Goal: Task Accomplishment & Management: Use online tool/utility

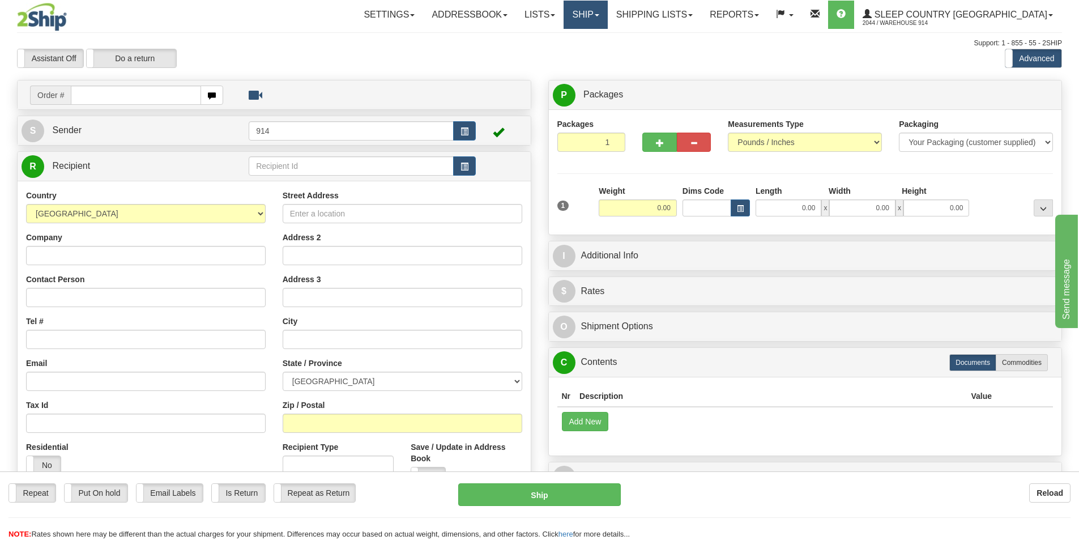
click at [607, 14] on link "Ship" at bounding box center [585, 15] width 44 height 28
click at [596, 57] on span "OnHold / Order Queue" at bounding box center [556, 54] width 80 height 9
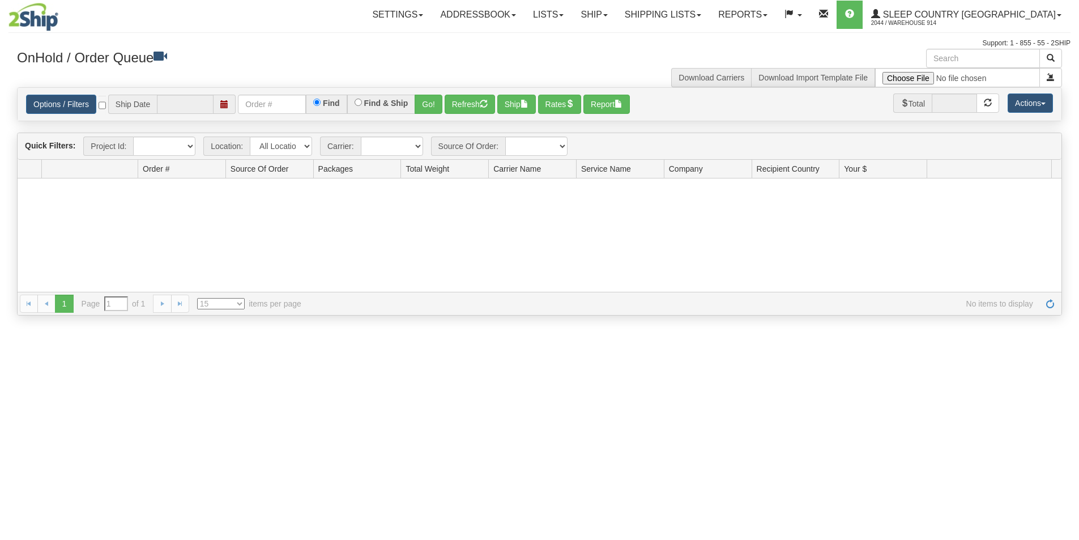
type input "[DATE]"
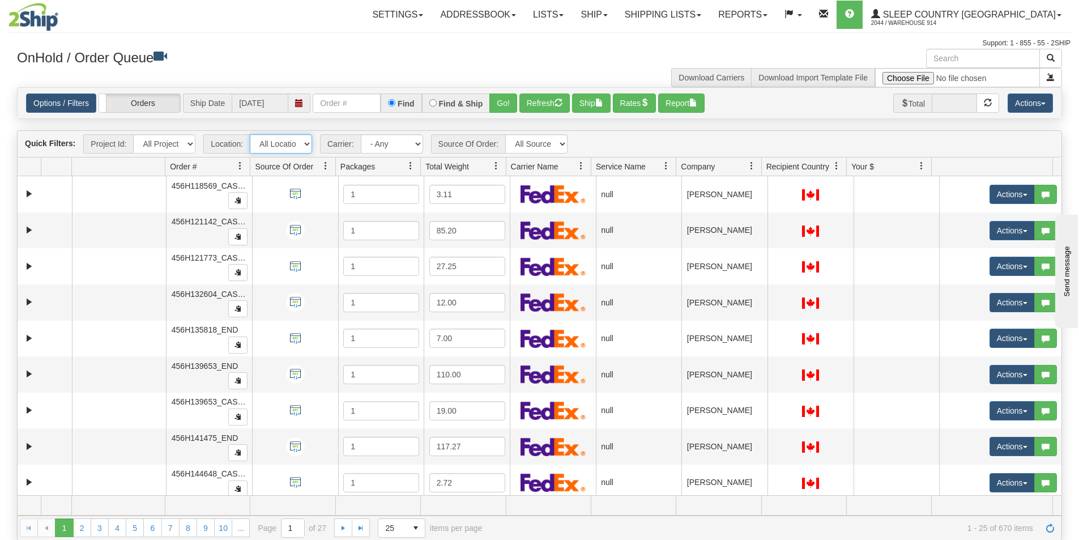
click at [288, 147] on select "All Locations 914 9009 [GEOGRAPHIC_DATA] SLE BEDDN ZINUC" at bounding box center [281, 143] width 62 height 19
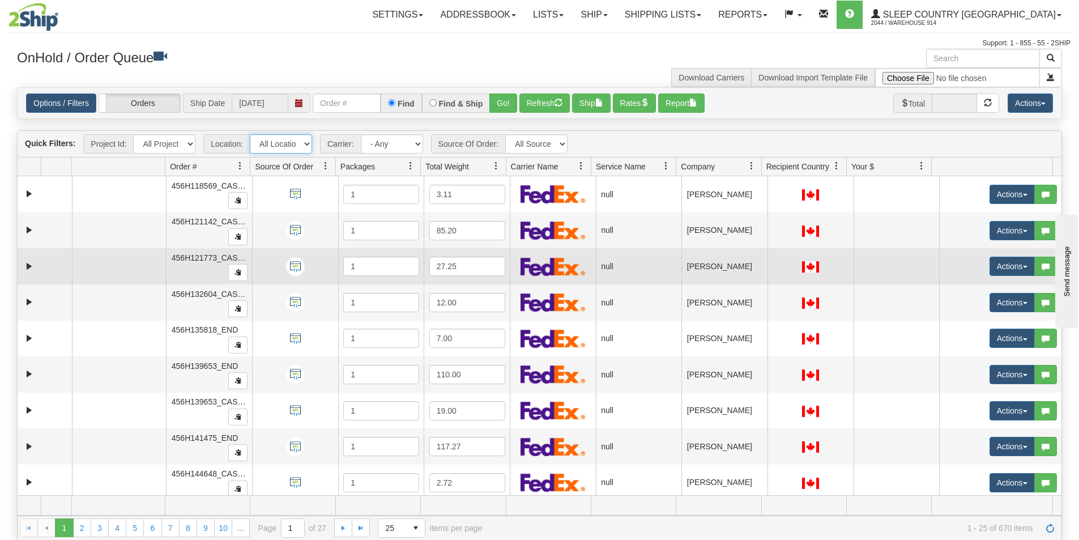
select select "7603"
click at [250, 134] on select "All Locations 914 9009 [GEOGRAPHIC_DATA] SLE BEDDN ZINUC" at bounding box center [281, 143] width 62 height 19
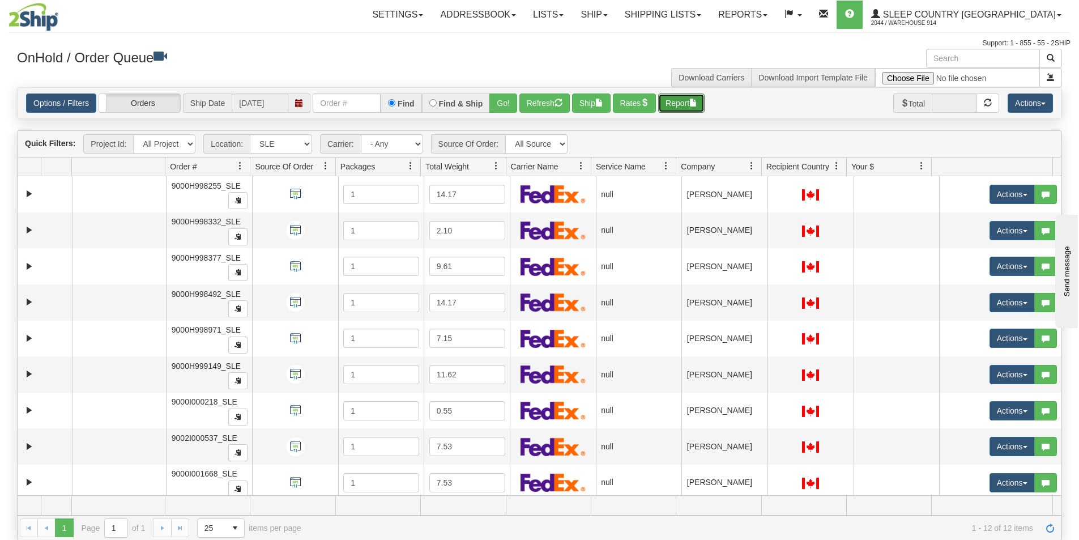
click at [688, 100] on button "Report" at bounding box center [681, 102] width 46 height 19
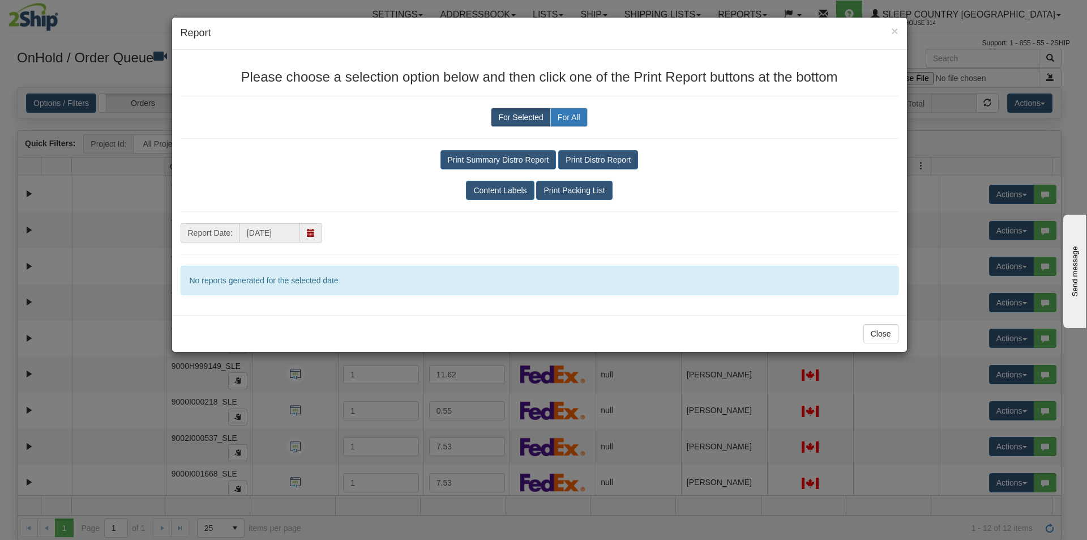
click at [578, 112] on label "For All" at bounding box center [568, 117] width 37 height 19
radio input "true"
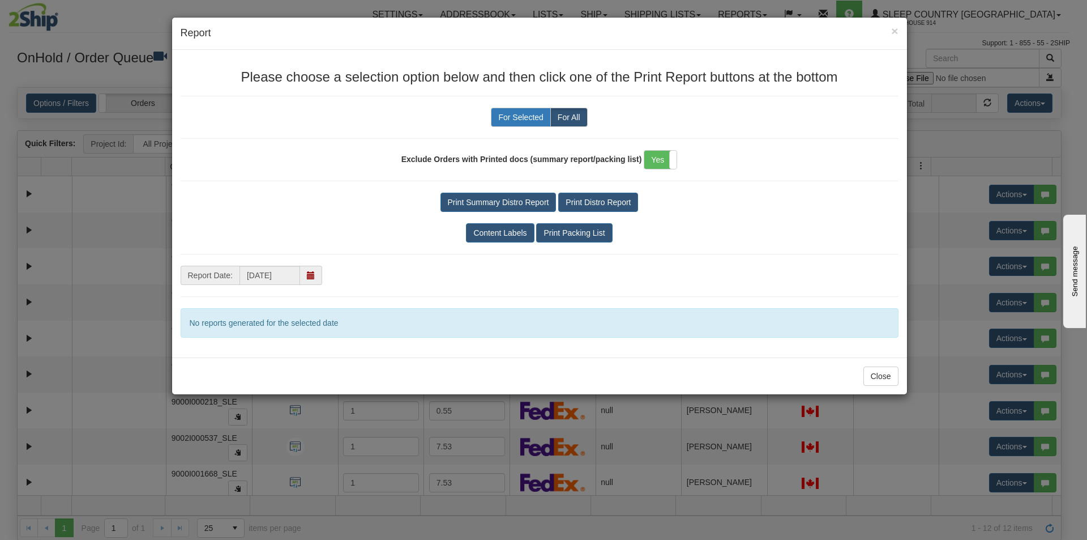
click at [498, 125] on label "For Selected" at bounding box center [520, 117] width 59 height 19
radio input "true"
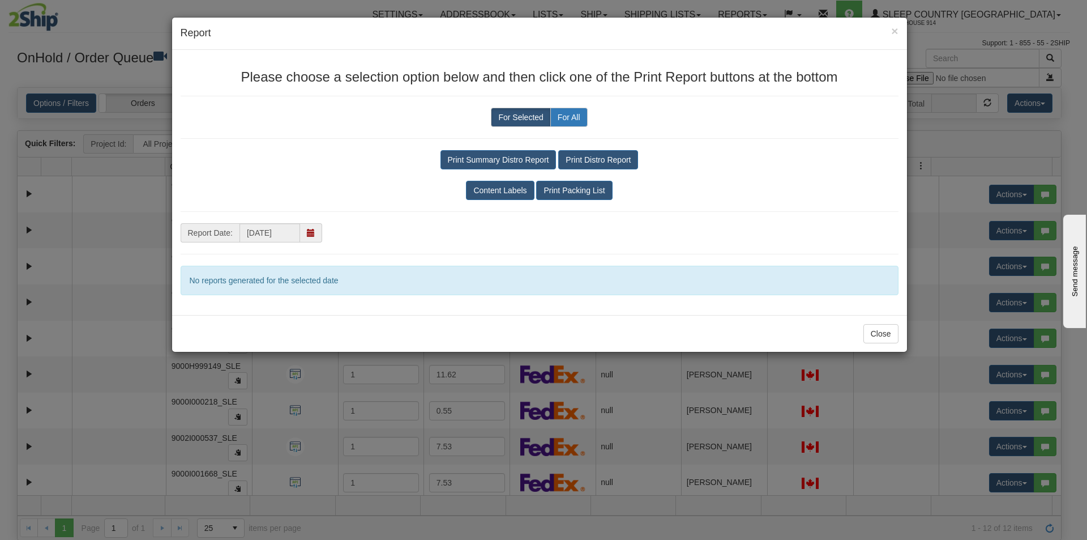
click at [571, 119] on label "For All" at bounding box center [568, 117] width 37 height 19
radio input "true"
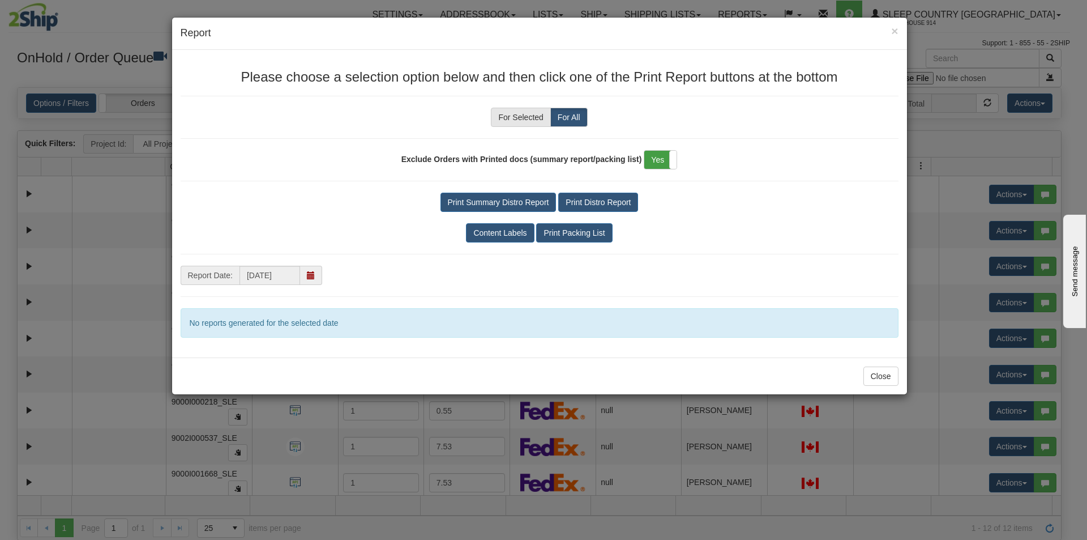
click at [648, 163] on label "Yes" at bounding box center [660, 160] width 32 height 18
click at [588, 231] on button "Print Packing List" at bounding box center [574, 232] width 76 height 19
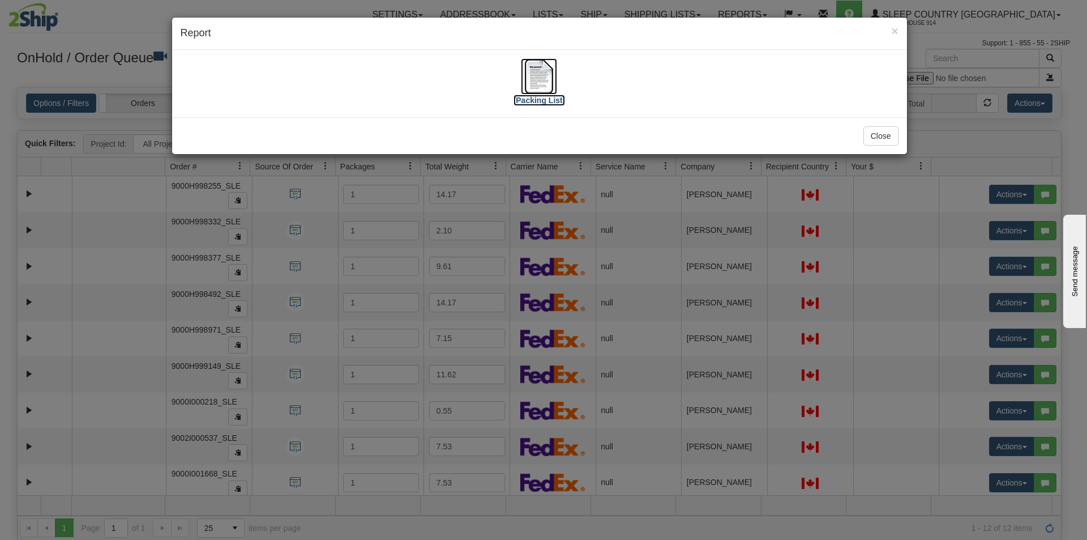
click at [555, 102] on label "[Packing List]" at bounding box center [540, 100] width 52 height 11
click at [880, 140] on button "Close" at bounding box center [880, 135] width 35 height 19
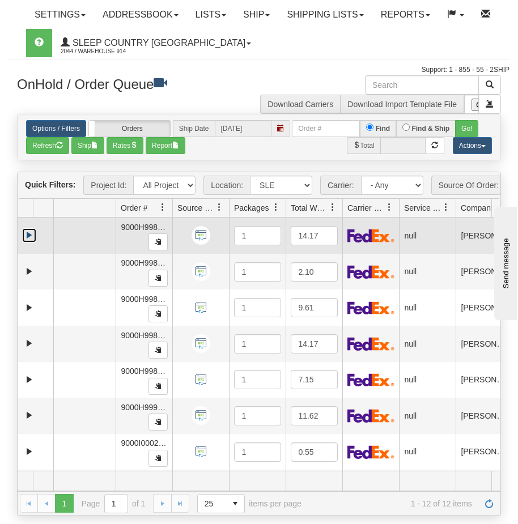
click at [25, 242] on link "Expand" at bounding box center [29, 235] width 14 height 14
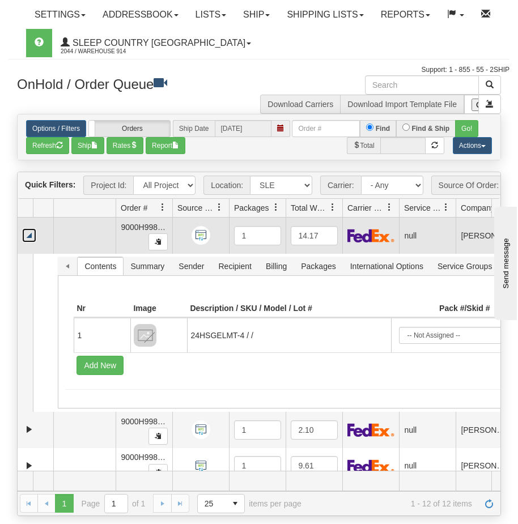
click at [28, 242] on link "Collapse" at bounding box center [29, 235] width 14 height 14
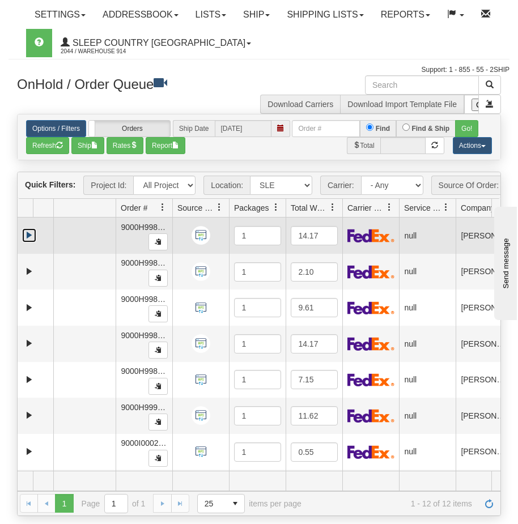
click at [31, 242] on link "Expand" at bounding box center [29, 235] width 14 height 14
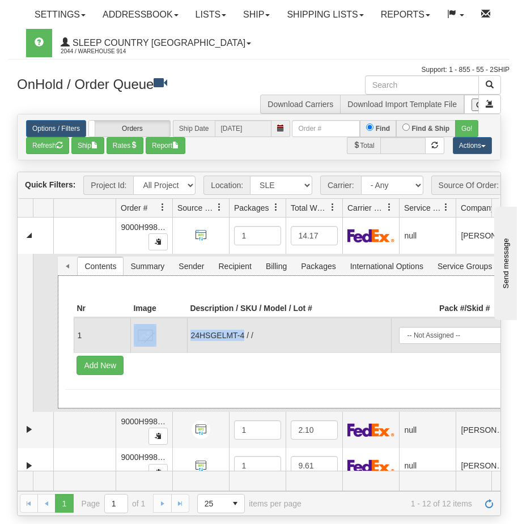
drag, startPoint x: 245, startPoint y: 344, endPoint x: 170, endPoint y: 334, distance: 74.8
click at [170, 334] on tr "1 24HSGELMT-4 / / -- Not Assigned -- Package 1 1.00 1.00" at bounding box center [379, 335] width 611 height 35
copy tr "24HSGELMT-4"
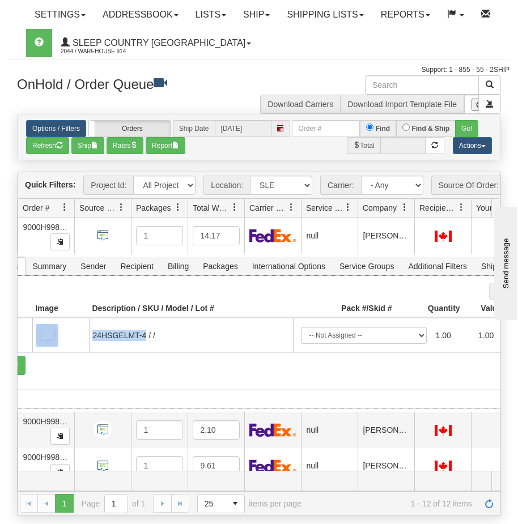
scroll to position [0, 60]
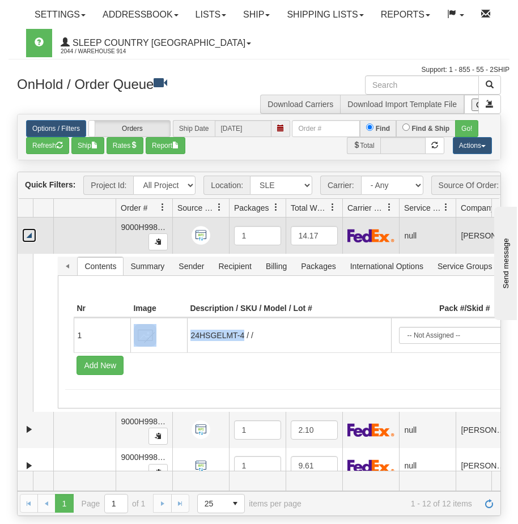
click at [31, 242] on link "Collapse" at bounding box center [29, 235] width 14 height 14
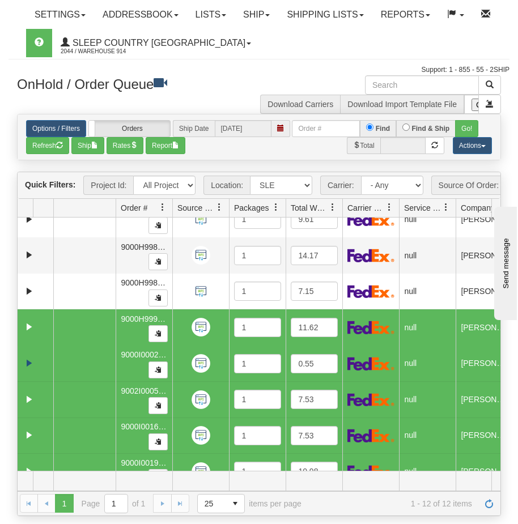
scroll to position [74, 0]
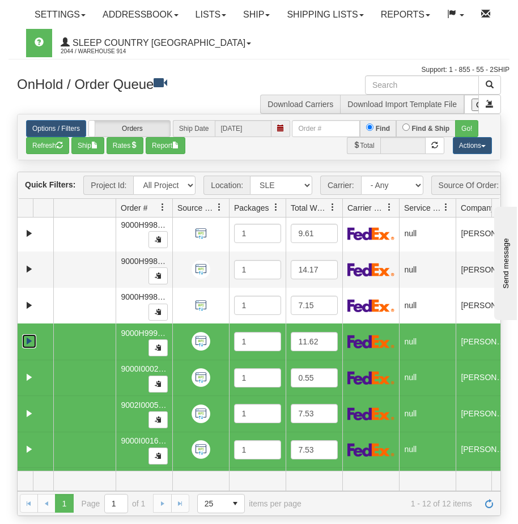
click link "Expand"
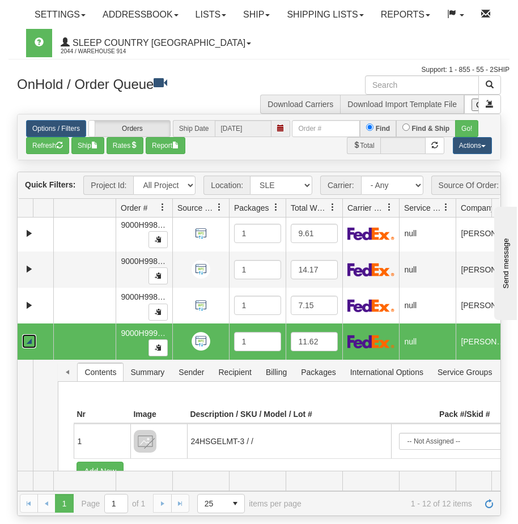
click link "Collapse"
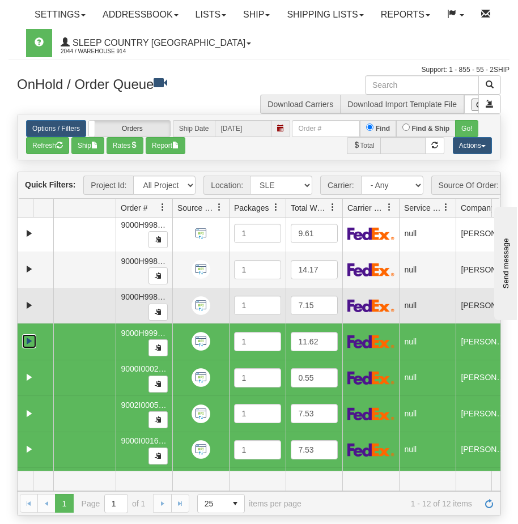
scroll to position [0, 0]
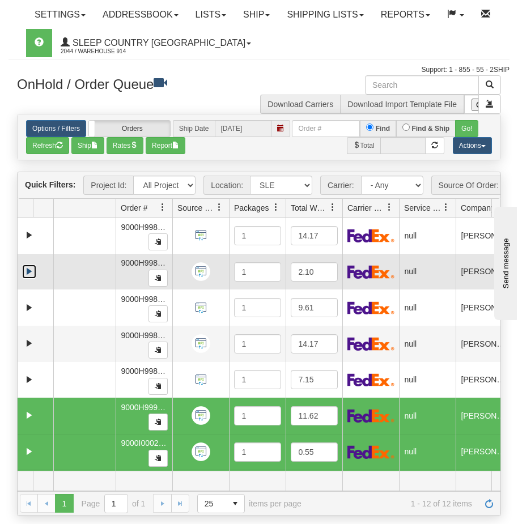
click link "Expand"
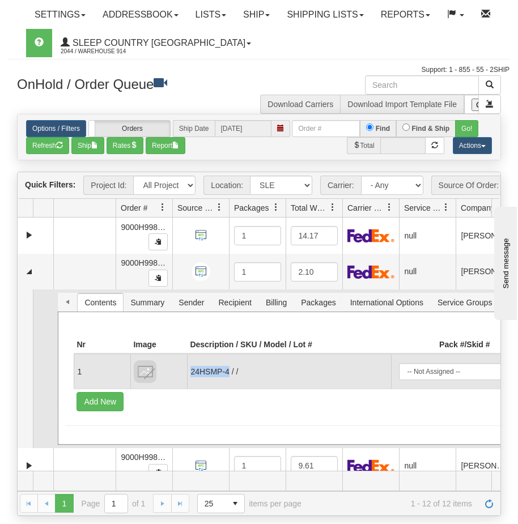
copy td "24HSMP-4"
drag, startPoint x: 228, startPoint y: 383, endPoint x: 193, endPoint y: 379, distance: 35.4
click td "24HSMP-4 / /"
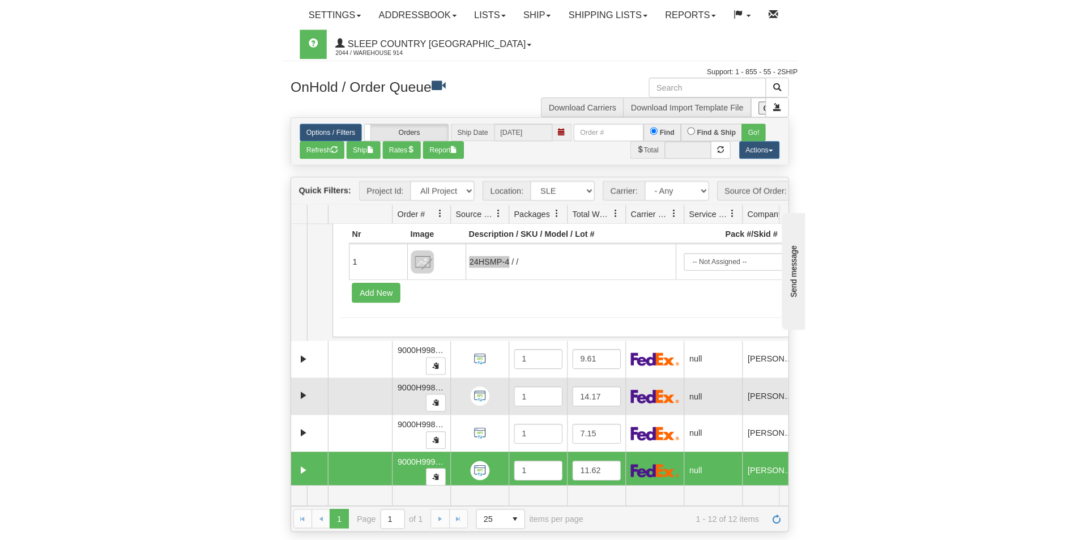
scroll to position [170, 0]
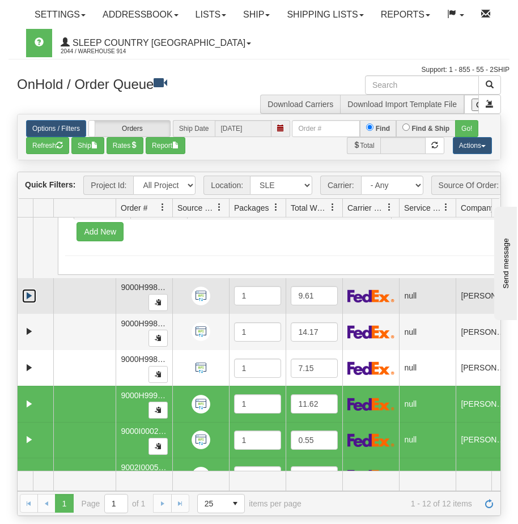
click link "Expand"
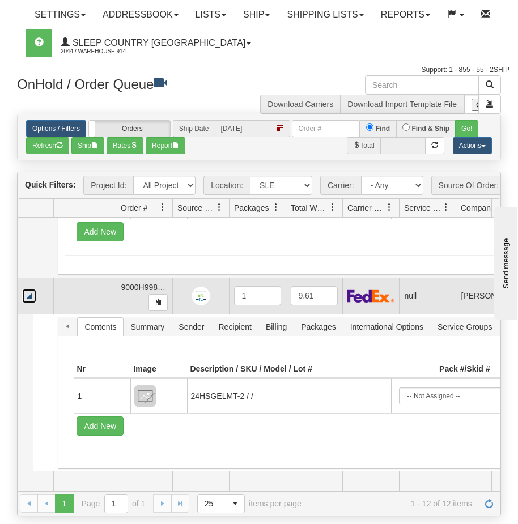
click link "Collapse"
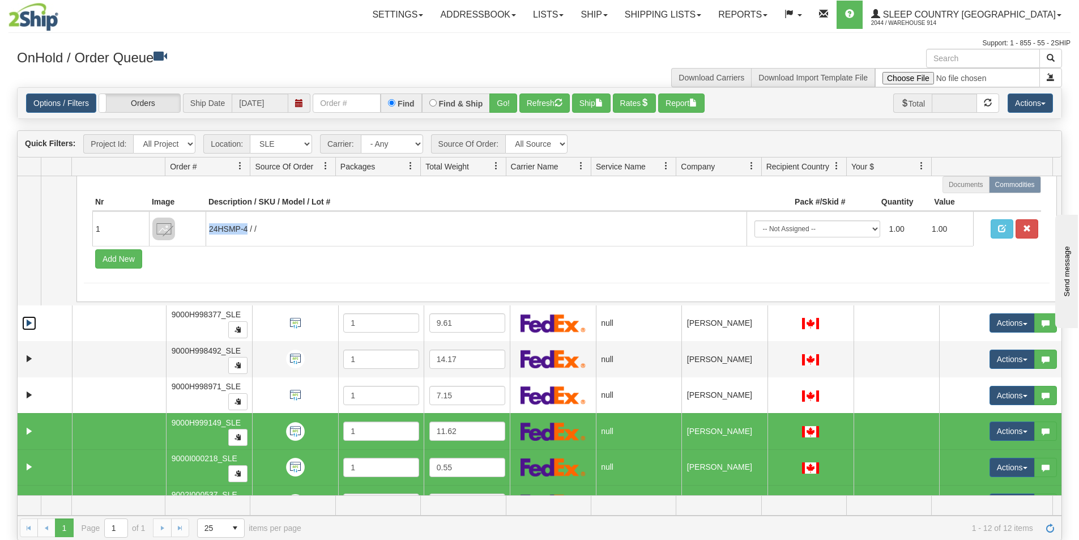
scroll to position [0, 0]
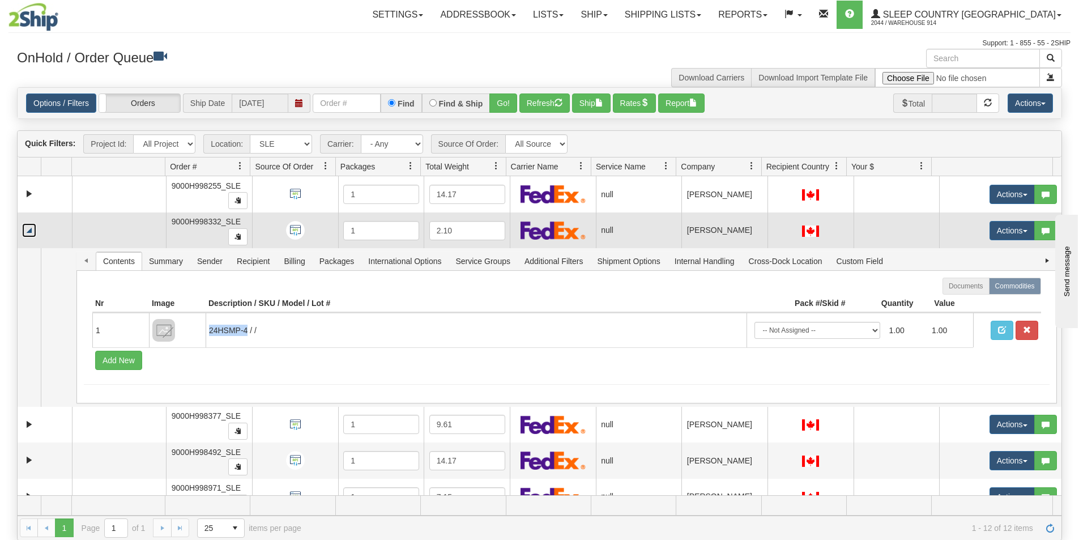
click link "Collapse"
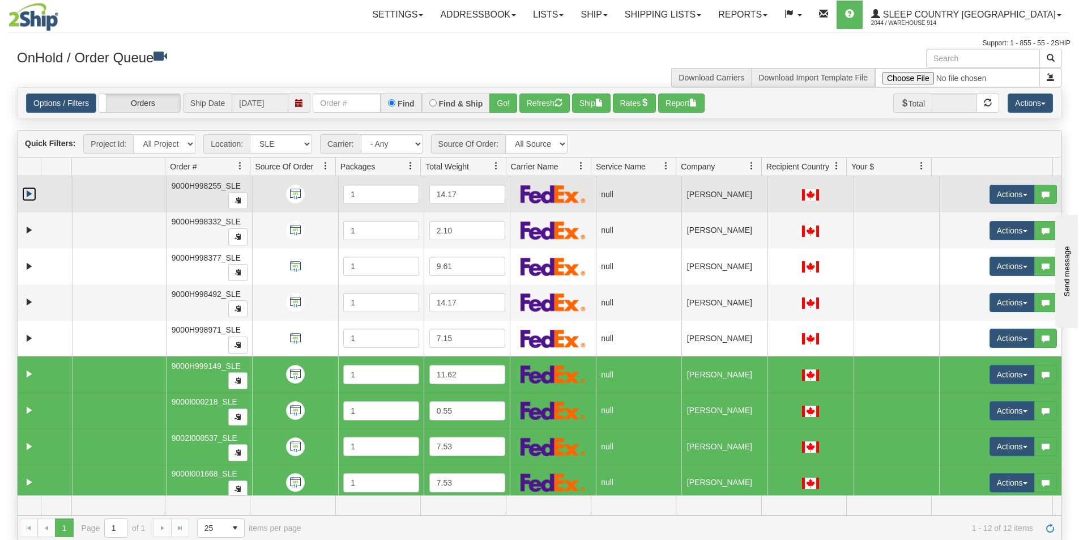
click link "Expand"
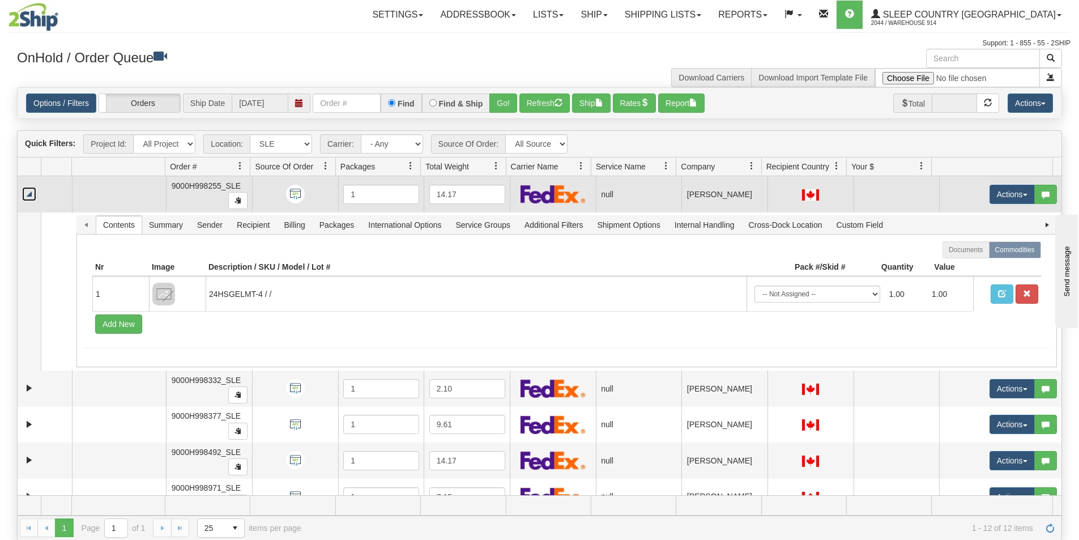
click link "Collapse"
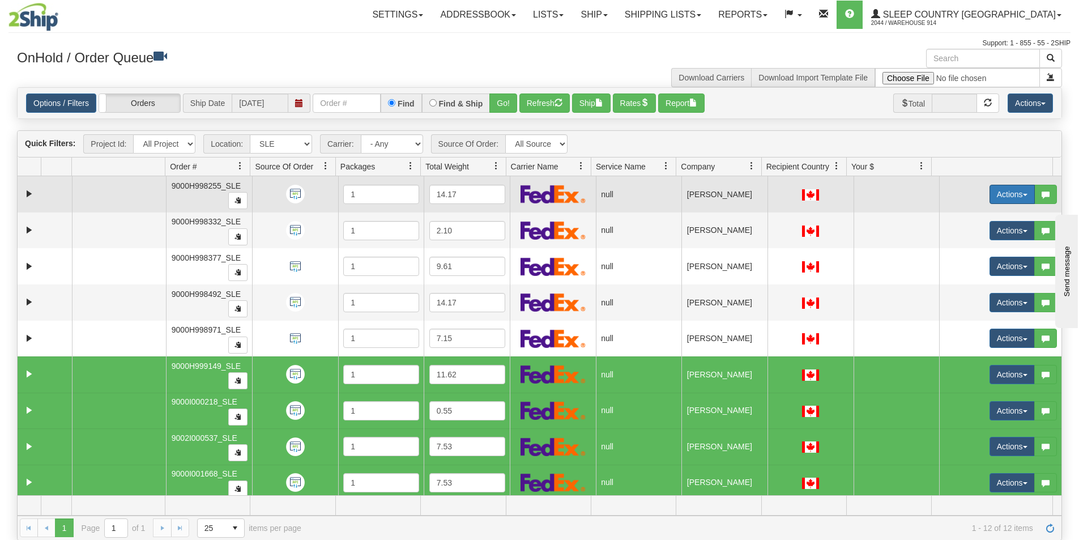
click button "Actions"
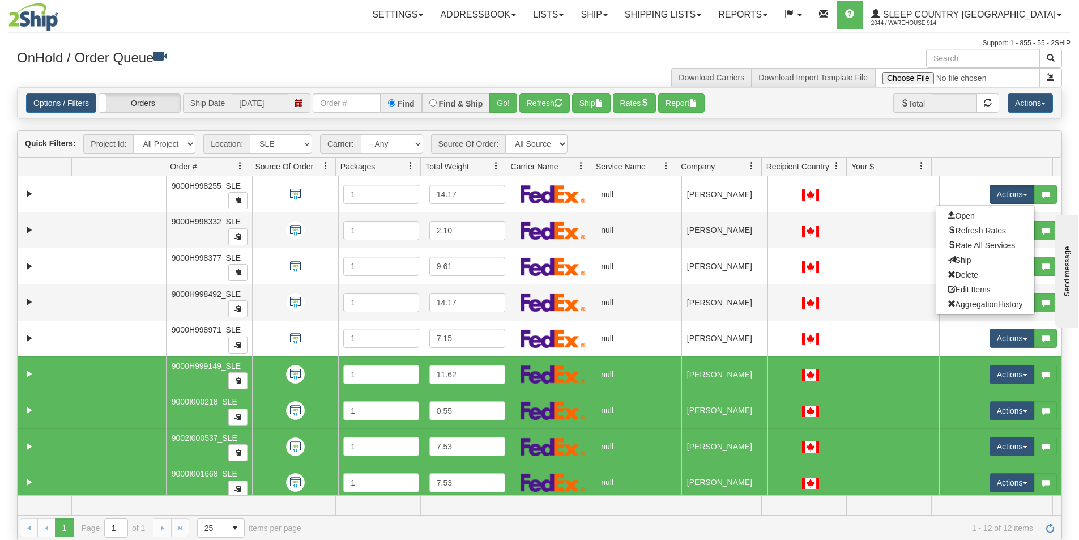
click div "Download Carriers Download Import Template File"
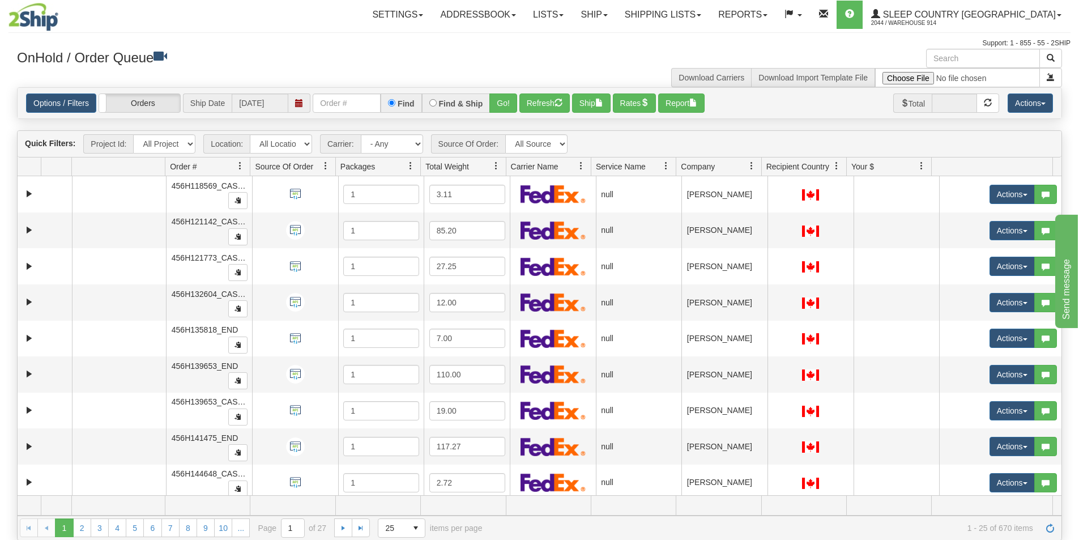
click at [41, 22] on img at bounding box center [33, 17] width 50 height 28
click at [266, 146] on select "All Locations 914 9009 [GEOGRAPHIC_DATA] SLE BEDDN ZINUC" at bounding box center [281, 143] width 62 height 19
select select "7603"
click at [250, 134] on select "All Locations 914 9009 [GEOGRAPHIC_DATA] SLE BEDDN ZINUC" at bounding box center [281, 143] width 62 height 19
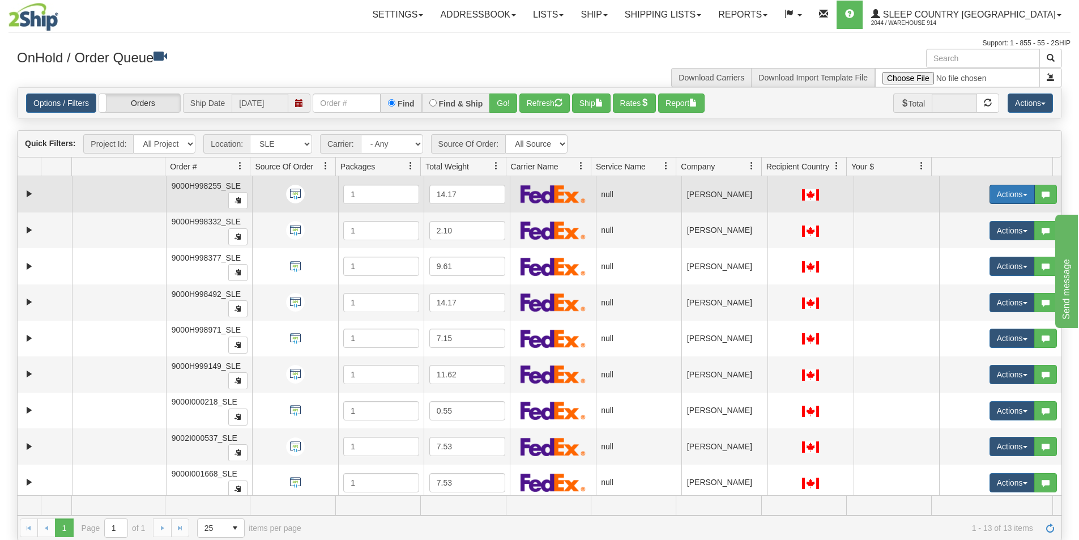
click at [1012, 197] on button "Actions" at bounding box center [1011, 194] width 45 height 19
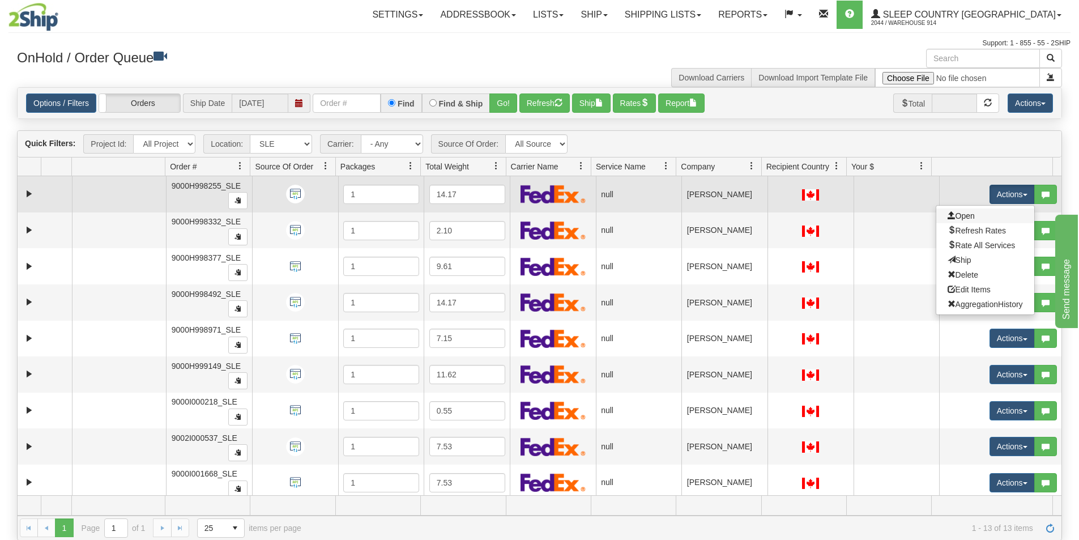
click at [950, 220] on link "Open" at bounding box center [985, 215] width 98 height 15
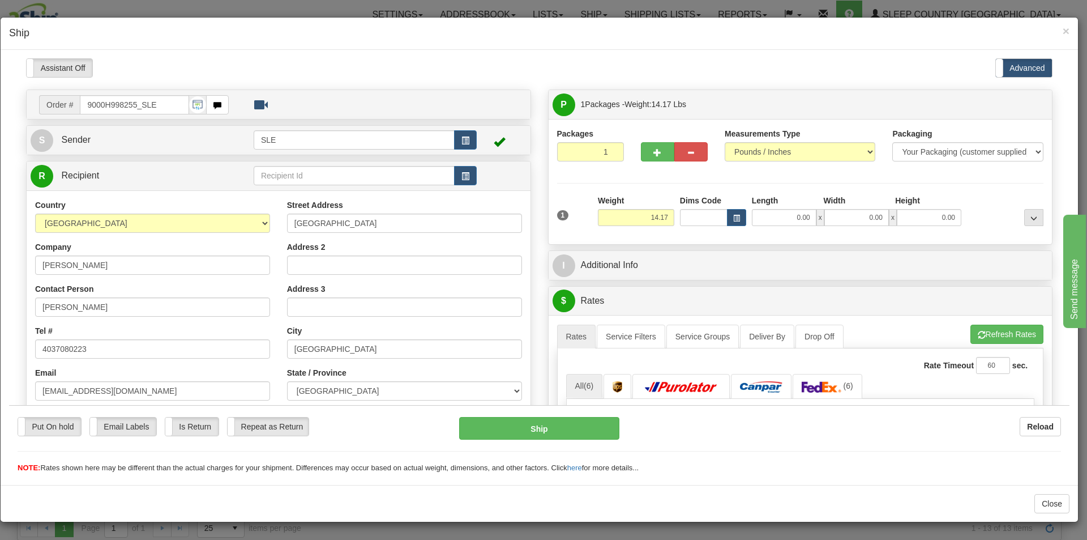
drag, startPoint x: 136, startPoint y: 106, endPoint x: 80, endPoint y: 105, distance: 56.6
click at [80, 105] on input "9000H998255_SLE" at bounding box center [134, 104] width 109 height 19
click at [129, 69] on div "Assistant On Assistant Off Do a return Do a return" at bounding box center [235, 67] width 435 height 19
click at [140, 44] on div "× Ship" at bounding box center [540, 34] width 1078 height 32
click at [775, 220] on input "0.00" at bounding box center [784, 216] width 65 height 17
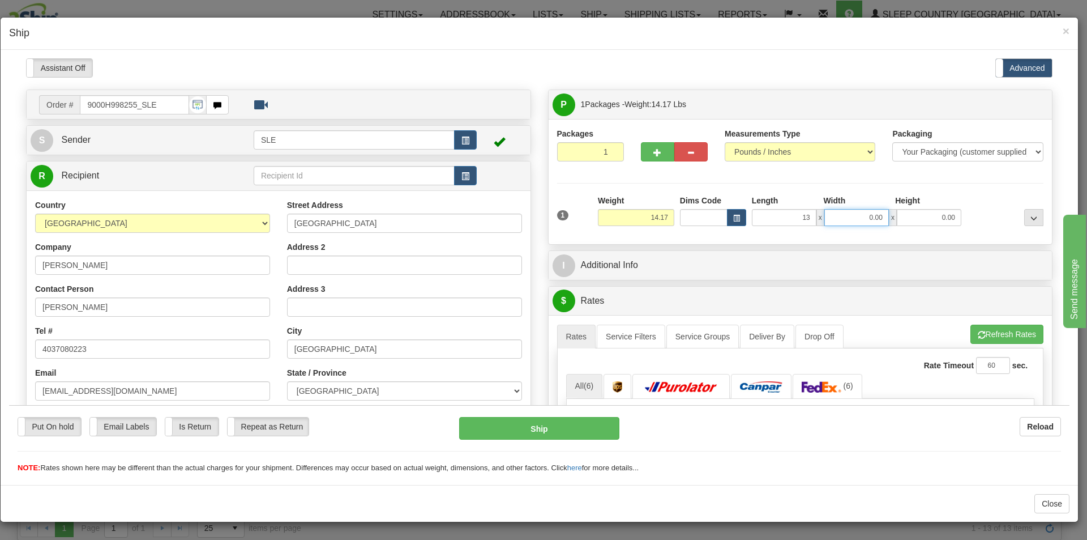
type input "13.00"
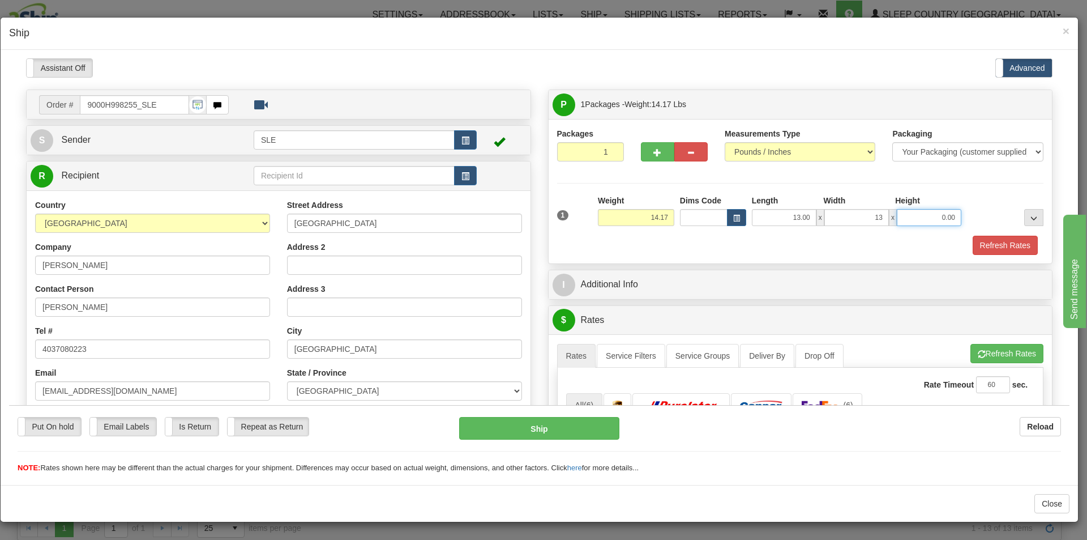
type input "13.00"
type input "23.00"
click at [1003, 242] on button "Refresh Rates" at bounding box center [1005, 244] width 65 height 19
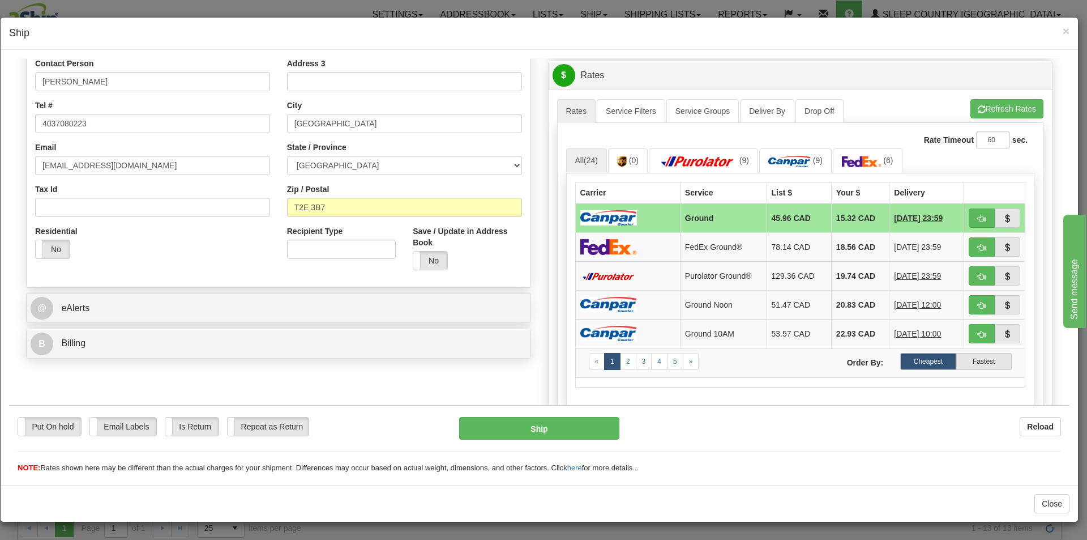
scroll to position [226, 0]
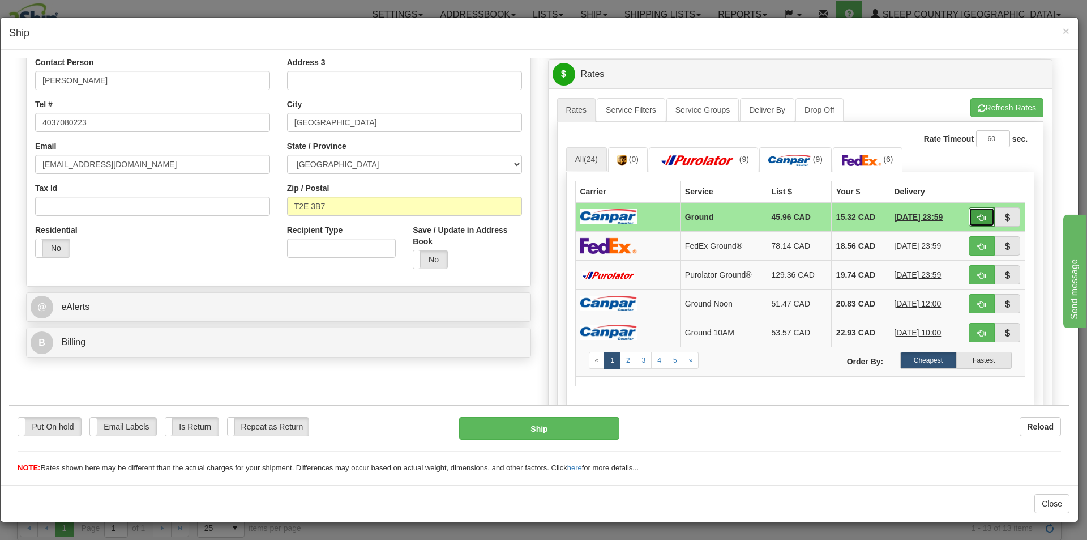
click at [979, 219] on button "button" at bounding box center [982, 216] width 26 height 19
type input "1"
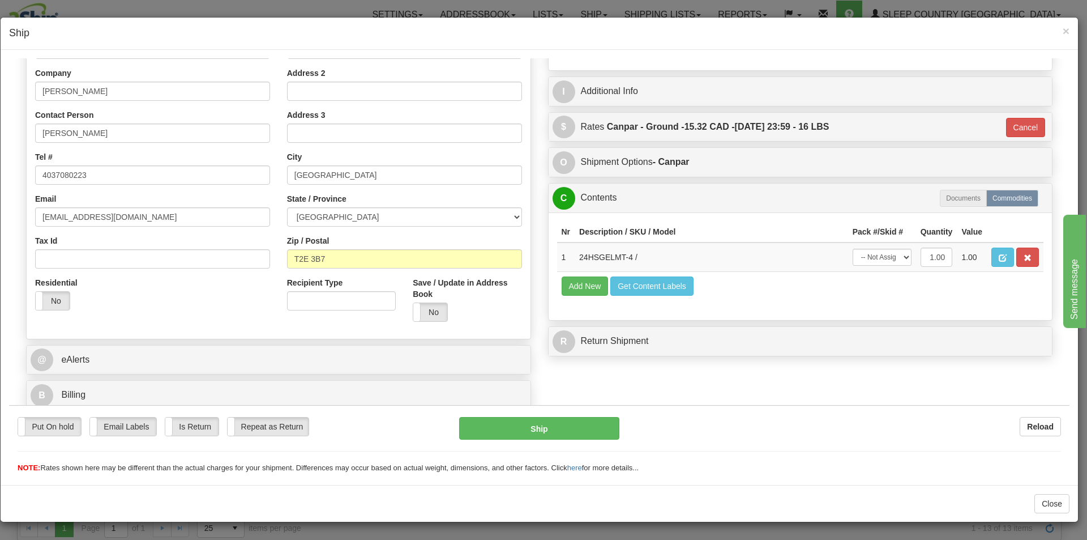
scroll to position [174, 0]
click at [879, 251] on select "-- Not Assigned -- Package 1" at bounding box center [882, 256] width 59 height 17
select select "0"
click at [853, 248] on select "-- Not Assigned -- Package 1" at bounding box center [882, 256] width 59 height 17
click at [541, 424] on button "Ship" at bounding box center [539, 427] width 160 height 23
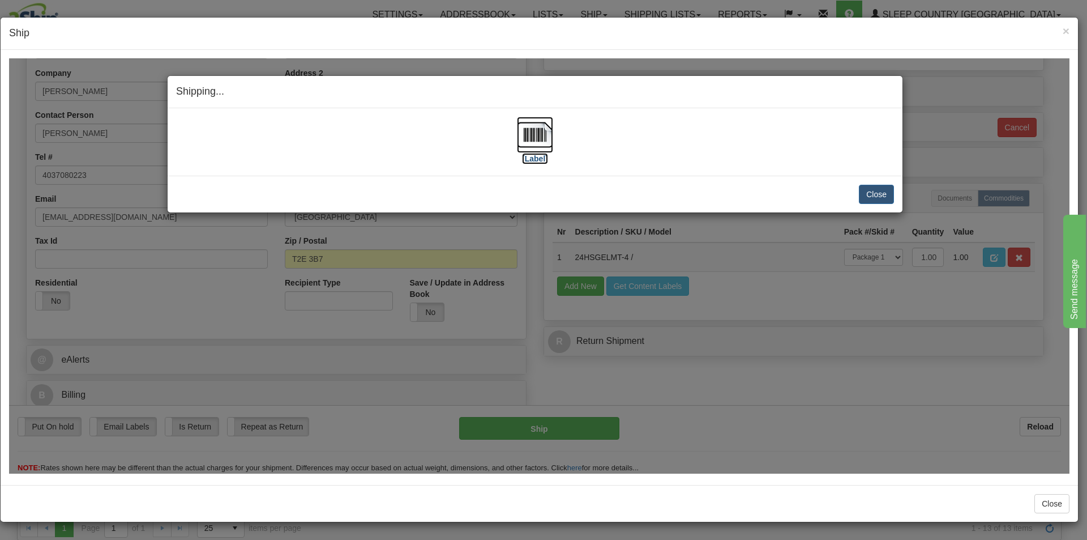
click at [536, 161] on label "[Label]" at bounding box center [535, 157] width 26 height 11
click at [877, 187] on button "Close" at bounding box center [876, 193] width 35 height 19
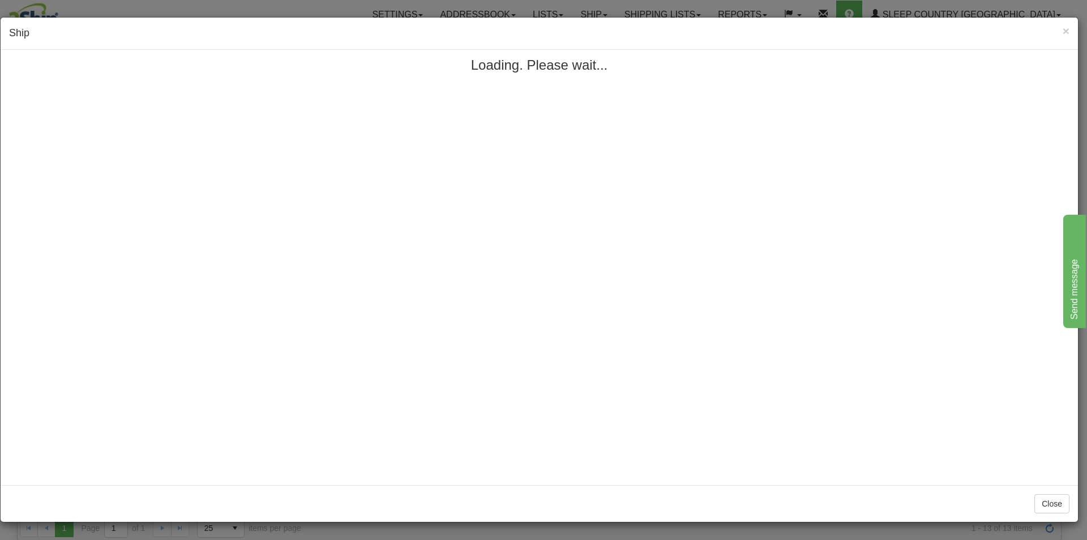
scroll to position [0, 0]
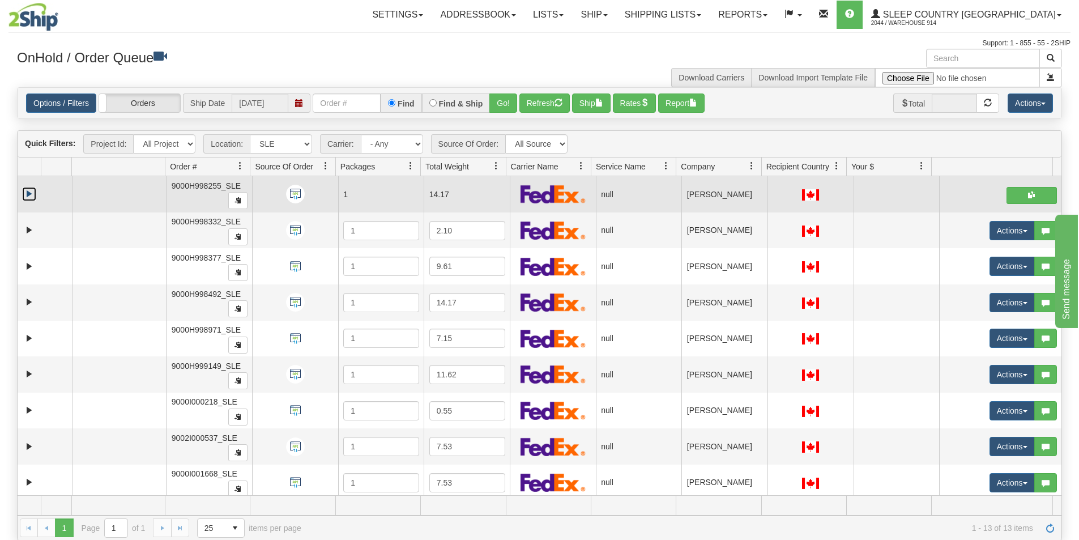
click at [27, 195] on link "Expand" at bounding box center [29, 194] width 14 height 14
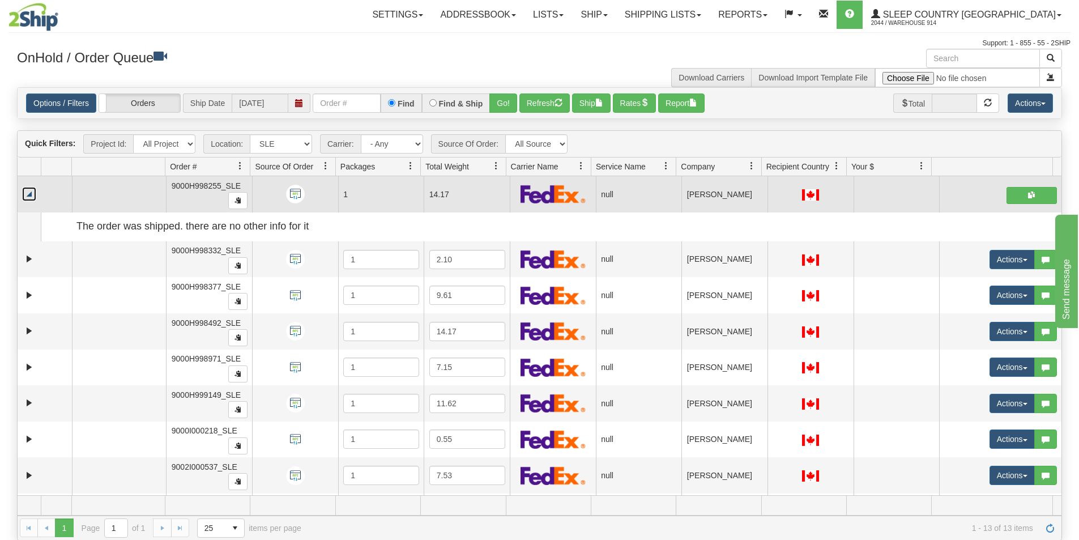
click at [34, 192] on link "Collapse" at bounding box center [29, 194] width 14 height 14
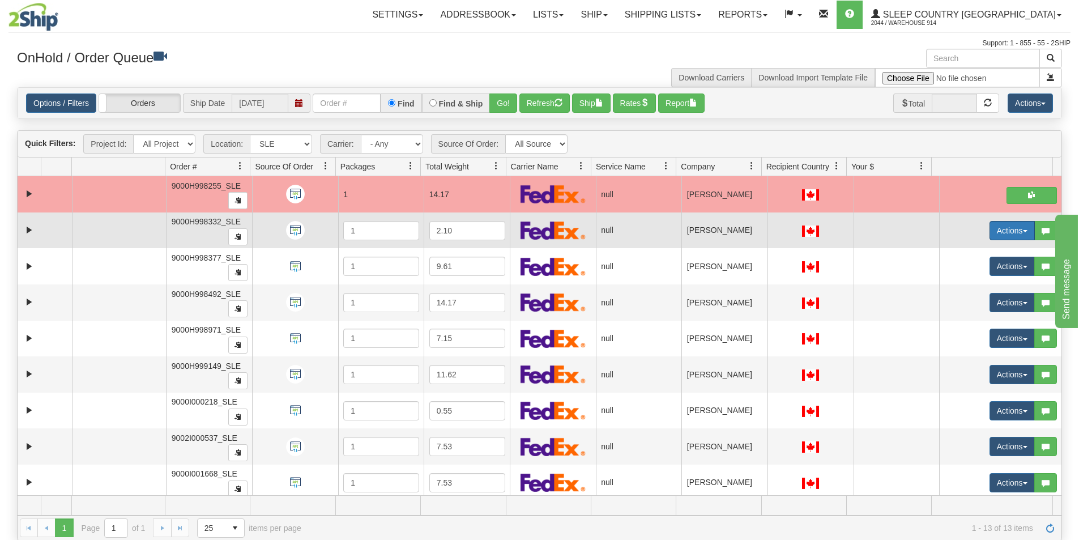
click at [1005, 226] on button "Actions" at bounding box center [1011, 230] width 45 height 19
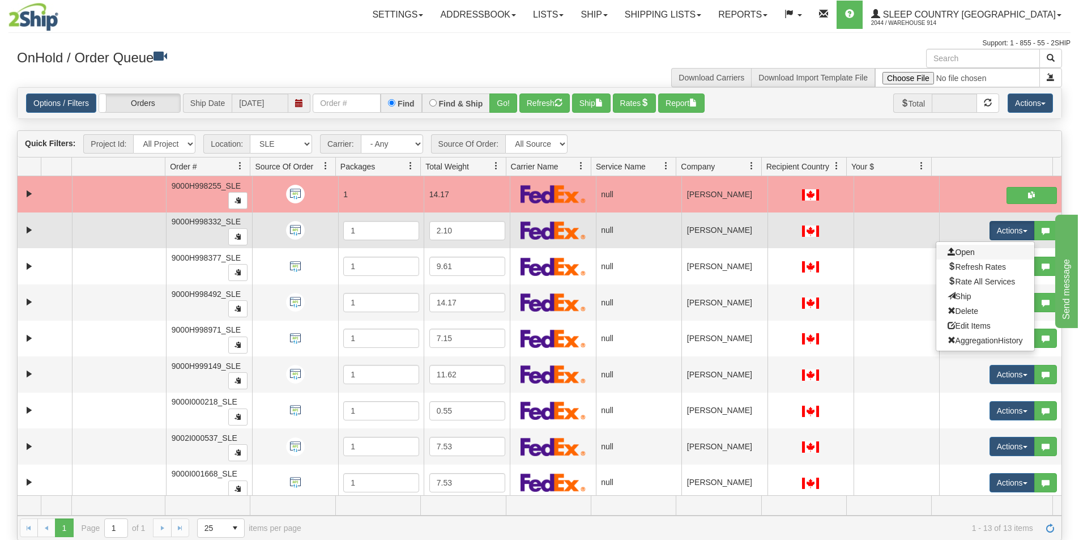
click at [988, 245] on link "Open" at bounding box center [985, 252] width 98 height 15
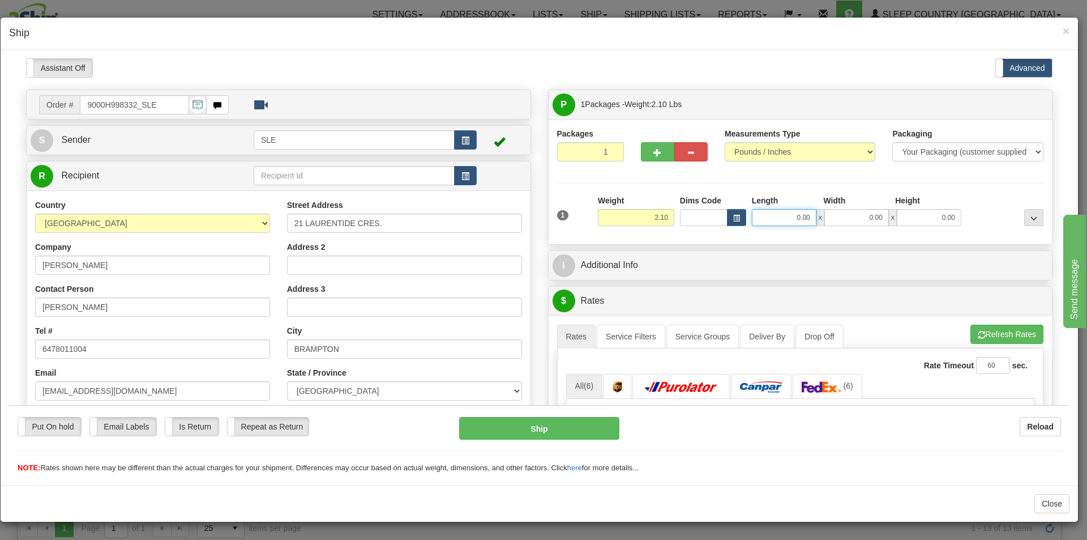
click at [784, 218] on input "0.00" at bounding box center [784, 216] width 65 height 17
type input "10.00"
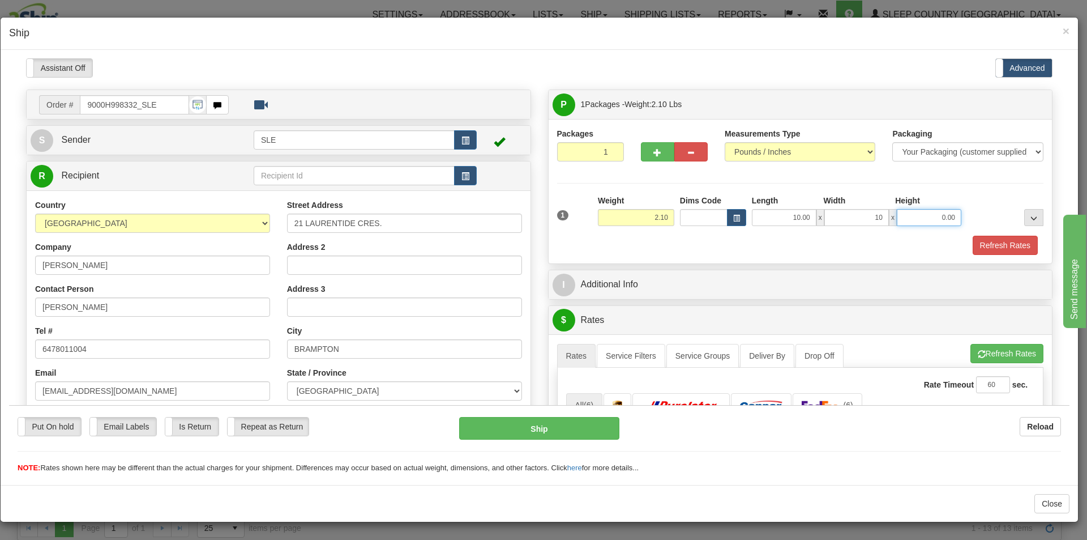
type input "10.00"
type input "4.00"
click at [980, 247] on button "Refresh Rates" at bounding box center [1005, 244] width 65 height 19
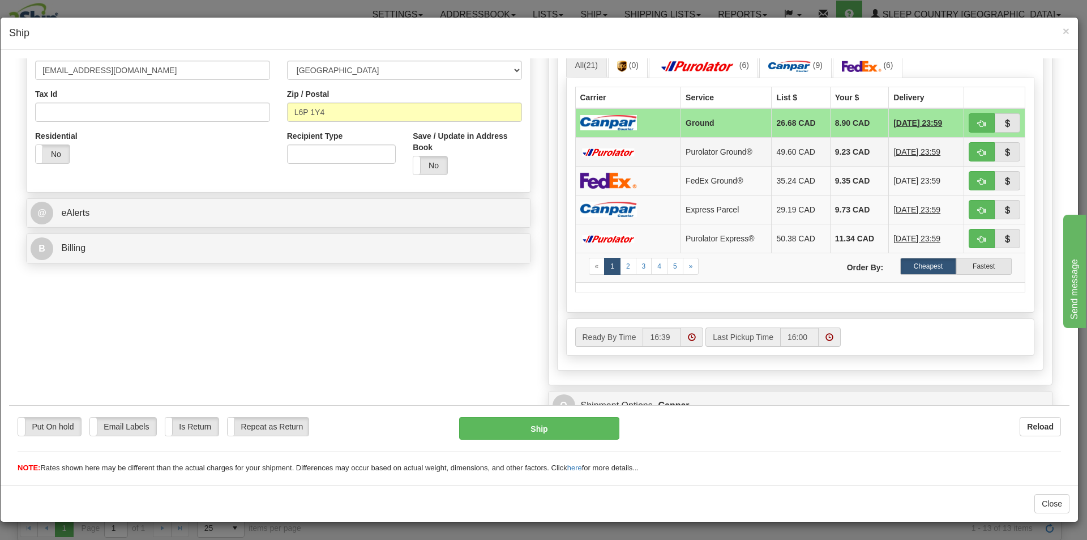
scroll to position [226, 0]
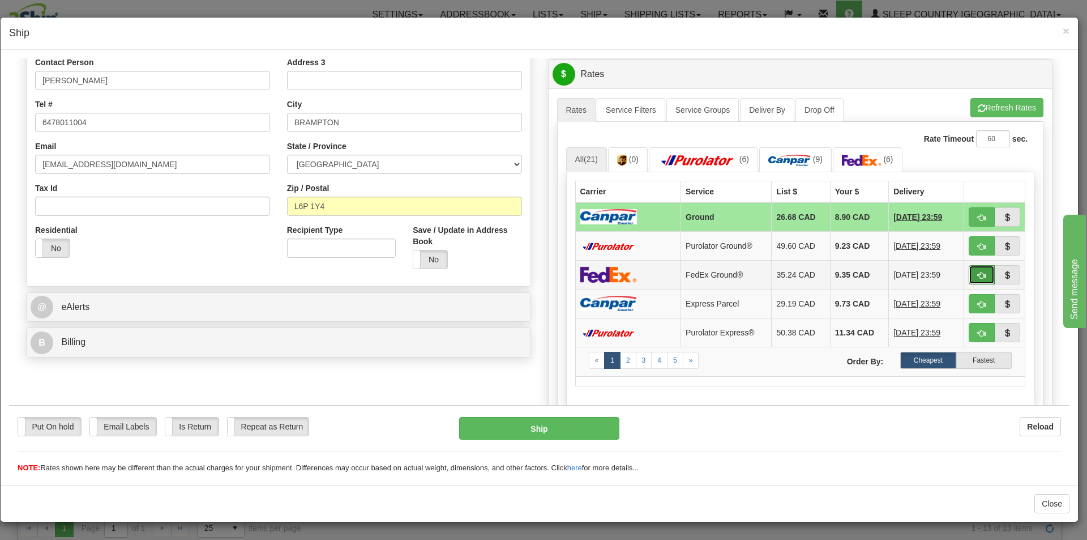
click at [974, 280] on button "button" at bounding box center [982, 273] width 26 height 19
type input "92"
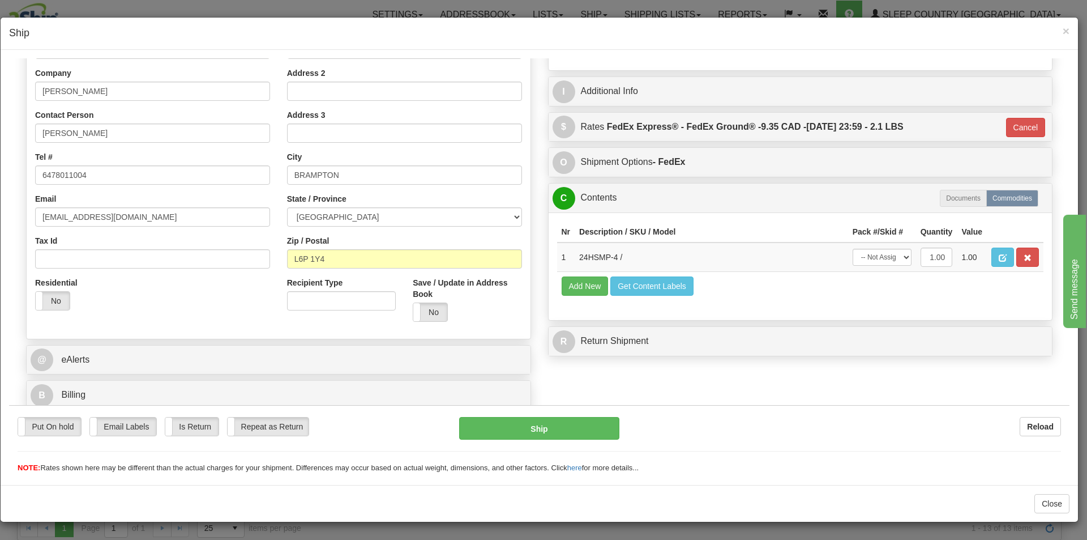
scroll to position [174, 0]
click at [889, 255] on select "-- Not Assigned -- Package 1" at bounding box center [882, 256] width 59 height 17
select select "0"
click at [853, 248] on select "-- Not Assigned -- Package 1" at bounding box center [882, 256] width 59 height 17
click at [570, 421] on button "Ship" at bounding box center [539, 427] width 160 height 23
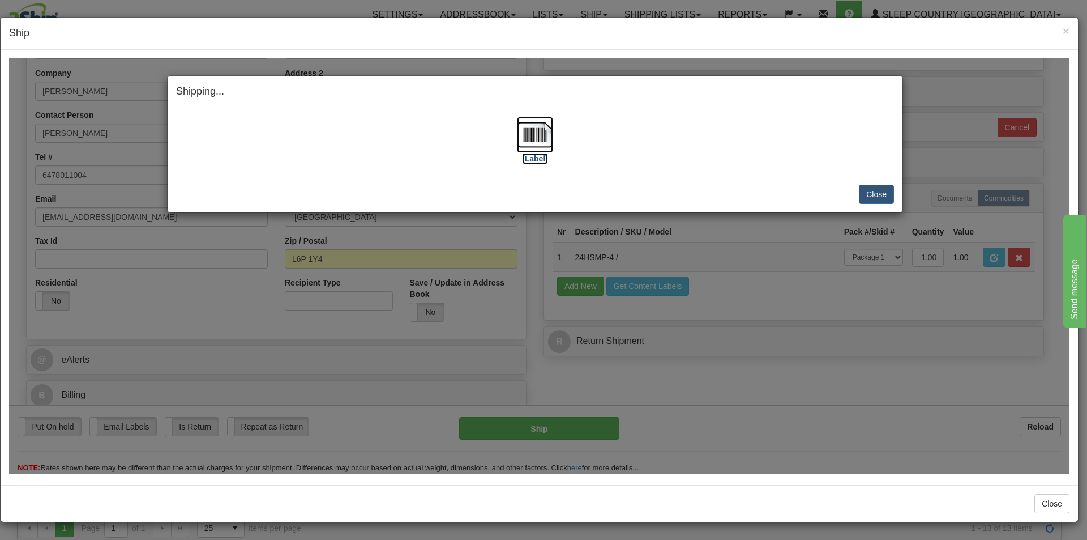
click at [537, 157] on label "[Label]" at bounding box center [535, 157] width 26 height 11
click at [878, 199] on button "Close" at bounding box center [876, 193] width 35 height 19
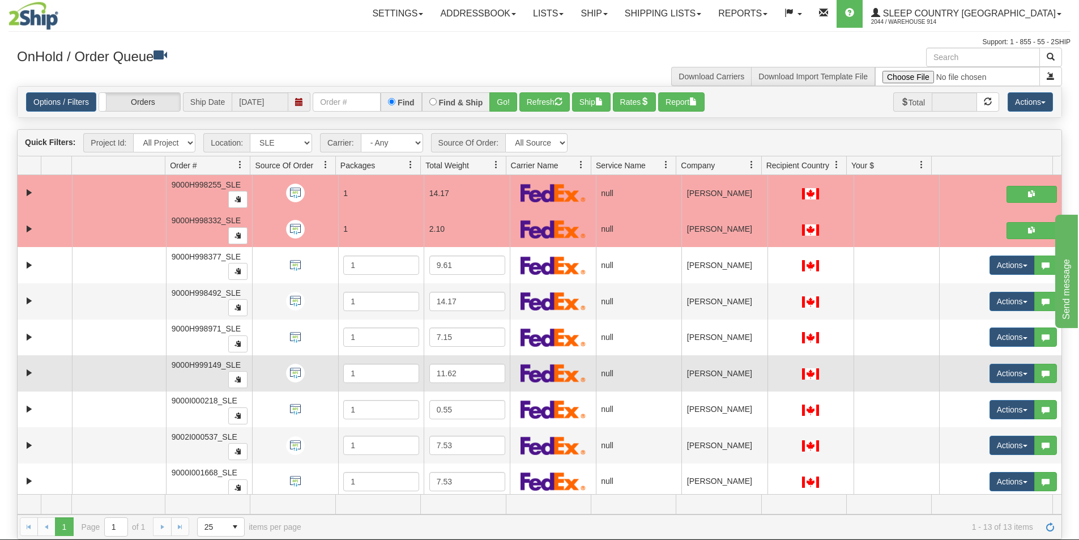
scroll to position [0, 0]
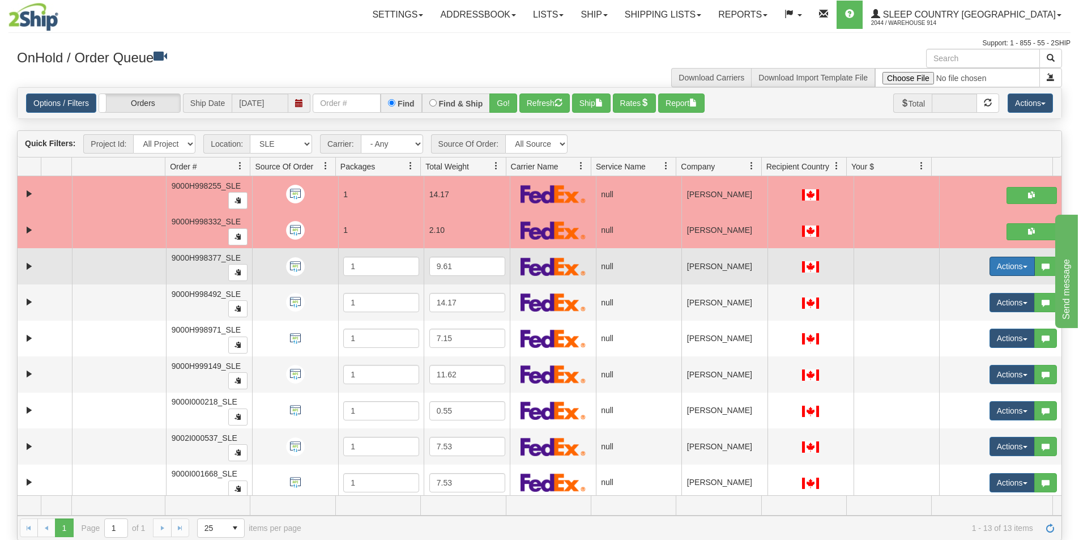
click at [1003, 271] on button "Actions" at bounding box center [1011, 265] width 45 height 19
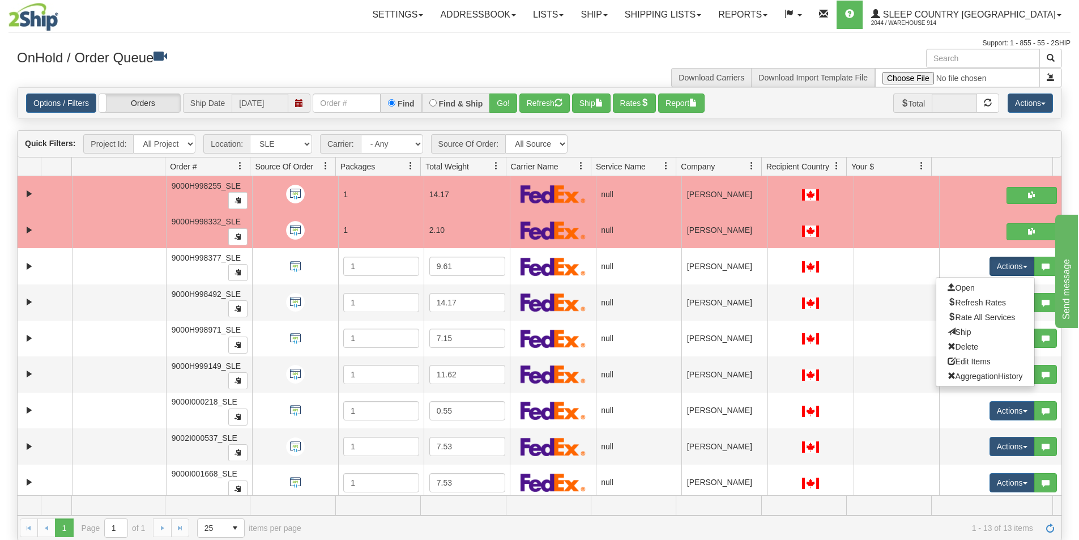
click at [909, 150] on div "Quick Filters: Project Id: All Projects Location: All Locations 914 9009 CASPC …" at bounding box center [540, 144] width 1044 height 27
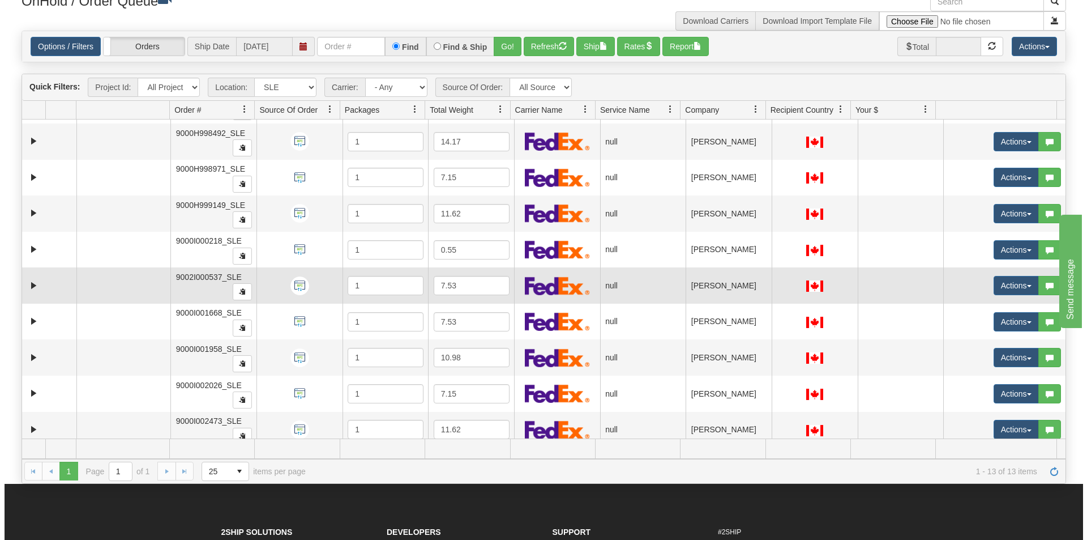
scroll to position [113, 0]
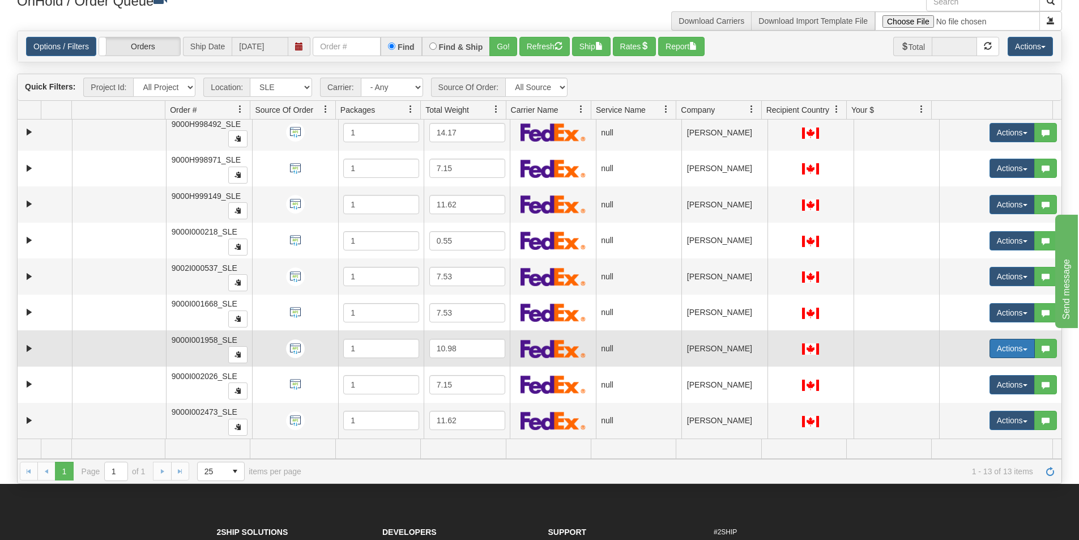
click at [1004, 352] on button "Actions" at bounding box center [1011, 348] width 45 height 19
click at [972, 368] on link "Open" at bounding box center [985, 369] width 98 height 15
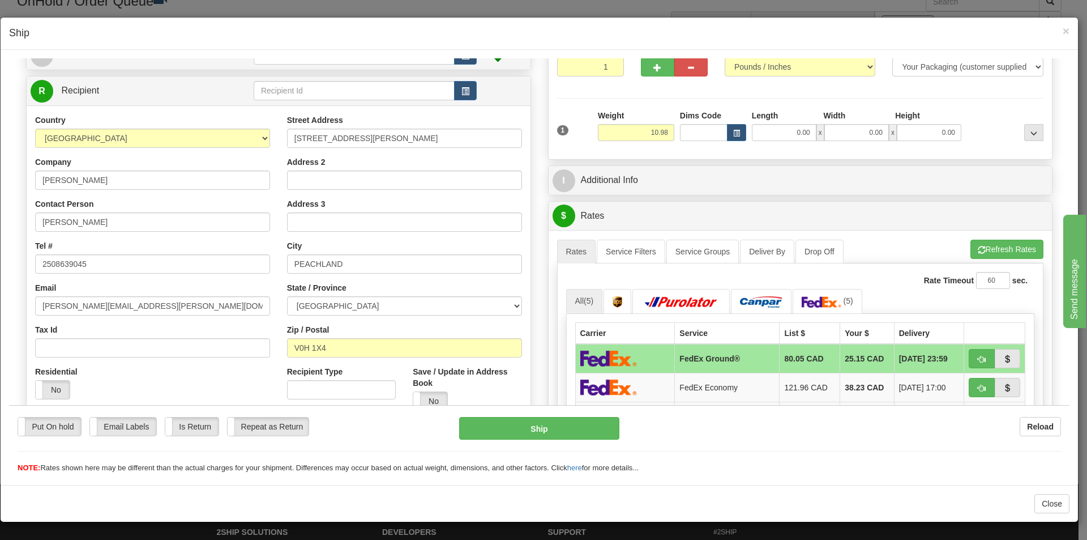
scroll to position [0, 0]
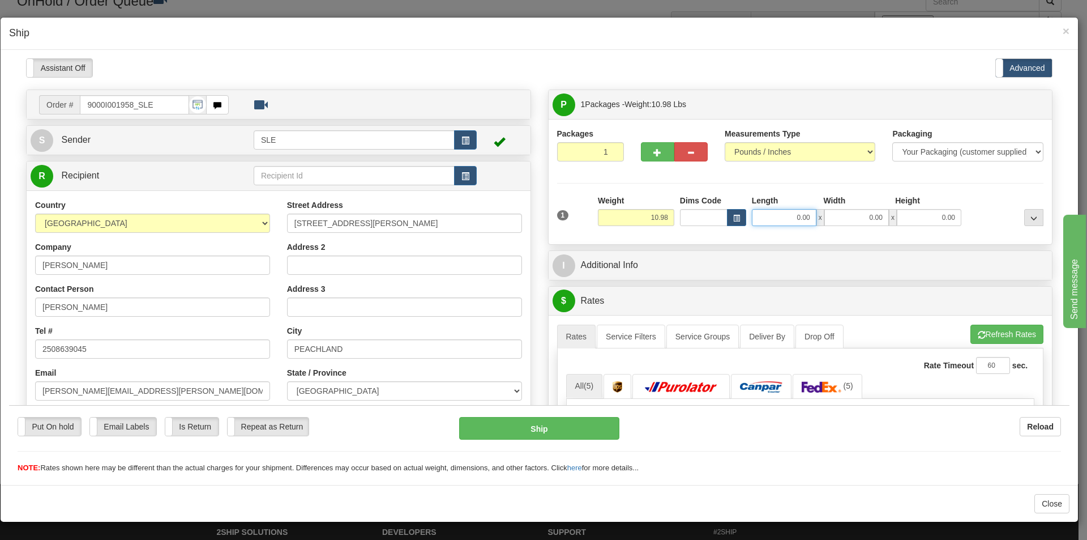
click at [797, 221] on input "0.00" at bounding box center [784, 216] width 65 height 17
type input "14.00"
click at [858, 219] on input "0.00" at bounding box center [856, 216] width 65 height 17
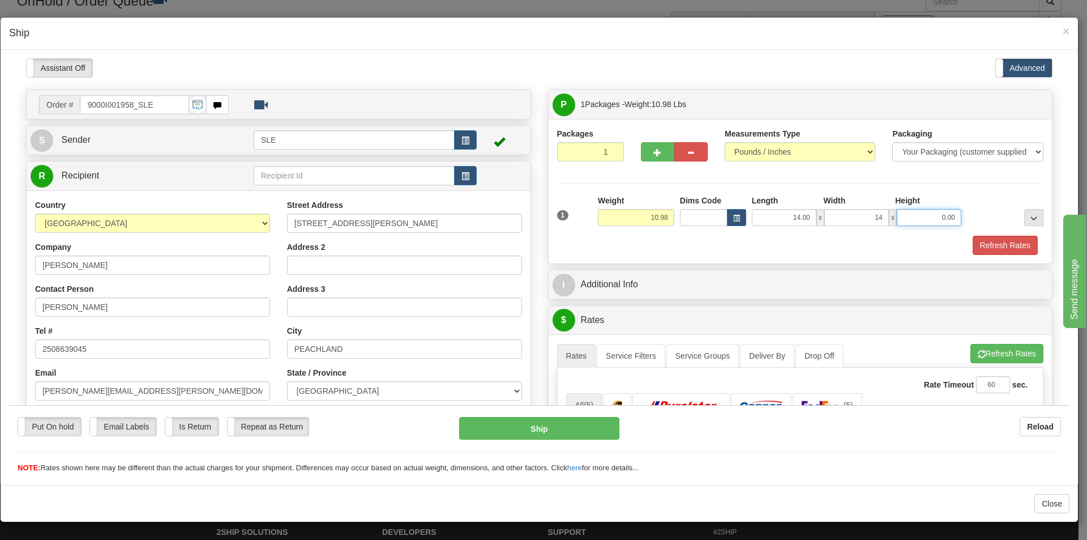
type input "14.00"
click at [921, 221] on input "0.00" at bounding box center [929, 216] width 65 height 17
type input "17.00"
click at [990, 247] on button "Refresh Rates" at bounding box center [1005, 244] width 65 height 19
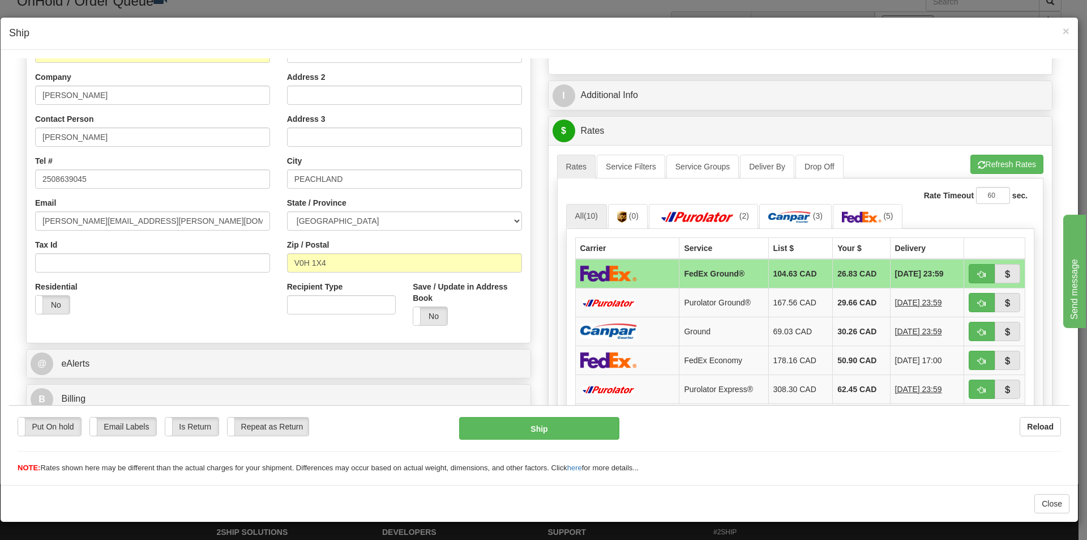
scroll to position [226, 0]
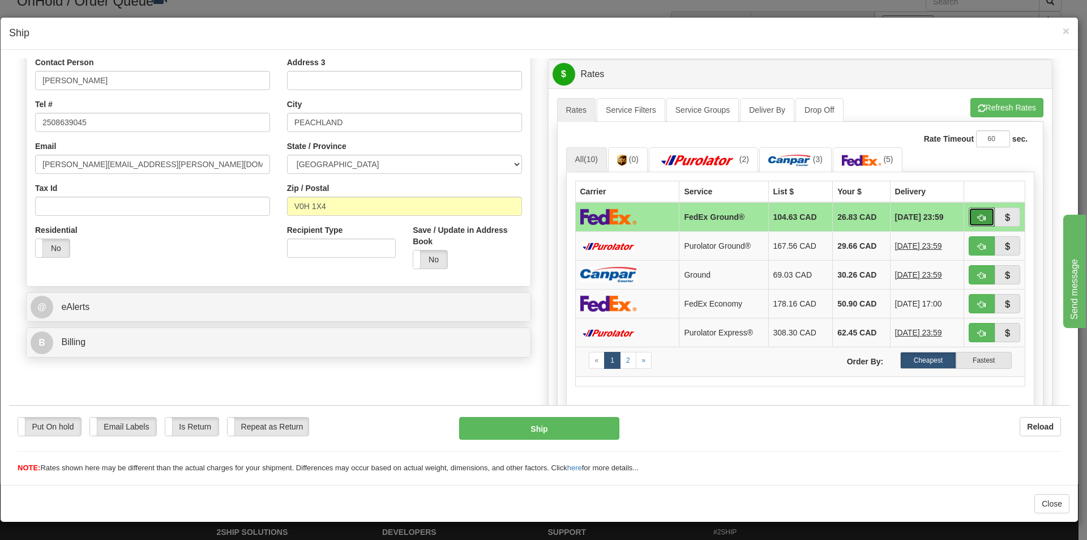
click at [977, 215] on button "button" at bounding box center [982, 216] width 26 height 19
type input "92"
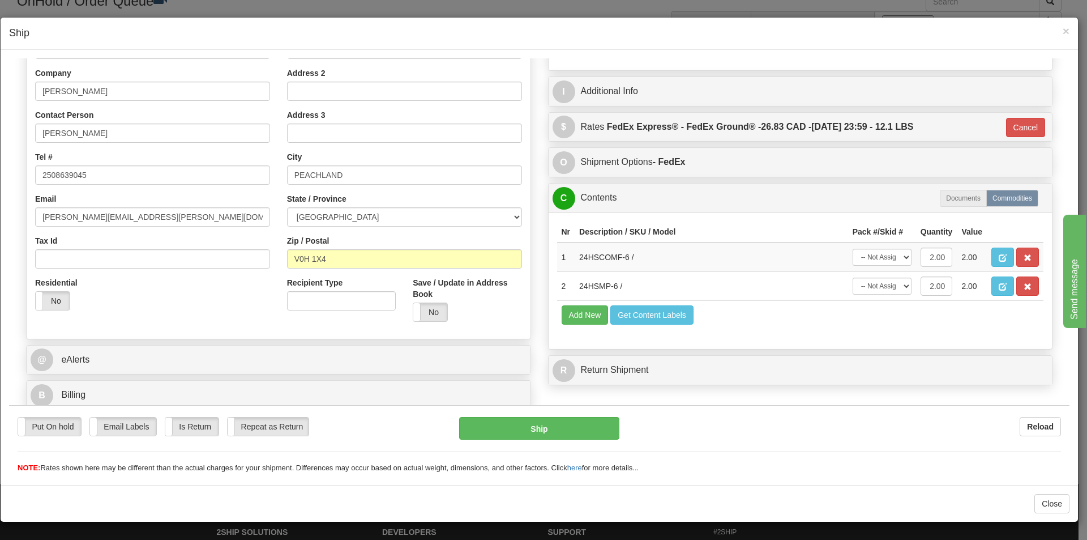
scroll to position [174, 0]
click at [894, 258] on select "-- Not Assigned -- Package 1" at bounding box center [882, 256] width 59 height 17
select select "0"
click at [853, 248] on select "-- Not Assigned -- Package 1" at bounding box center [882, 256] width 59 height 17
click at [896, 284] on select "-- Not Assigned -- Package 1" at bounding box center [882, 285] width 59 height 17
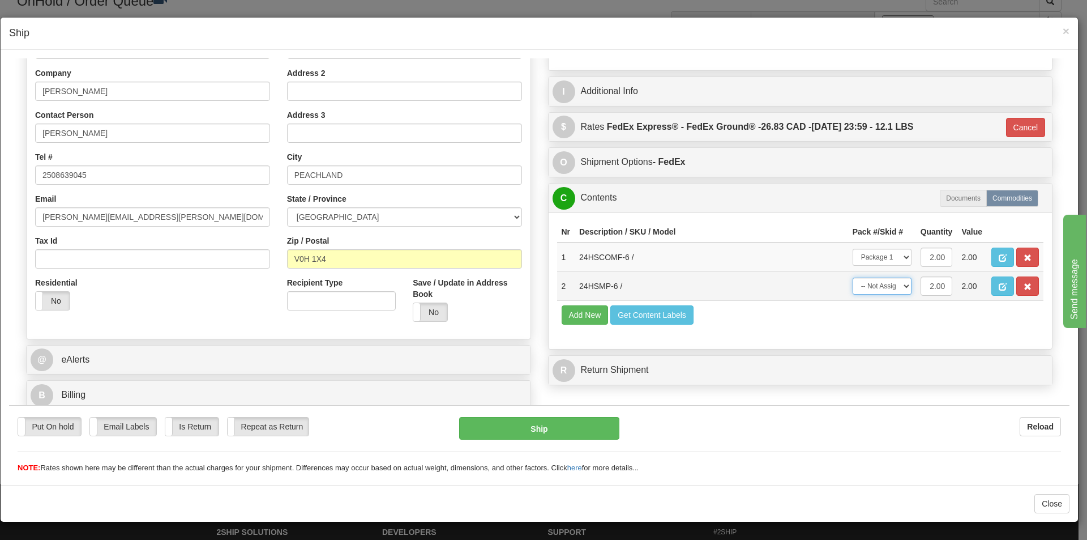
click at [853, 277] on select "-- Not Assigned -- Package 1" at bounding box center [882, 285] width 59 height 17
click at [893, 285] on select "-- Not Assigned -- Package 1" at bounding box center [882, 285] width 59 height 17
select select "0"
click at [853, 277] on select "-- Not Assigned -- Package 1" at bounding box center [882, 285] width 59 height 17
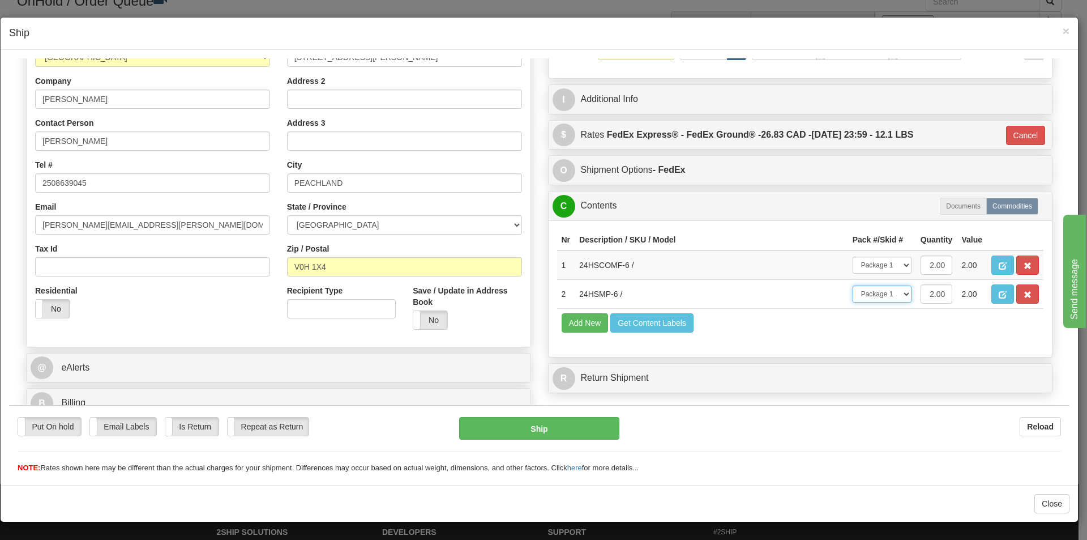
scroll to position [0, 0]
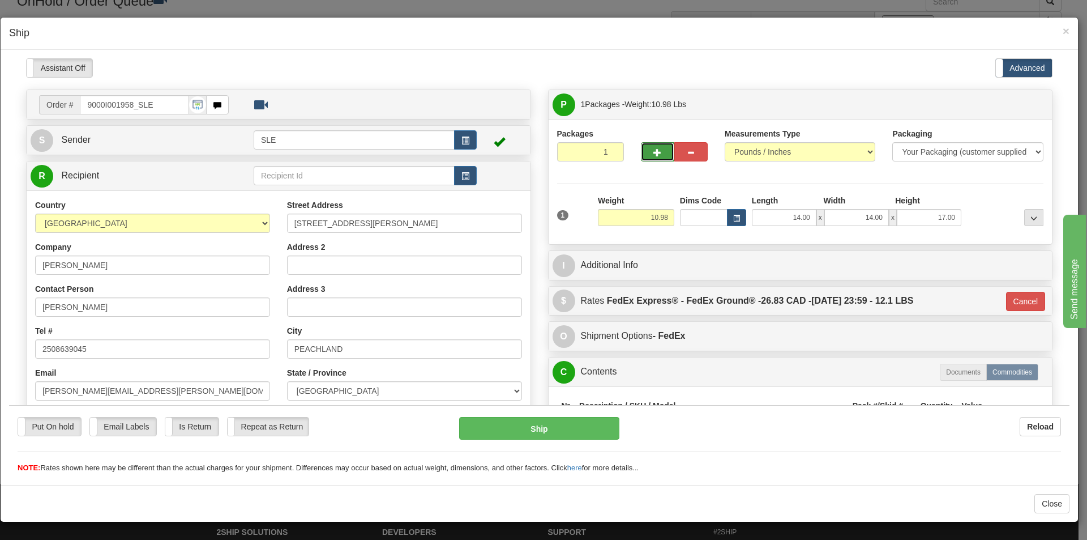
click at [658, 160] on button "button" at bounding box center [657, 151] width 33 height 19
type input "2"
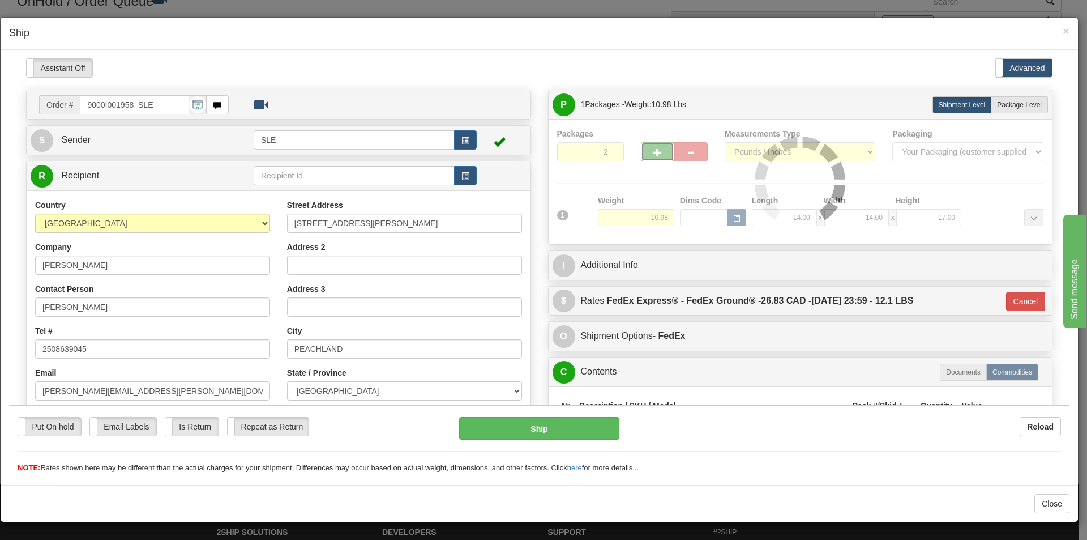
type input "92"
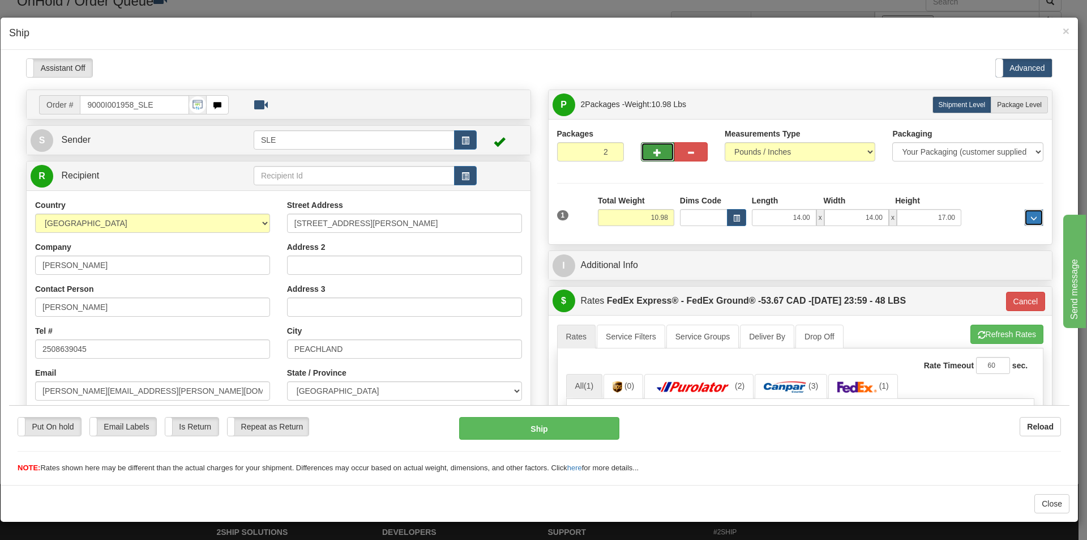
click at [1031, 217] on span "..." at bounding box center [1034, 218] width 7 height 6
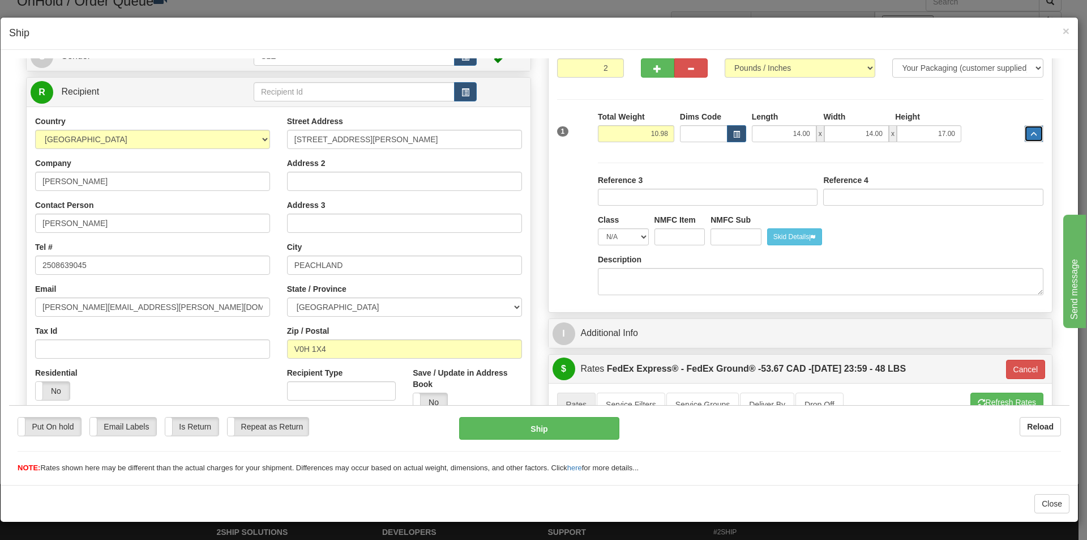
scroll to position [57, 0]
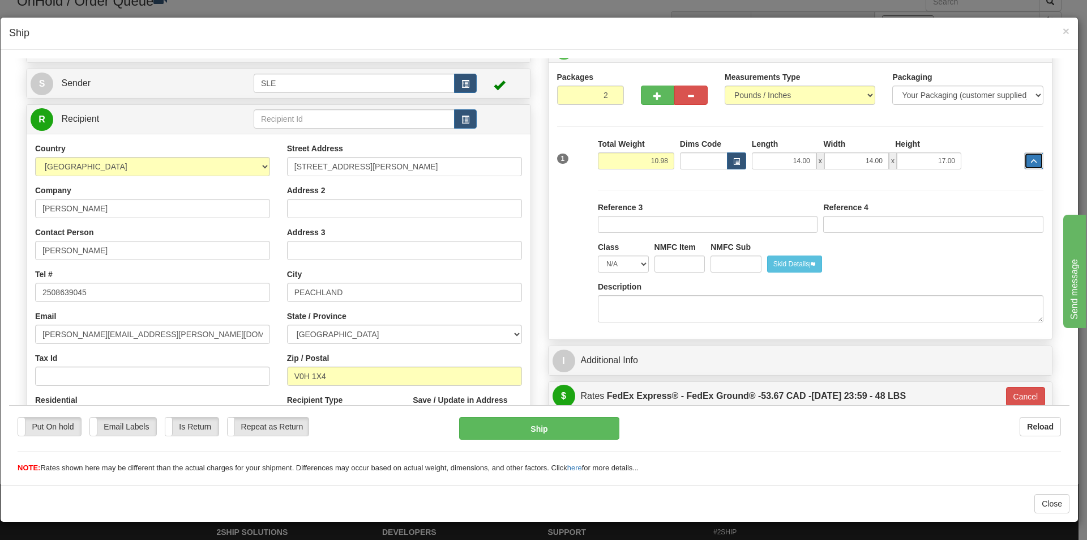
click at [1031, 163] on span "..." at bounding box center [1034, 161] width 7 height 6
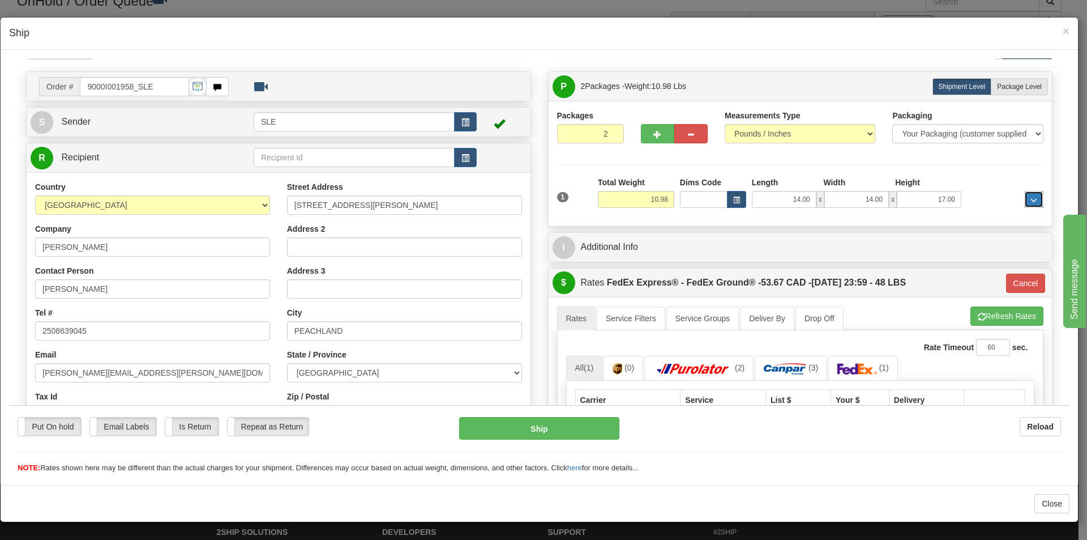
scroll to position [18, 0]
click at [947, 136] on select "Your Packaging (customer supplied) Envelope (carrier supplied) Pack (carrier su…" at bounding box center [967, 133] width 151 height 19
click at [835, 179] on label "Width" at bounding box center [834, 182] width 22 height 11
click at [835, 191] on input "14.00" at bounding box center [856, 199] width 65 height 17
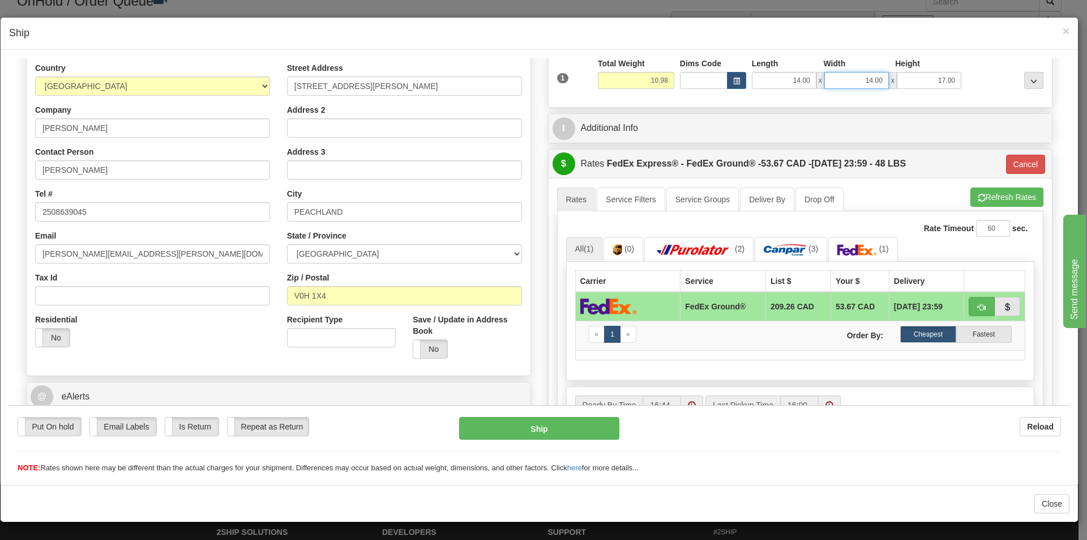
scroll to position [0, 0]
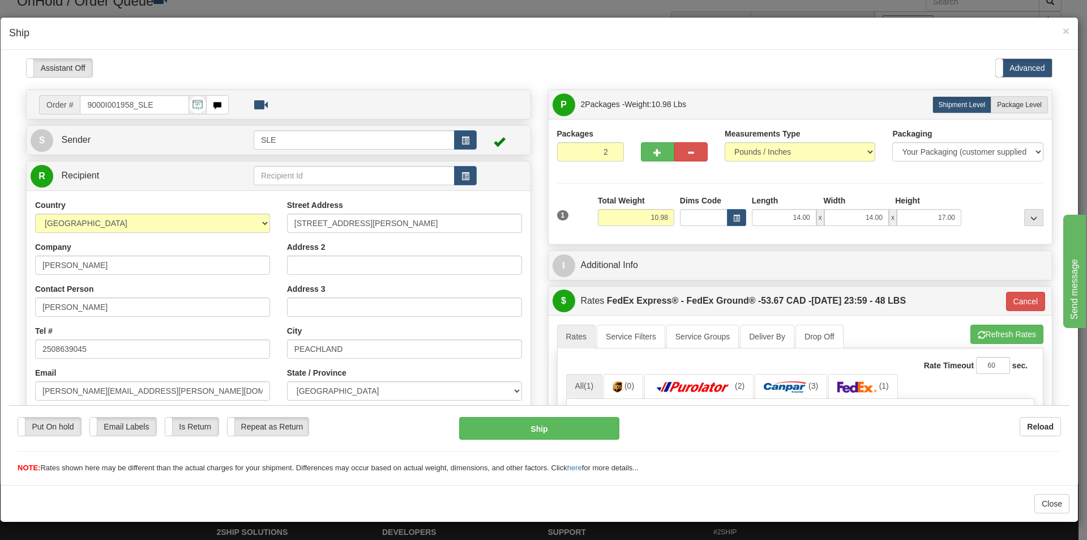
click at [559, 214] on span "1" at bounding box center [563, 215] width 12 height 10
click at [1031, 217] on span "..." at bounding box center [1034, 218] width 7 height 6
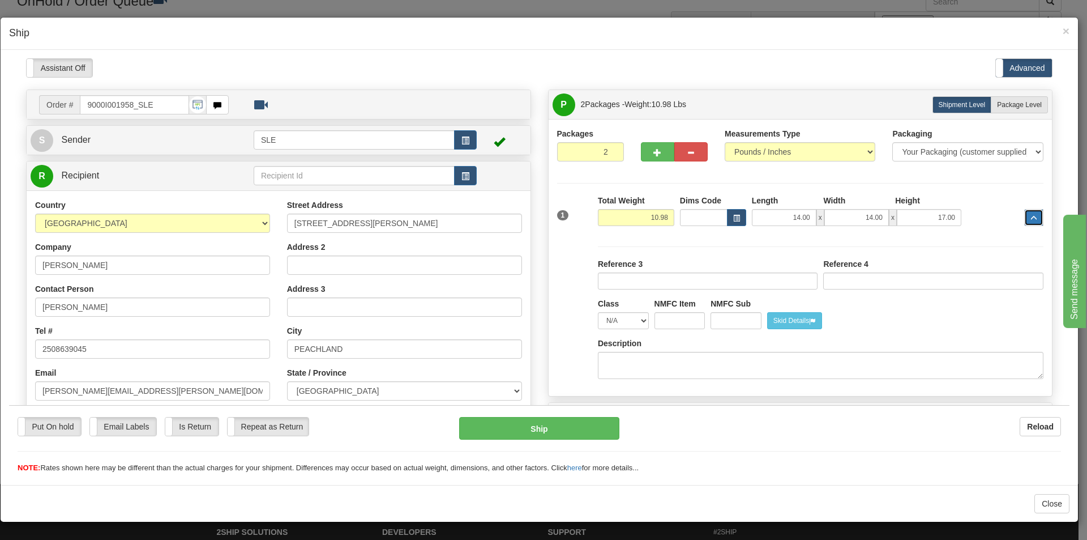
click at [1031, 217] on span "..." at bounding box center [1034, 218] width 7 height 6
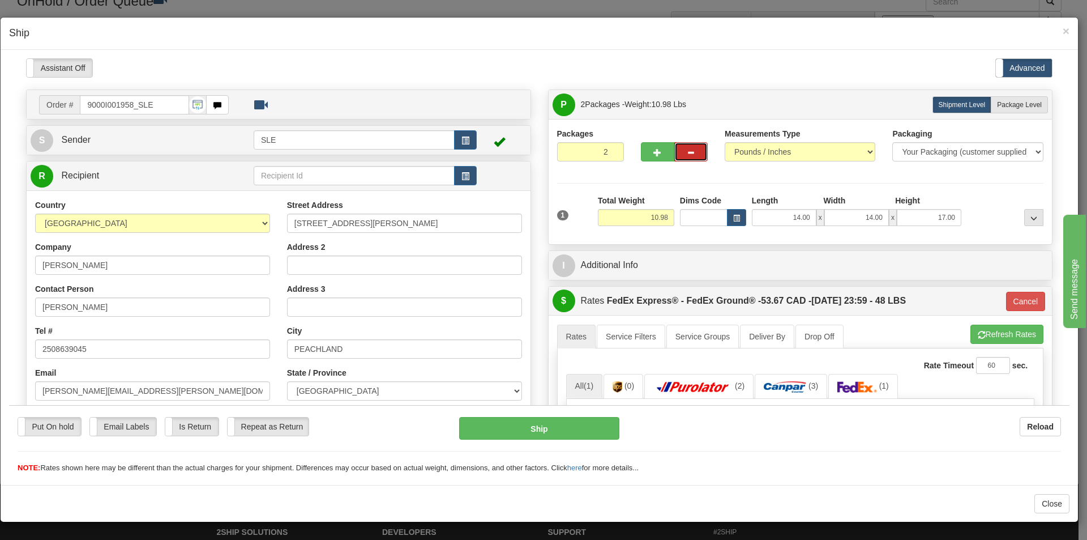
click at [687, 152] on span "button" at bounding box center [691, 151] width 8 height 7
type input "1"
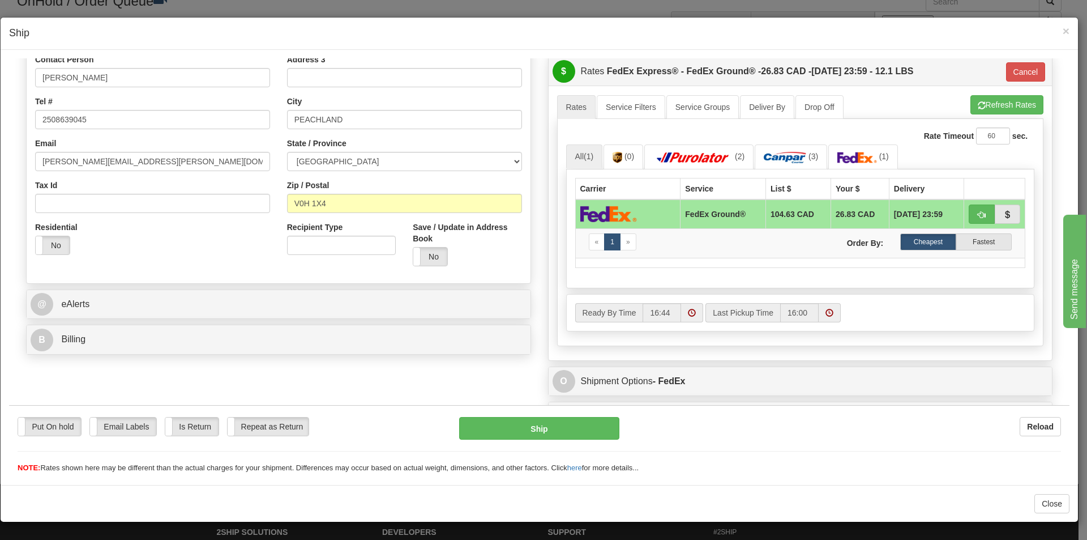
scroll to position [170, 0]
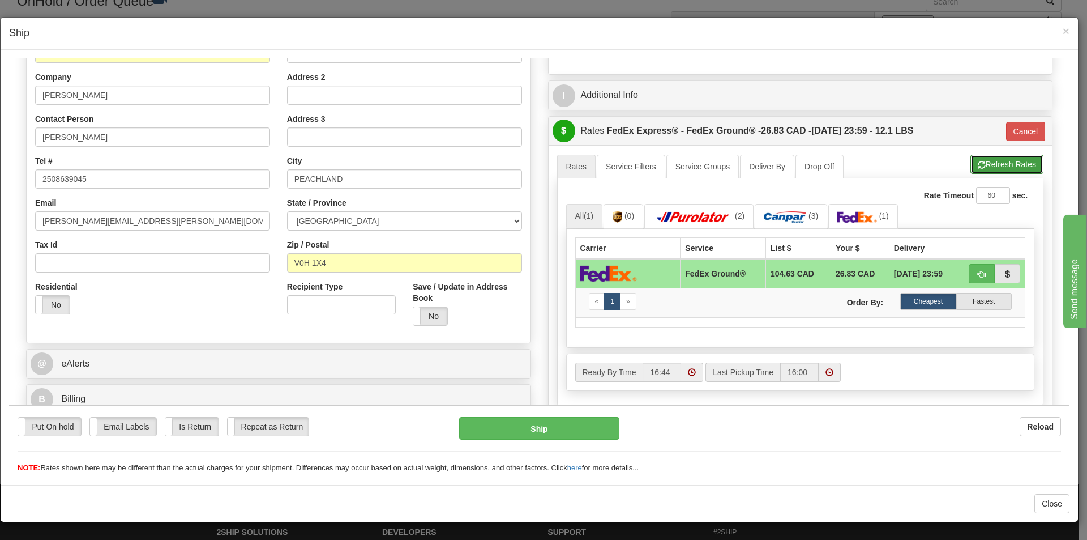
click at [991, 170] on button "Refresh Rates" at bounding box center [1006, 163] width 73 height 19
type input "92"
click at [588, 218] on span "(1)" at bounding box center [589, 215] width 10 height 9
click at [585, 210] on link "All (1)" at bounding box center [584, 215] width 37 height 24
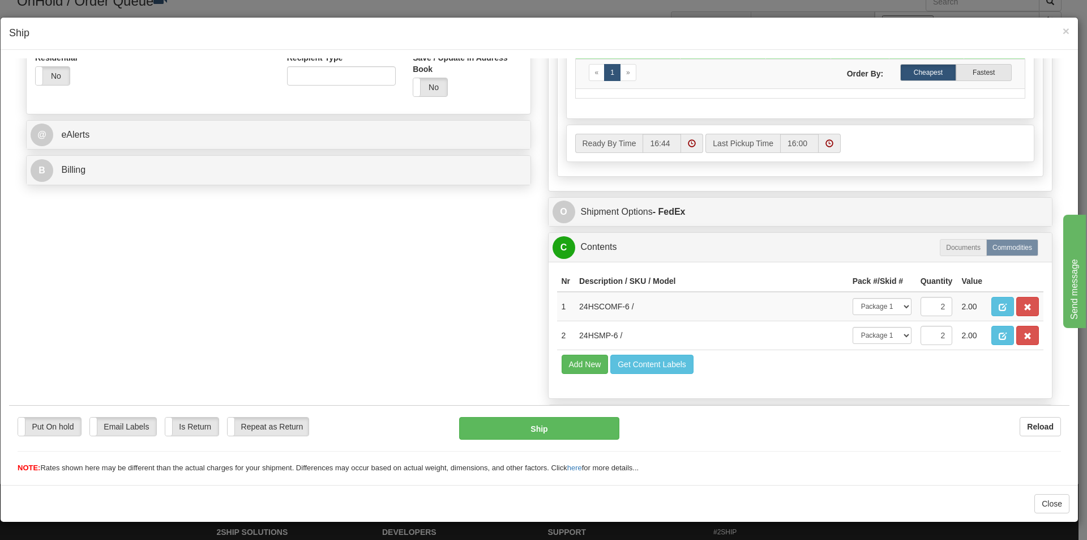
scroll to position [423, 0]
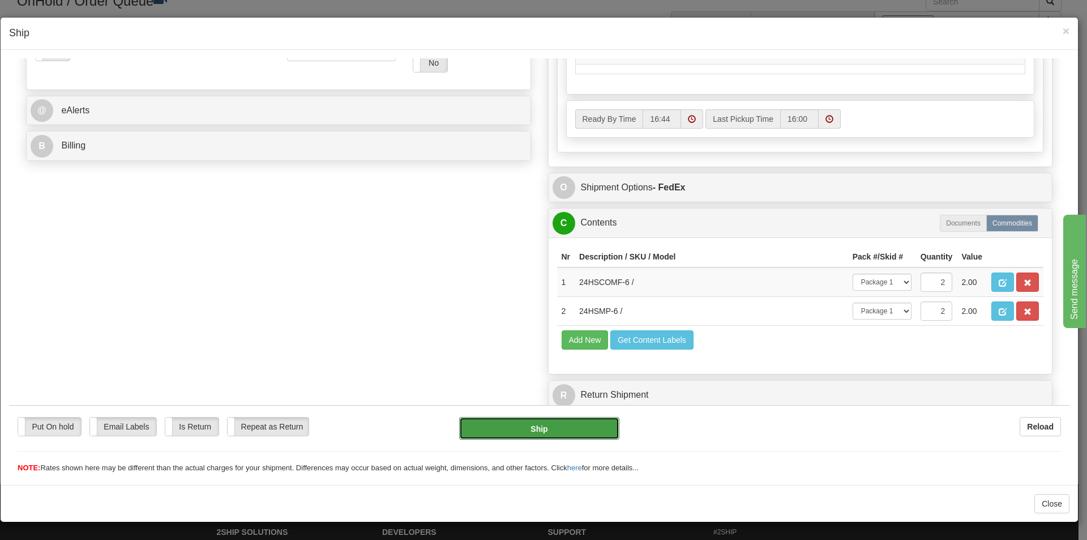
click at [525, 424] on button "Ship" at bounding box center [539, 427] width 160 height 23
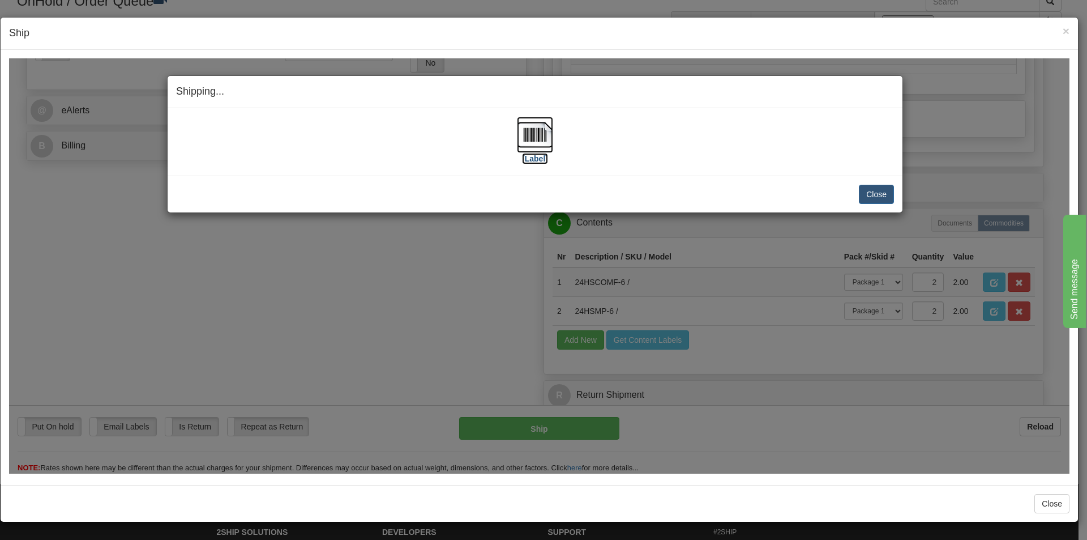
click at [532, 152] on label "[Label]" at bounding box center [535, 157] width 26 height 11
click at [883, 199] on button "Close" at bounding box center [876, 193] width 35 height 19
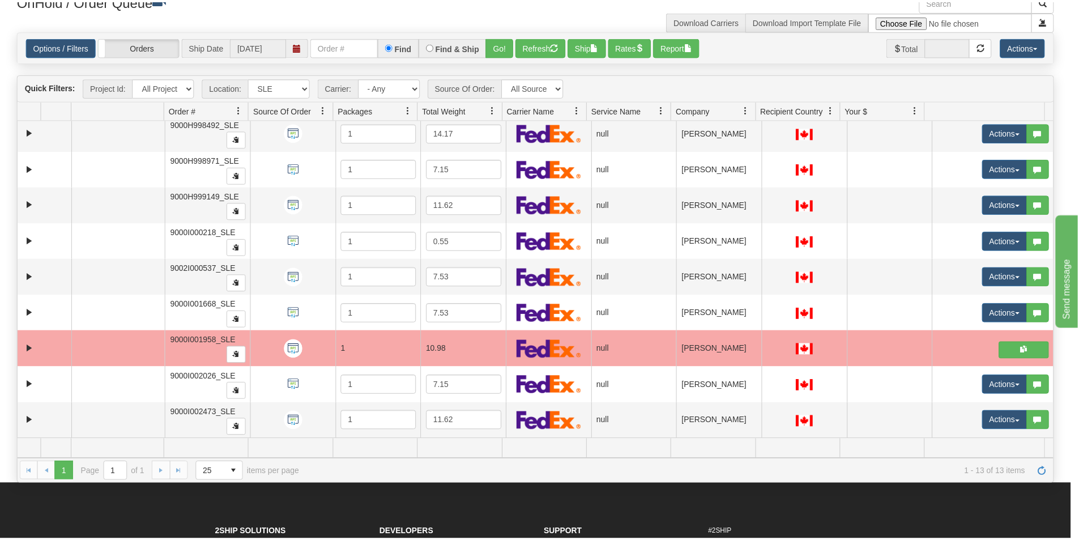
scroll to position [0, 0]
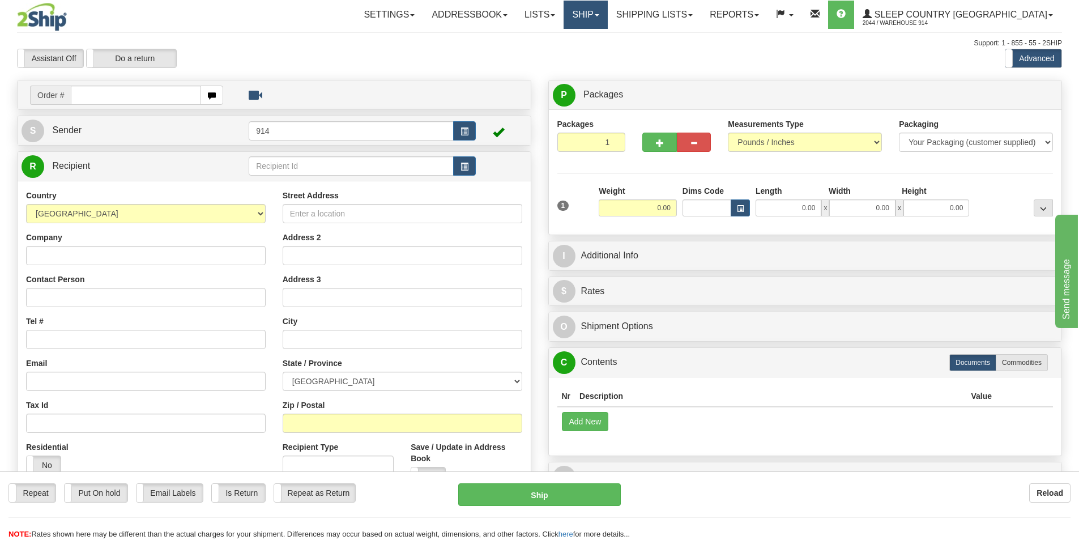
click at [607, 16] on link "Ship" at bounding box center [585, 15] width 44 height 28
click at [607, 57] on link "OnHold / Order Queue" at bounding box center [556, 54] width 102 height 15
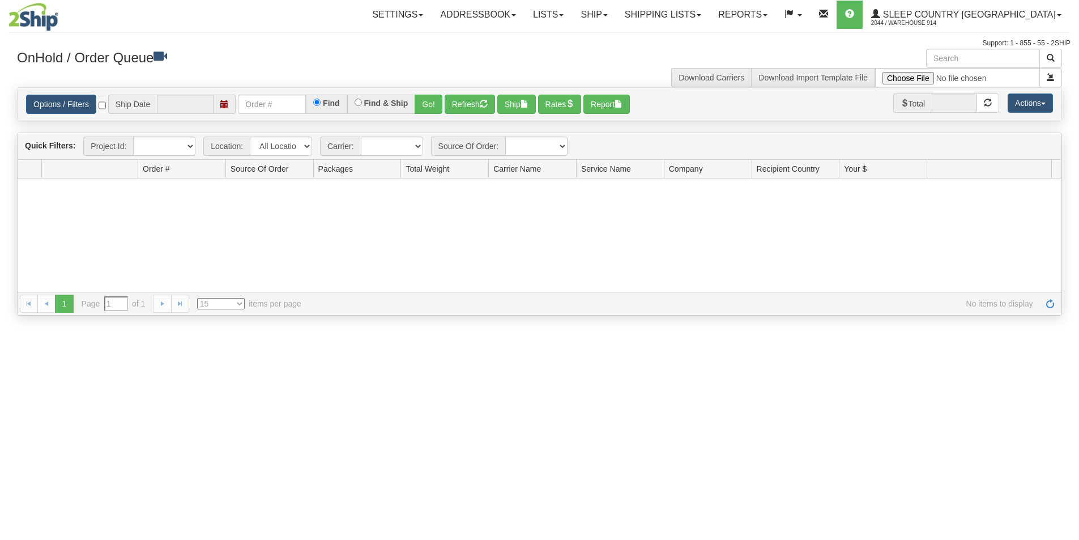
type input "[DATE]"
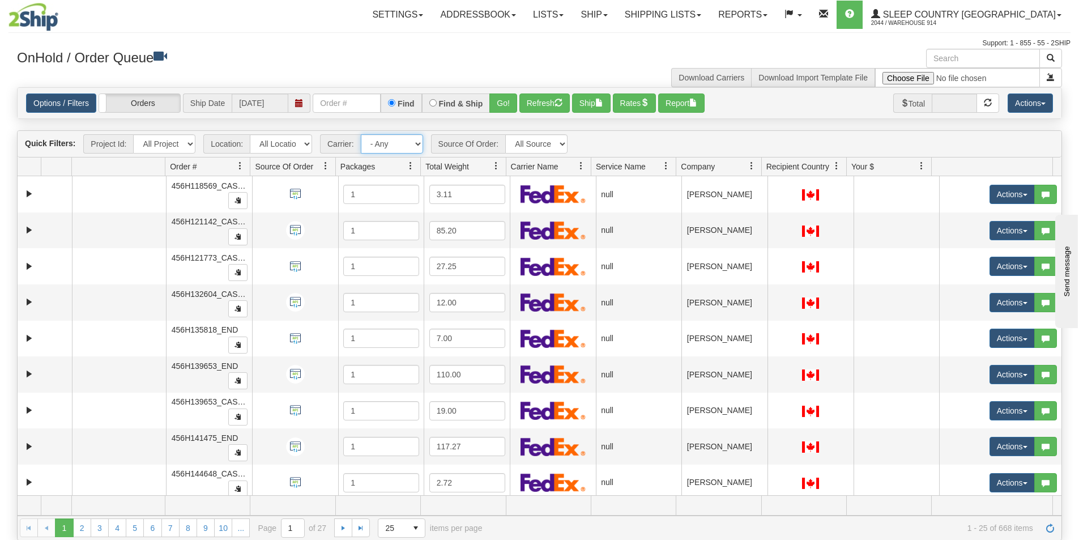
click at [394, 142] on select "- Any - Has NO carrier assigned - Has a carrier assigned FedEx Express®" at bounding box center [392, 143] width 62 height 19
click at [275, 136] on select "All Locations 914 9009 [GEOGRAPHIC_DATA] SLE BEDDN ZINUC" at bounding box center [281, 143] width 62 height 19
select select "7603"
click at [250, 134] on select "All Locations 914 9009 [GEOGRAPHIC_DATA] SLE BEDDN ZINUC" at bounding box center [281, 143] width 62 height 19
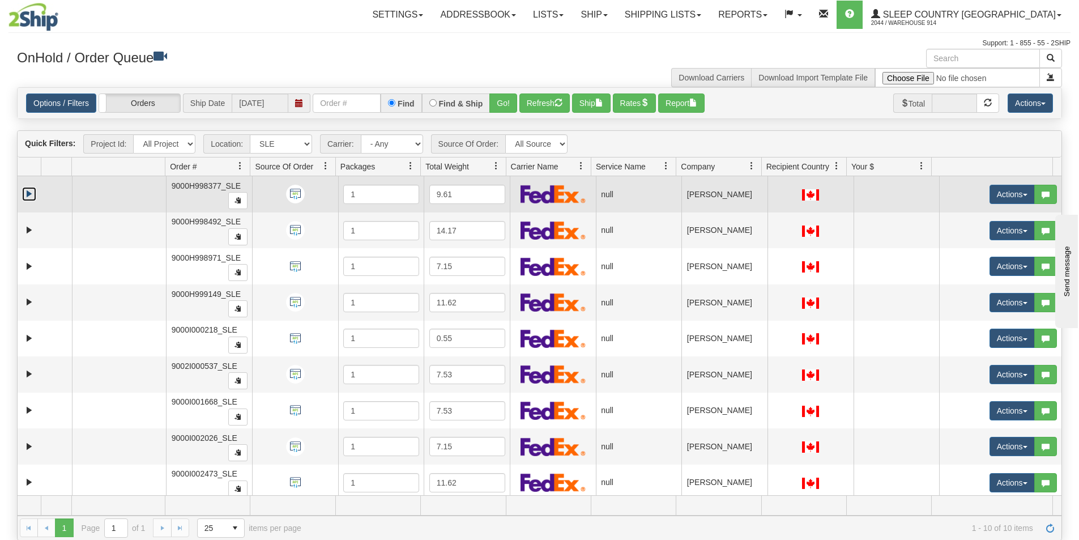
click at [28, 194] on link "Expand" at bounding box center [29, 194] width 14 height 14
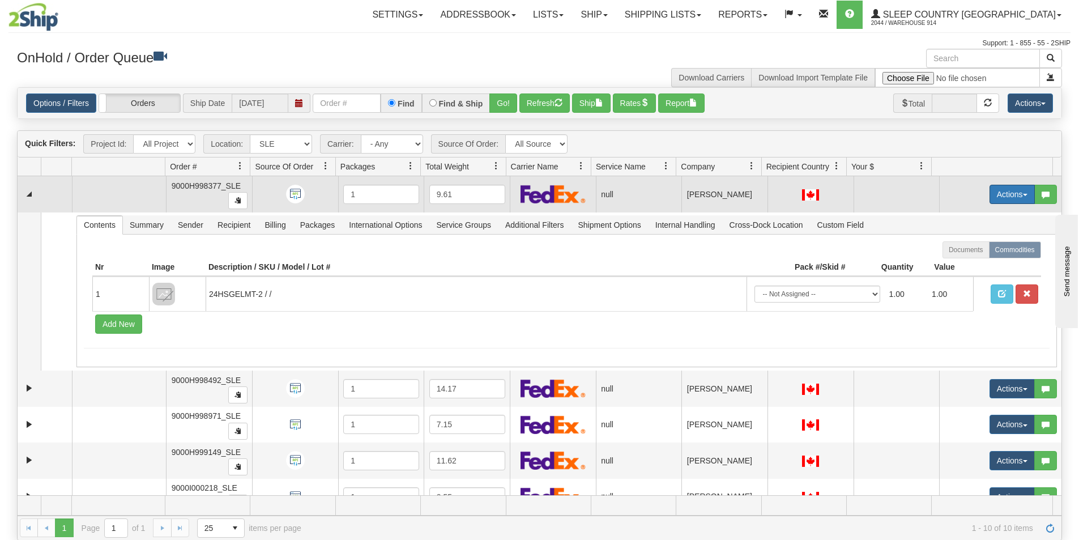
click at [1008, 188] on button "Actions" at bounding box center [1011, 194] width 45 height 19
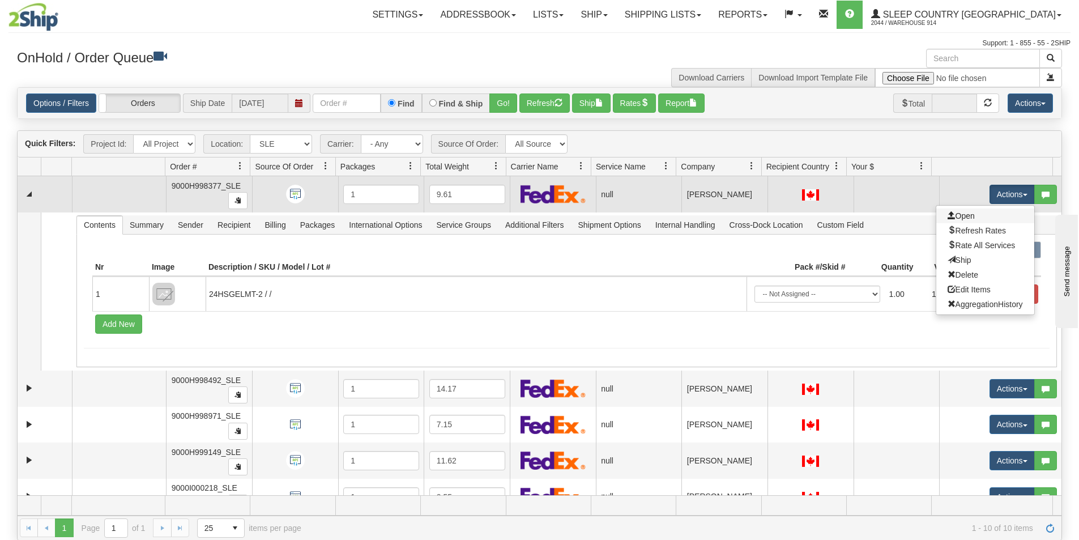
click at [982, 216] on link "Open" at bounding box center [985, 215] width 98 height 15
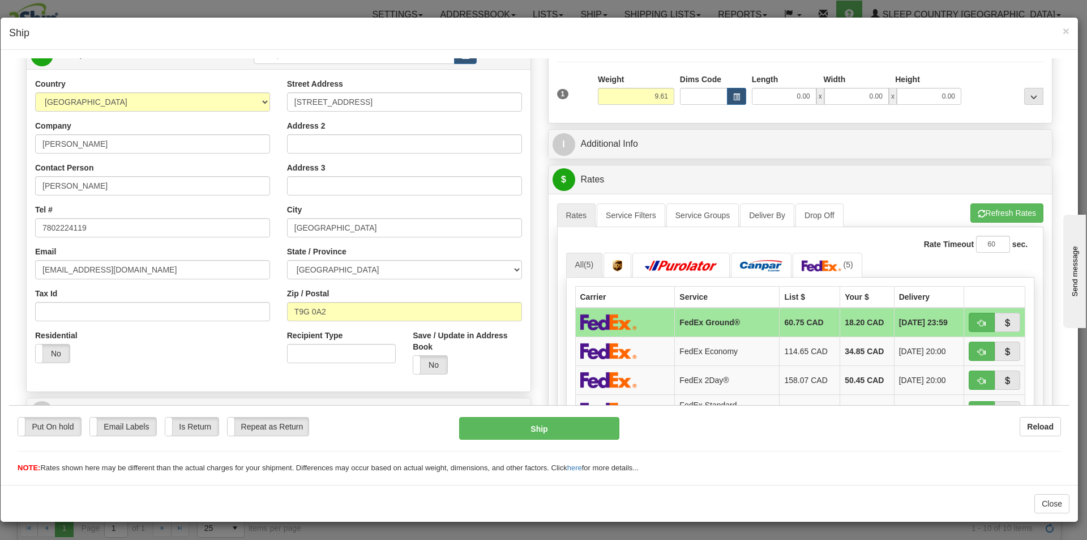
scroll to position [120, 0]
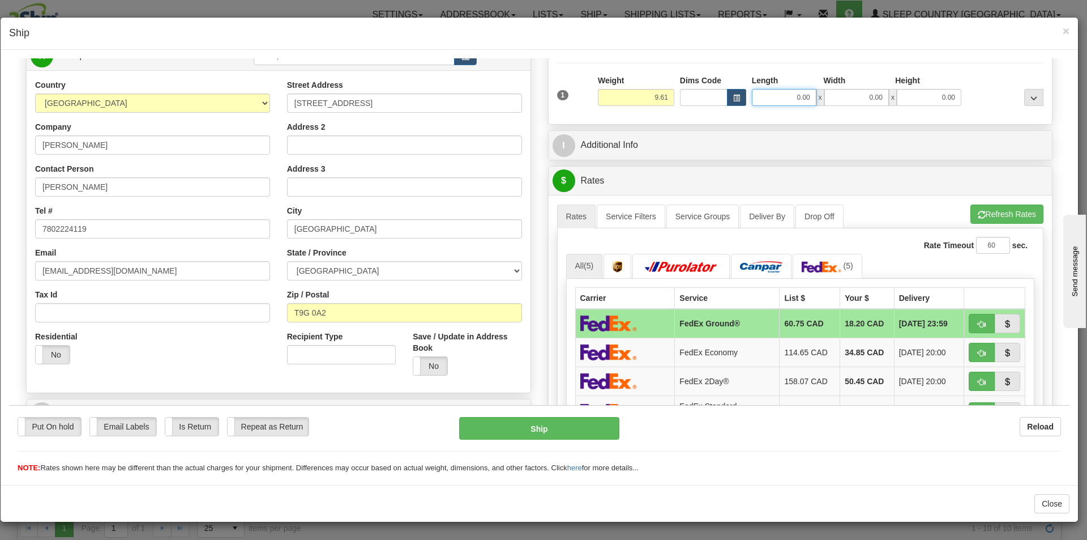
click at [778, 95] on input "0.00" at bounding box center [784, 96] width 65 height 17
type input "12.00"
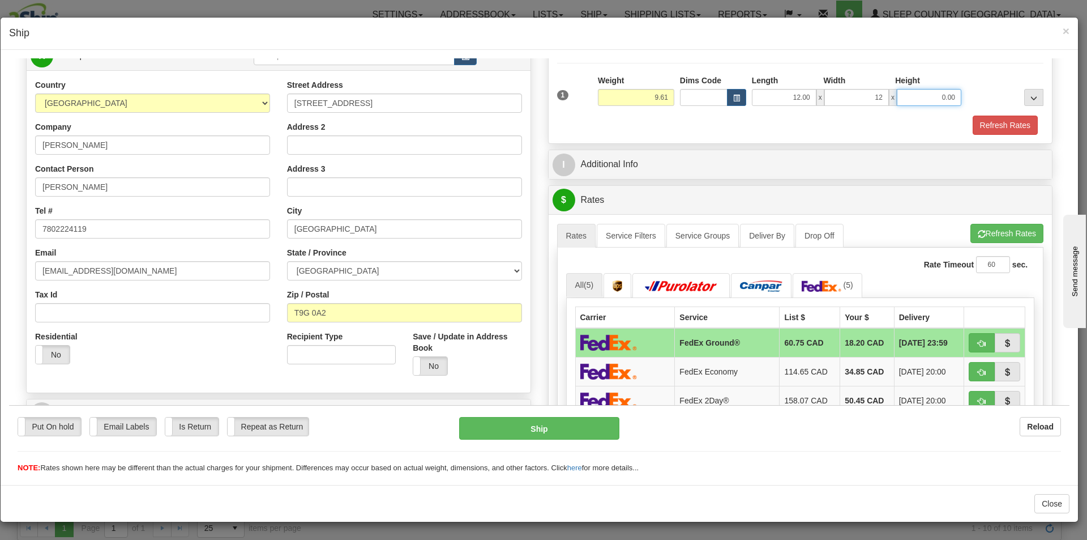
type input "12.00"
type input "20.00"
click at [719, 130] on div "Refresh Rates" at bounding box center [800, 124] width 493 height 19
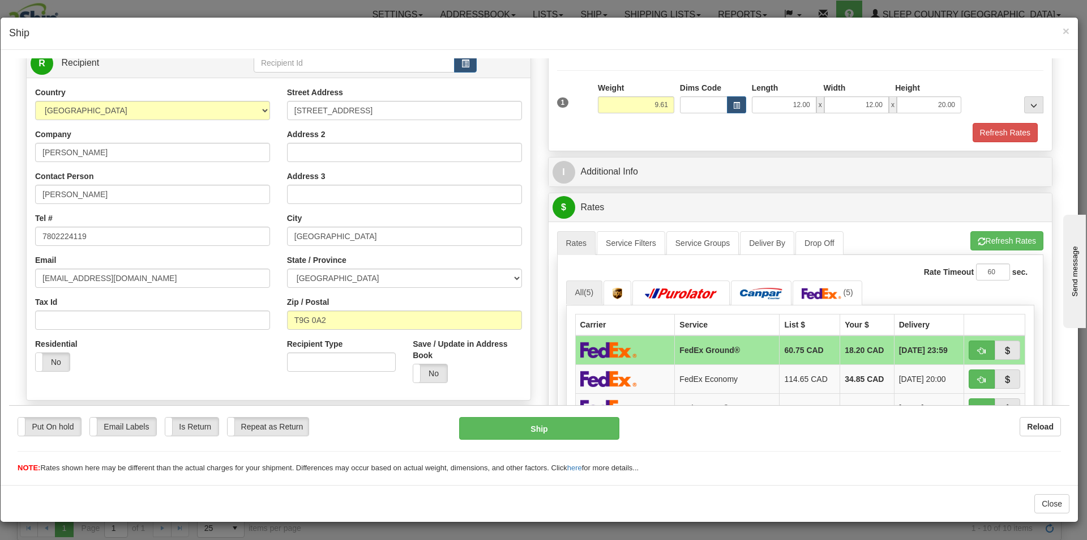
scroll to position [63, 0]
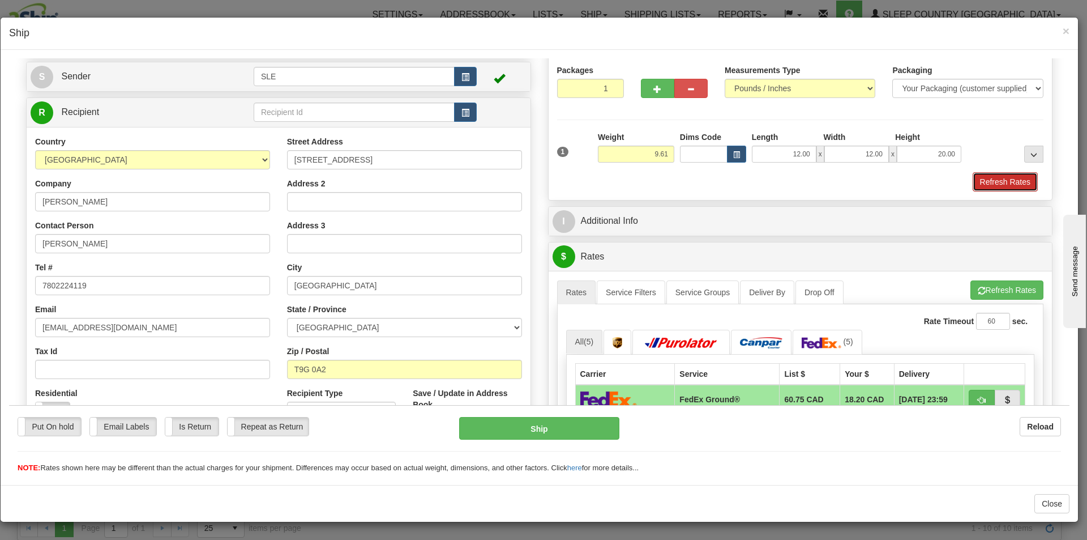
click at [1007, 179] on button "Refresh Rates" at bounding box center [1005, 181] width 65 height 19
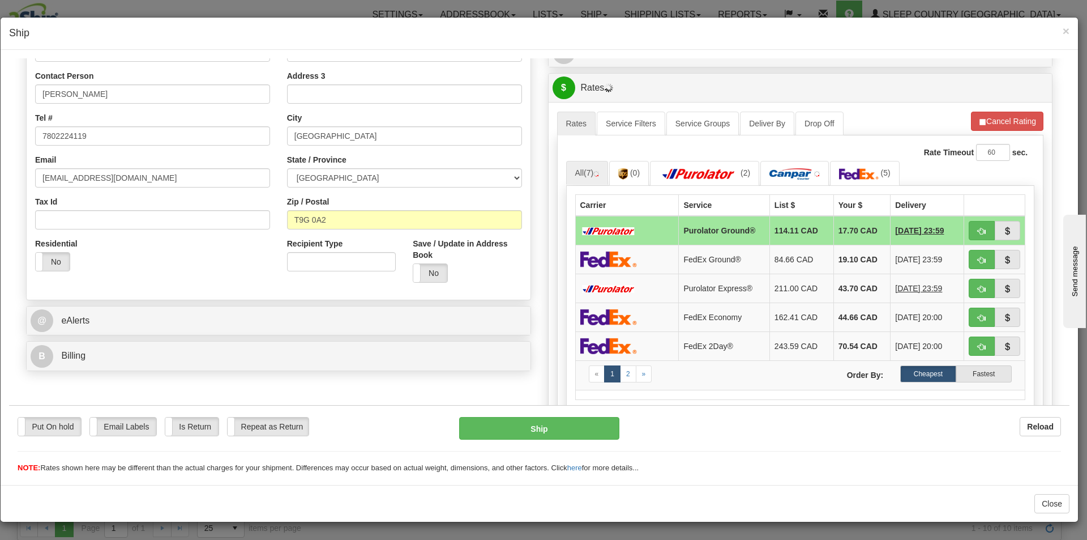
scroll to position [233, 0]
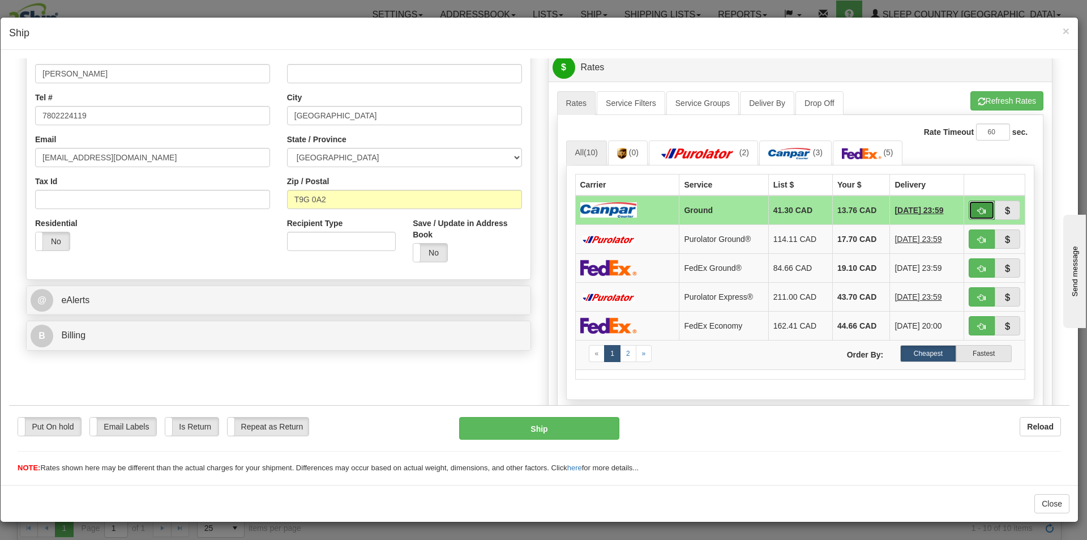
click at [978, 211] on span "button" at bounding box center [982, 210] width 8 height 7
type input "1"
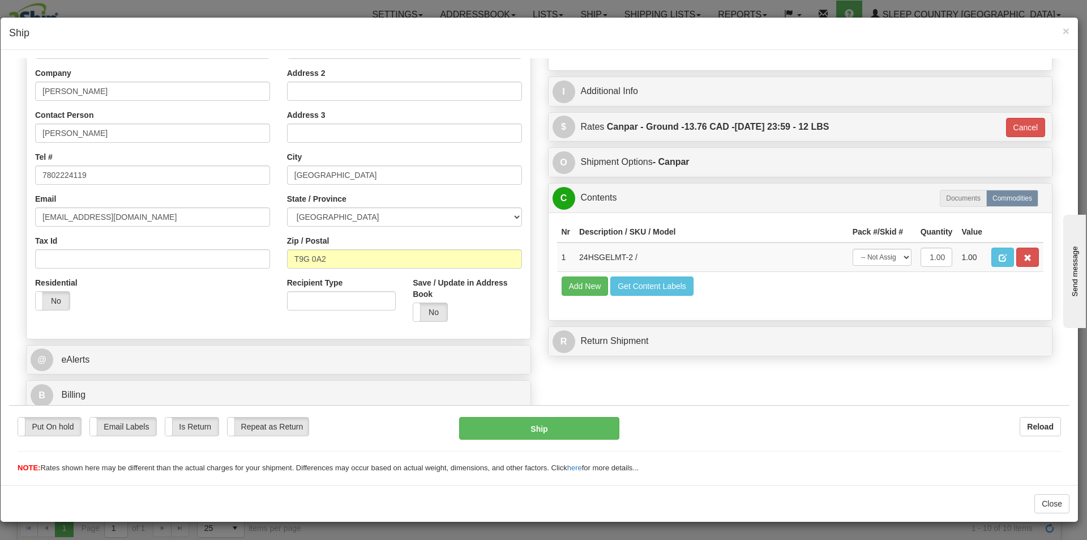
scroll to position [174, 0]
click at [891, 252] on select "-- Not Assigned -- Package 1" at bounding box center [882, 256] width 59 height 17
select select "0"
click at [853, 248] on select "-- Not Assigned -- Package 1" at bounding box center [882, 256] width 59 height 17
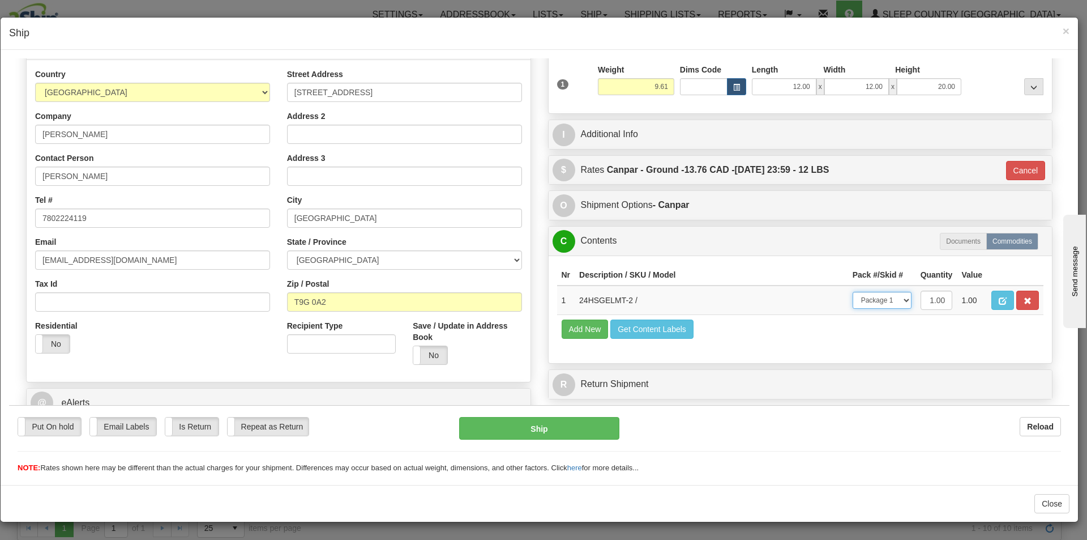
scroll to position [170, 0]
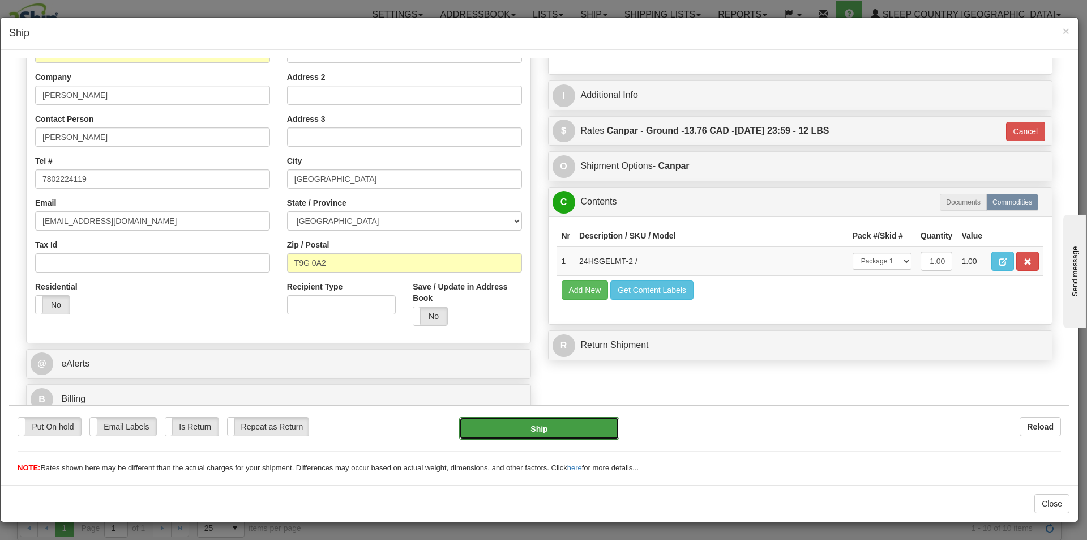
click at [566, 427] on button "Ship" at bounding box center [539, 427] width 160 height 23
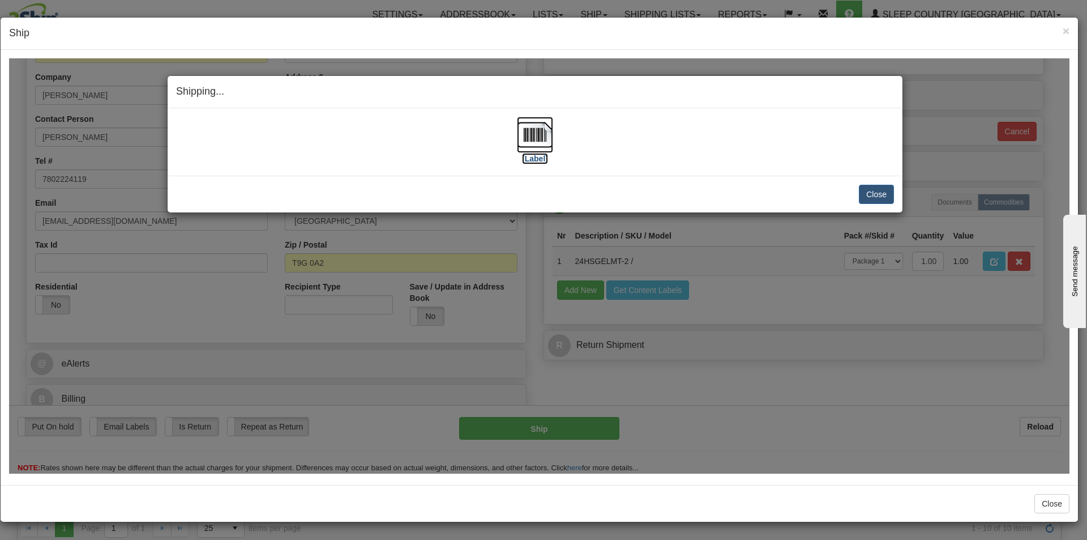
click at [532, 138] on img at bounding box center [535, 134] width 36 height 36
click at [869, 186] on button "Close" at bounding box center [876, 193] width 35 height 19
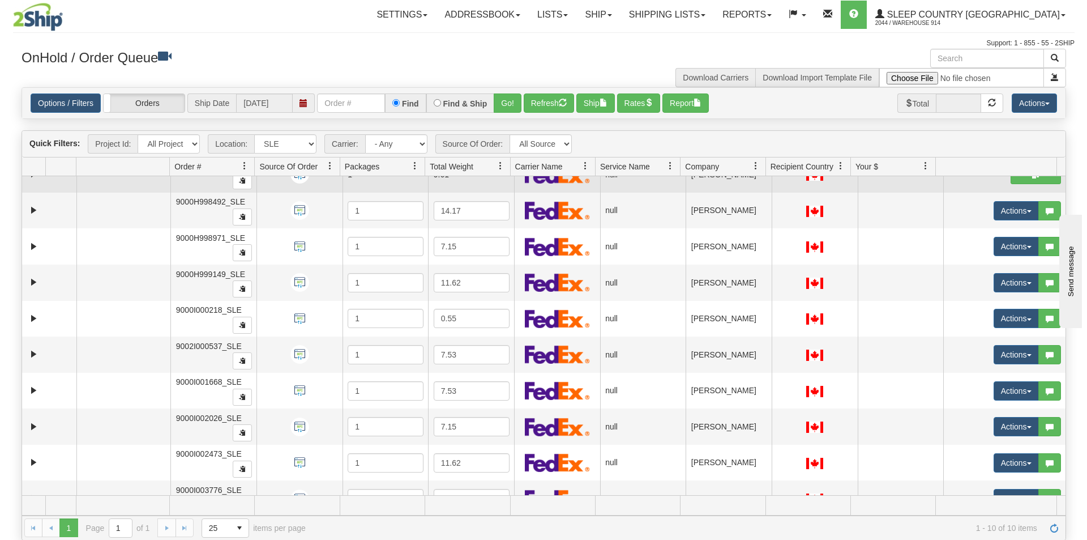
scroll to position [0, 0]
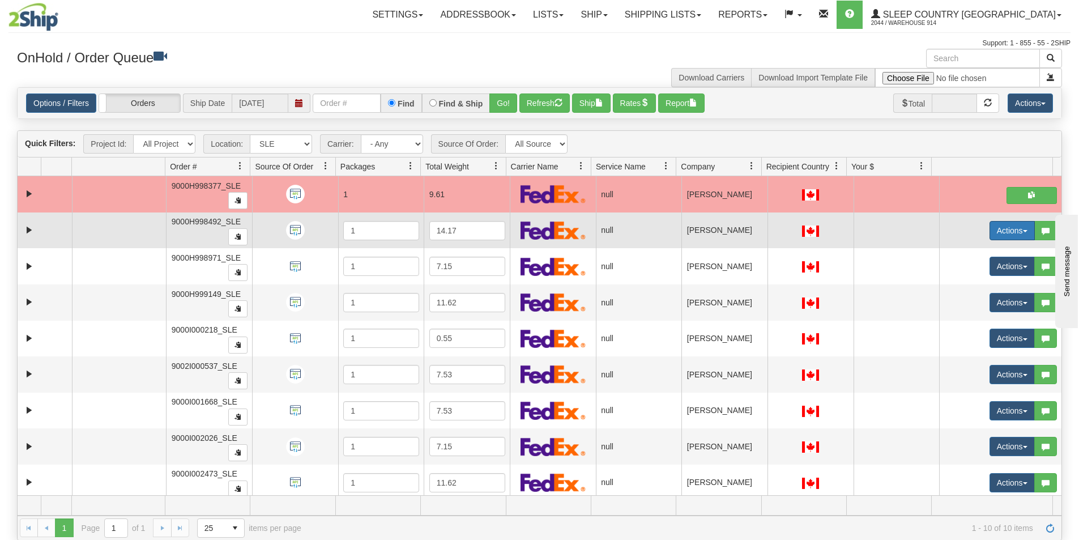
click at [989, 234] on button "Actions" at bounding box center [1011, 230] width 45 height 19
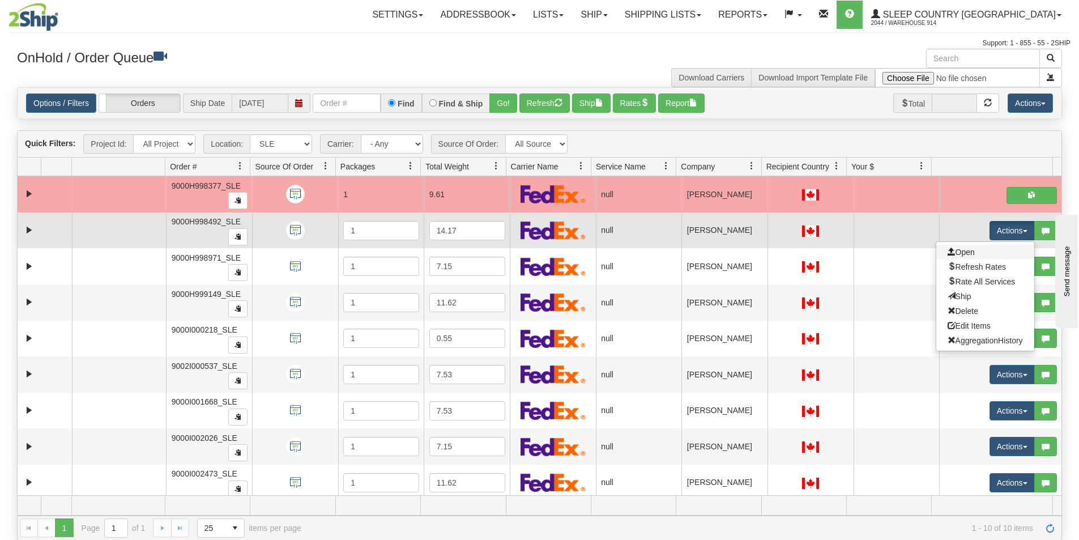
click at [986, 247] on link "Open" at bounding box center [985, 252] width 98 height 15
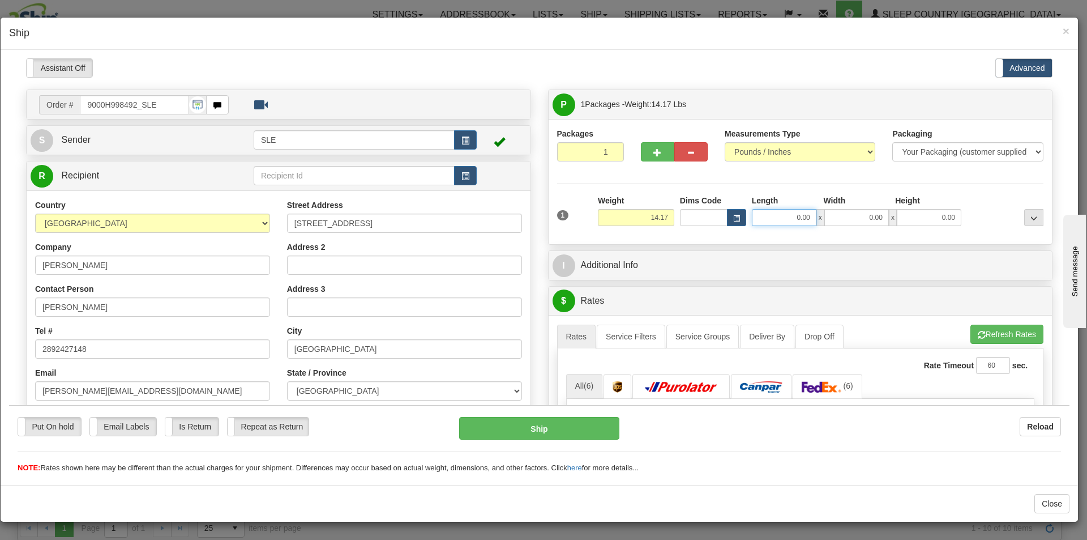
click at [781, 220] on input "0.00" at bounding box center [784, 216] width 65 height 17
type input "0.00"
click at [794, 215] on input "0.00" at bounding box center [784, 216] width 65 height 17
type input "131.00"
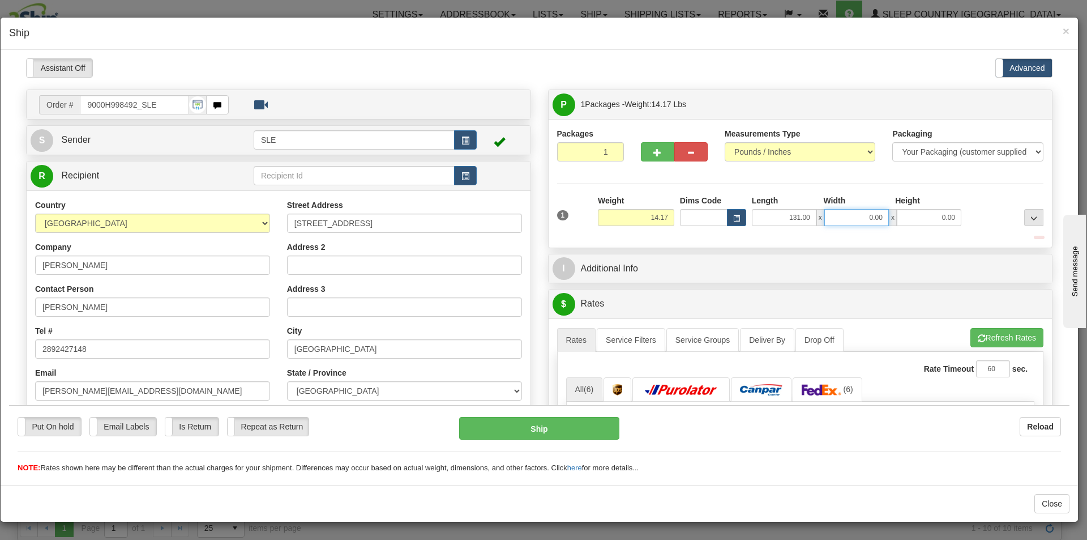
click at [836, 219] on input "0.00" at bounding box center [856, 216] width 65 height 17
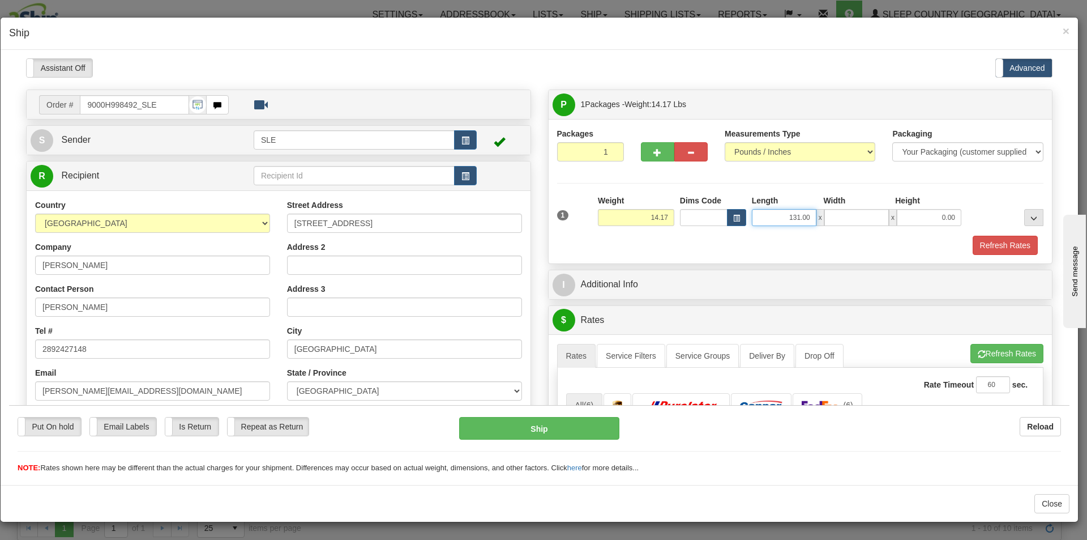
type input "0.00"
click at [787, 219] on input "131.00" at bounding box center [784, 216] width 65 height 17
click at [792, 216] on input "131.00" at bounding box center [784, 216] width 65 height 17
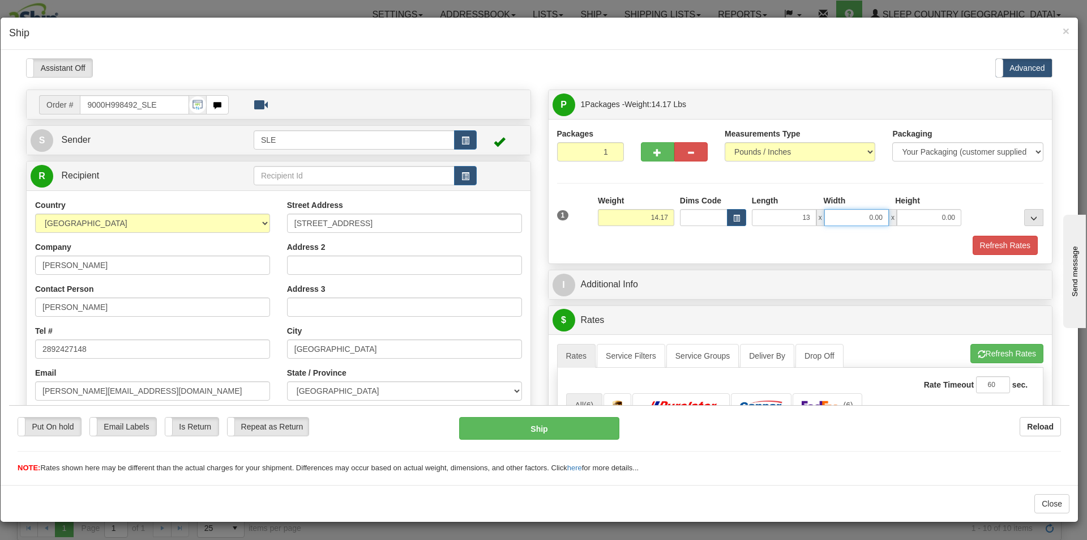
type input "13.00"
click at [833, 218] on input "0.00" at bounding box center [856, 216] width 65 height 17
type input "13.00"
click at [907, 214] on input "0.00" at bounding box center [929, 216] width 65 height 17
type input "23.00"
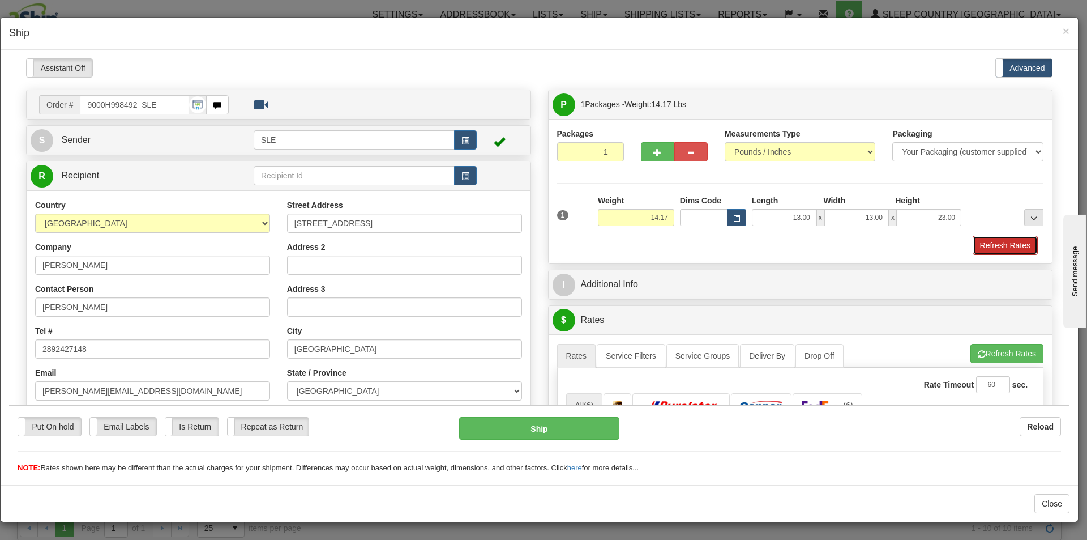
click at [997, 240] on button "Refresh Rates" at bounding box center [1005, 244] width 65 height 19
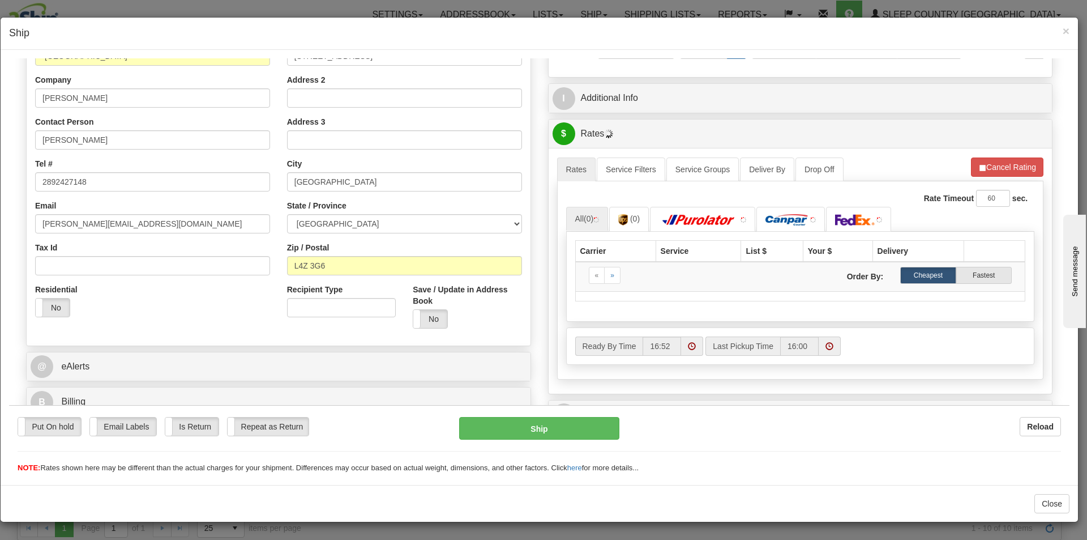
scroll to position [170, 0]
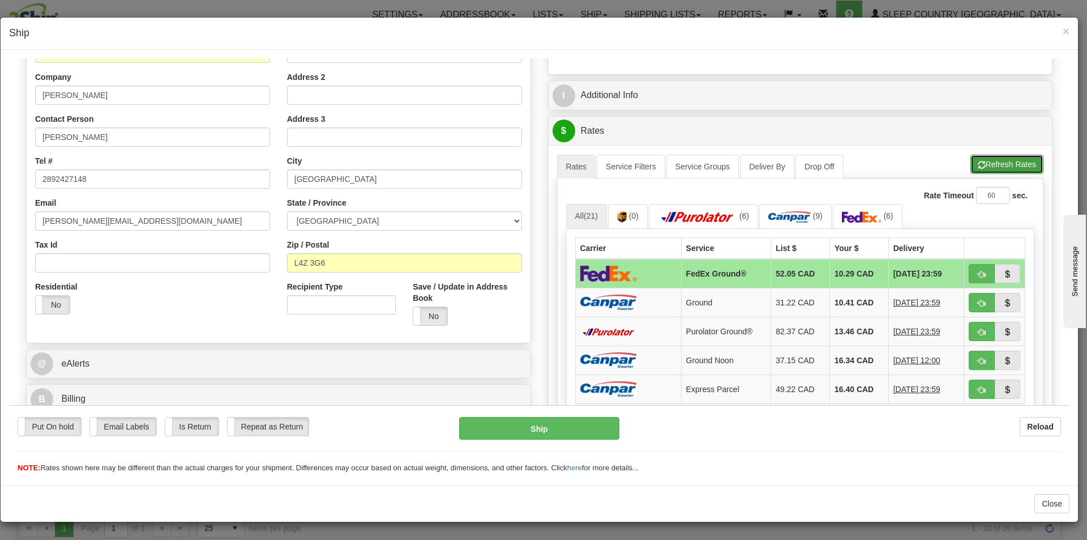
click at [1006, 166] on button "Refresh Rates" at bounding box center [1006, 163] width 73 height 19
click at [969, 271] on button "button" at bounding box center [982, 272] width 26 height 19
type input "92"
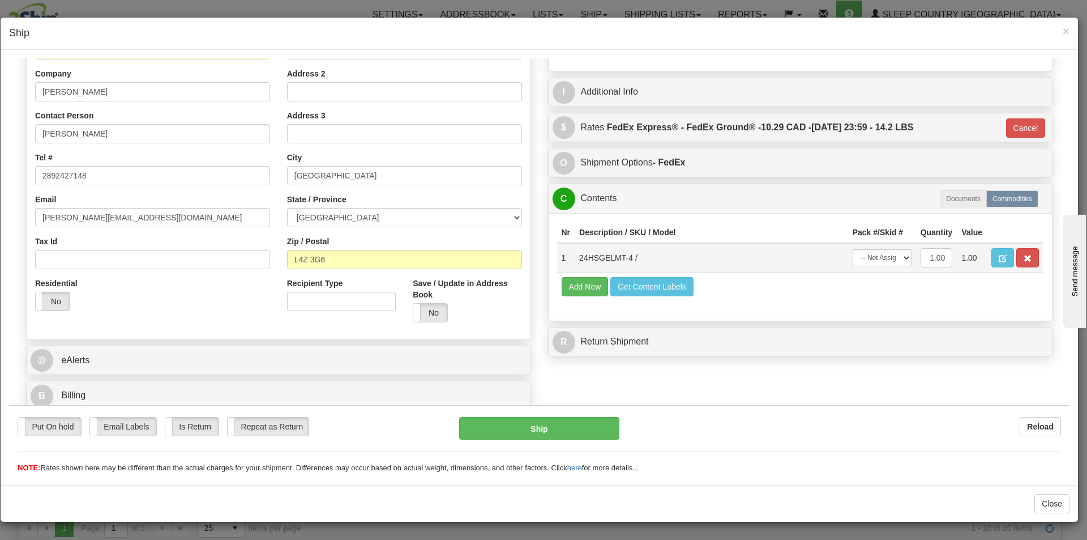
scroll to position [174, 0]
click at [900, 255] on select "-- Not Assigned -- Package 1" at bounding box center [882, 256] width 59 height 17
select select "0"
click at [853, 248] on select "-- Not Assigned -- Package 1" at bounding box center [882, 256] width 59 height 17
click at [495, 432] on button "Ship" at bounding box center [539, 427] width 160 height 23
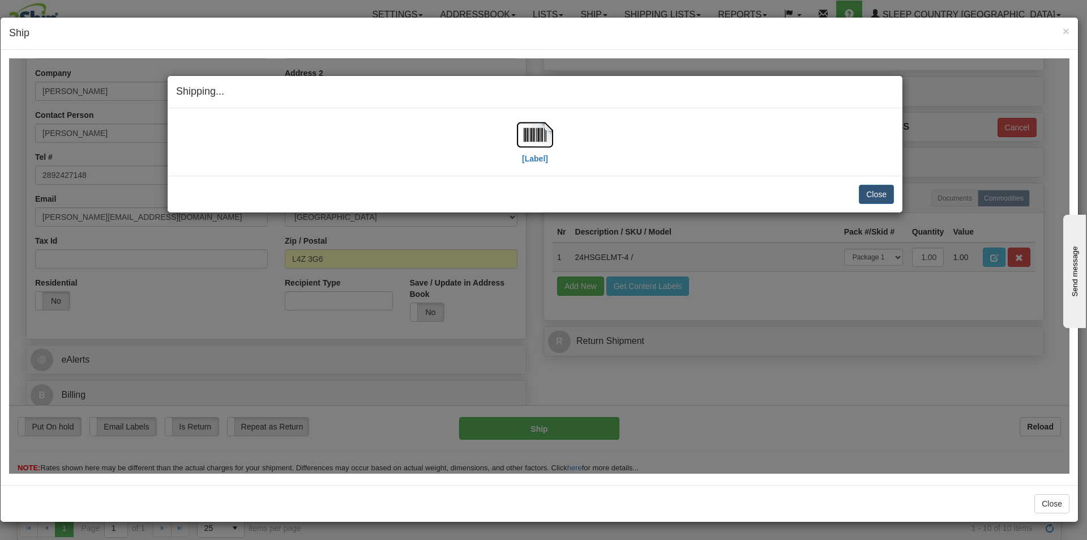
click at [519, 161] on div "[Label]" at bounding box center [535, 141] width 36 height 50
click at [524, 157] on label "[Label]" at bounding box center [535, 157] width 26 height 11
click at [866, 191] on button "Close" at bounding box center [876, 193] width 35 height 19
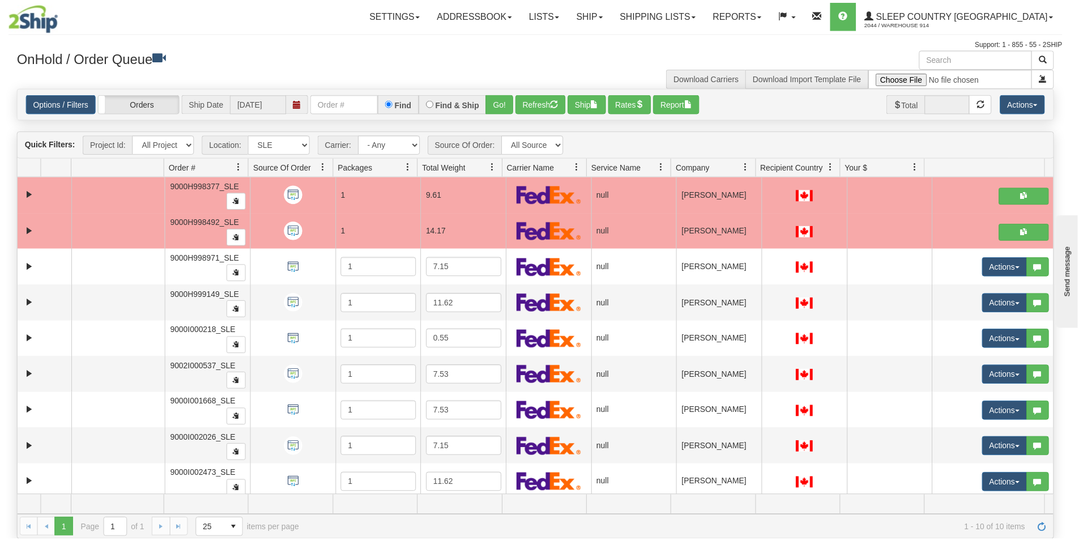
scroll to position [0, 0]
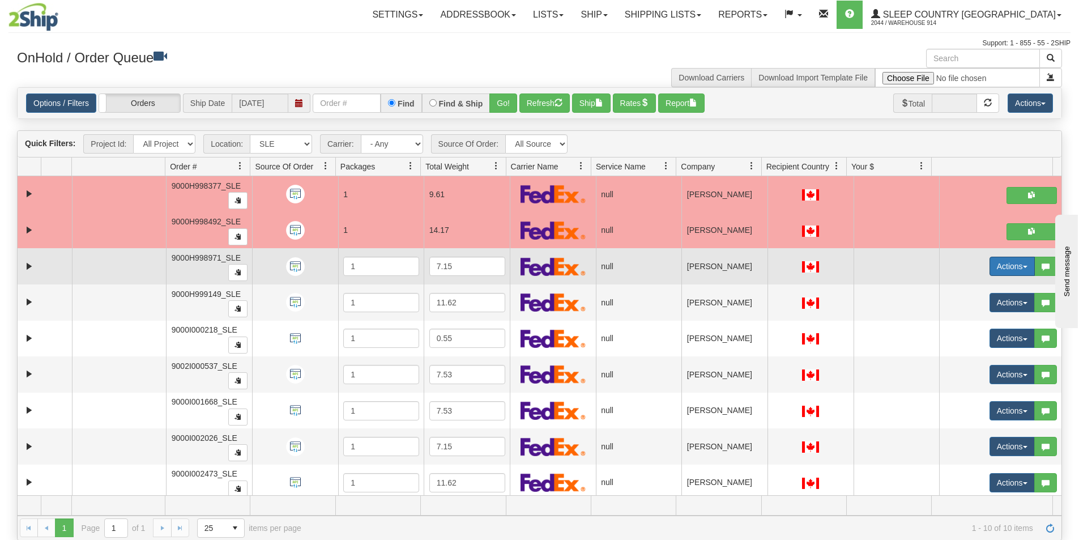
click at [1003, 264] on button "Actions" at bounding box center [1011, 265] width 45 height 19
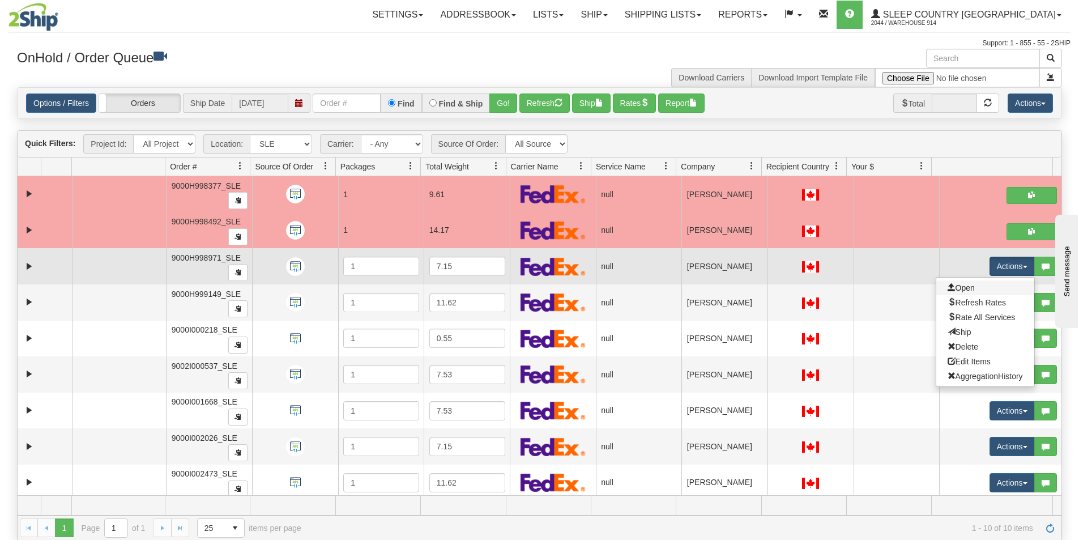
click at [972, 285] on link "Open" at bounding box center [985, 287] width 98 height 15
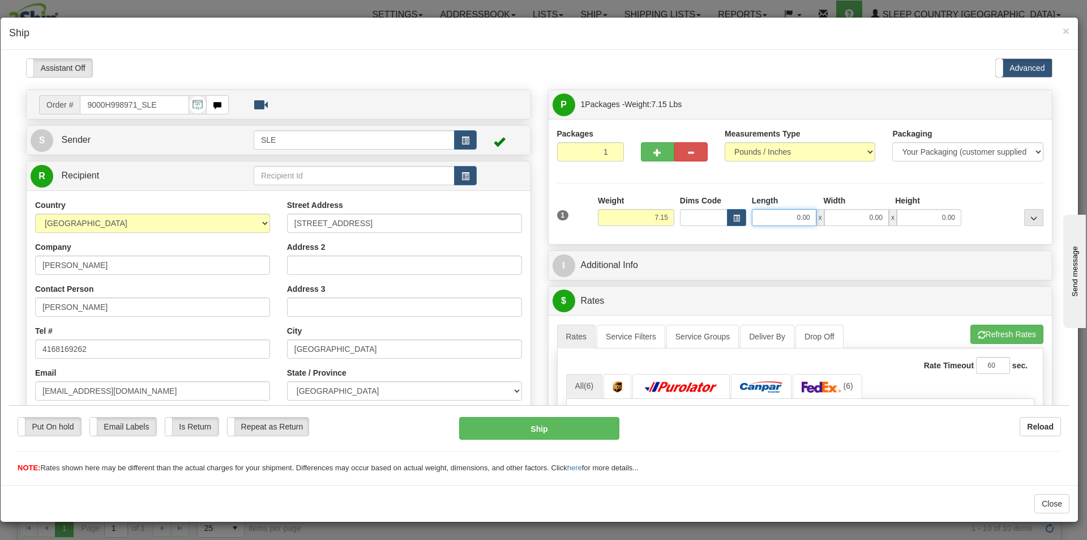
click at [776, 223] on input "0.00" at bounding box center [784, 216] width 65 height 17
type input "11.00"
click at [868, 216] on input "0.00" at bounding box center [856, 216] width 65 height 17
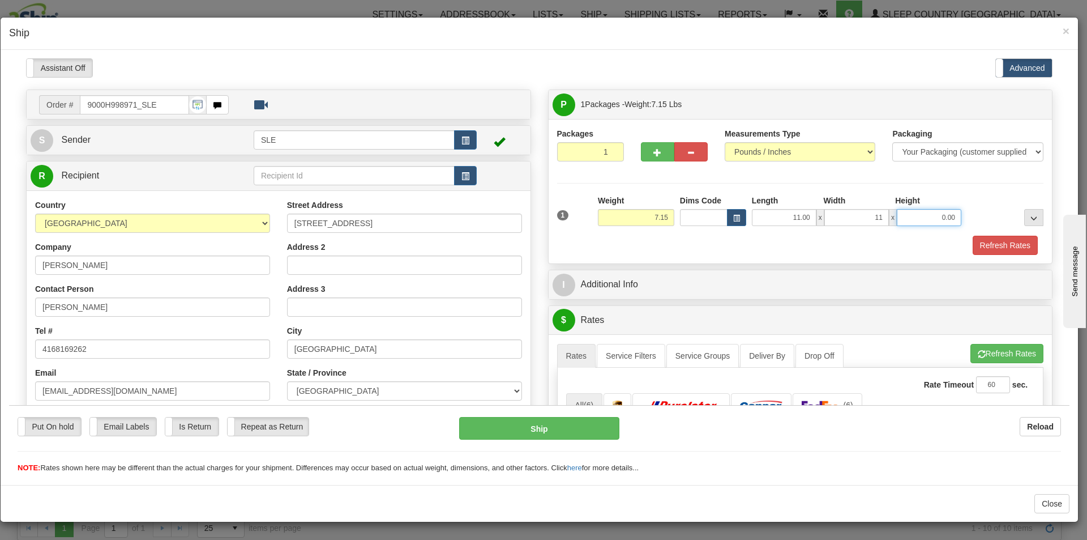
type input "11.00"
click at [942, 215] on input "0.00" at bounding box center [929, 216] width 65 height 17
type input "20.00"
click at [973, 243] on button "Refresh Rates" at bounding box center [1005, 244] width 65 height 19
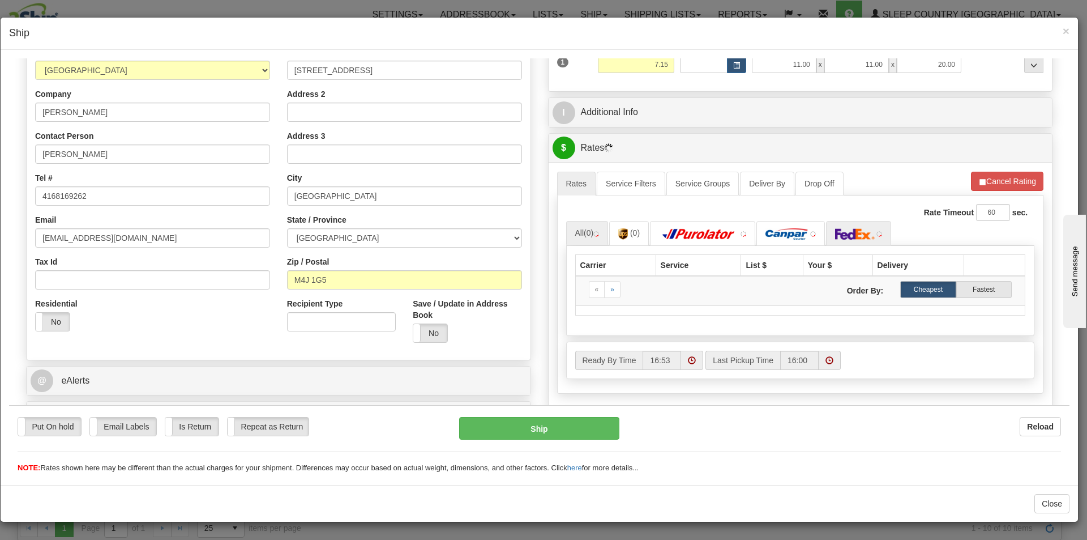
scroll to position [170, 0]
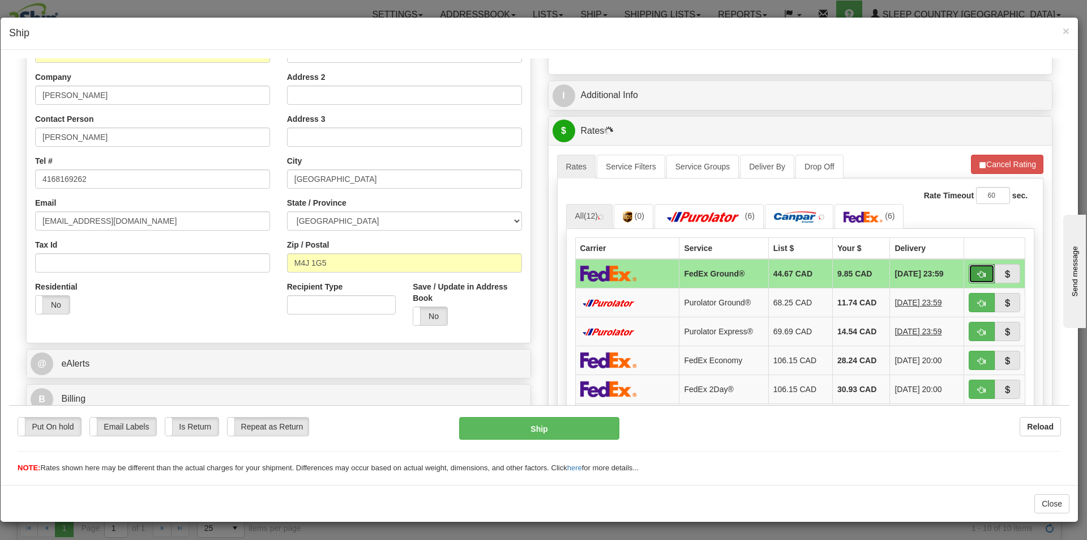
click at [969, 270] on button "button" at bounding box center [982, 272] width 26 height 19
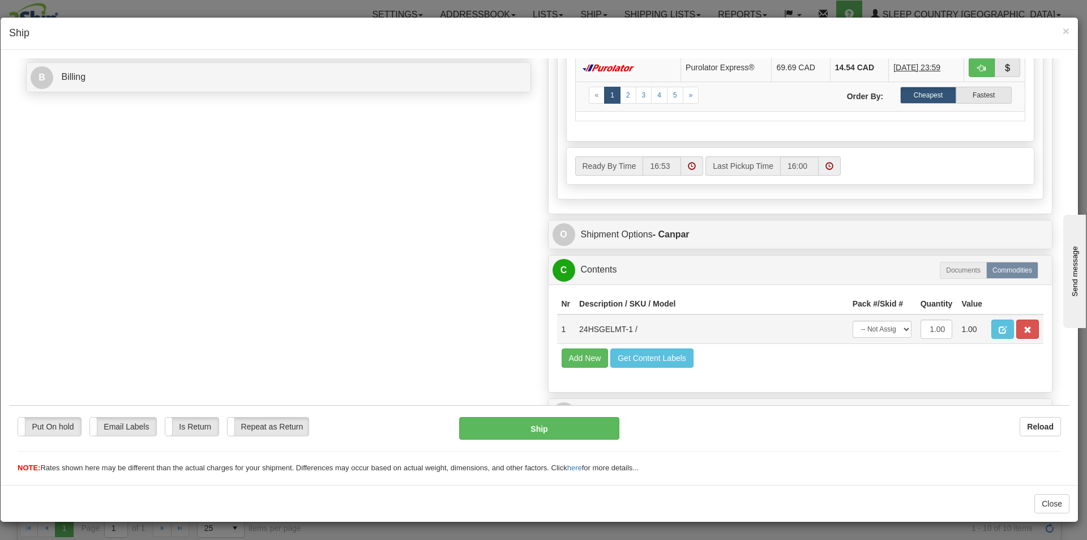
scroll to position [510, 0]
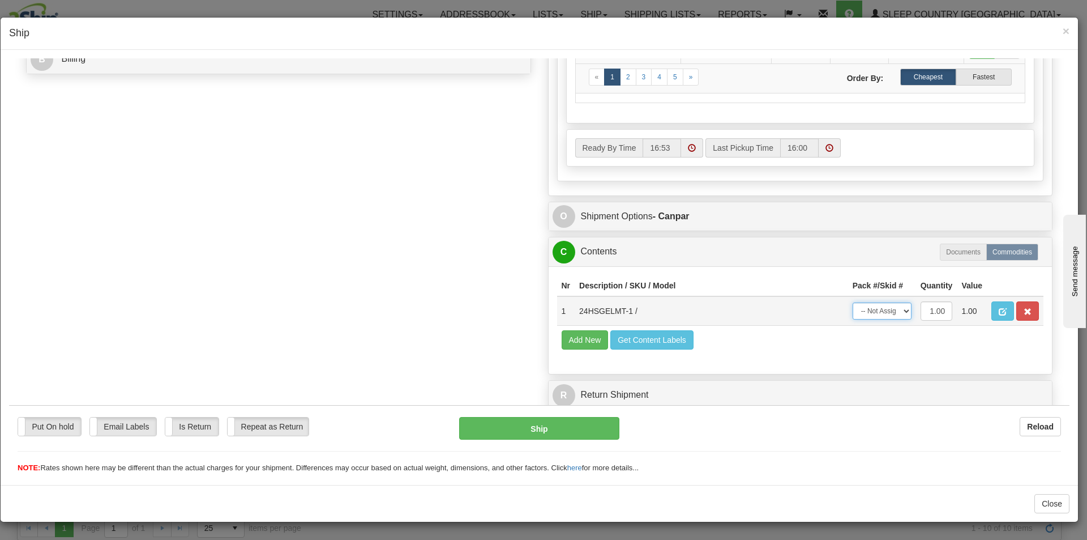
click at [898, 311] on select "-- Not Assigned -- Package 1" at bounding box center [882, 310] width 59 height 17
select select "0"
click at [853, 302] on select "-- Not Assigned -- Package 1" at bounding box center [882, 310] width 59 height 17
click at [611, 426] on button "Ship" at bounding box center [539, 427] width 160 height 23
type input "1"
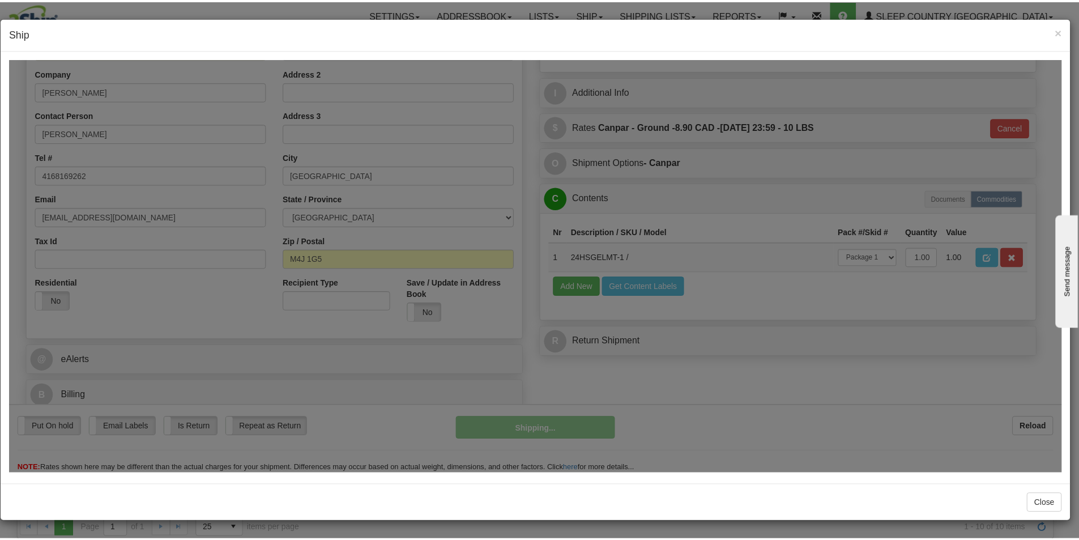
scroll to position [174, 0]
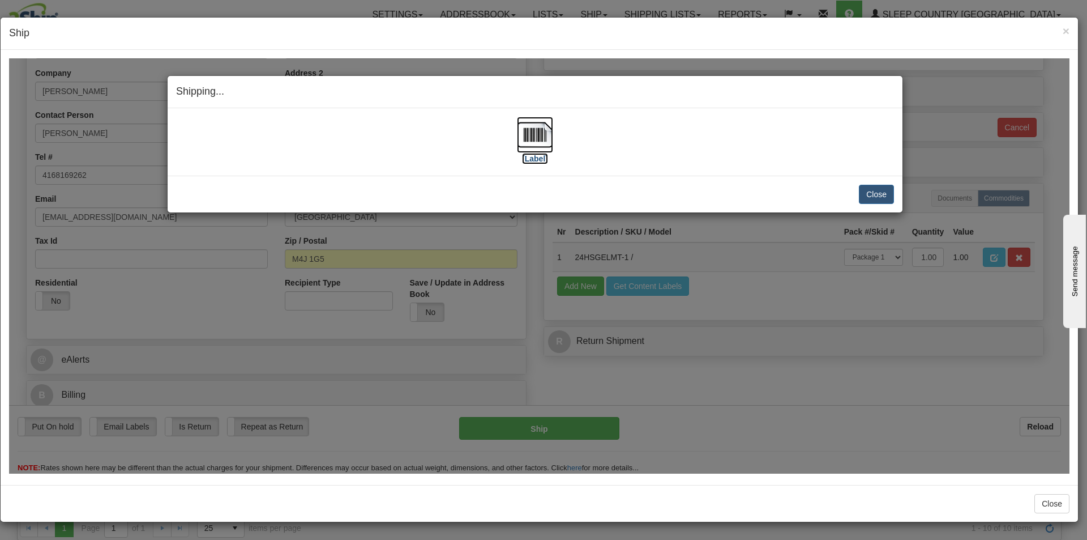
click at [537, 161] on label "[Label]" at bounding box center [535, 157] width 26 height 11
click at [883, 202] on button "Close" at bounding box center [876, 193] width 35 height 19
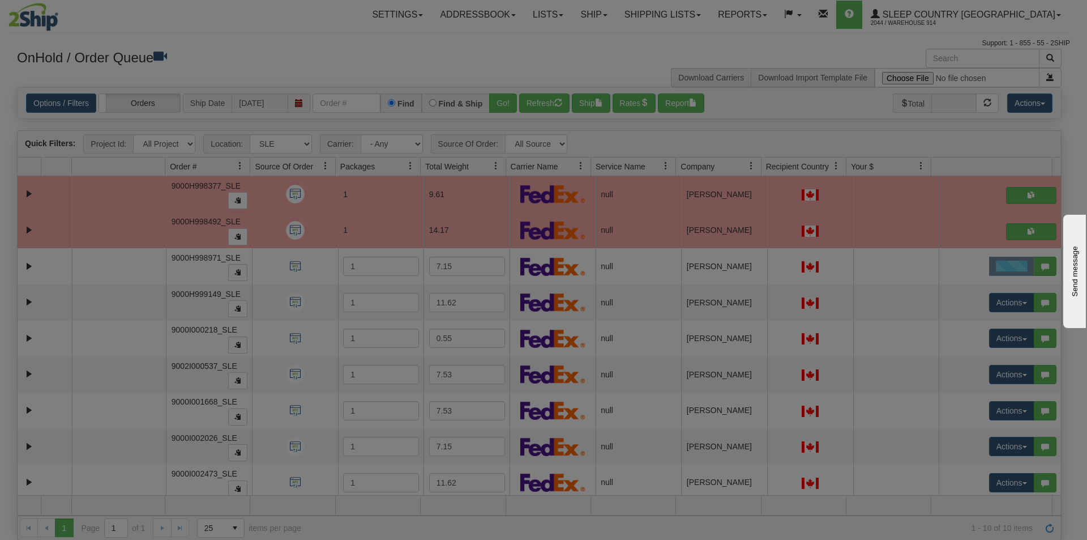
scroll to position [0, 0]
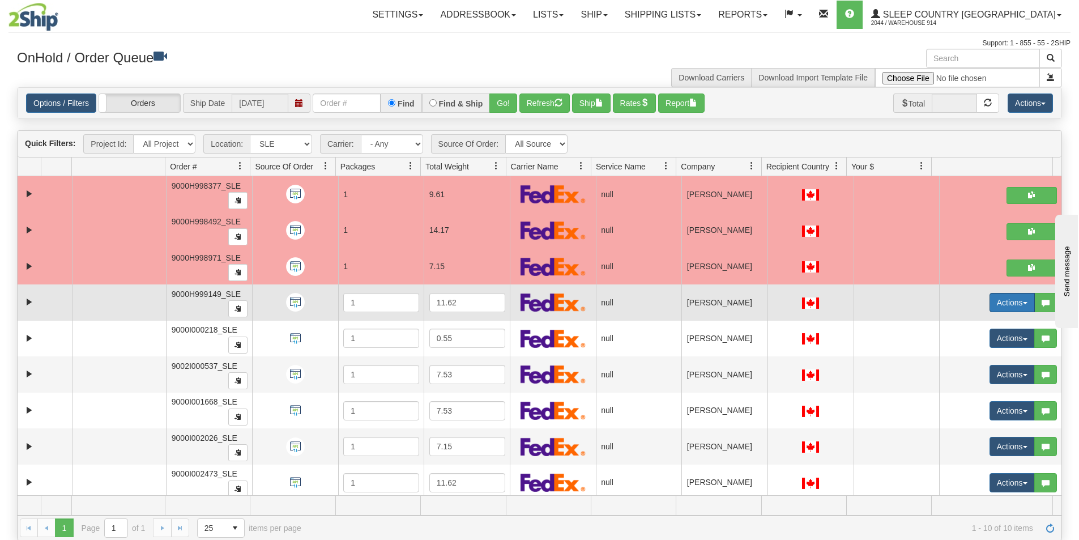
click at [993, 299] on button "Actions" at bounding box center [1011, 302] width 45 height 19
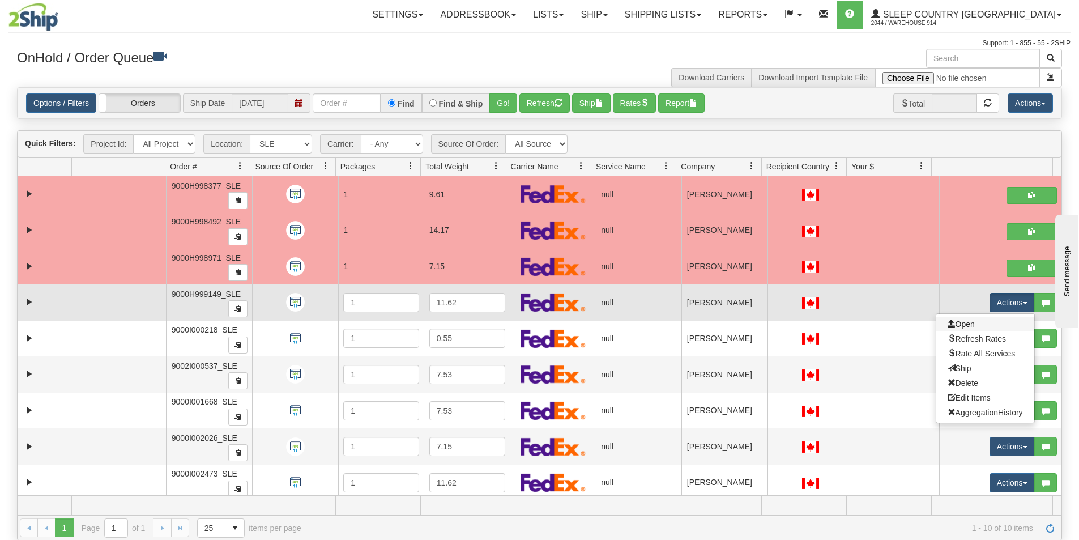
click at [975, 325] on link "Open" at bounding box center [985, 324] width 98 height 15
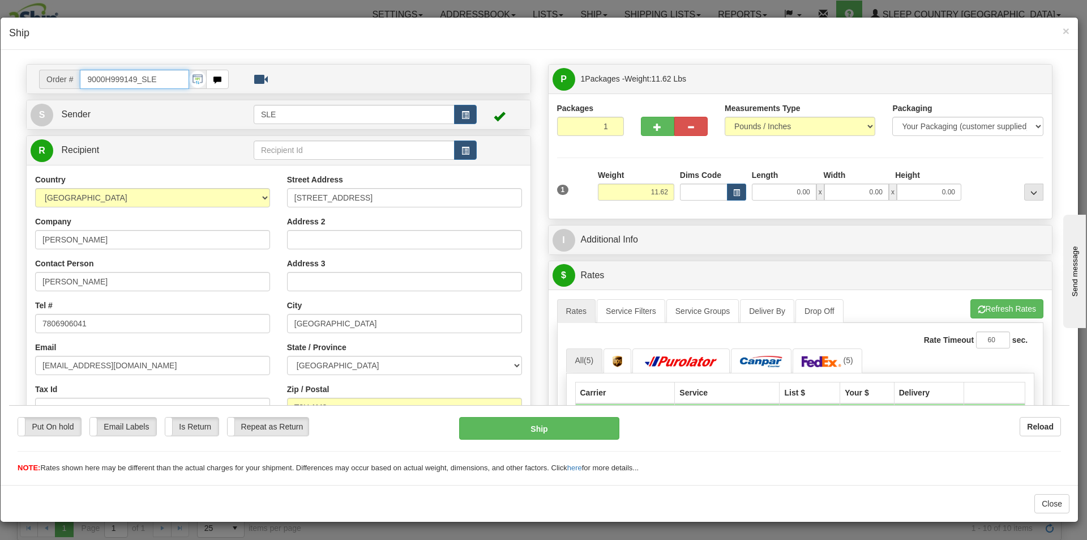
scroll to position [7, 0]
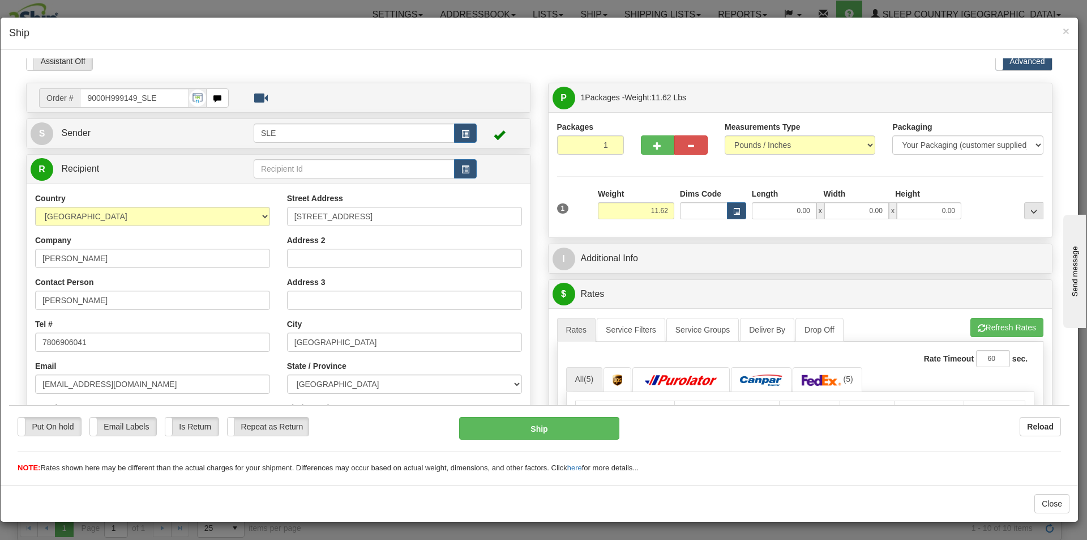
click at [787, 221] on div "1 Weight 11.62 Dims Code x x" at bounding box center [800, 207] width 493 height 40
click at [787, 215] on input "0.00" at bounding box center [784, 210] width 65 height 17
type input "12.00"
click at [836, 211] on input "0.00" at bounding box center [856, 210] width 65 height 17
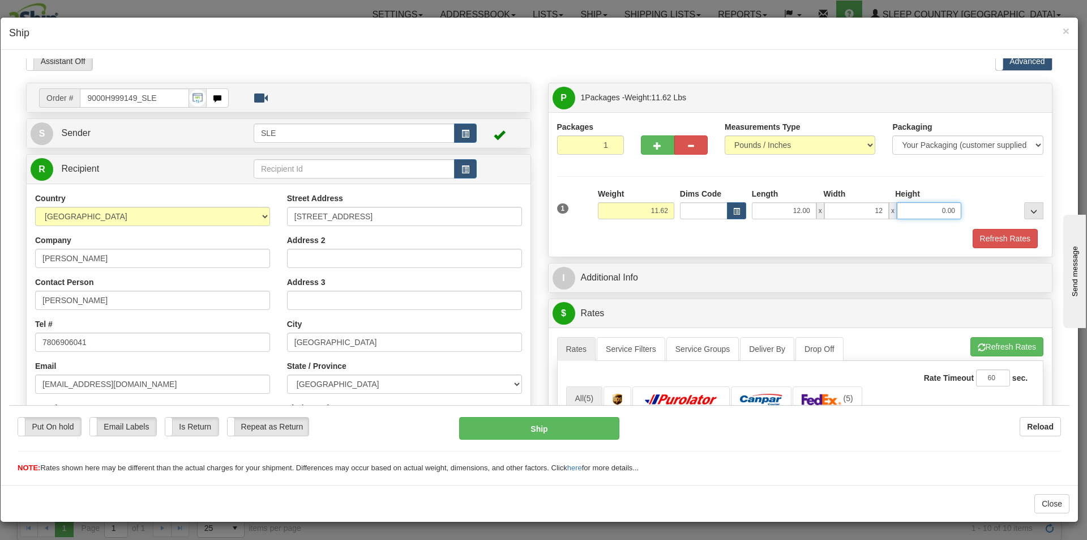
type input "12.00"
click at [904, 203] on input "0.00" at bounding box center [929, 210] width 65 height 17
type input "23.00"
click at [983, 244] on button "Refresh Rates" at bounding box center [1005, 237] width 65 height 19
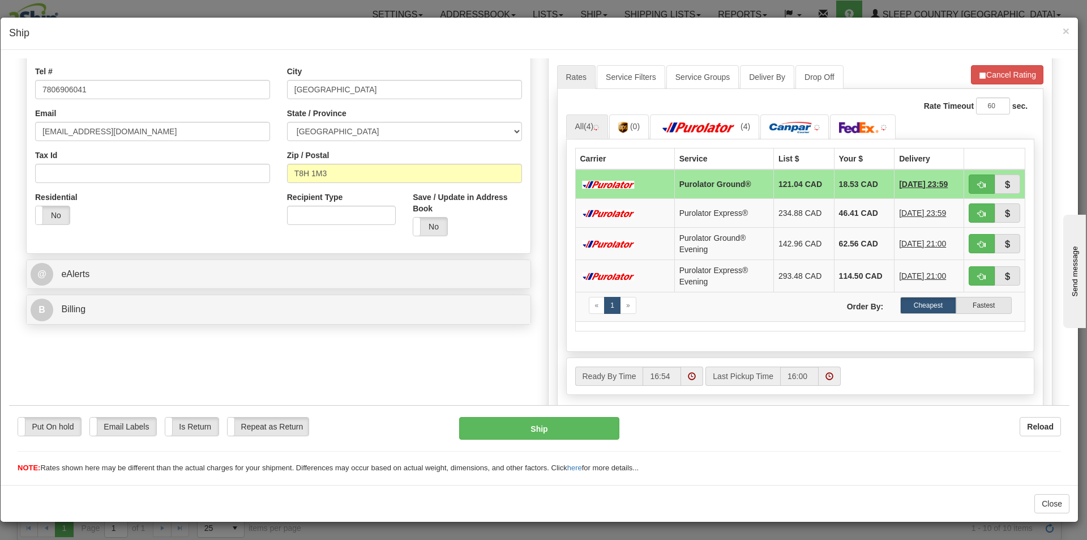
scroll to position [252, 0]
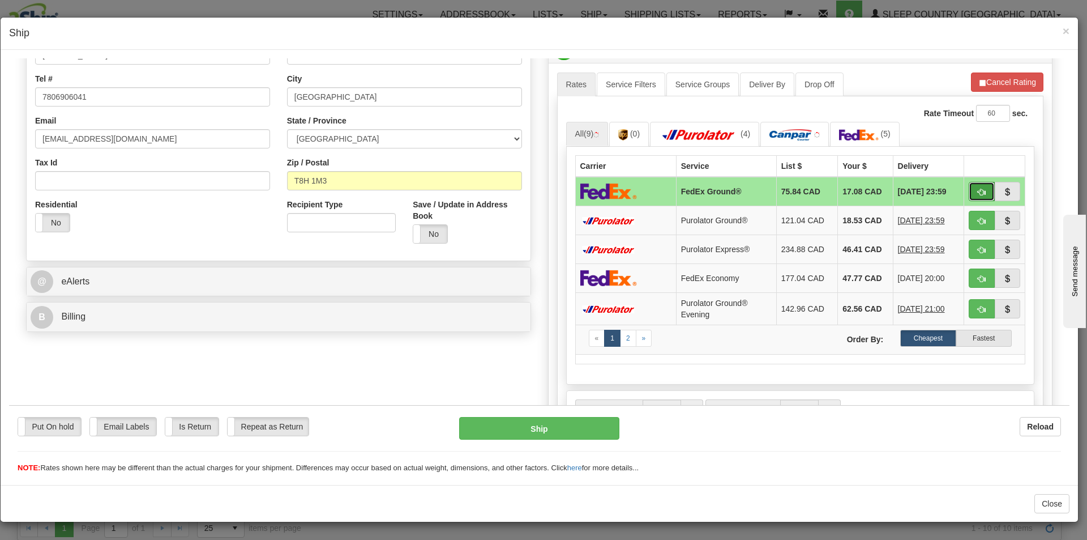
click at [978, 193] on span "button" at bounding box center [982, 191] width 8 height 7
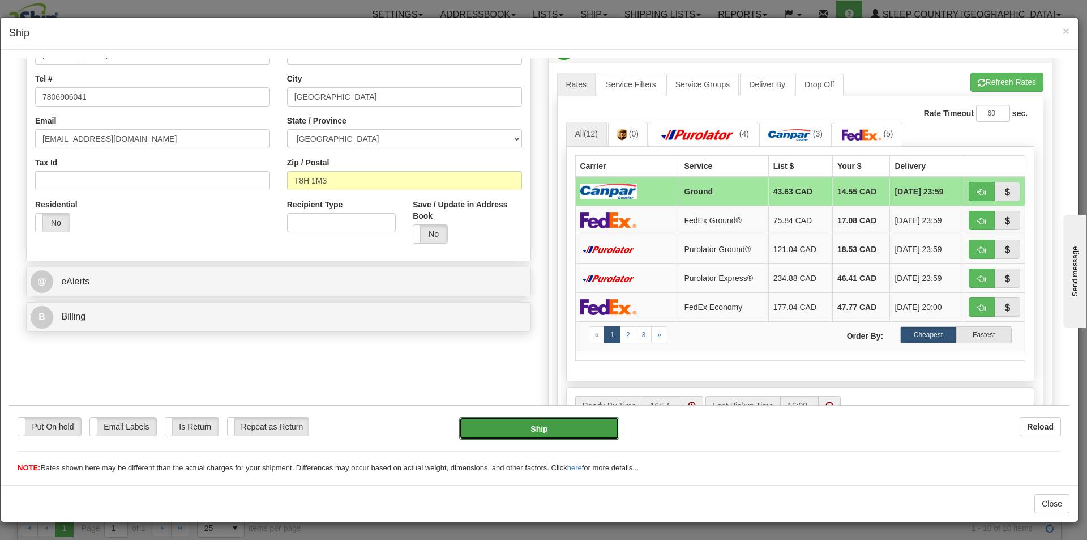
click at [560, 433] on button "Ship" at bounding box center [539, 427] width 160 height 23
type input "1"
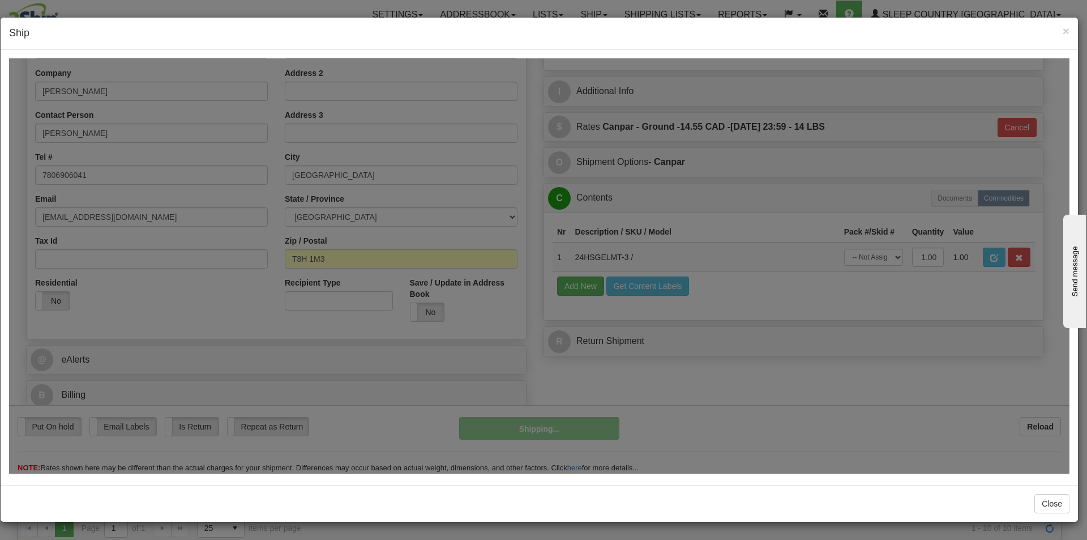
scroll to position [174, 0]
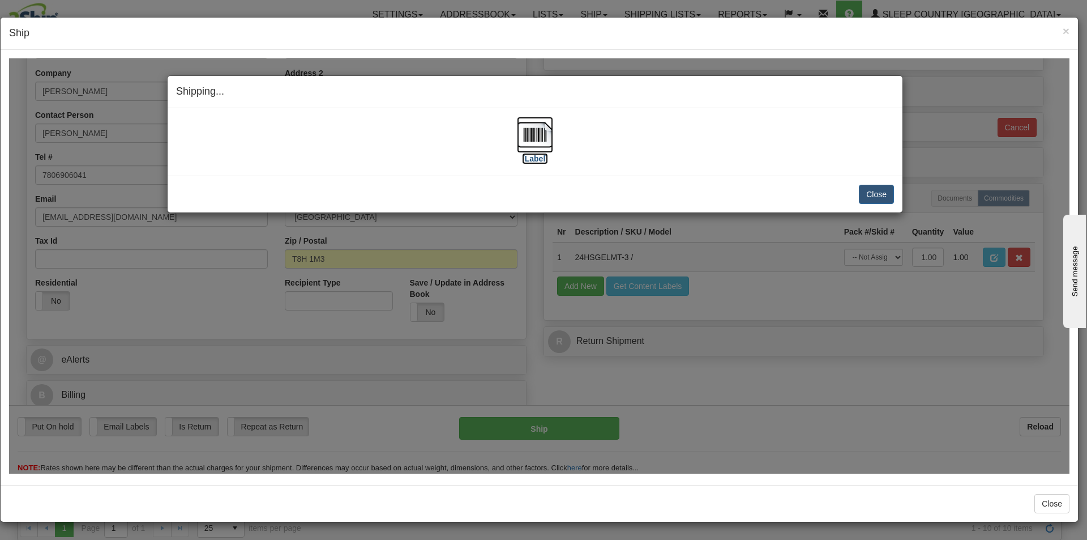
click at [524, 145] on img at bounding box center [535, 134] width 36 height 36
click at [895, 195] on div "Close Cancel Cancel Shipment and Quit Pickup Quit Pickup ONLY" at bounding box center [535, 193] width 735 height 37
click at [867, 198] on button "Close" at bounding box center [876, 193] width 35 height 19
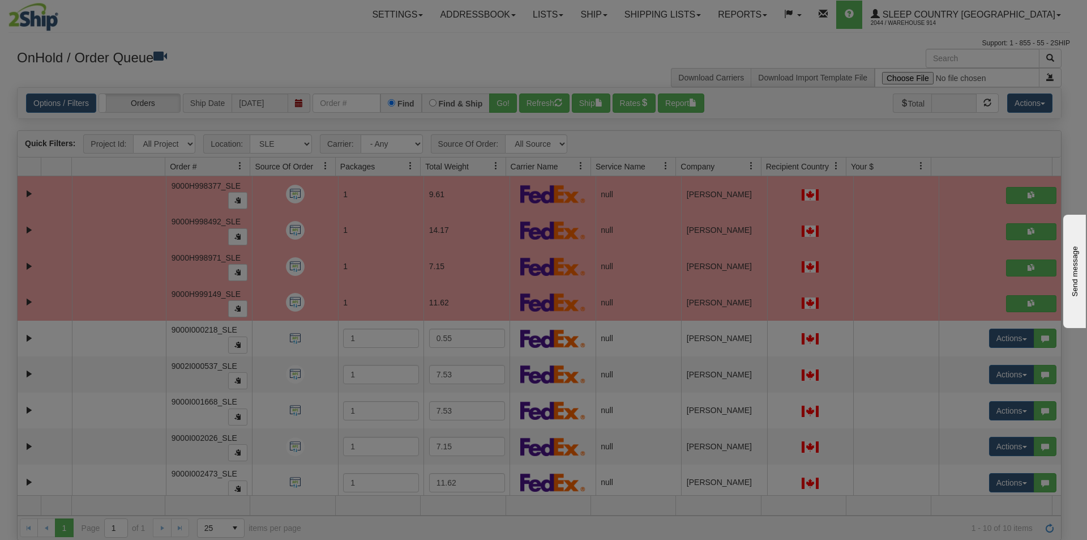
scroll to position [0, 0]
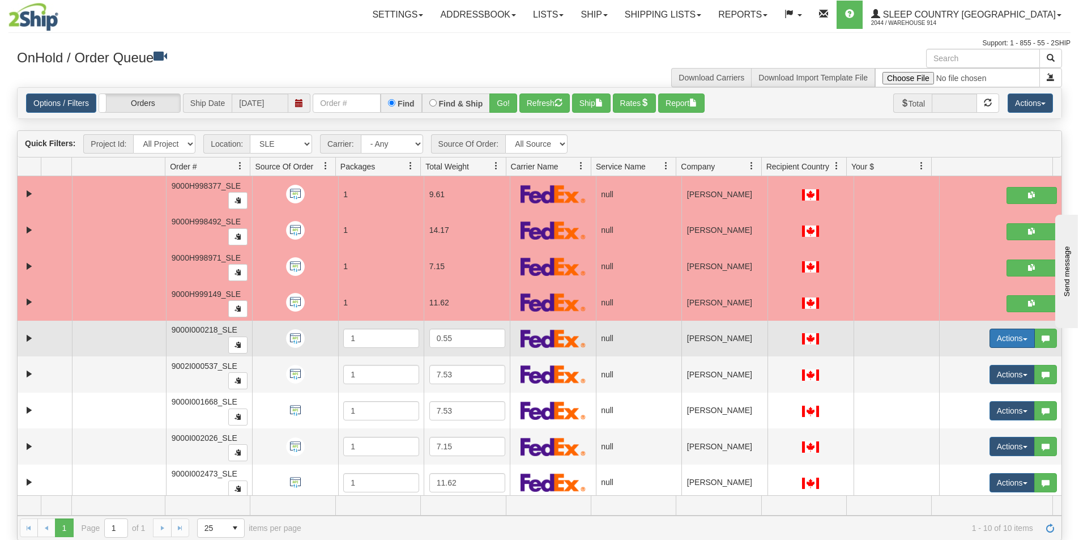
click at [993, 335] on button "Actions" at bounding box center [1011, 337] width 45 height 19
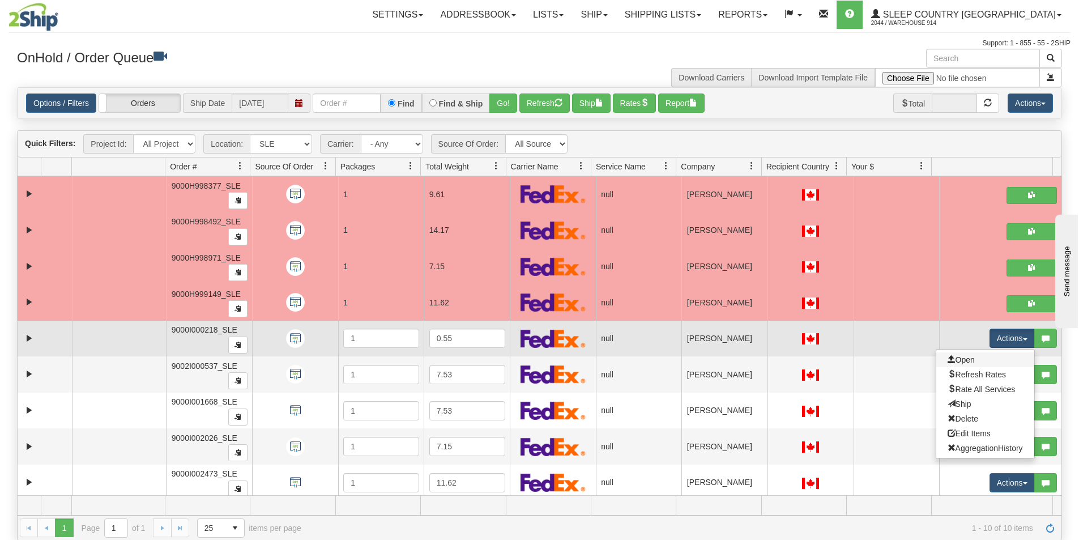
click at [967, 360] on link "Open" at bounding box center [985, 359] width 98 height 15
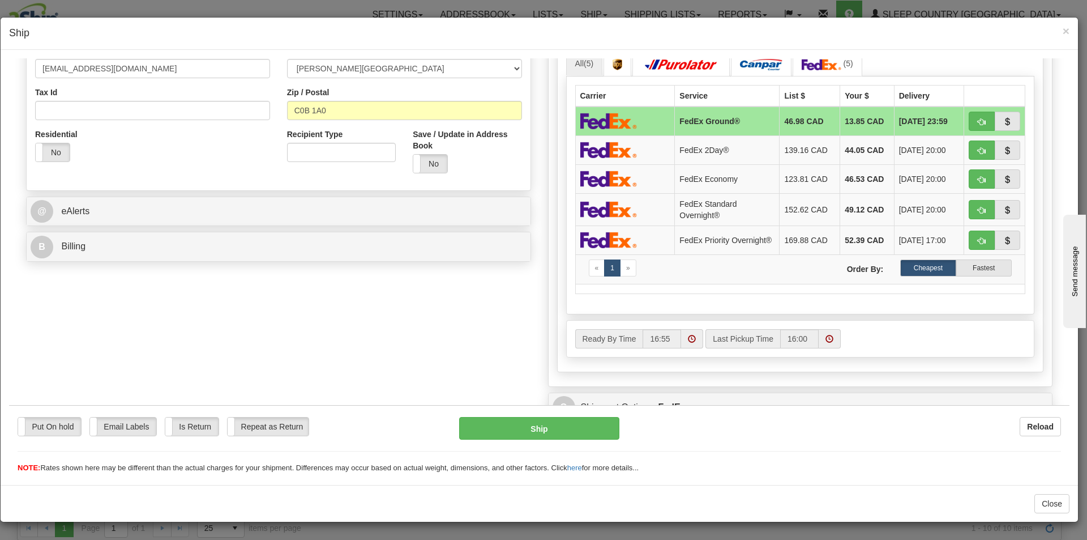
scroll to position [7, 0]
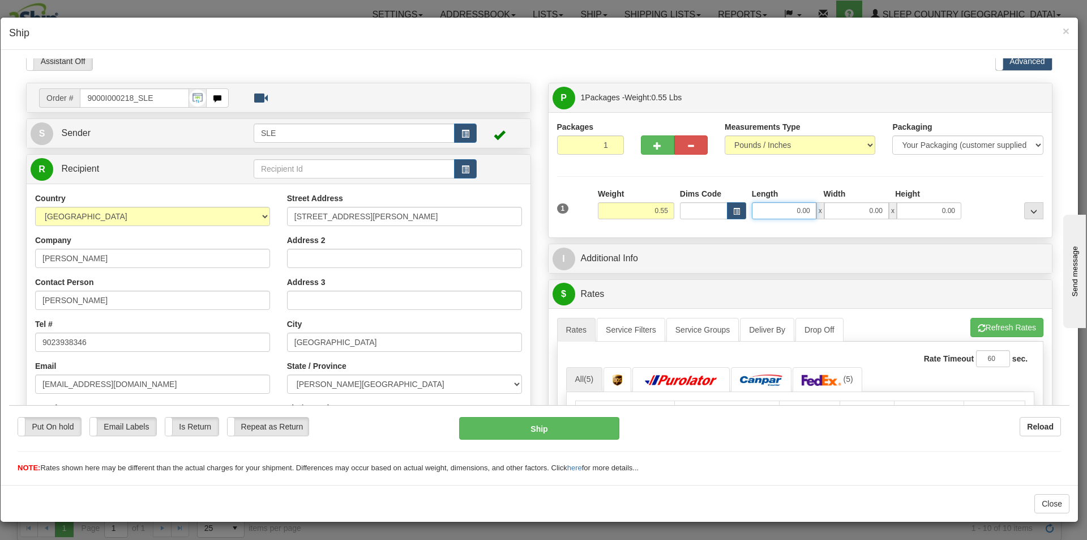
click at [766, 217] on input "0.00" at bounding box center [784, 210] width 65 height 17
type input "9.00"
click at [847, 214] on input "0.00" at bounding box center [856, 210] width 65 height 17
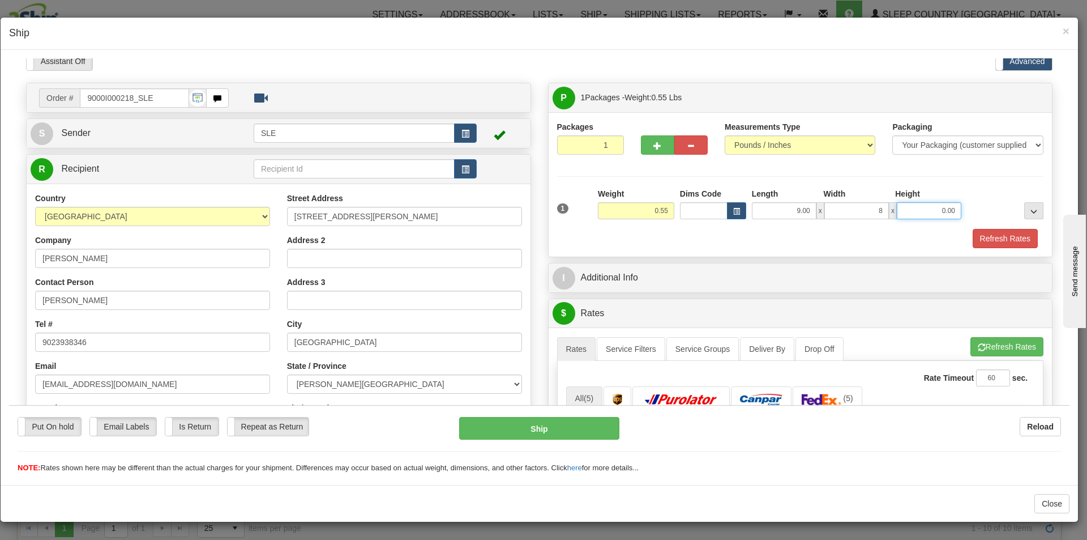
type input "8.00"
click at [914, 207] on input "0.00" at bounding box center [929, 210] width 65 height 17
type input "13.00"
click at [973, 234] on button "Refresh Rates" at bounding box center [1005, 237] width 65 height 19
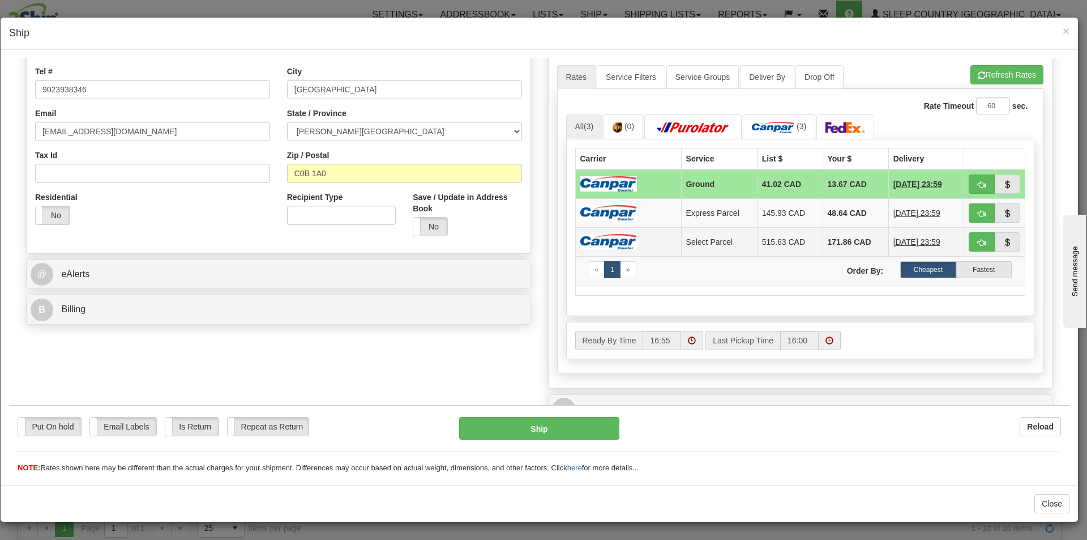
scroll to position [233, 0]
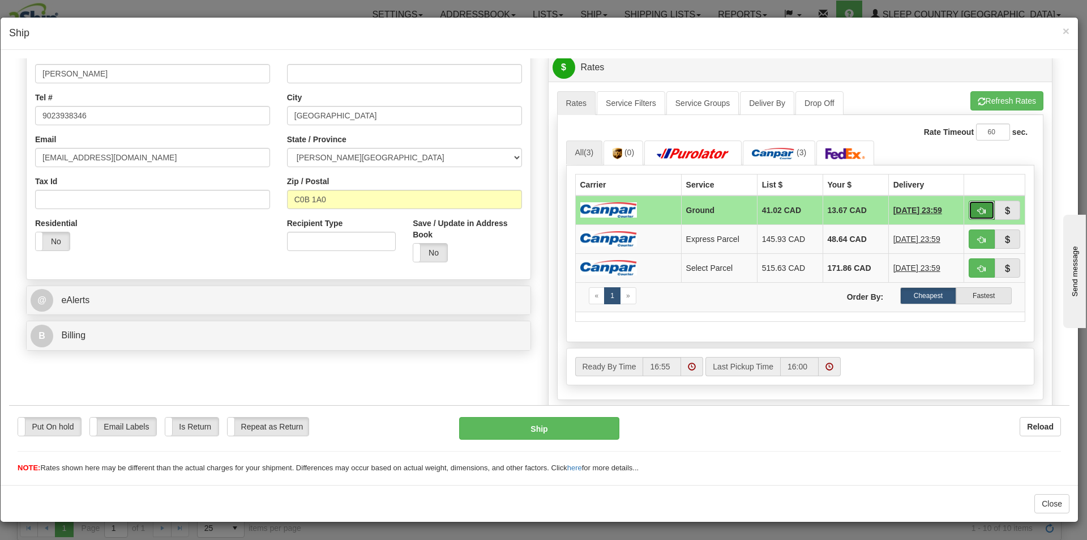
click at [977, 208] on button "button" at bounding box center [982, 209] width 26 height 19
type input "1"
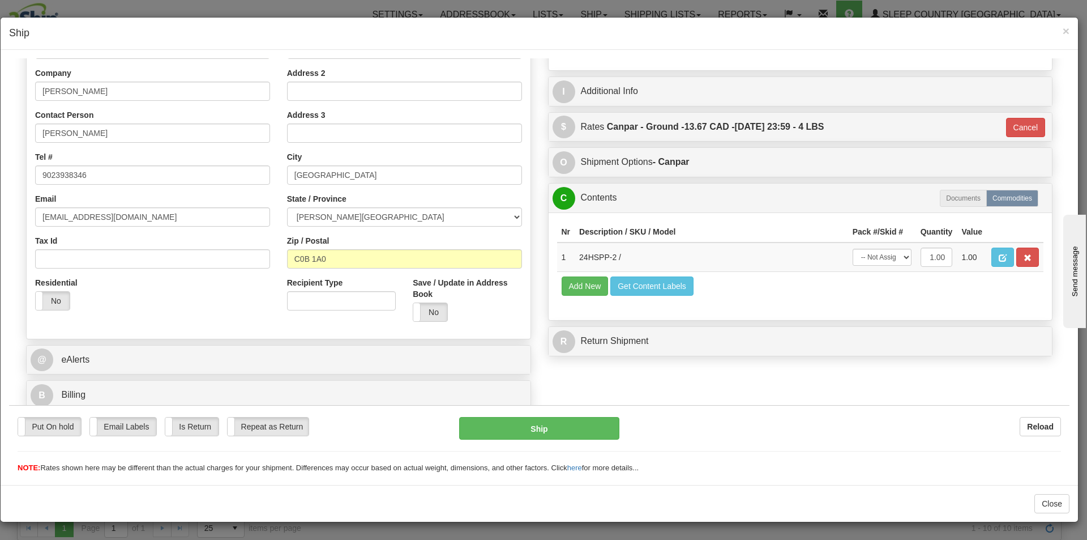
scroll to position [174, 0]
click at [899, 257] on select "-- Not Assigned -- Package 1" at bounding box center [882, 256] width 59 height 17
select select "0"
click at [853, 248] on select "-- Not Assigned -- Package 1" at bounding box center [882, 256] width 59 height 17
click at [544, 431] on button "Ship" at bounding box center [539, 427] width 160 height 23
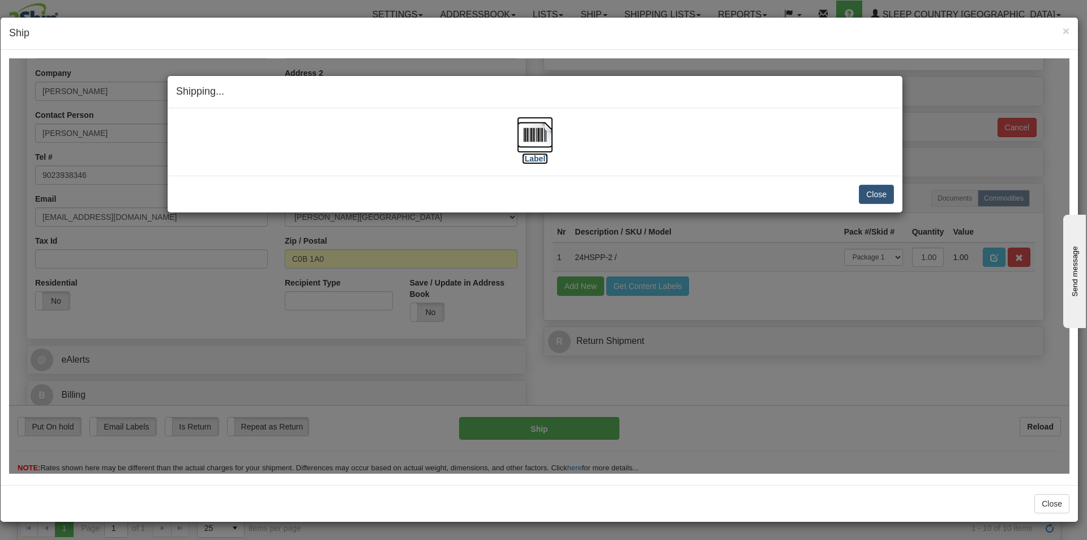
click at [542, 153] on label "[Label]" at bounding box center [535, 157] width 26 height 11
click at [875, 191] on button "Close" at bounding box center [876, 193] width 35 height 19
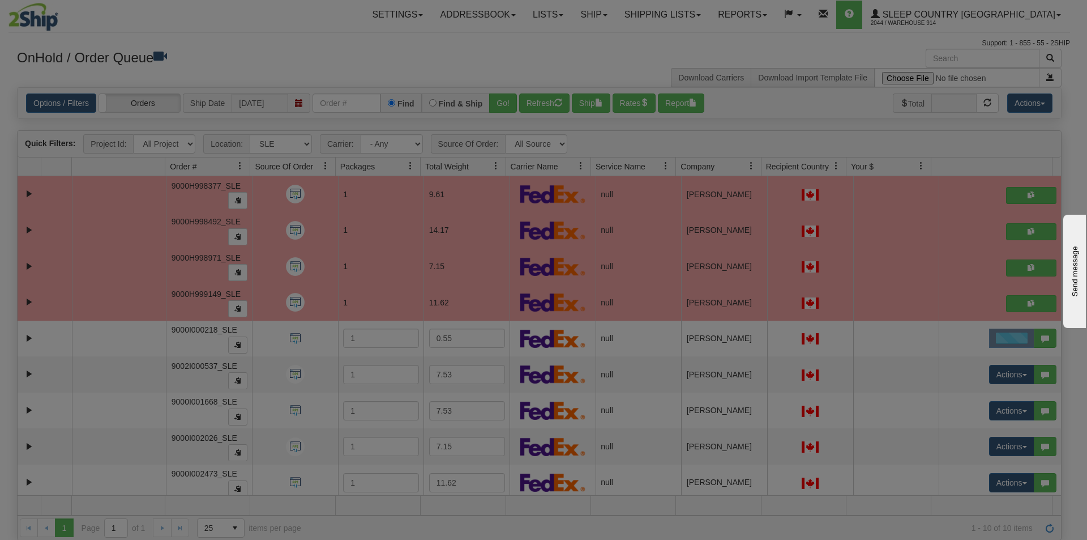
scroll to position [0, 0]
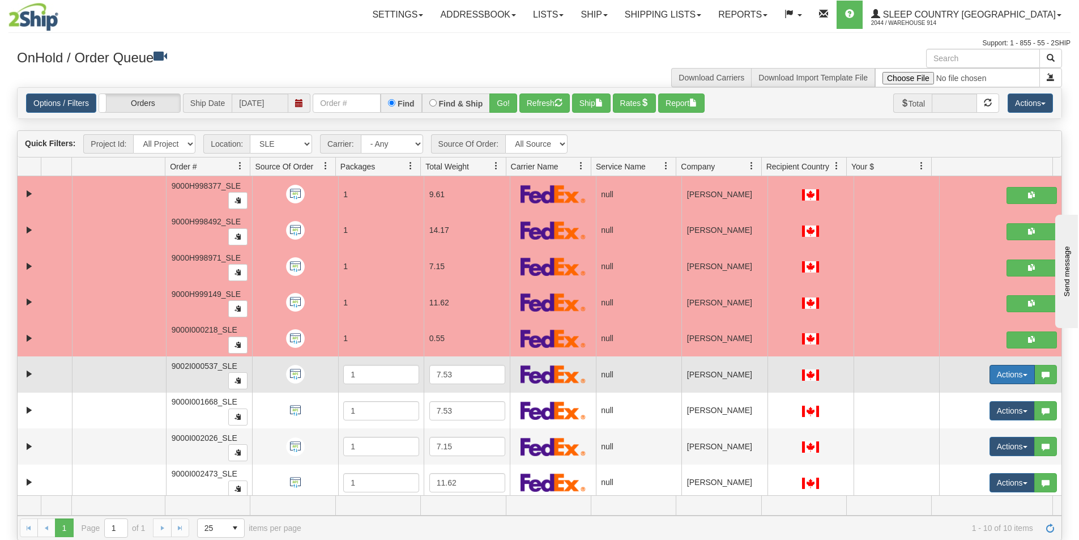
click at [993, 382] on button "Actions" at bounding box center [1011, 374] width 45 height 19
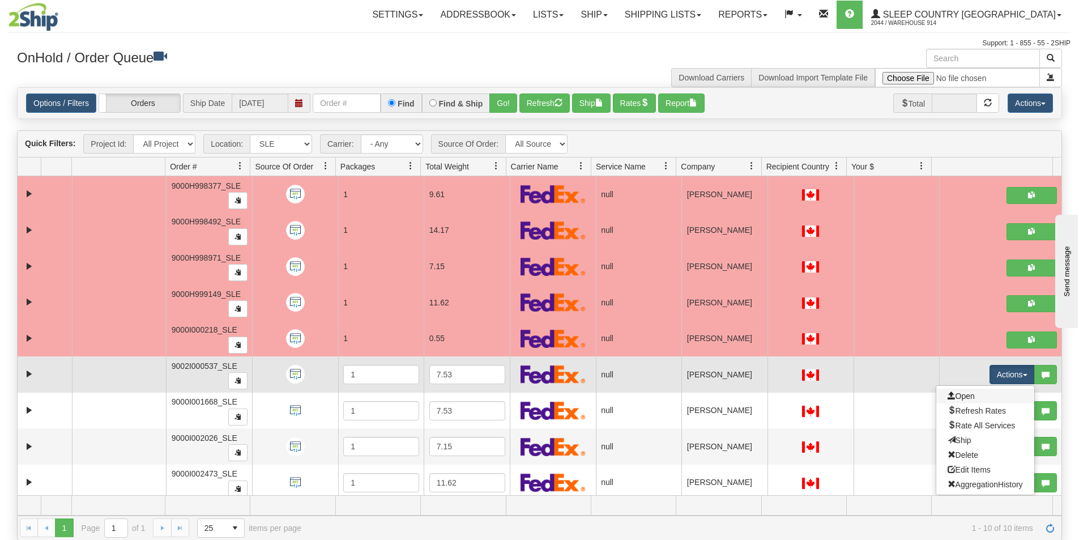
click at [988, 393] on link "Open" at bounding box center [985, 395] width 98 height 15
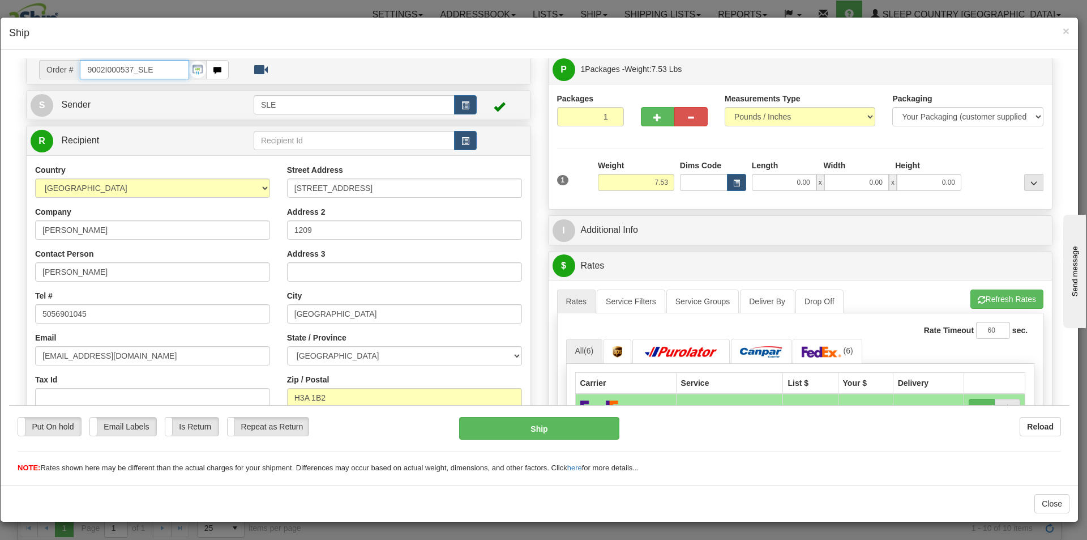
scroll to position [7, 0]
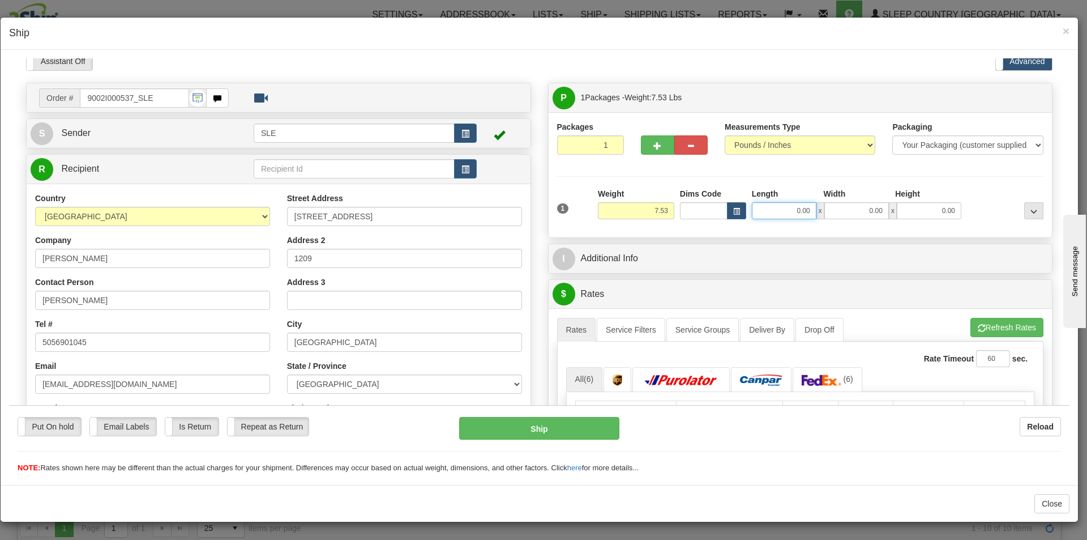
click at [796, 206] on input "0.00" at bounding box center [784, 210] width 65 height 17
type input "11.00"
click at [826, 208] on input "0.00" at bounding box center [856, 210] width 65 height 17
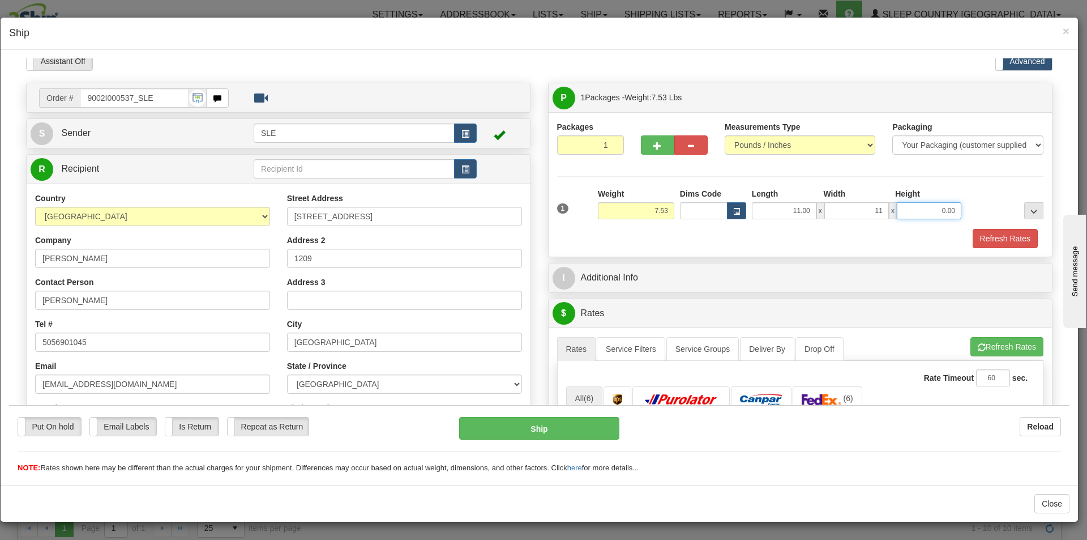
type input "11.00"
click at [908, 210] on input "0.00" at bounding box center [929, 210] width 65 height 17
type input "20.00"
click at [997, 232] on button "Refresh Rates" at bounding box center [1005, 237] width 65 height 19
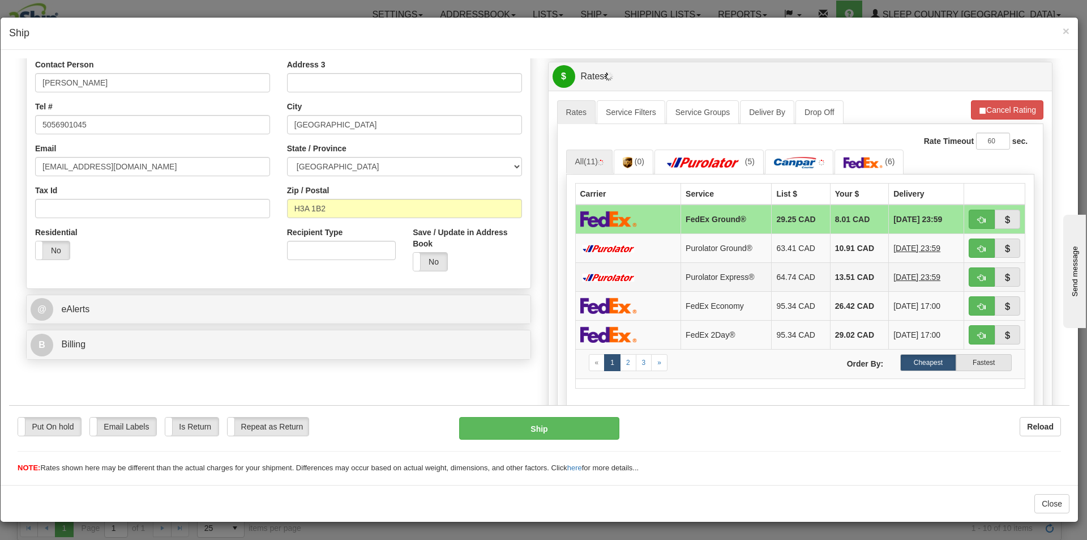
scroll to position [233, 0]
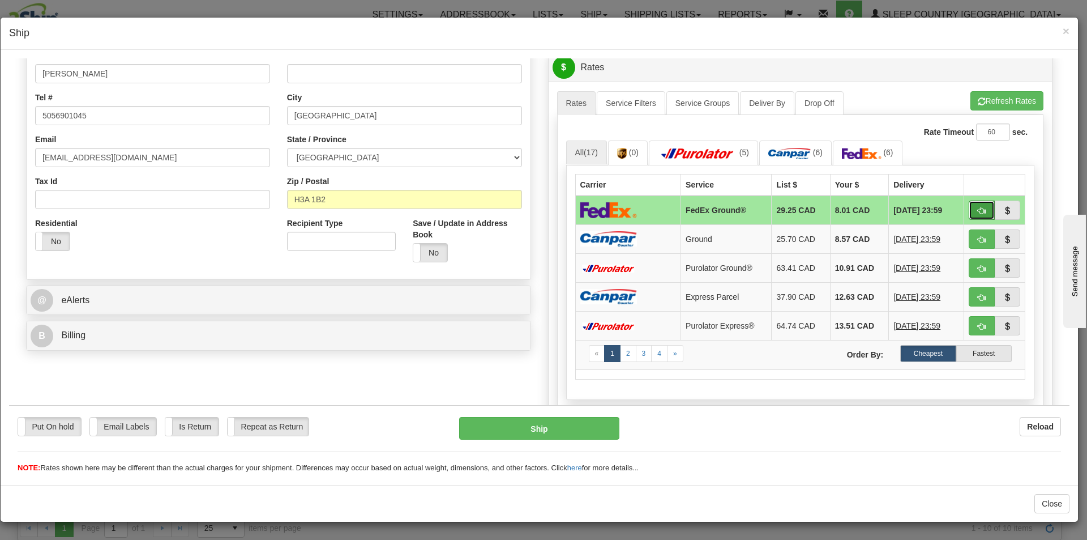
click at [969, 206] on button "button" at bounding box center [982, 209] width 26 height 19
type input "92"
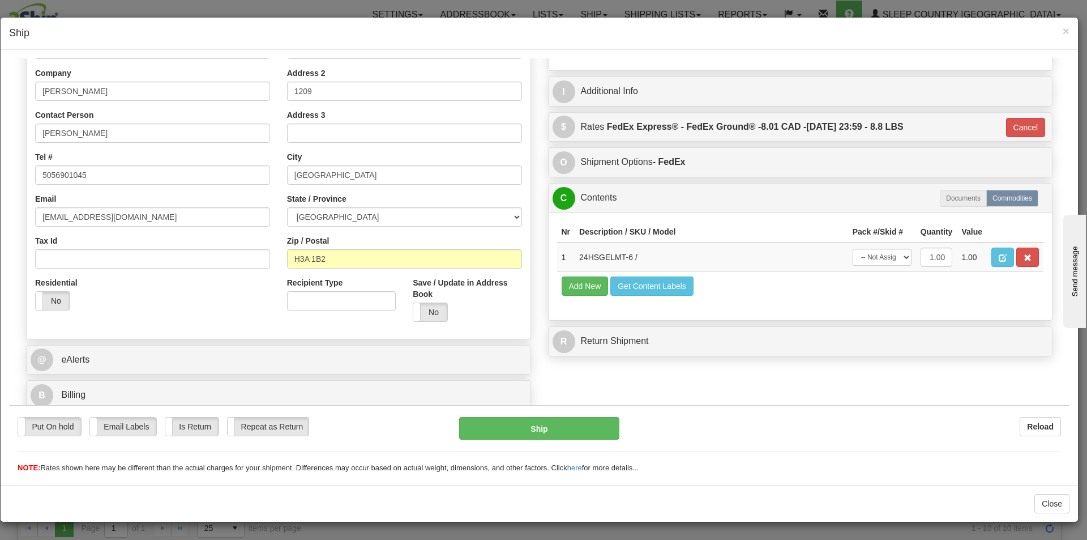
scroll to position [174, 0]
click at [888, 251] on select "-- Not Assigned -- Package 1" at bounding box center [882, 256] width 59 height 17
select select "0"
click at [853, 248] on select "-- Not Assigned -- Package 1" at bounding box center [882, 256] width 59 height 17
click at [591, 429] on button "Ship" at bounding box center [539, 427] width 160 height 23
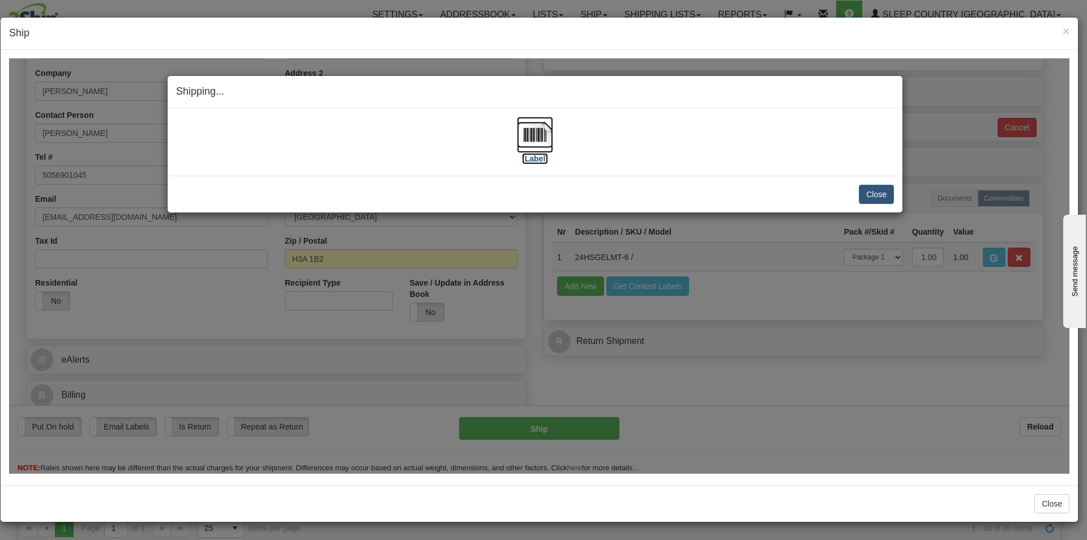
click at [523, 145] on img at bounding box center [535, 134] width 36 height 36
click at [865, 189] on button "Close" at bounding box center [876, 193] width 35 height 19
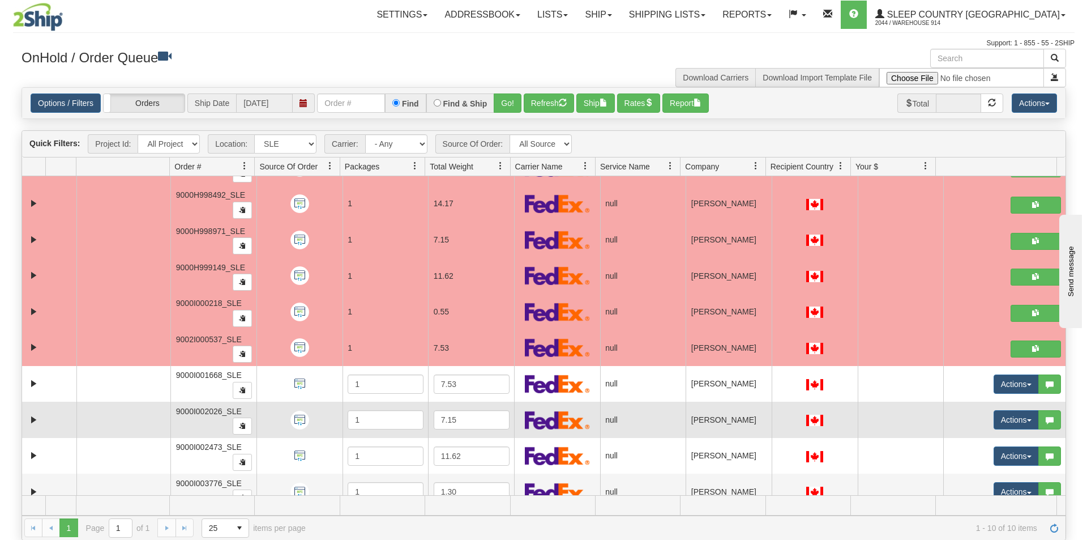
scroll to position [41, 0]
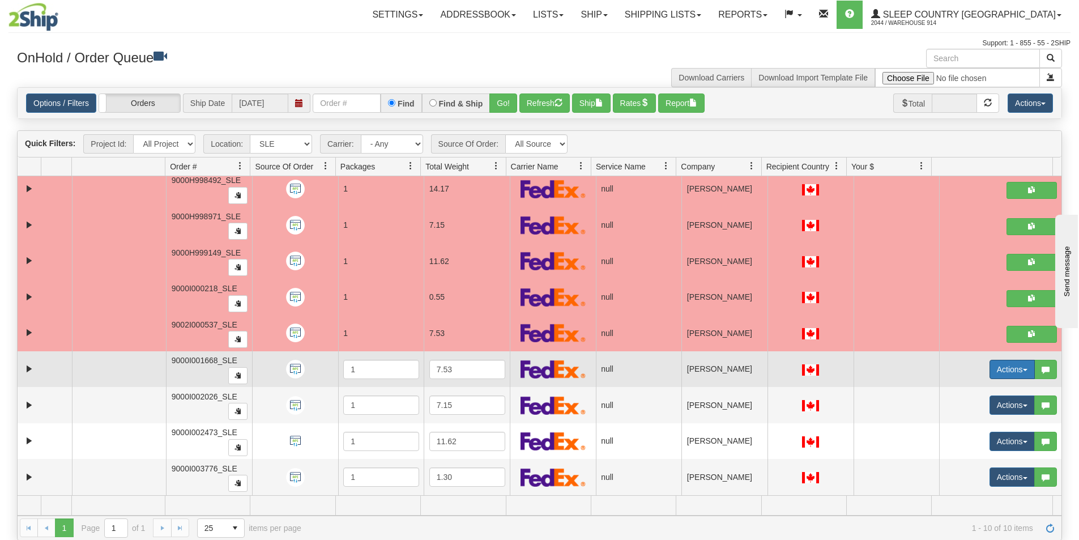
click at [990, 371] on button "Actions" at bounding box center [1011, 369] width 45 height 19
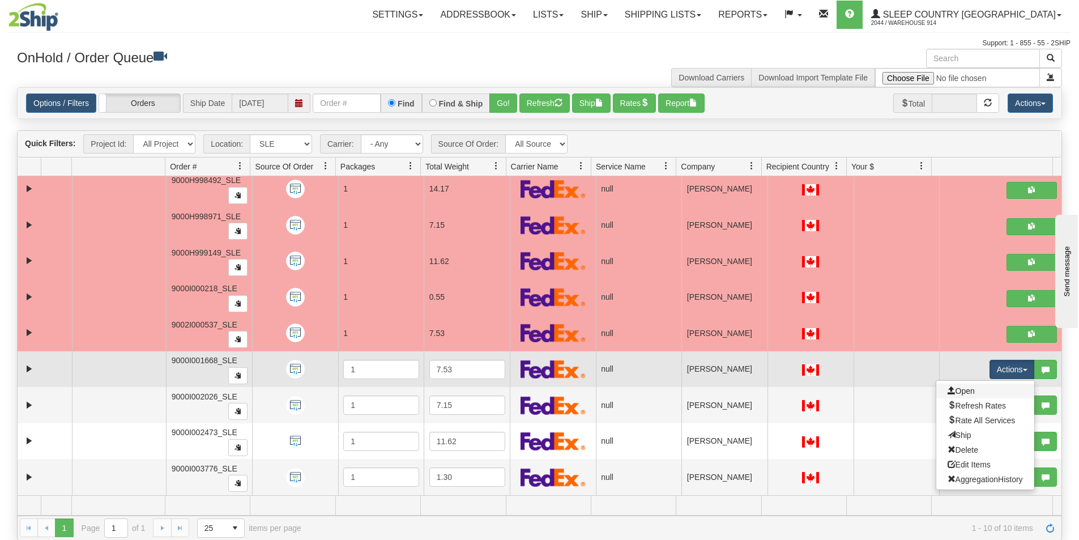
click at [984, 391] on link "Open" at bounding box center [985, 390] width 98 height 15
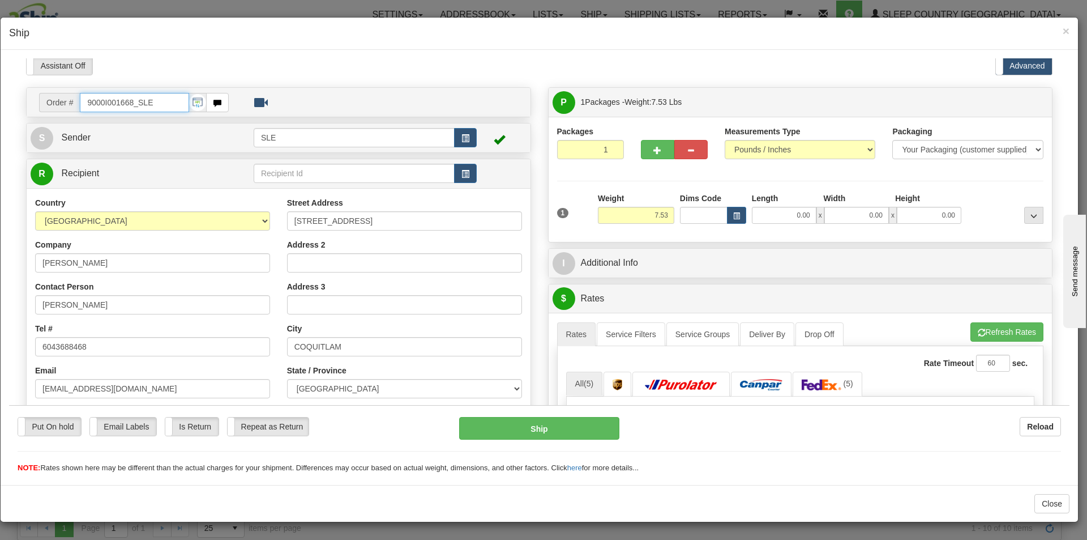
scroll to position [0, 0]
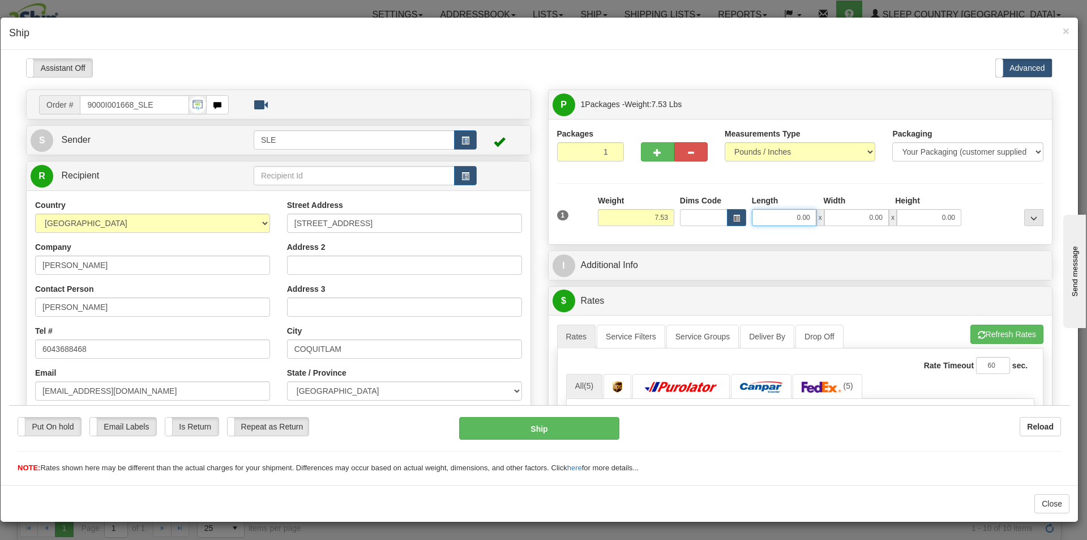
click at [793, 215] on input "0.00" at bounding box center [784, 216] width 65 height 17
type input "11.00"
click at [843, 222] on input "0.00" at bounding box center [856, 216] width 65 height 17
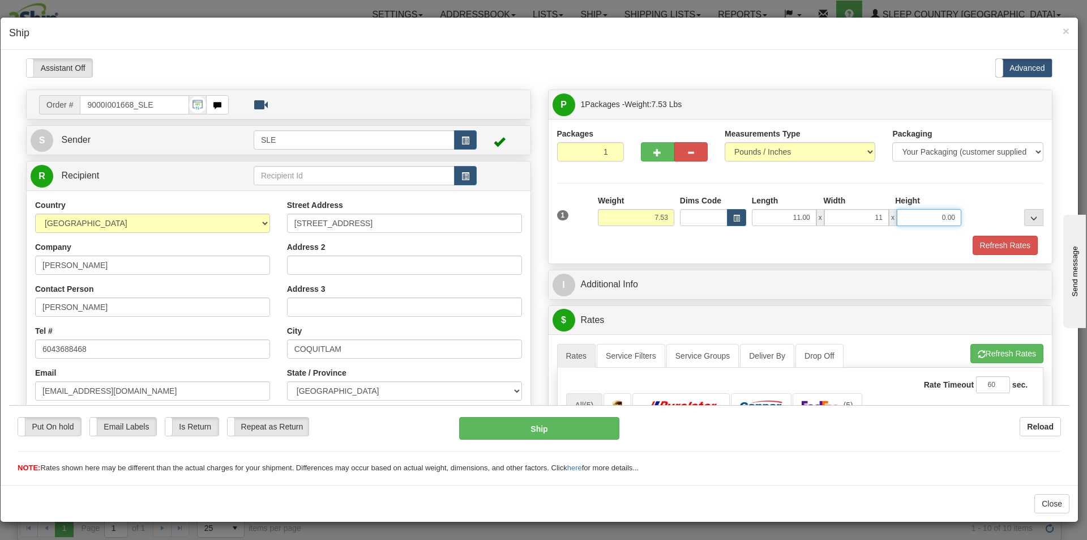
type input "11.00"
click at [926, 216] on input "0.00" at bounding box center [929, 216] width 65 height 17
type input "20.00"
click at [985, 235] on button "Refresh Rates" at bounding box center [1005, 244] width 65 height 19
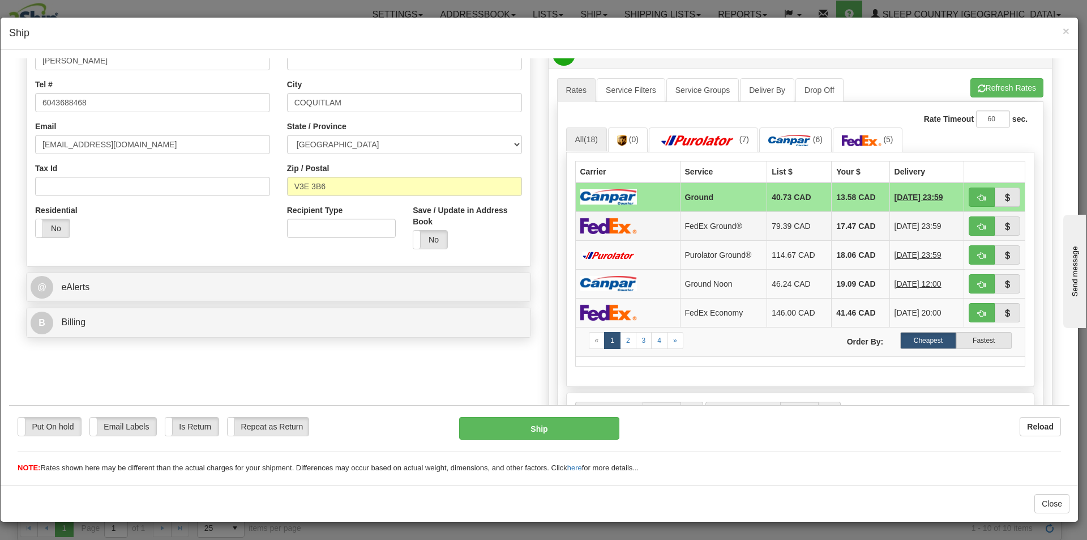
scroll to position [226, 0]
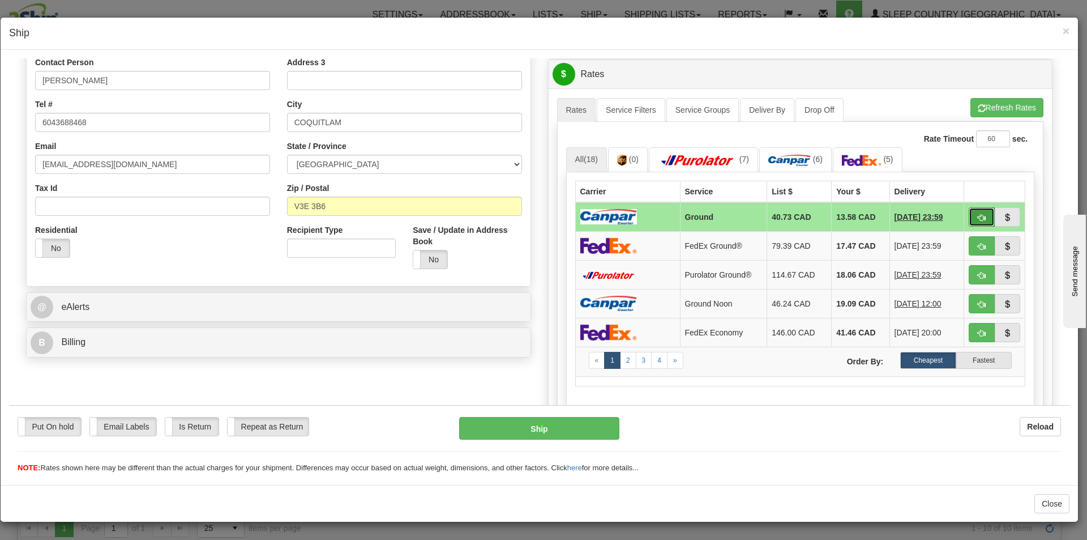
click at [978, 220] on span "button" at bounding box center [982, 216] width 8 height 7
type input "1"
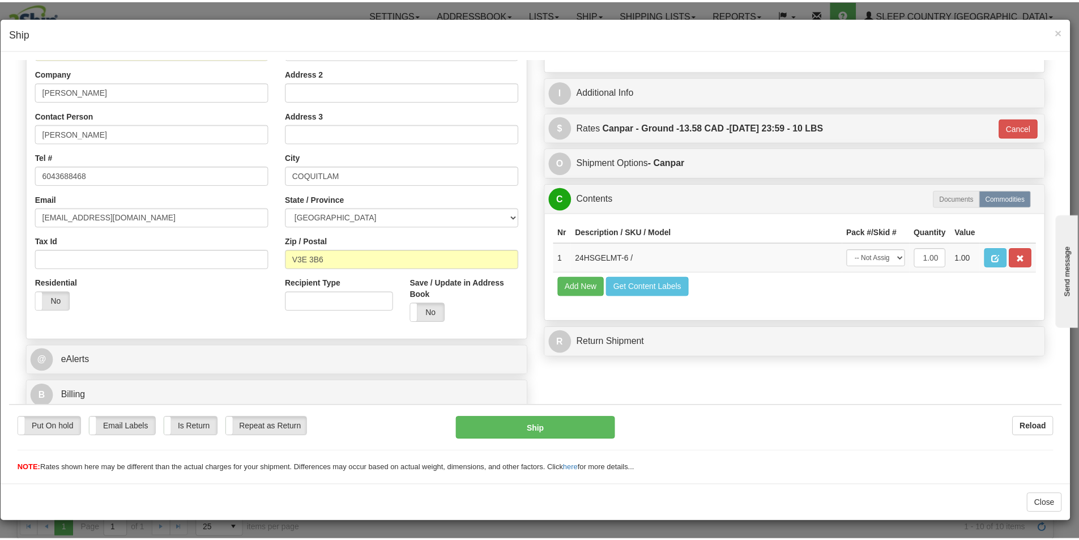
scroll to position [174, 0]
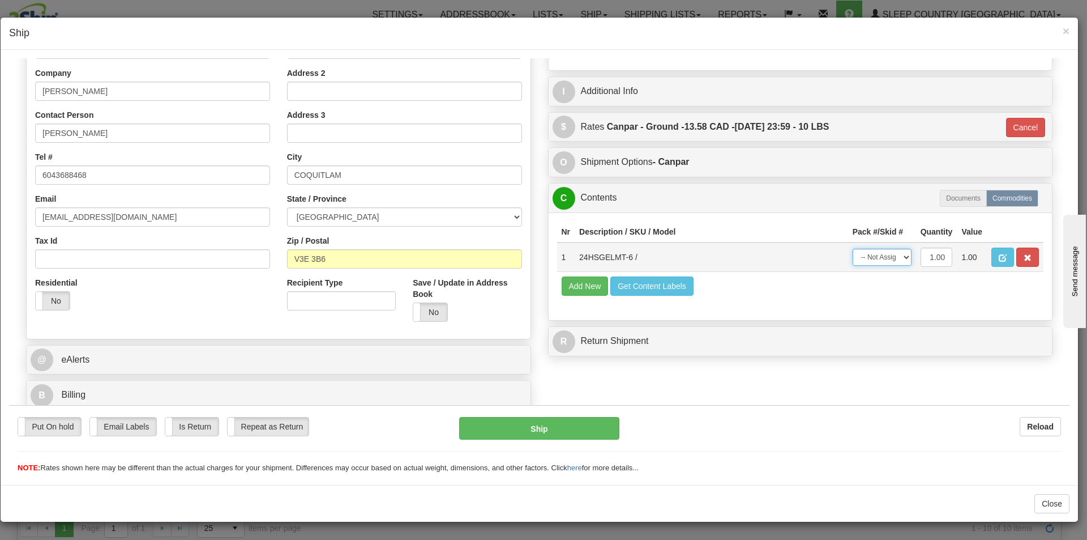
drag, startPoint x: 862, startPoint y: 259, endPoint x: 861, endPoint y: 265, distance: 5.8
click at [862, 259] on select "-- Not Assigned -- Package 1" at bounding box center [882, 256] width 59 height 17
select select "0"
click at [853, 248] on select "-- Not Assigned -- Package 1" at bounding box center [882, 256] width 59 height 17
click at [595, 423] on button "Ship" at bounding box center [539, 427] width 160 height 23
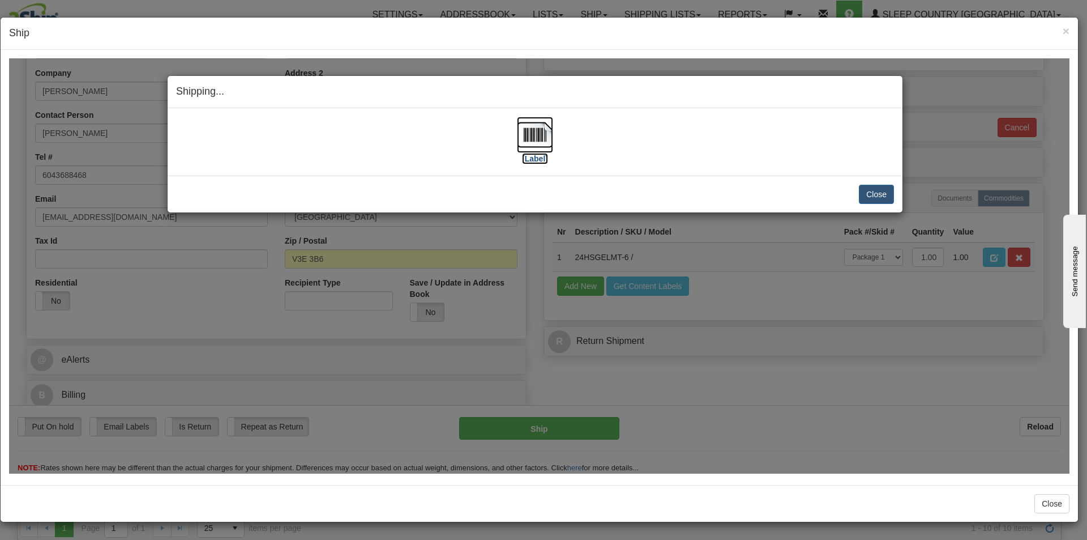
click at [544, 143] on img at bounding box center [535, 134] width 36 height 36
click at [876, 191] on button "Close" at bounding box center [876, 193] width 35 height 19
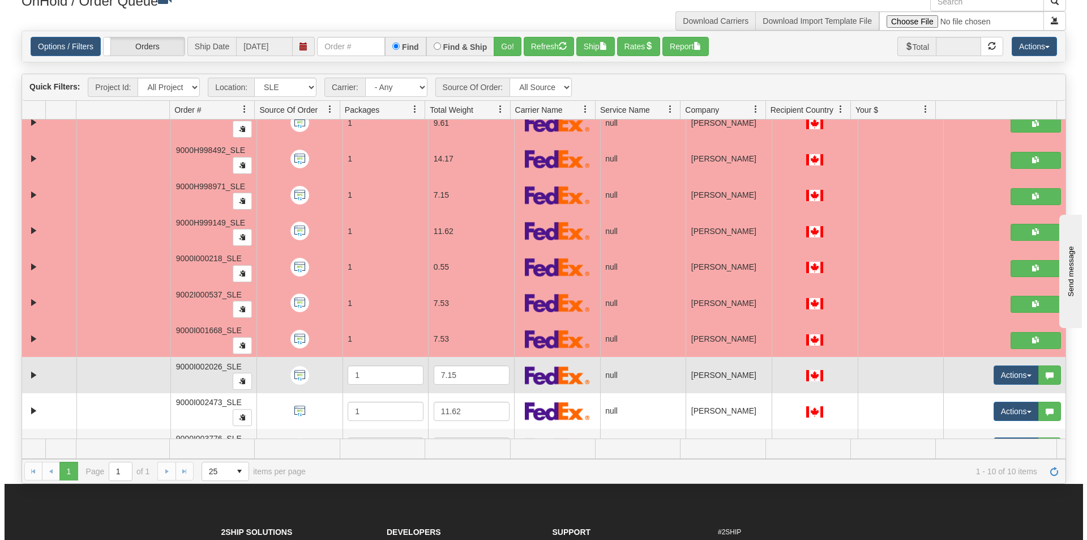
scroll to position [0, 0]
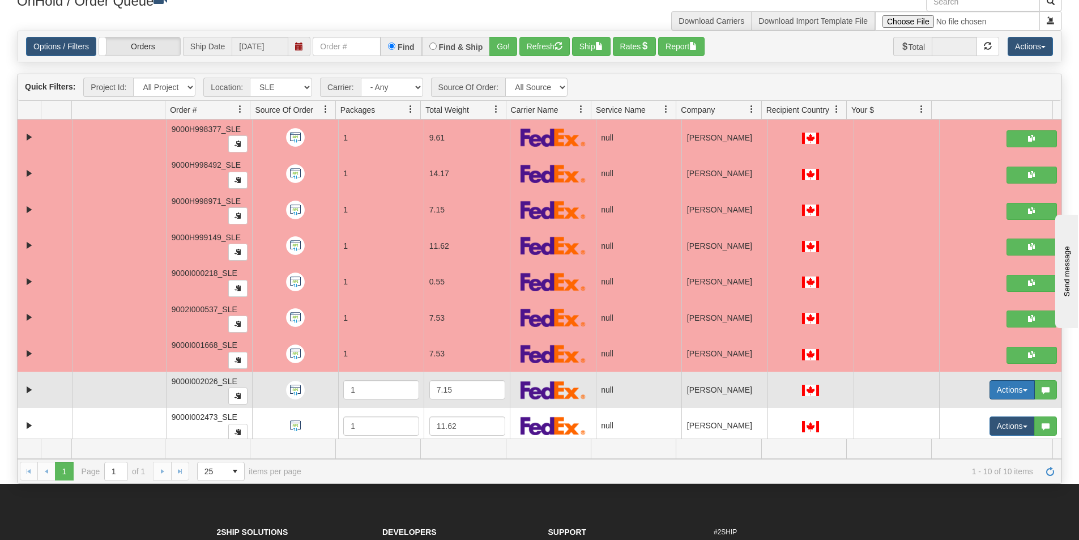
click at [1020, 393] on button "Actions" at bounding box center [1011, 389] width 45 height 19
click at [980, 412] on link "Open" at bounding box center [985, 411] width 98 height 15
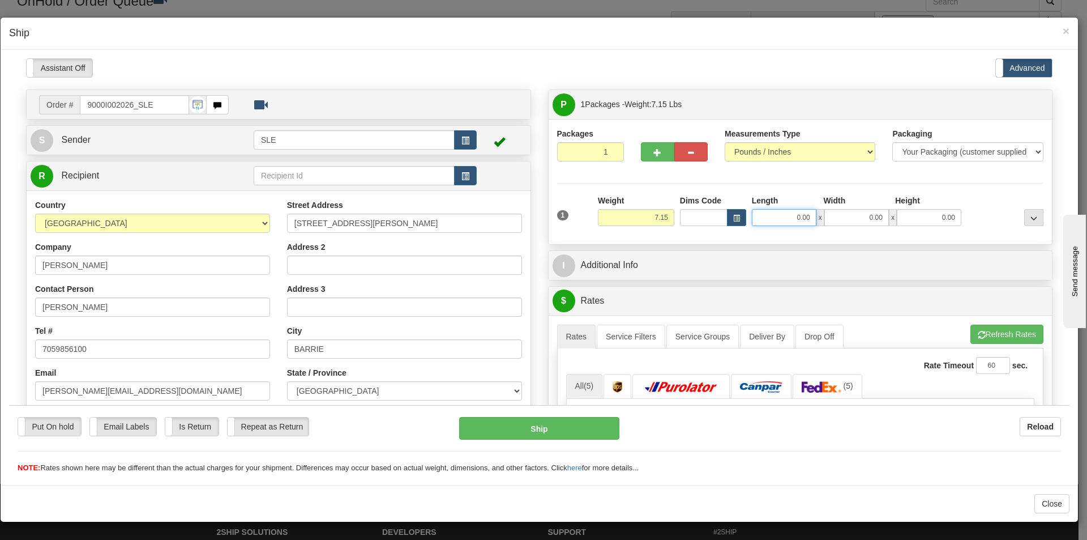
click at [772, 210] on input "0.00" at bounding box center [784, 216] width 65 height 17
type input "11.00"
click at [870, 213] on input "0.00" at bounding box center [856, 216] width 65 height 17
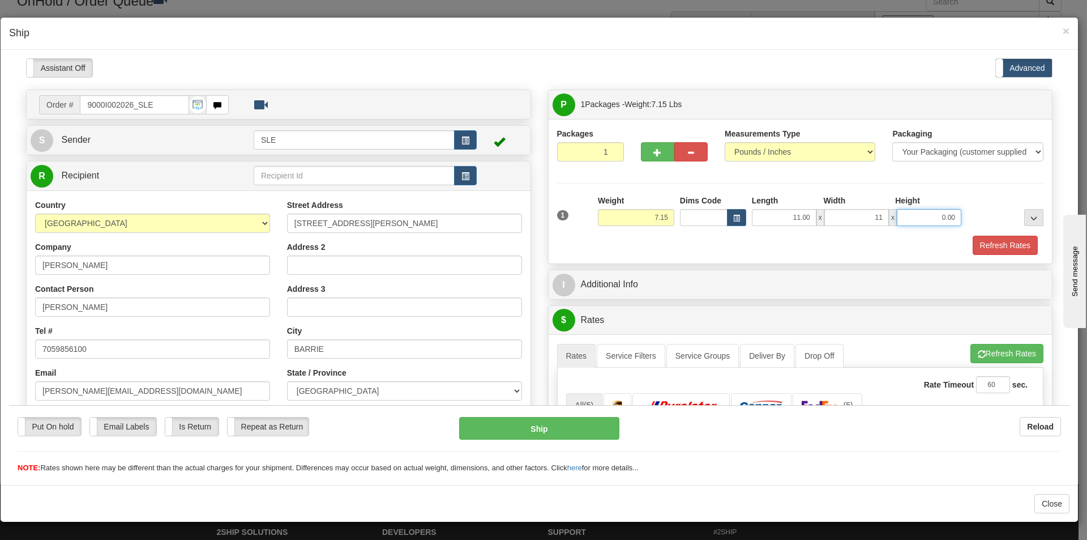
type input "11.00"
click at [923, 213] on input "0.00" at bounding box center [929, 216] width 65 height 17
type input "20.00"
click at [993, 243] on button "Refresh Rates" at bounding box center [1005, 244] width 65 height 19
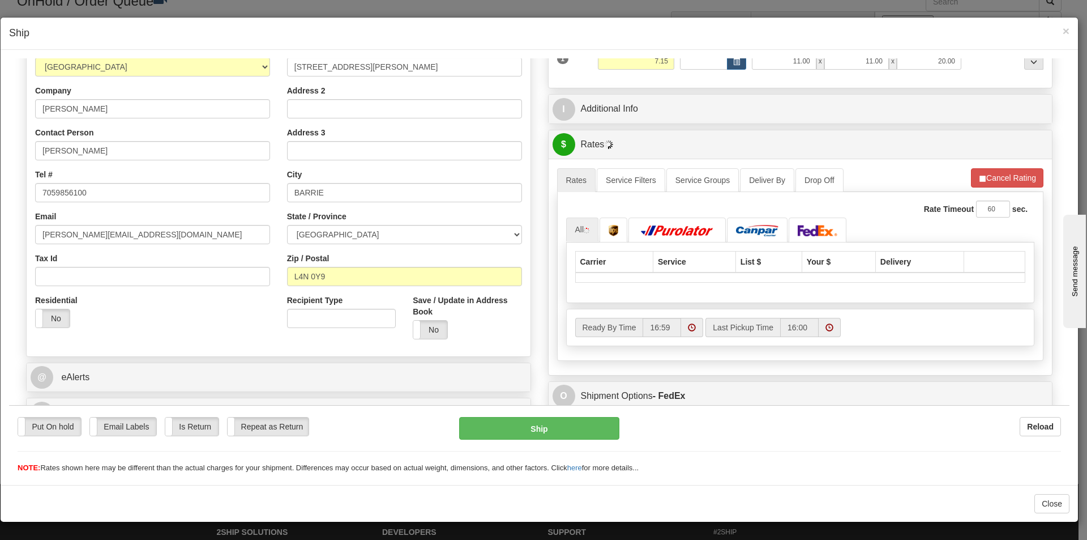
scroll to position [170, 0]
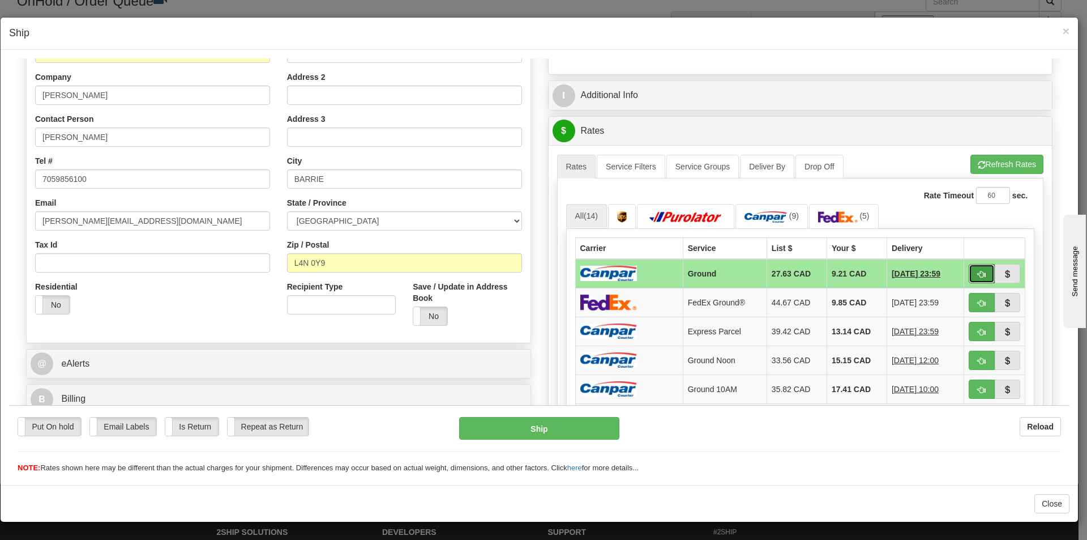
click at [978, 271] on span "button" at bounding box center [982, 273] width 8 height 7
type input "1"
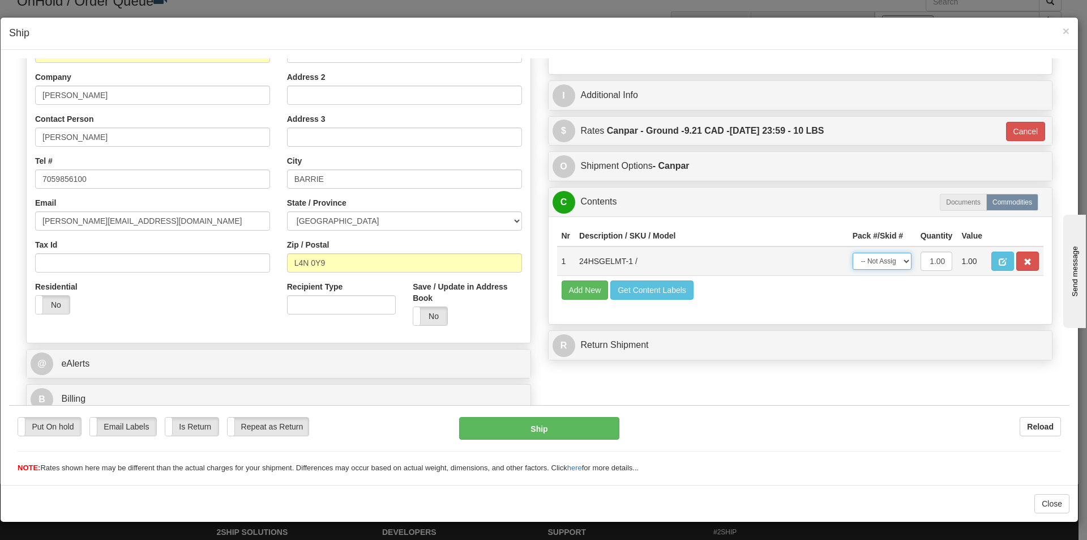
click at [896, 262] on select "-- Not Assigned -- Package 1" at bounding box center [882, 260] width 59 height 17
select select "0"
click at [853, 252] on select "-- Not Assigned -- Package 1" at bounding box center [882, 260] width 59 height 17
click at [576, 430] on button "Ship" at bounding box center [539, 427] width 160 height 23
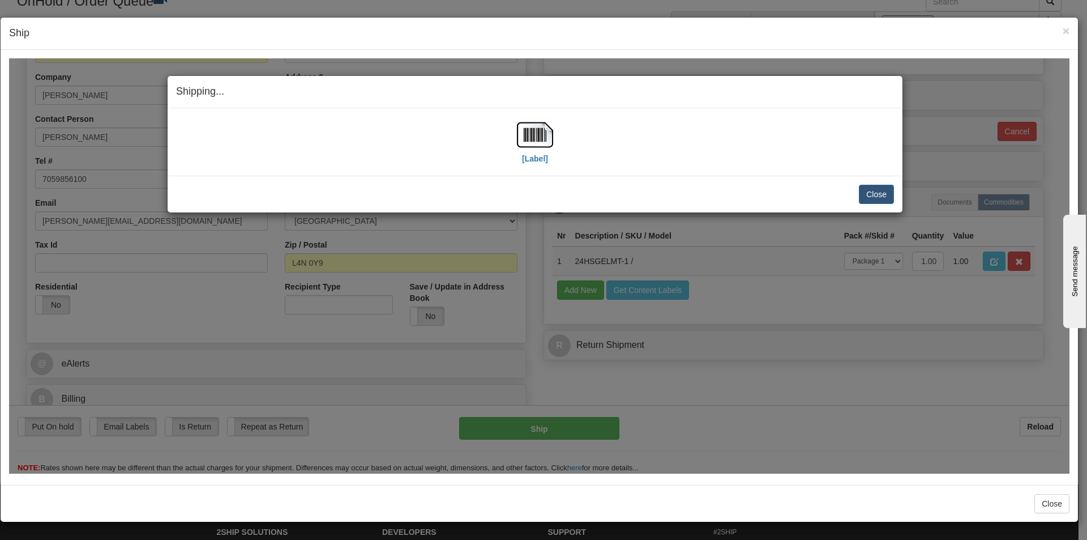
click at [521, 165] on div "[Label]" at bounding box center [535, 141] width 36 height 50
click at [524, 159] on label "[Label]" at bounding box center [535, 157] width 26 height 11
click at [879, 197] on button "Close" at bounding box center [876, 193] width 35 height 19
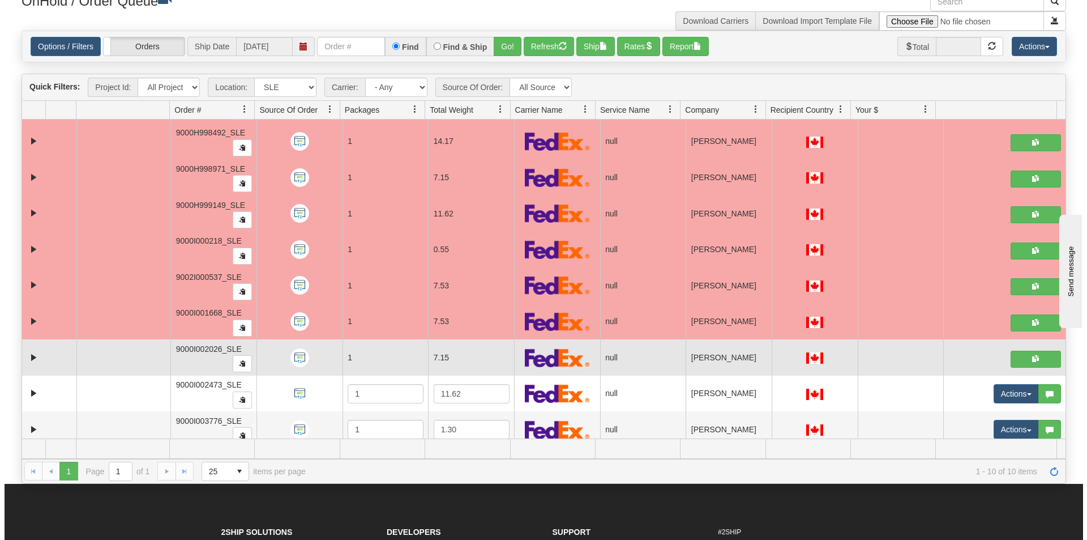
scroll to position [41, 0]
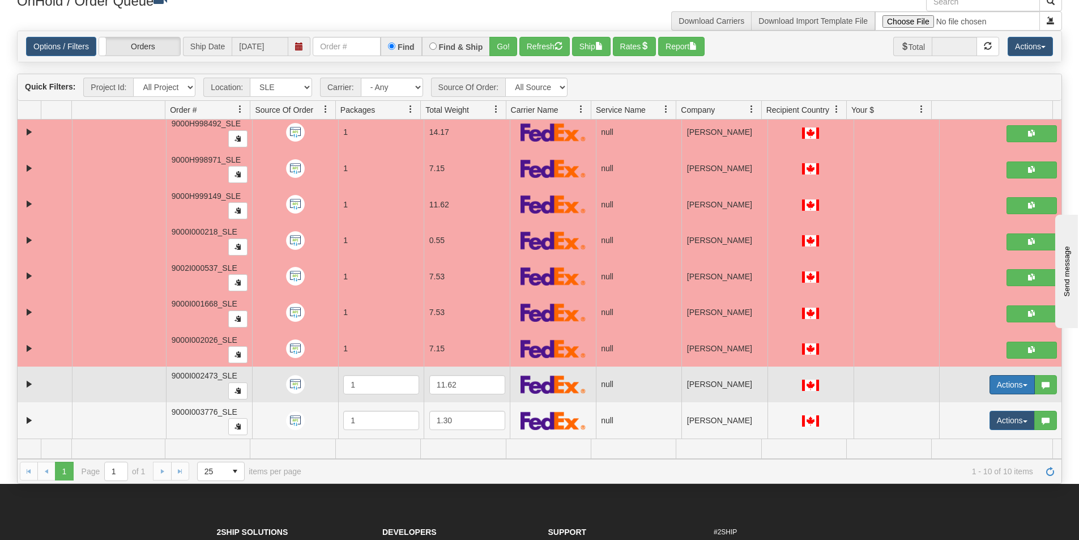
click at [989, 387] on button "Actions" at bounding box center [1011, 384] width 45 height 19
click at [987, 409] on link "Open" at bounding box center [985, 406] width 98 height 15
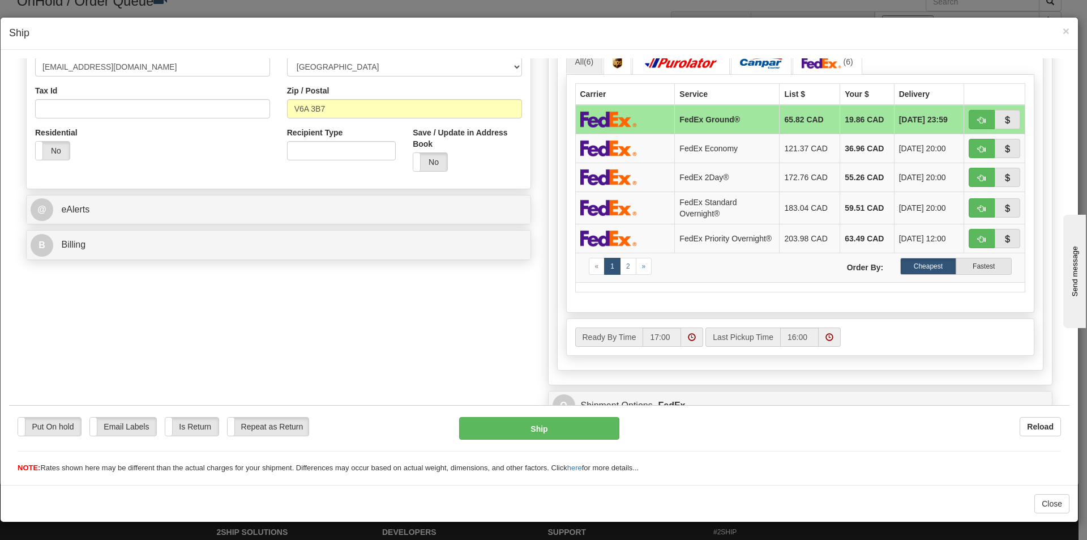
scroll to position [63, 0]
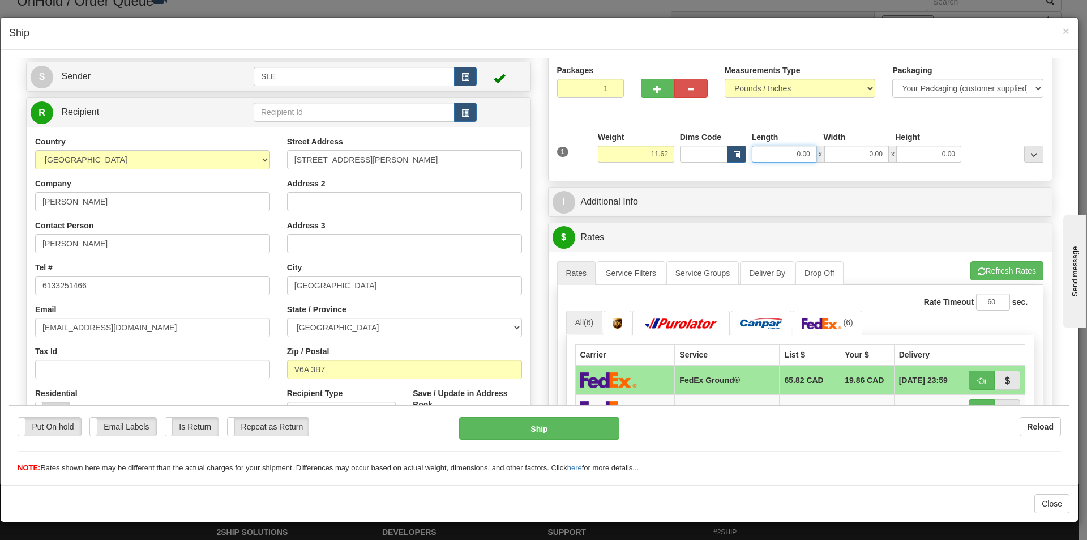
click at [780, 155] on input "0.00" at bounding box center [784, 153] width 65 height 17
type input "12.00"
click at [852, 156] on input "0.00" at bounding box center [856, 153] width 65 height 17
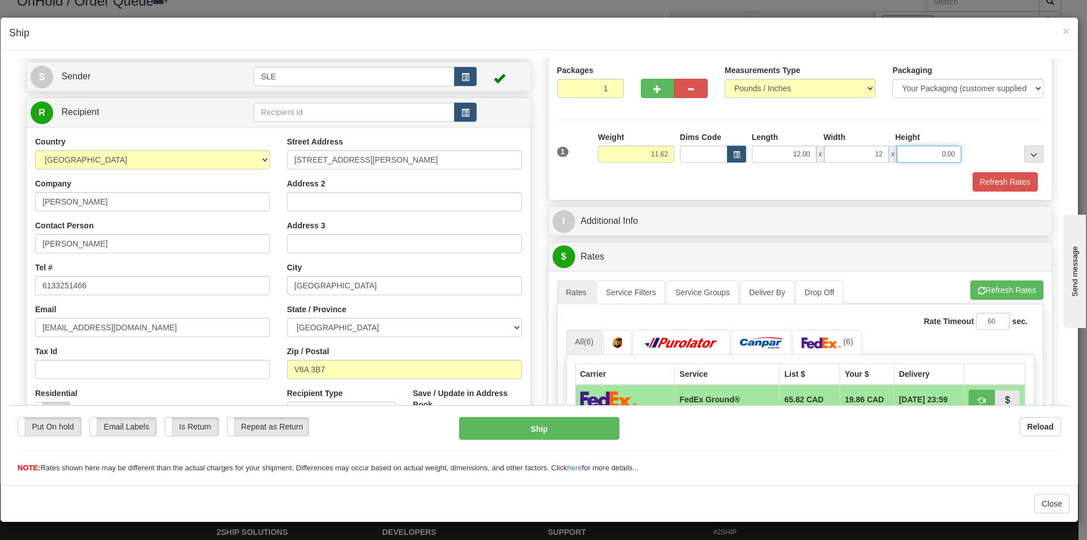
type input "12.00"
click at [910, 152] on input "0.00" at bounding box center [929, 153] width 65 height 17
type input "23.00"
click at [973, 177] on button "Refresh Rates" at bounding box center [1005, 181] width 65 height 19
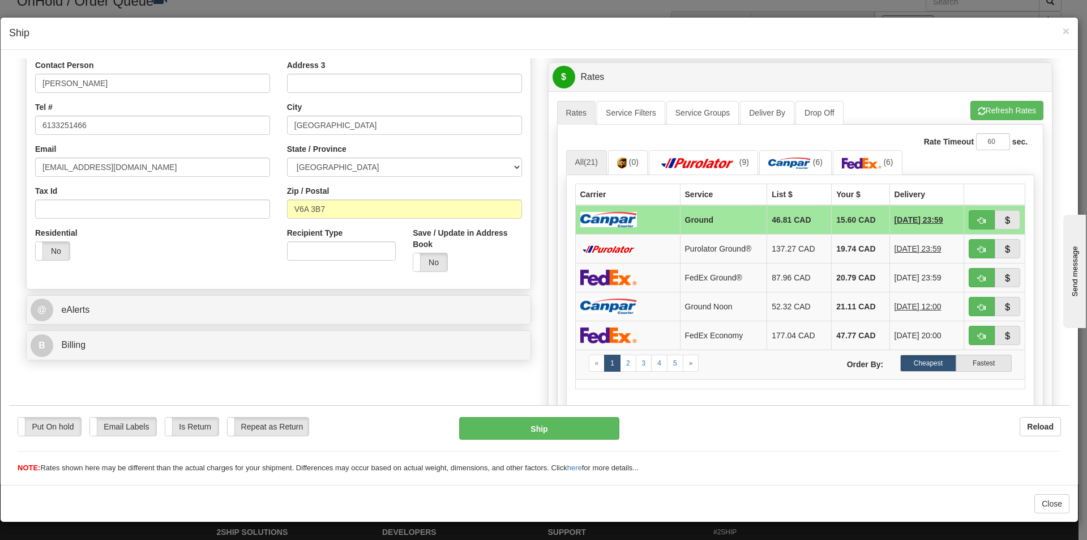
scroll to position [233, 0]
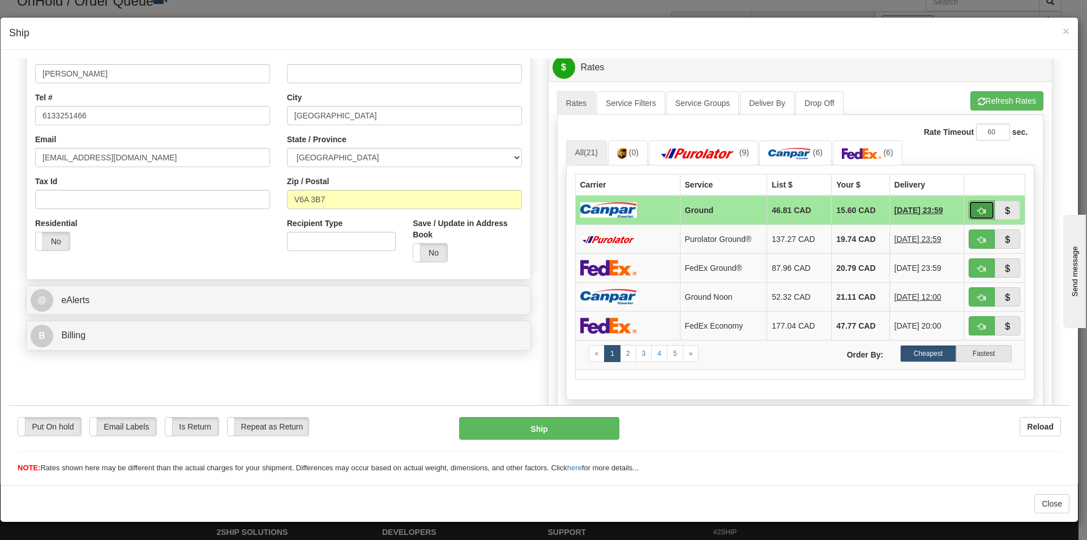
click at [978, 210] on span "button" at bounding box center [982, 210] width 8 height 7
type input "1"
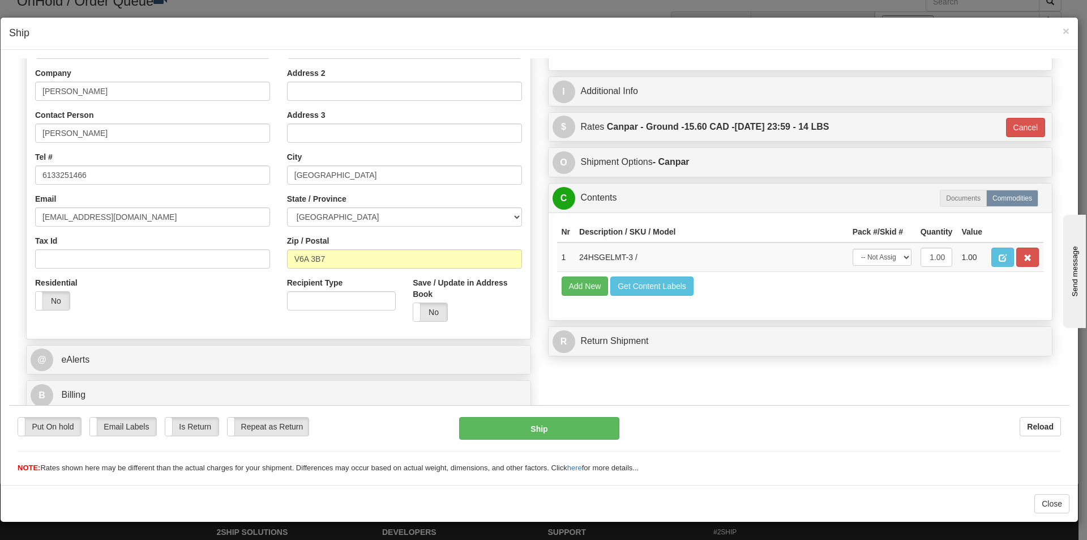
scroll to position [174, 0]
click at [897, 255] on select "-- Not Assigned -- Package 1" at bounding box center [882, 256] width 59 height 17
select select "0"
click at [853, 248] on select "-- Not Assigned -- Package 1" at bounding box center [882, 256] width 59 height 17
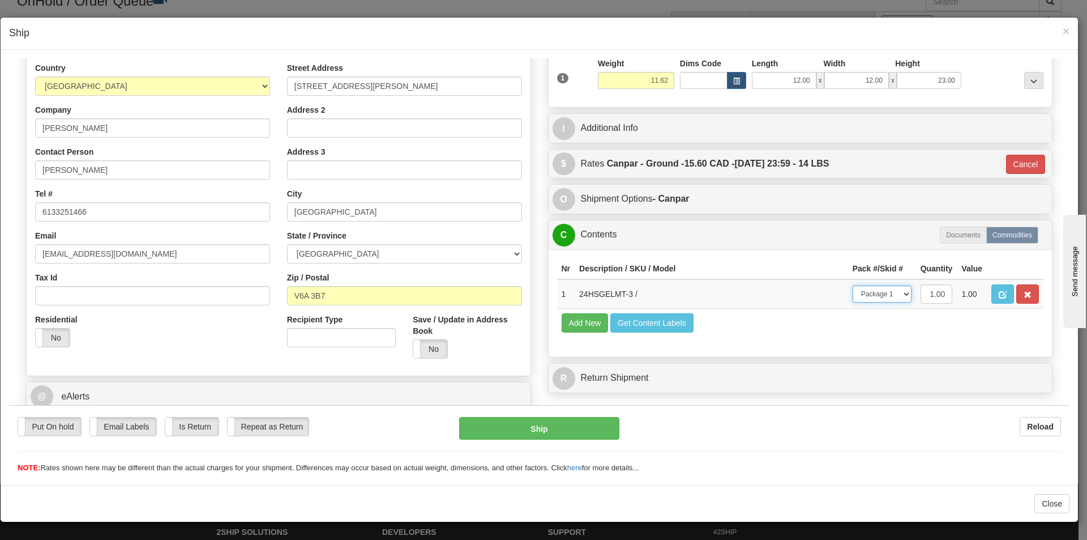
scroll to position [117, 0]
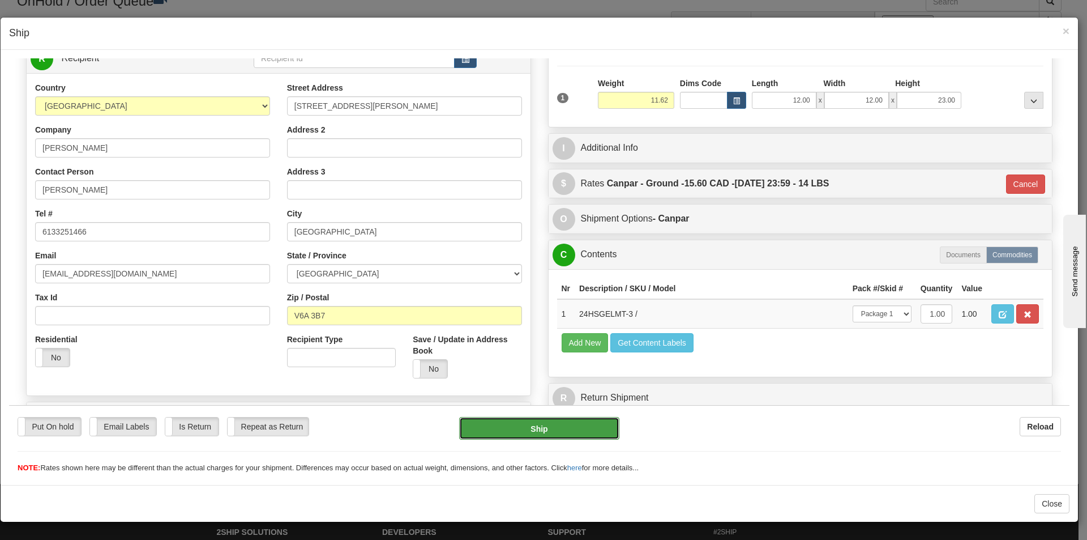
click at [598, 434] on button "Ship" at bounding box center [539, 427] width 160 height 23
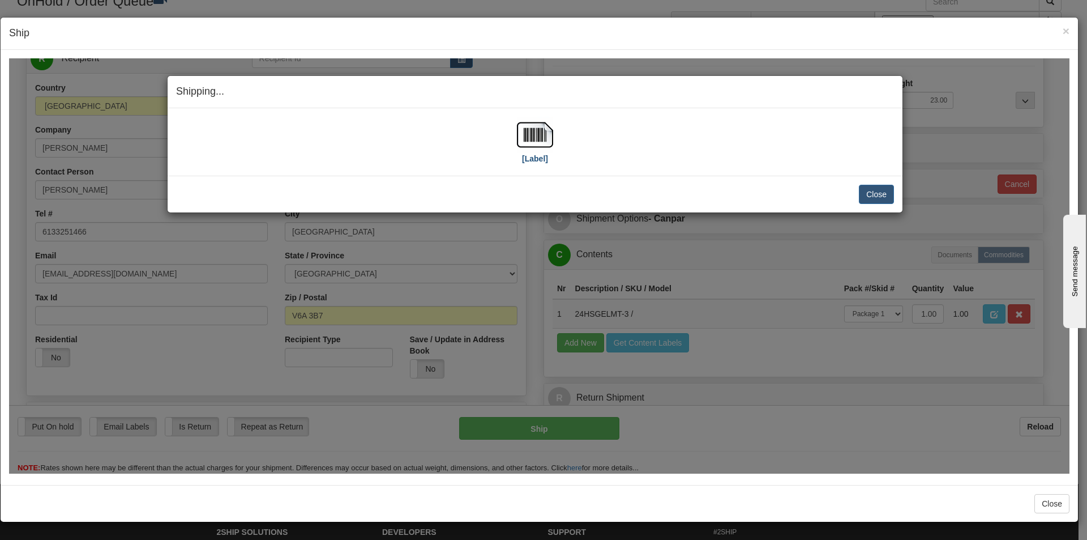
click at [551, 155] on div "[Label]" at bounding box center [535, 141] width 36 height 50
click at [538, 153] on label "[Label]" at bounding box center [535, 157] width 26 height 11
click at [873, 191] on button "Close" at bounding box center [876, 193] width 35 height 19
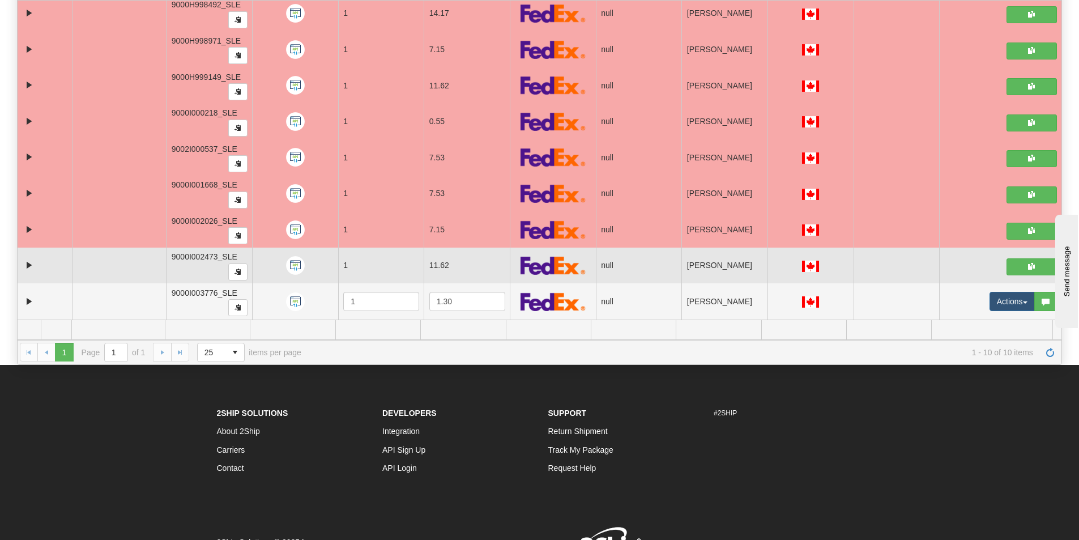
scroll to position [235, 0]
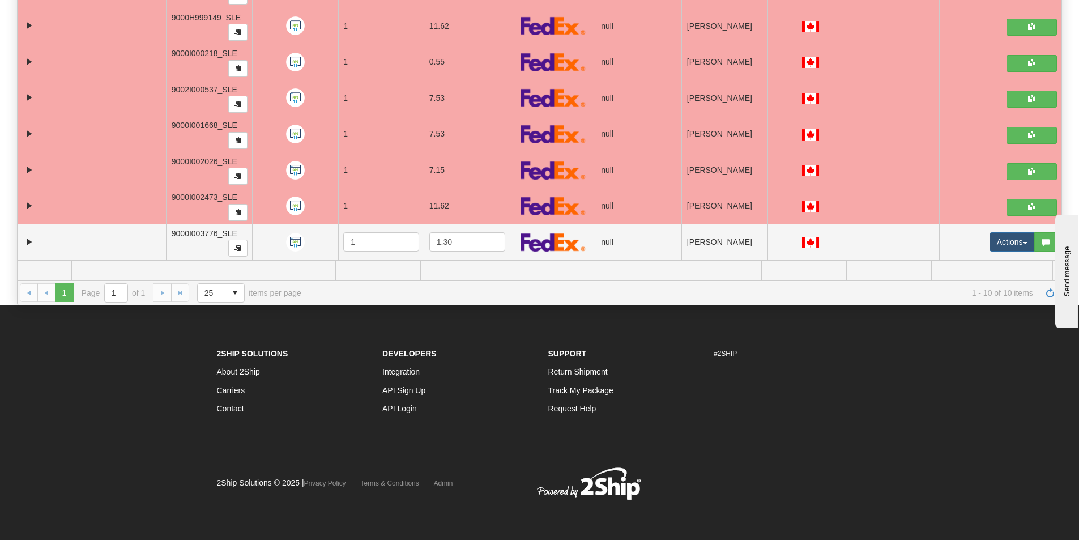
click at [860, 296] on span "1 - 10 of 10 items" at bounding box center [675, 292] width 716 height 9
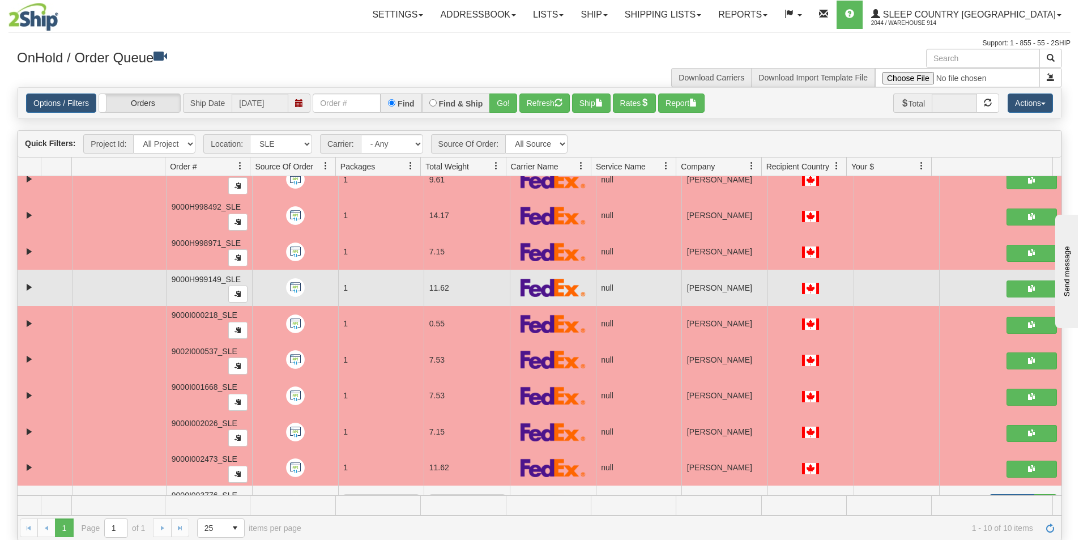
scroll to position [0, 0]
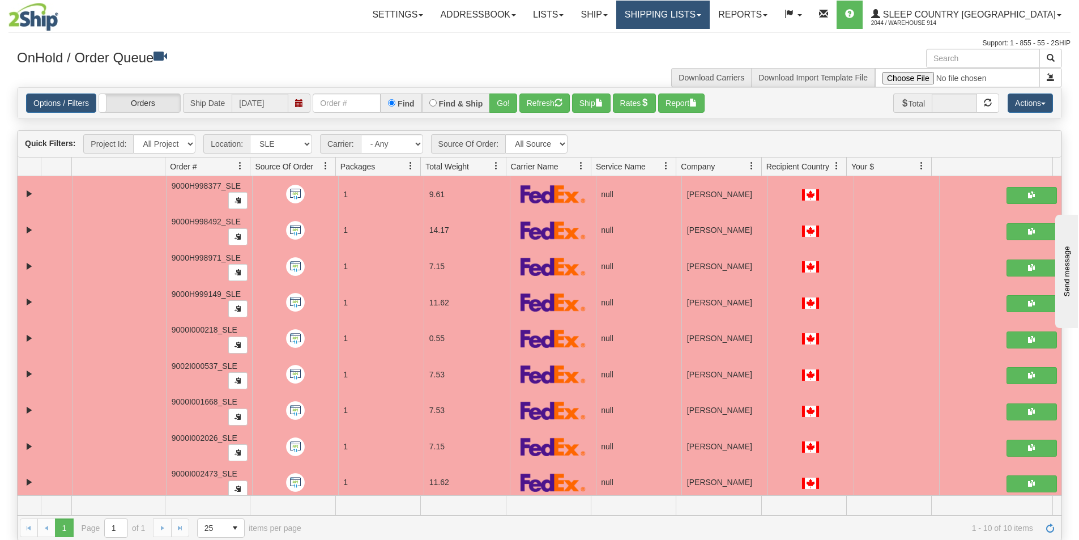
click at [709, 18] on link "Shipping lists" at bounding box center [662, 15] width 93 height 28
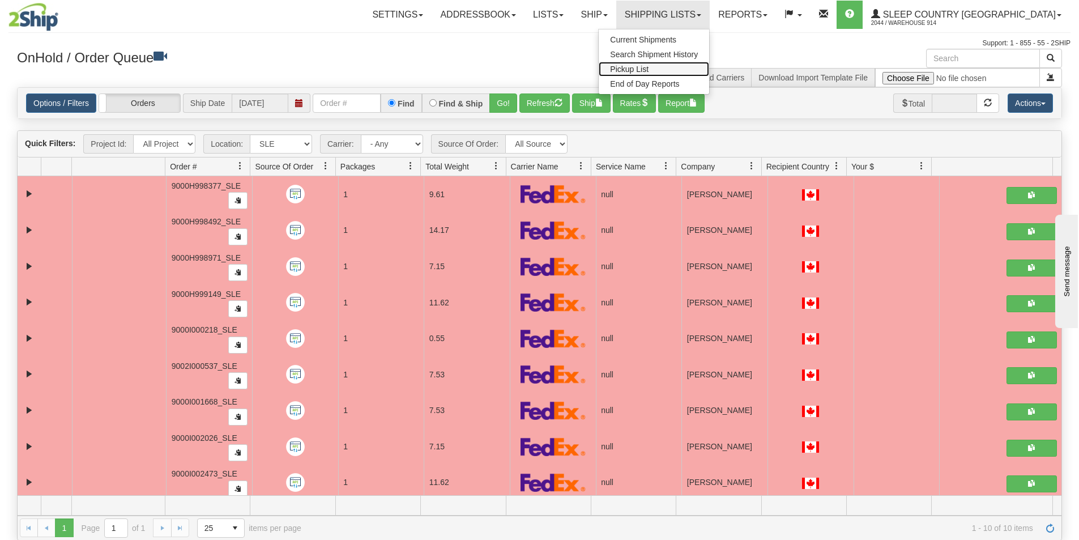
click at [709, 69] on link "Pickup List" at bounding box center [653, 69] width 110 height 15
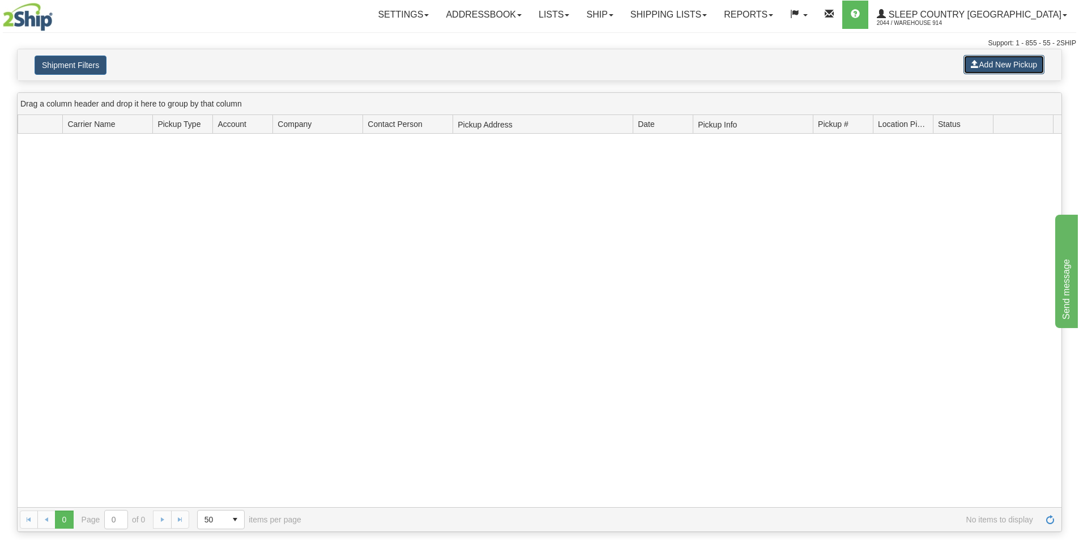
click at [1002, 66] on button "Add New Pickup" at bounding box center [1003, 64] width 81 height 19
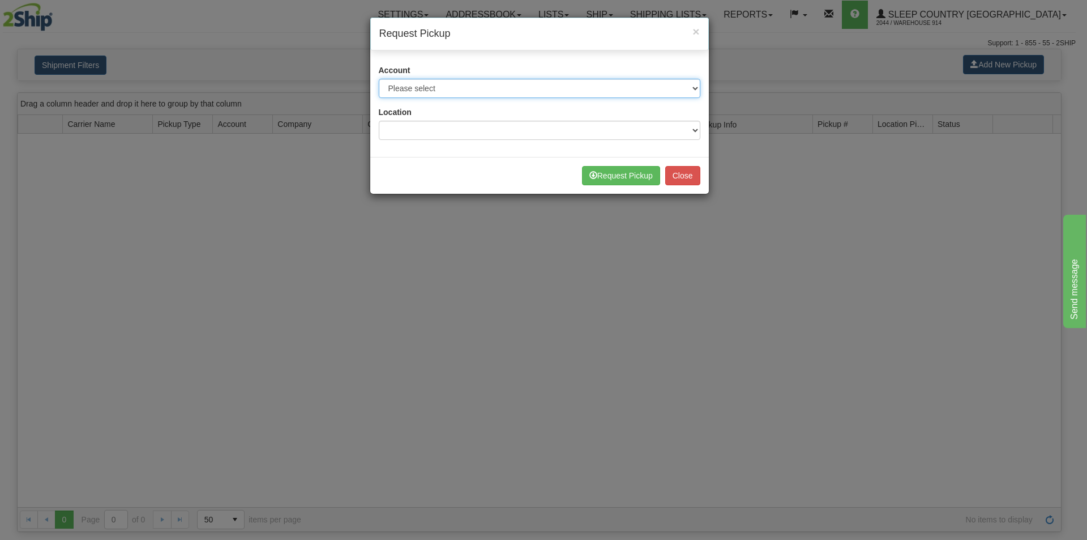
click at [396, 93] on select "Please select Canada Post - 7241032 (Canada Post 300) Canada Post - 1021956 (Ca…" at bounding box center [540, 88] width 322 height 19
select select "14"
click at [379, 79] on select "Please select Canada Post - 7241032 (Canada Post 300) Canada Post - 1021956 (Ca…" at bounding box center [540, 88] width 322 height 19
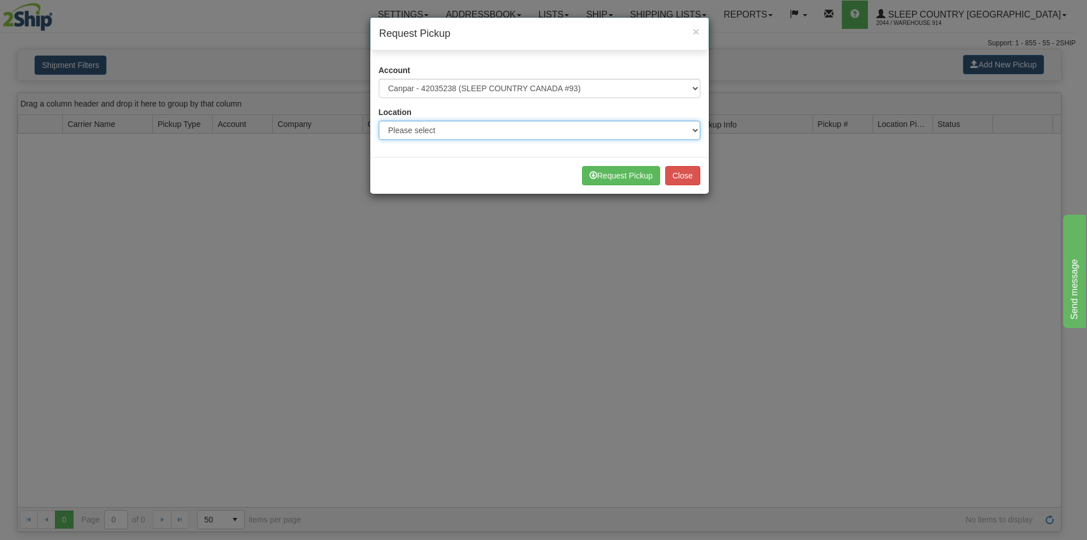
click at [414, 133] on select "Please select 914 CASPC END SLE" at bounding box center [540, 130] width 322 height 19
select select "7603"
click at [379, 121] on select "Please select 914 CASPC END SLE" at bounding box center [540, 130] width 322 height 19
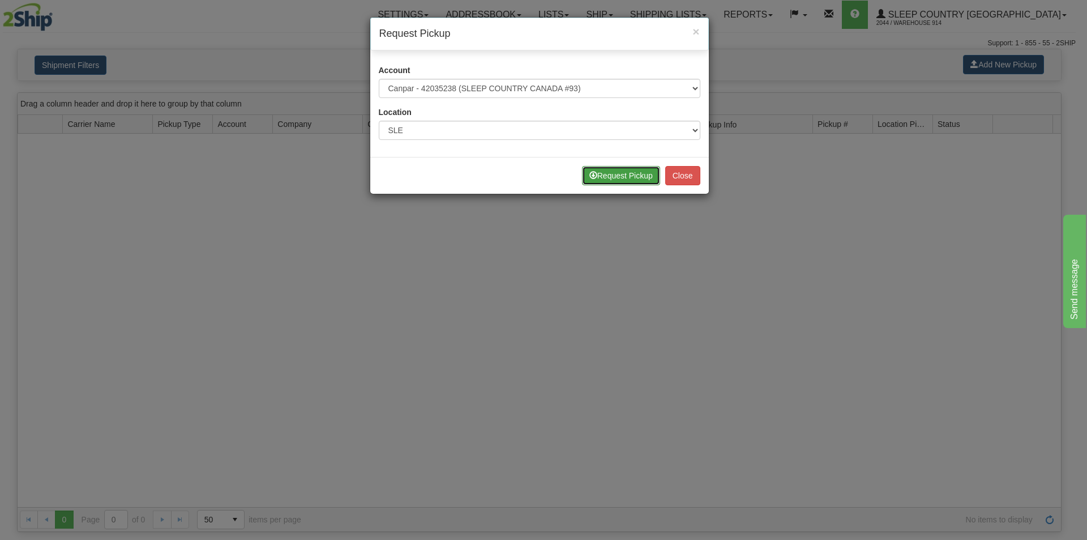
click at [615, 177] on button "Request Pickup" at bounding box center [621, 175] width 78 height 19
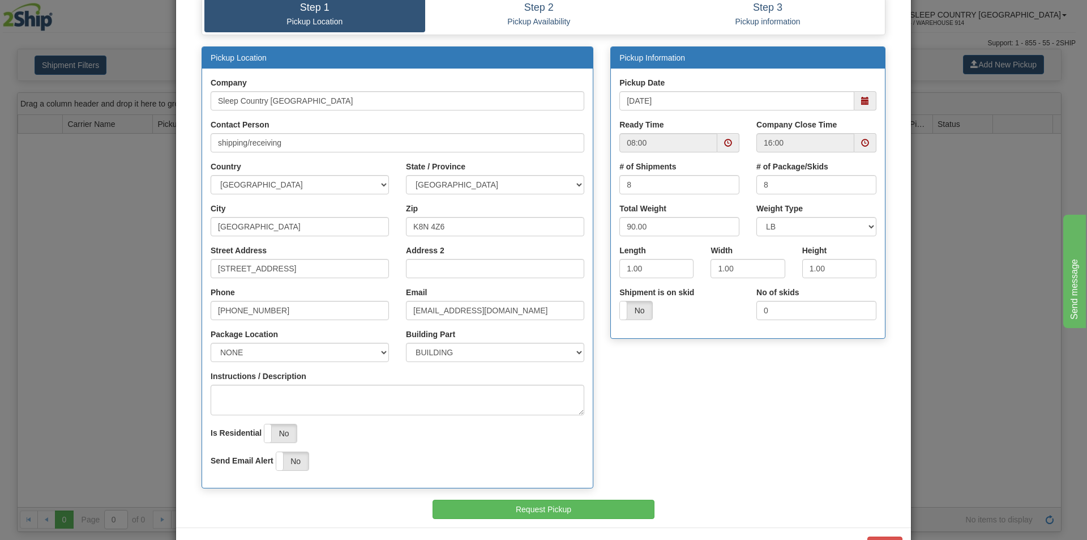
scroll to position [113, 0]
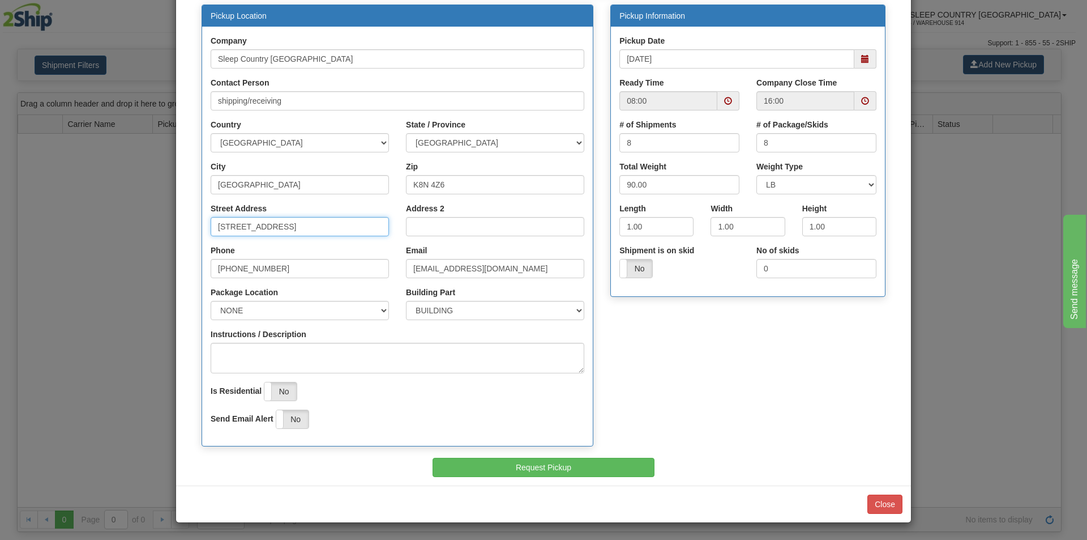
click at [220, 225] on input "[STREET_ADDRESS]" at bounding box center [300, 226] width 178 height 19
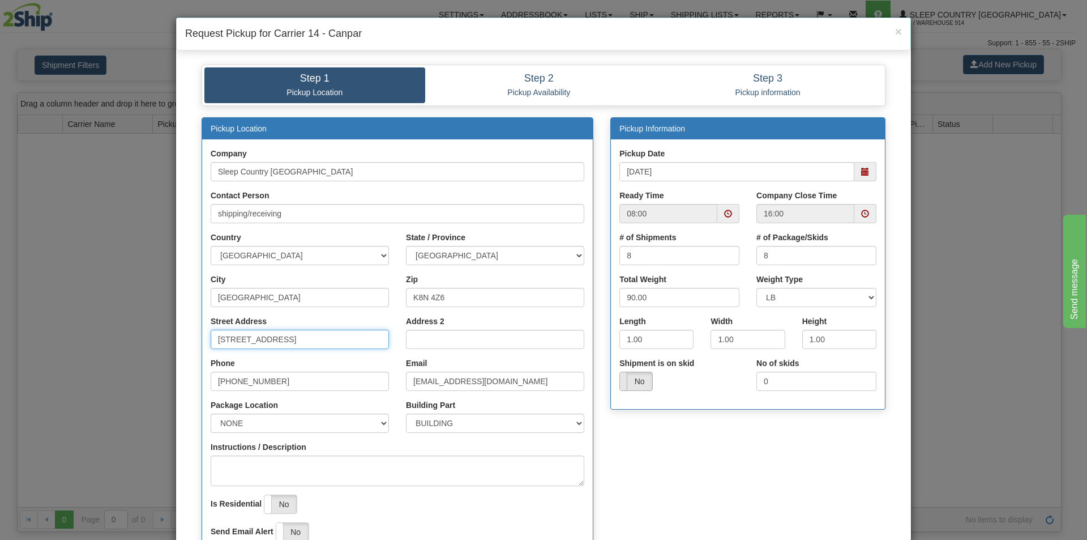
type input "520 College St East"
click at [619, 384] on span at bounding box center [620, 381] width 15 height 18
click at [631, 382] on label "Yes" at bounding box center [636, 381] width 32 height 18
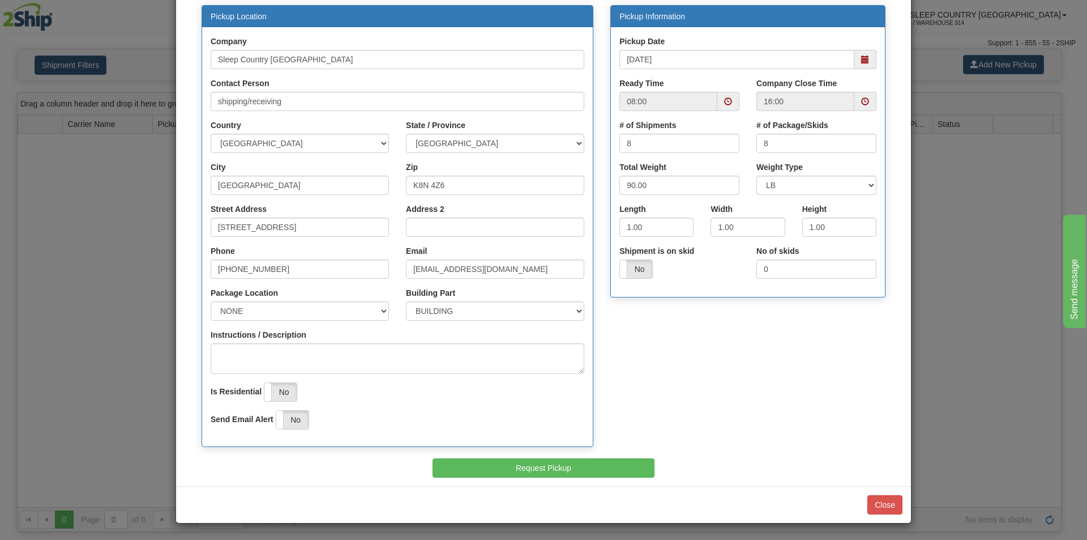
scroll to position [113, 0]
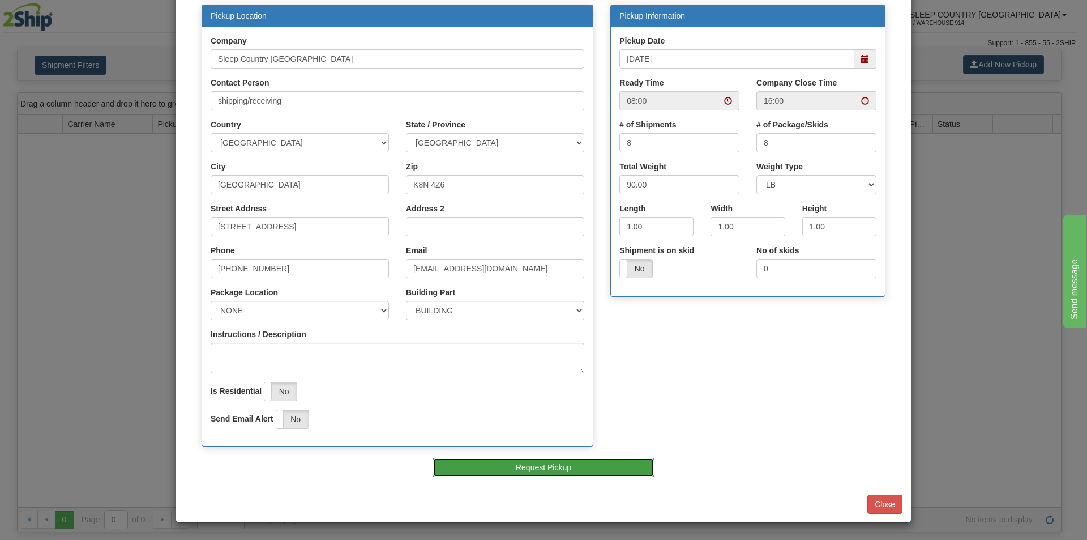
click at [533, 473] on button "Request Pickup" at bounding box center [544, 467] width 223 height 19
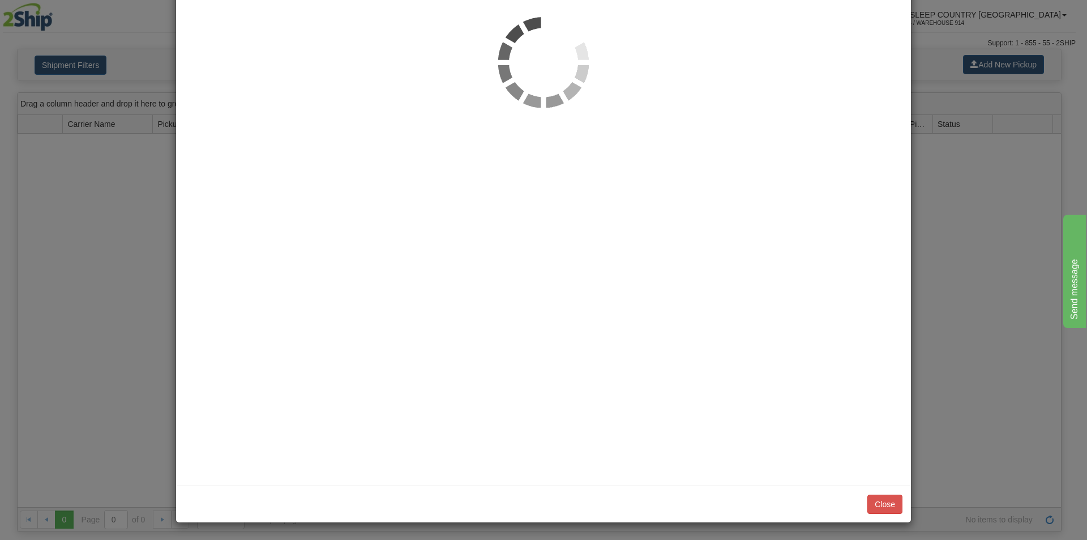
scroll to position [0, 0]
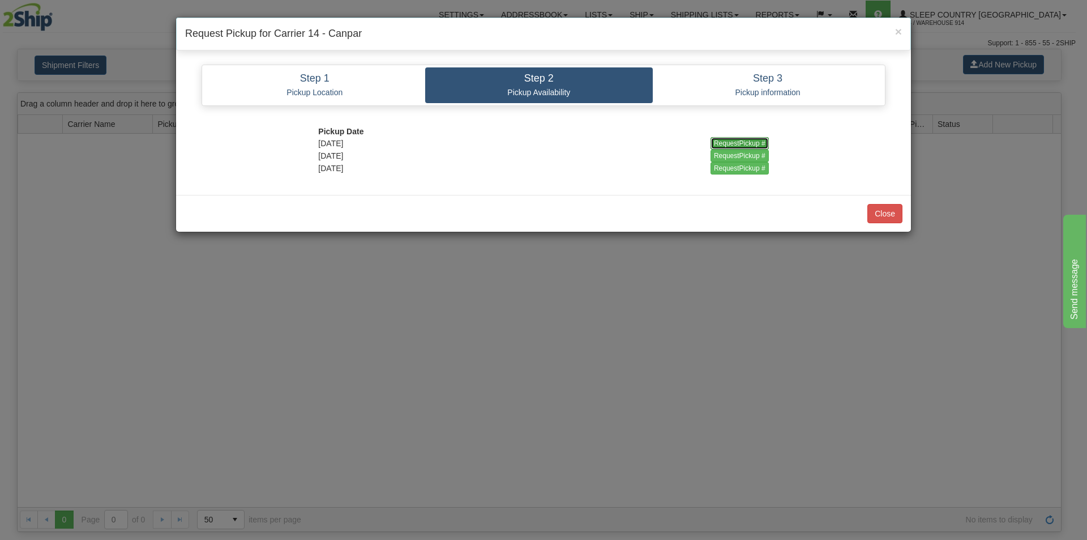
click at [717, 143] on input "RequestPickup #" at bounding box center [740, 143] width 58 height 12
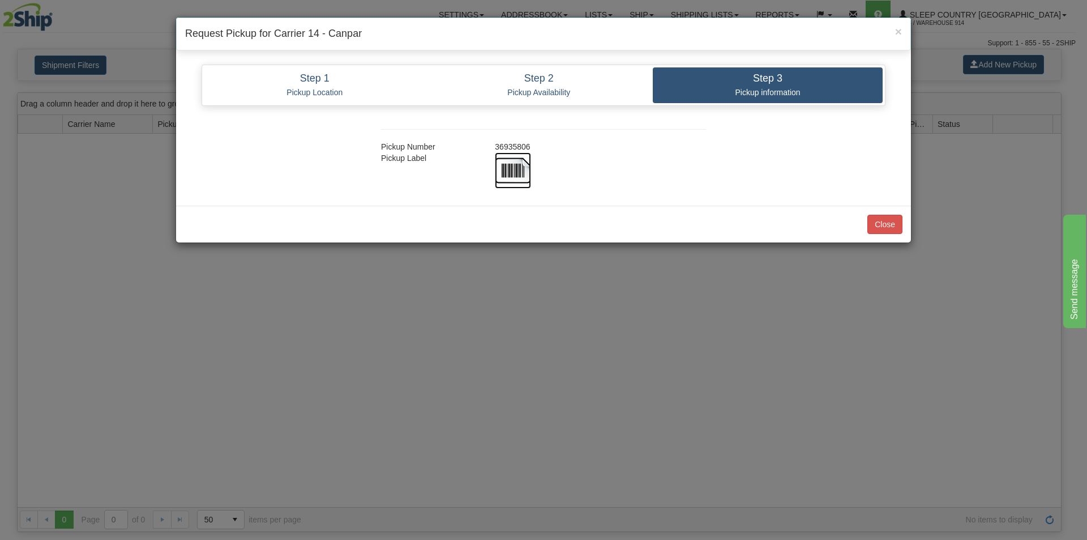
click at [514, 169] on img at bounding box center [513, 170] width 36 height 36
click at [880, 224] on button "Close" at bounding box center [884, 224] width 35 height 19
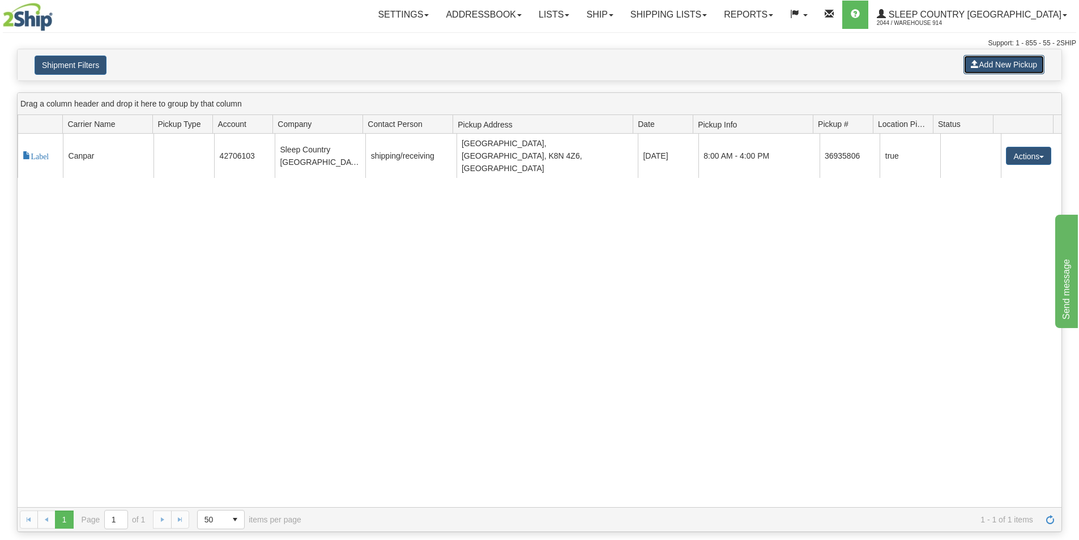
click at [1007, 63] on button "Add New Pickup" at bounding box center [1003, 64] width 81 height 19
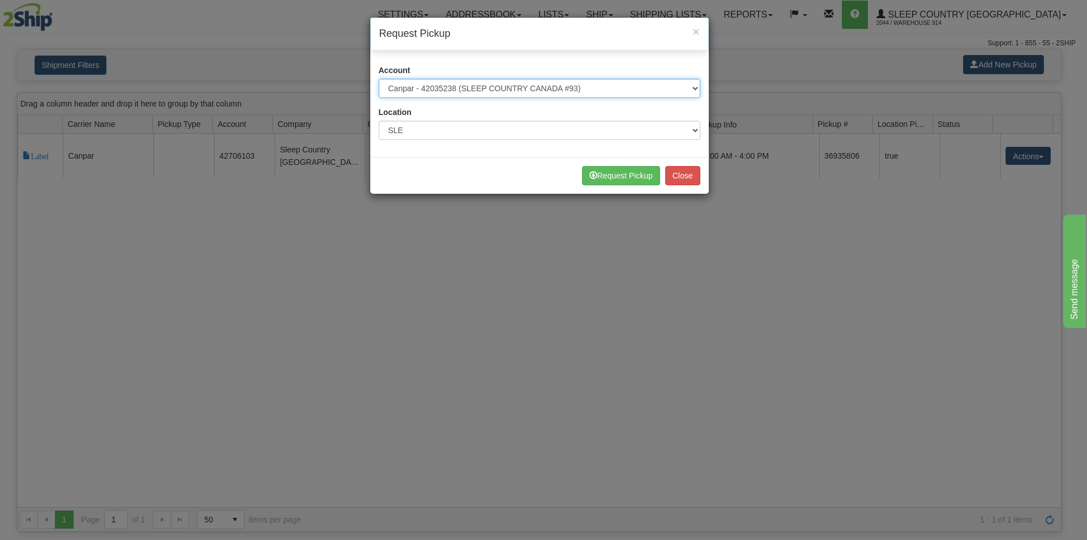
click at [569, 92] on select "Please select Canada Post - 7241032 (Canada Post 300) Canada Post - 1021956 (Ca…" at bounding box center [540, 88] width 322 height 19
select select "11"
click at [379, 79] on select "Please select Canada Post - 7241032 (Canada Post 300) Canada Post - 1021956 (Ca…" at bounding box center [540, 88] width 322 height 19
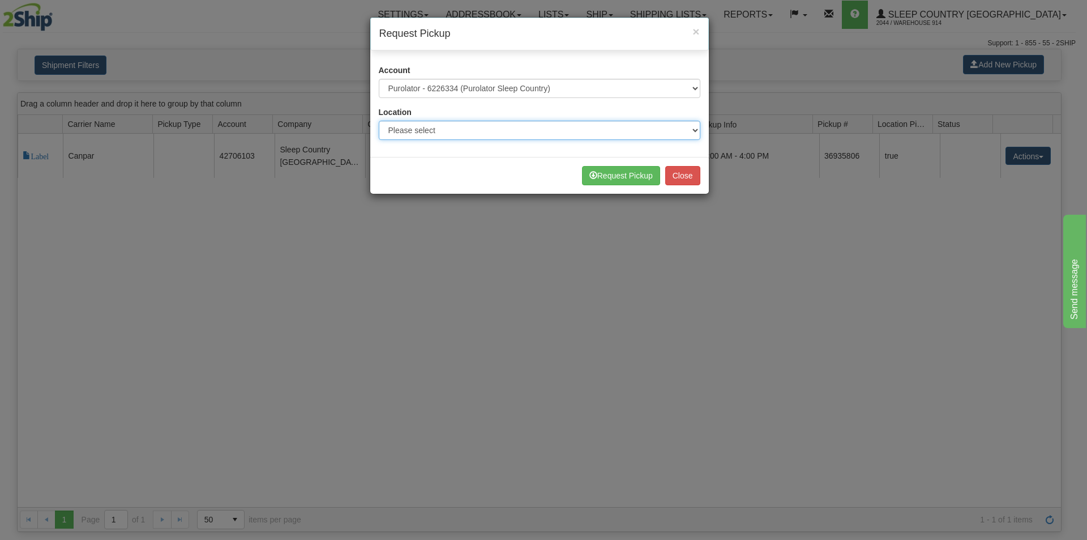
click at [549, 135] on select "Please select 300 390 90 901 902 91 914 915 916 917 92 921 922 93 94 95 96 97 9…" at bounding box center [540, 130] width 322 height 19
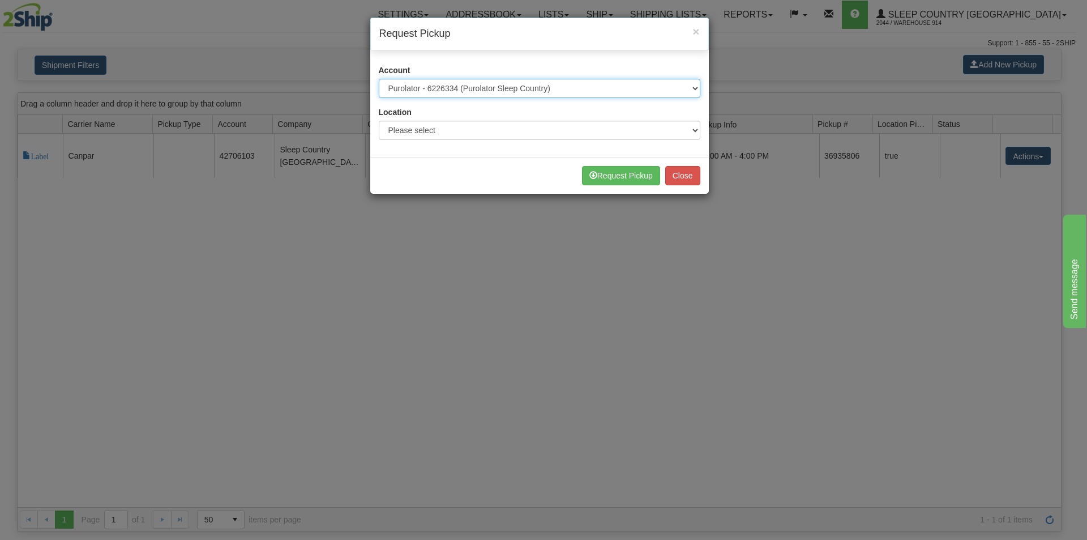
click at [613, 88] on select "Please select Canada Post - 7241032 (Canada Post 300) Canada Post - 1021956 (Ca…" at bounding box center [540, 88] width 322 height 19
click at [612, 88] on select "Please select Canada Post - 7241032 (Canada Post 300) Canada Post - 1021956 (Ca…" at bounding box center [540, 88] width 322 height 19
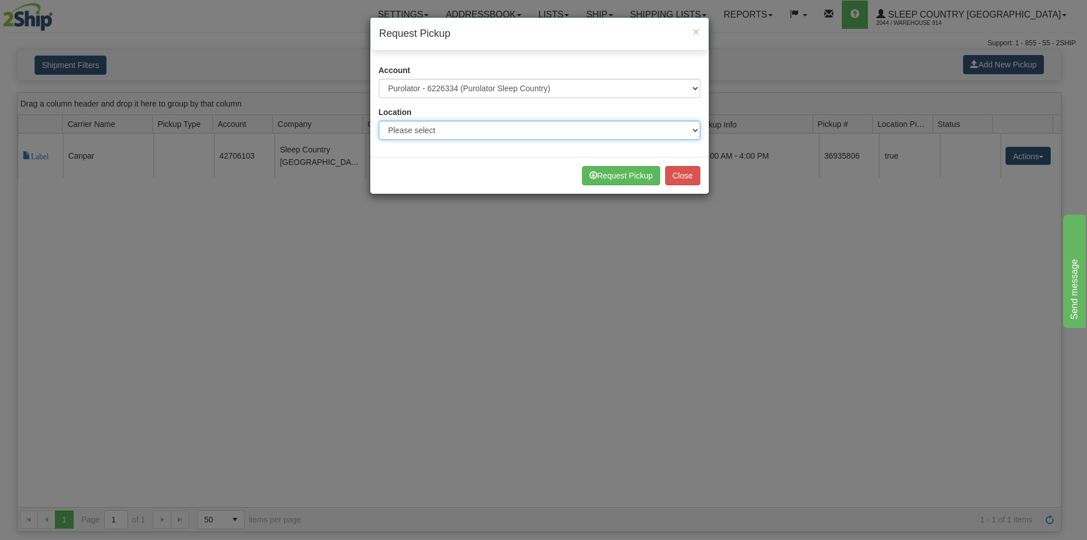
click at [575, 129] on select "Please select 300 390 90 901 902 91 914 915 916 917 92 921 922 93 94 95 96 97 9…" at bounding box center [540, 130] width 322 height 19
select select "7603"
click at [379, 121] on select "Please select 300 390 90 901 902 91 914 915 916 917 92 921 922 93 94 95 96 97 9…" at bounding box center [540, 130] width 322 height 19
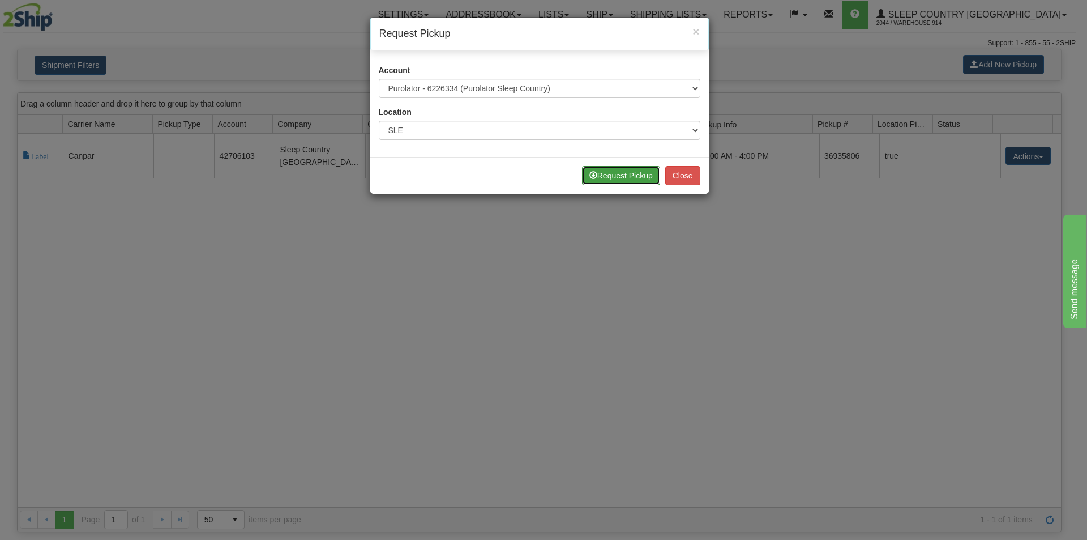
click at [650, 178] on button "Request Pickup" at bounding box center [621, 175] width 78 height 19
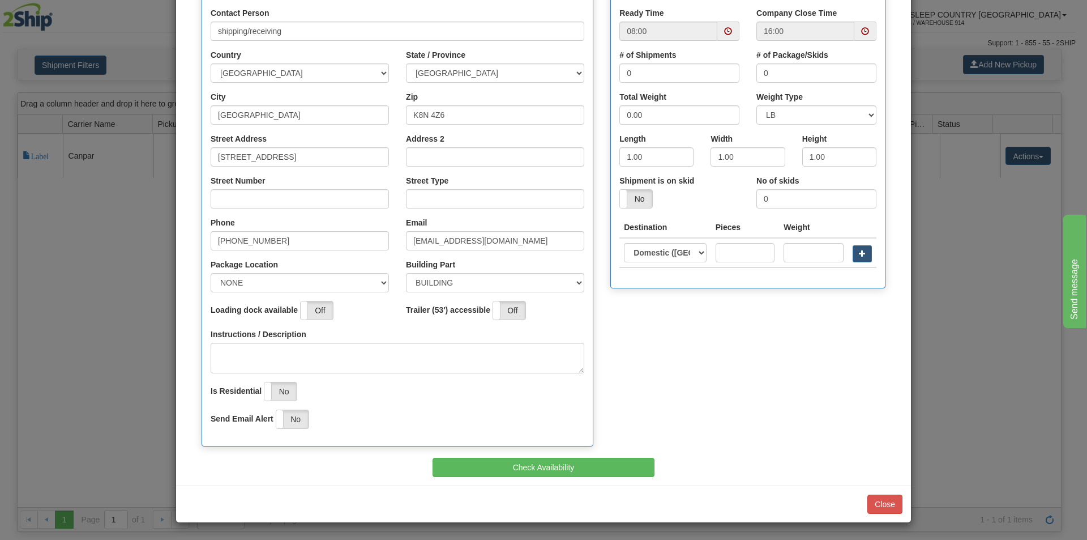
scroll to position [126, 0]
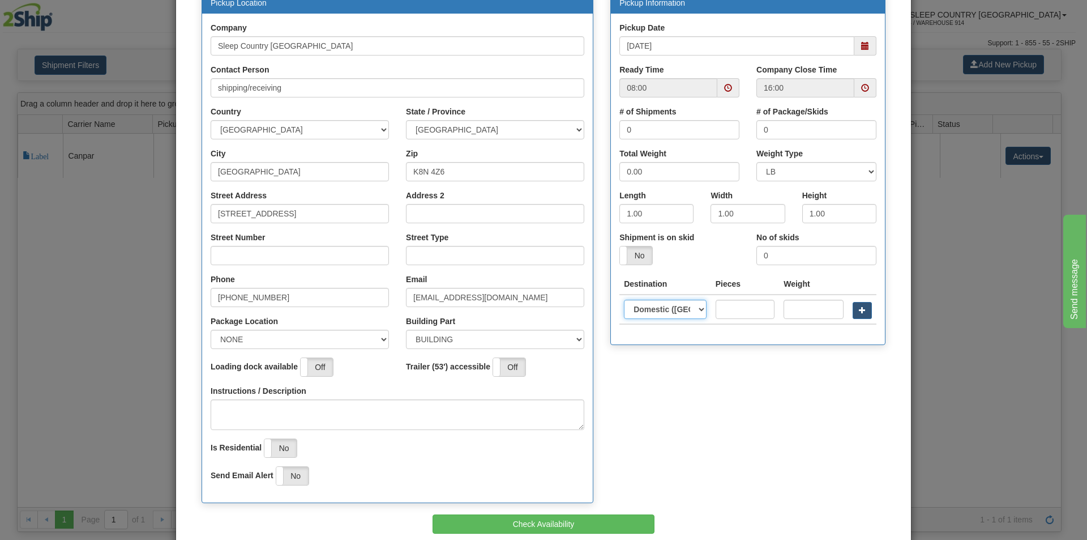
click at [654, 309] on select "Domestic (Canada) United States International" at bounding box center [665, 309] width 83 height 19
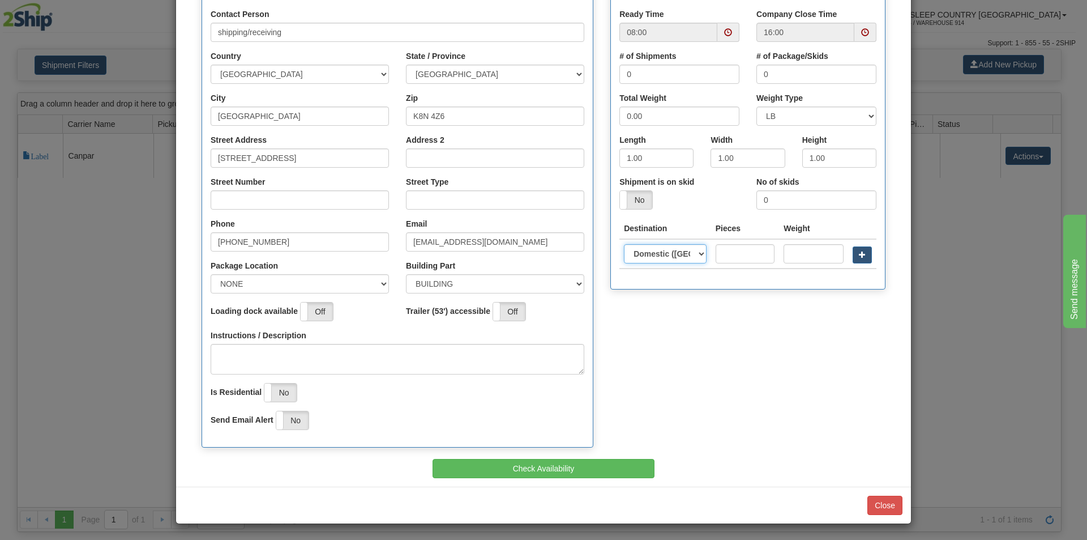
scroll to position [182, 0]
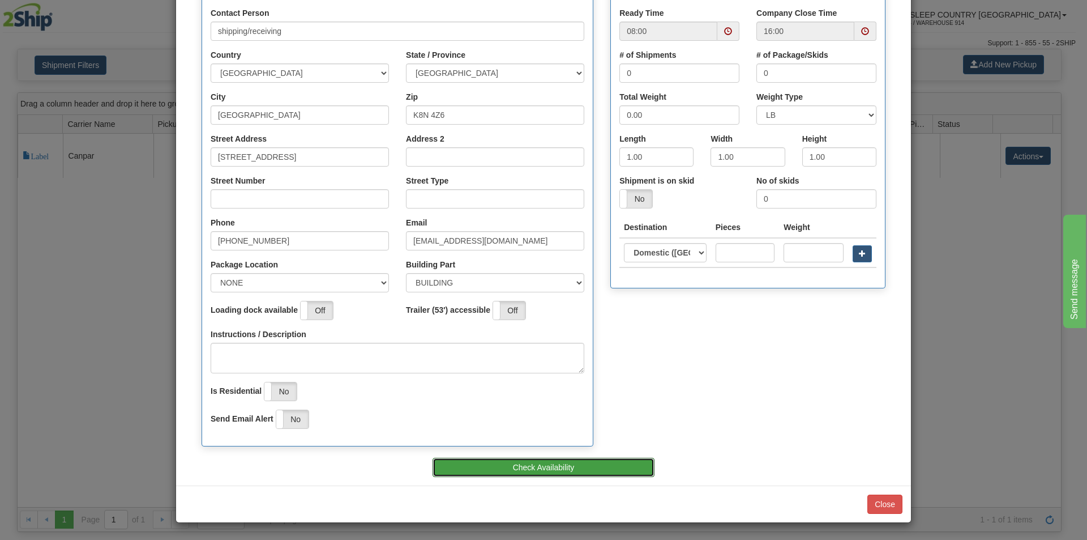
click at [595, 461] on button "Check Availability" at bounding box center [544, 467] width 223 height 19
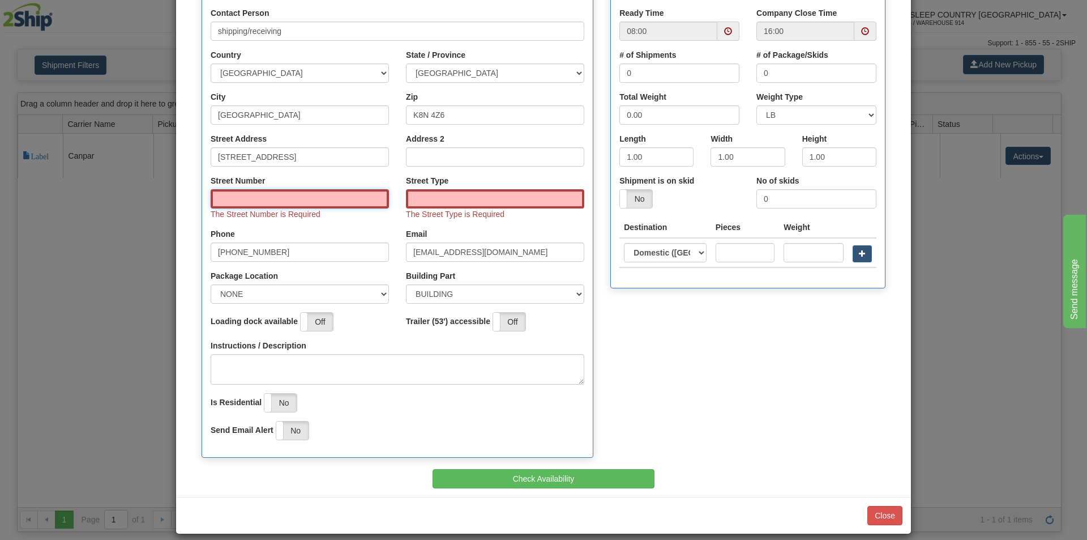
click at [264, 198] on input "Street Number" at bounding box center [300, 198] width 178 height 19
type input "520"
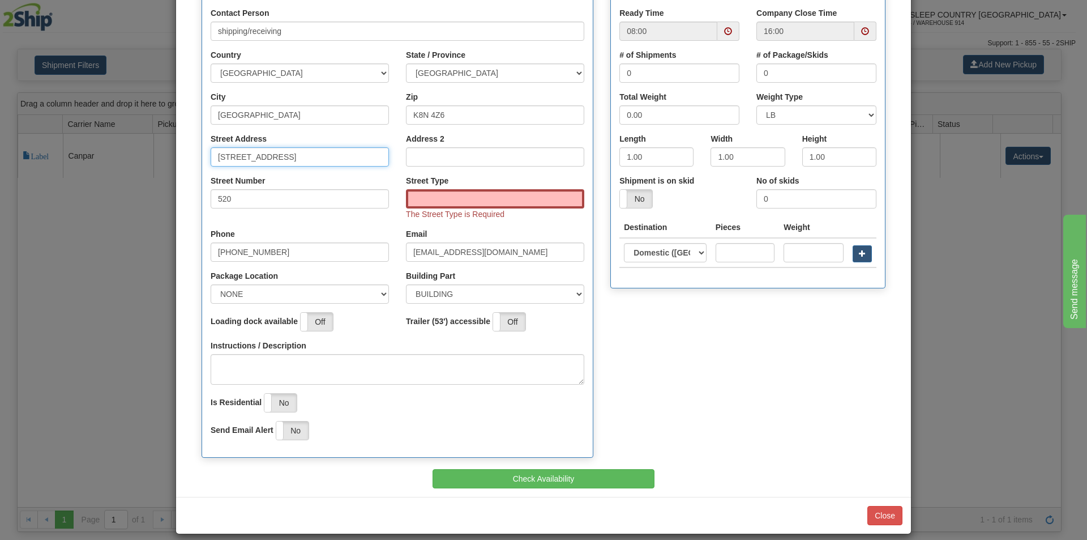
drag, startPoint x: 290, startPoint y: 155, endPoint x: 179, endPoint y: 153, distance: 111.0
click at [179, 153] on div "Step 1 Pickup Location Step 2 Pickup Availability Step 3 Pickup information Pic…" at bounding box center [543, 185] width 735 height 623
click at [324, 199] on input "520" at bounding box center [300, 198] width 178 height 19
click at [436, 196] on input "Street Type" at bounding box center [495, 198] width 178 height 19
paste input "[STREET_ADDRESS]"
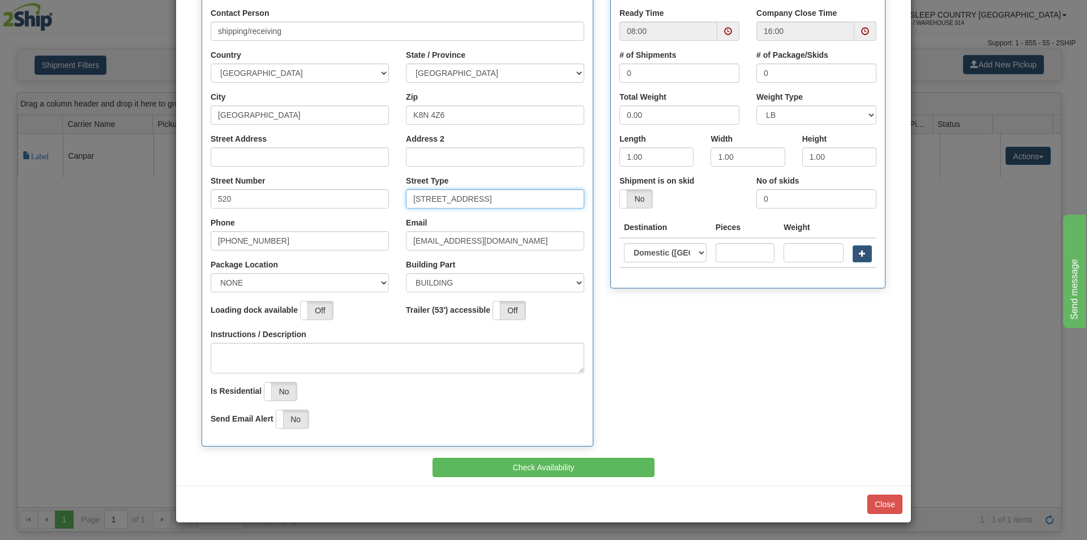
drag, startPoint x: 424, startPoint y: 203, endPoint x: 386, endPoint y: 203, distance: 37.9
click at [386, 203] on div "Street Number 520 Street Type 500 College St East" at bounding box center [397, 196] width 391 height 42
type input "College St East"
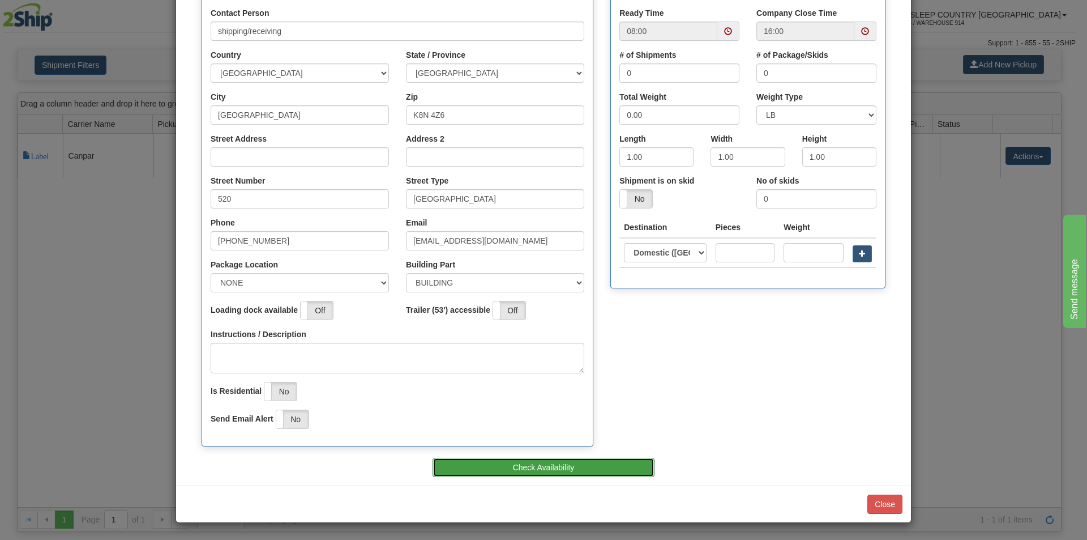
click at [514, 472] on button "Check Availability" at bounding box center [544, 467] width 223 height 19
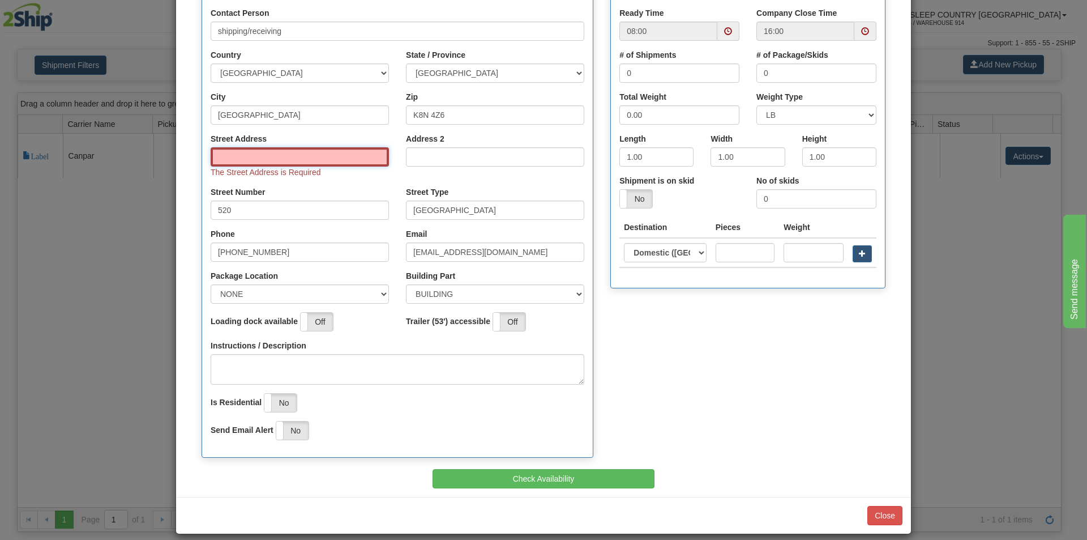
click at [297, 153] on input "Street Address" at bounding box center [300, 156] width 178 height 19
paste input "[STREET_ADDRESS]"
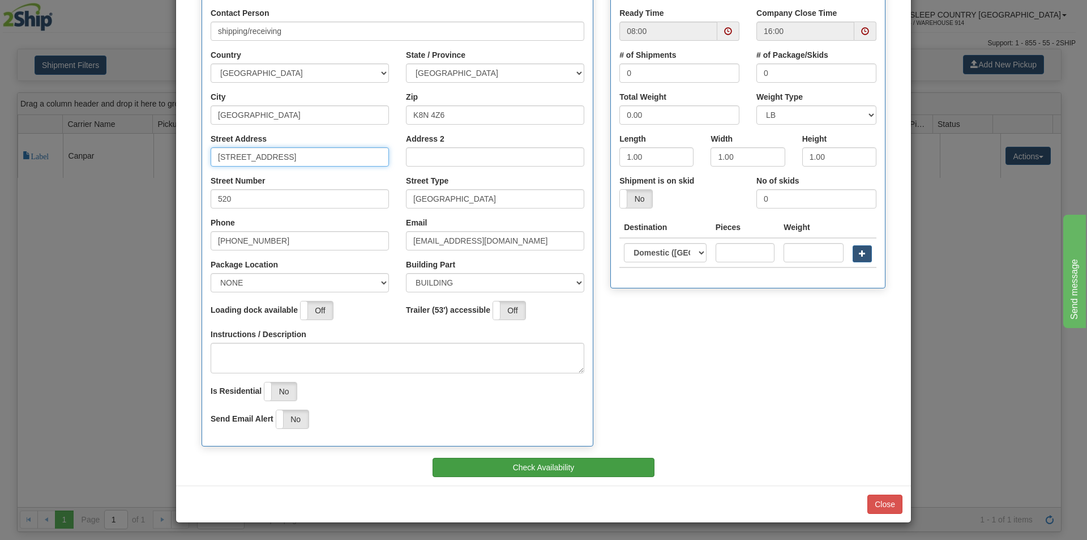
type input "[STREET_ADDRESS]"
click at [547, 461] on button "Check Availability" at bounding box center [544, 467] width 223 height 19
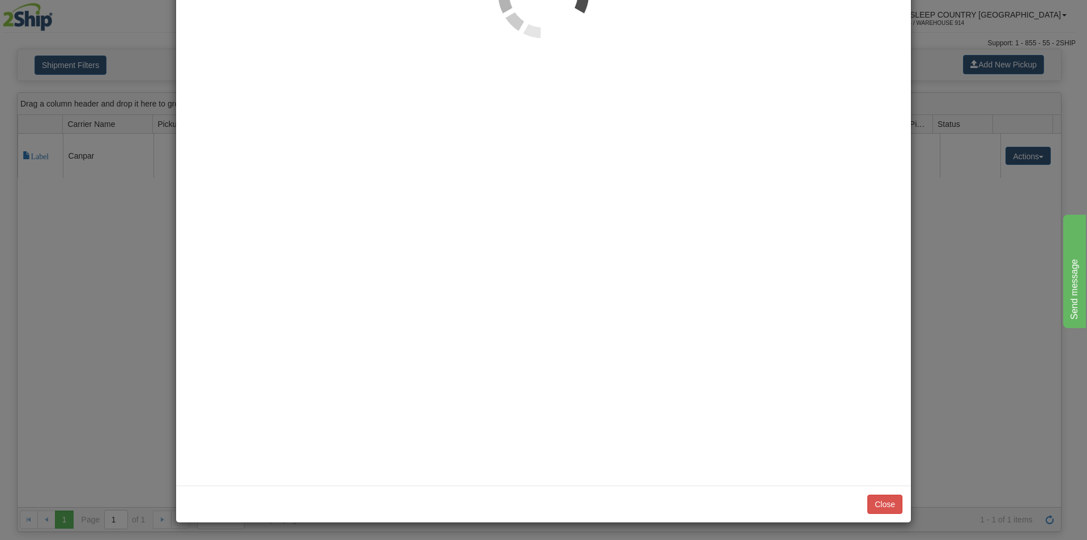
scroll to position [0, 0]
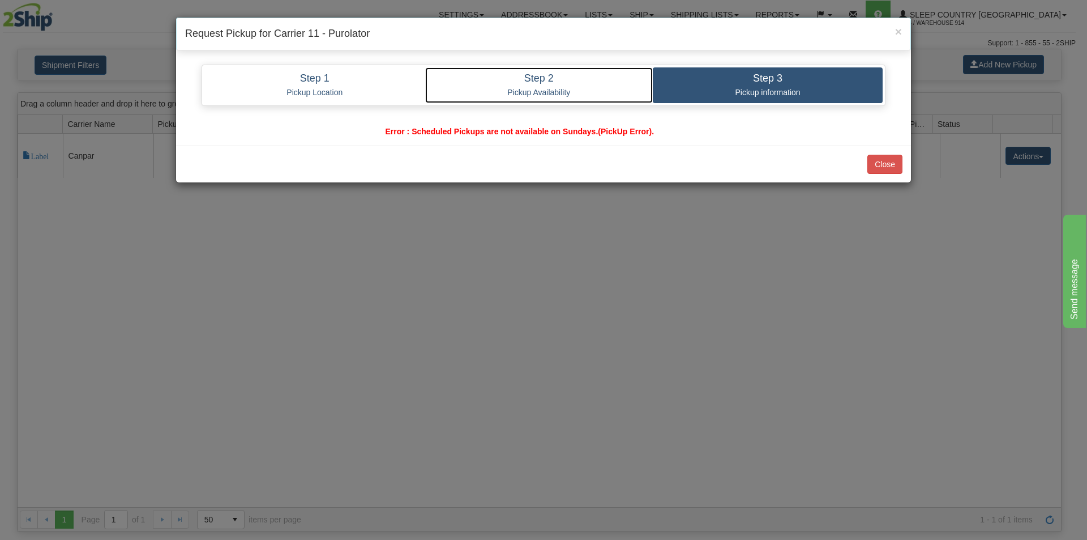
click at [573, 86] on link "Step 2 Pickup Availability" at bounding box center [539, 85] width 228 height 36
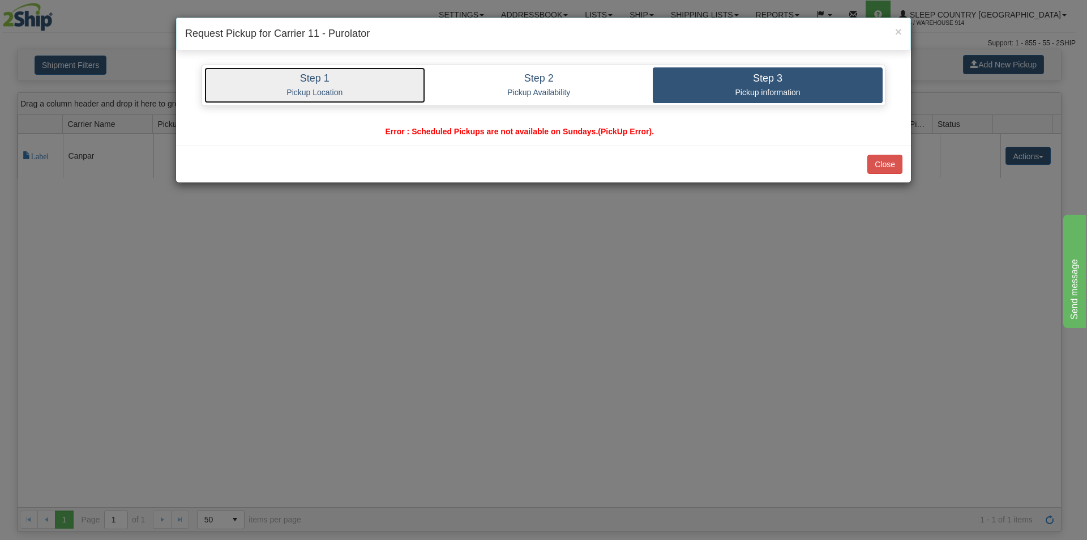
click at [298, 91] on p "Pickup Location" at bounding box center [315, 92] width 204 height 10
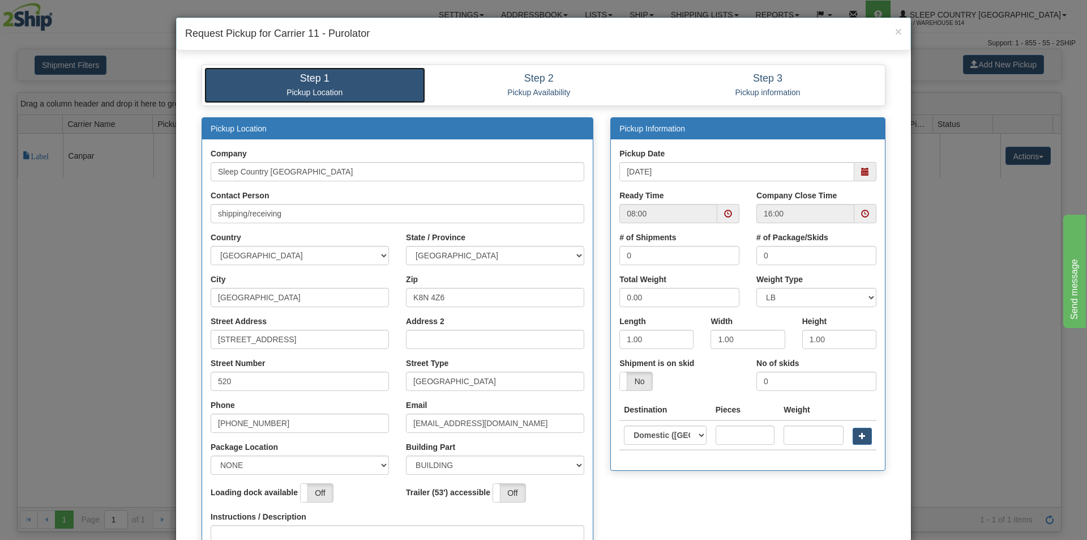
click at [866, 172] on span at bounding box center [865, 171] width 22 height 19
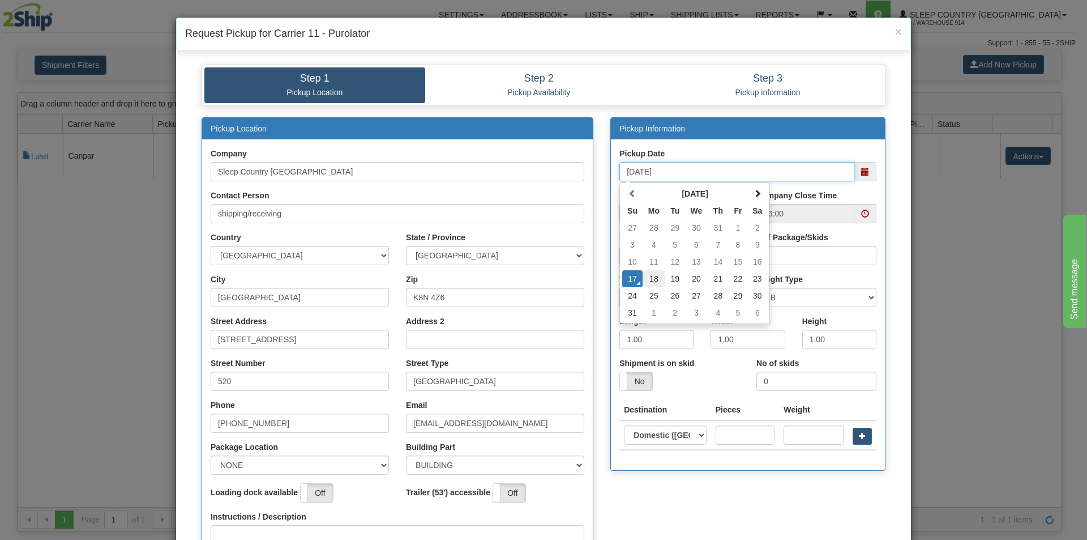
click at [649, 277] on td "18" at bounding box center [654, 278] width 23 height 17
type input "[DATE]"
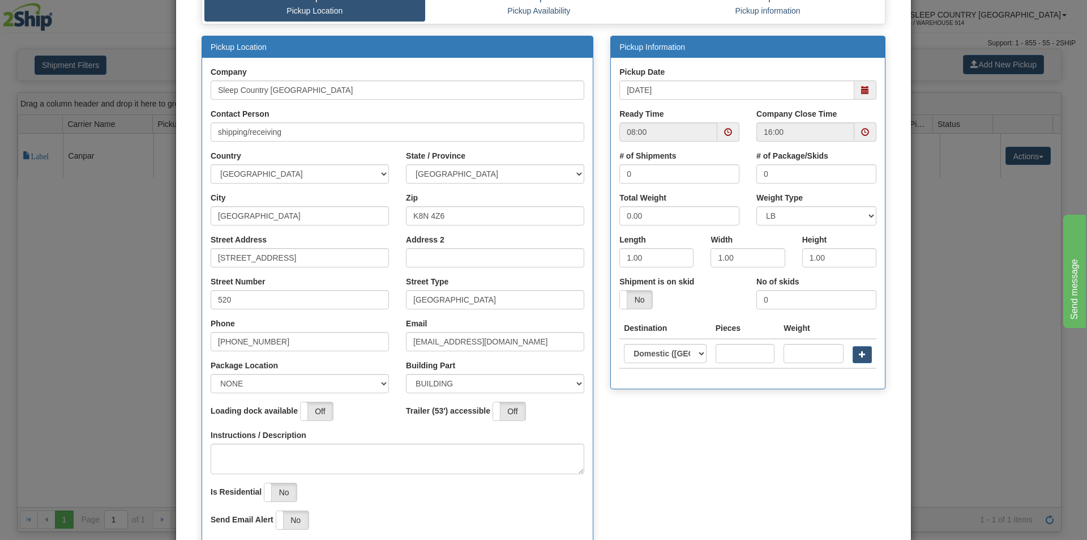
scroll to position [182, 0]
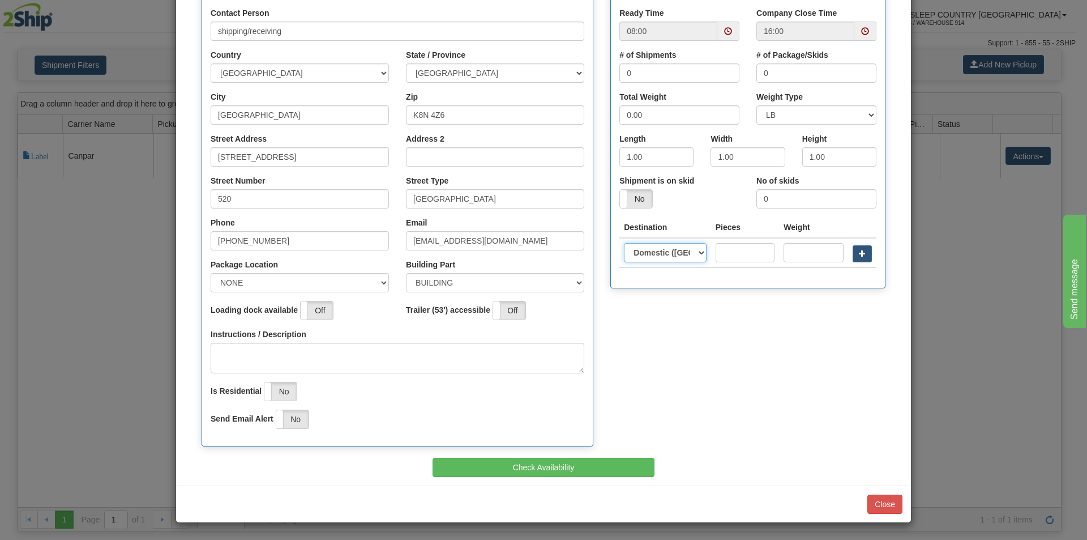
click at [675, 256] on select "Domestic (Canada) United States International" at bounding box center [665, 252] width 83 height 19
click at [681, 327] on div "Pickup Location Company Sleep Country [GEOGRAPHIC_DATA] Contact Person shipping…" at bounding box center [543, 196] width 701 height 523
drag, startPoint x: 652, startPoint y: 73, endPoint x: 575, endPoint y: 67, distance: 77.3
click at [575, 67] on div "Pickup Location Company Sleep Country [GEOGRAPHIC_DATA] Contact Person shipping…" at bounding box center [543, 196] width 701 height 523
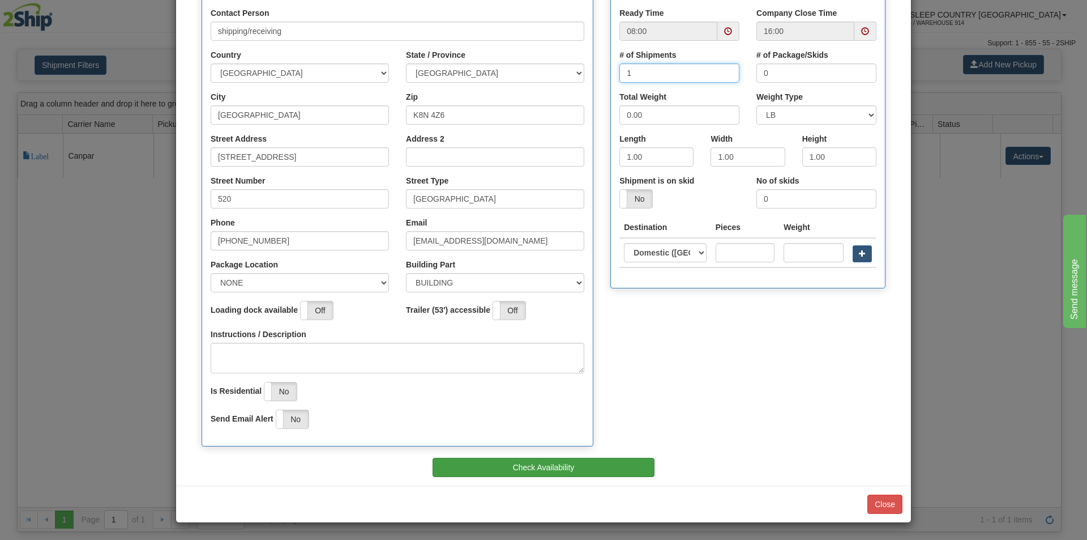
type input "1"
click at [593, 459] on button "Check Availability" at bounding box center [544, 467] width 223 height 19
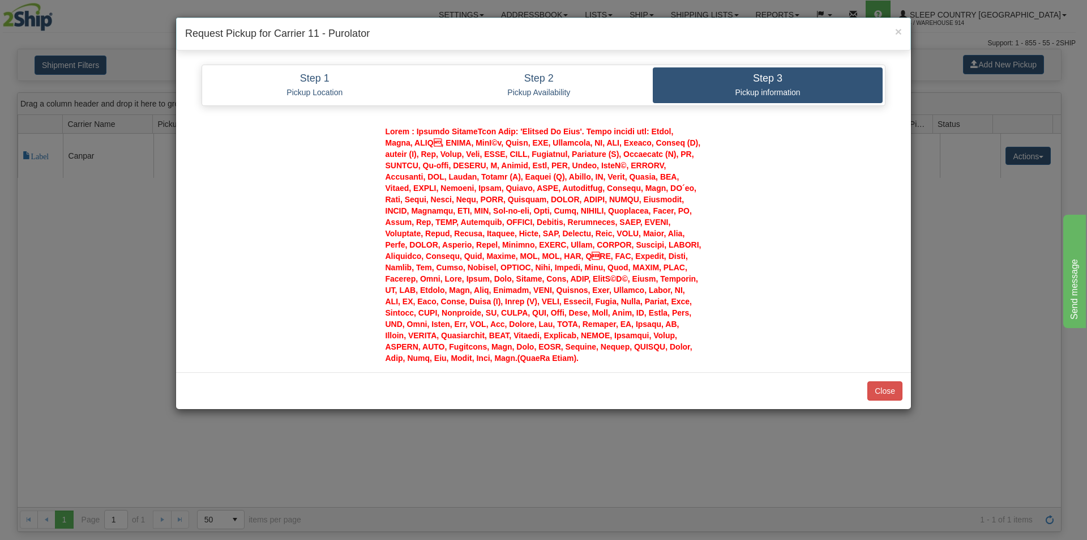
scroll to position [0, 0]
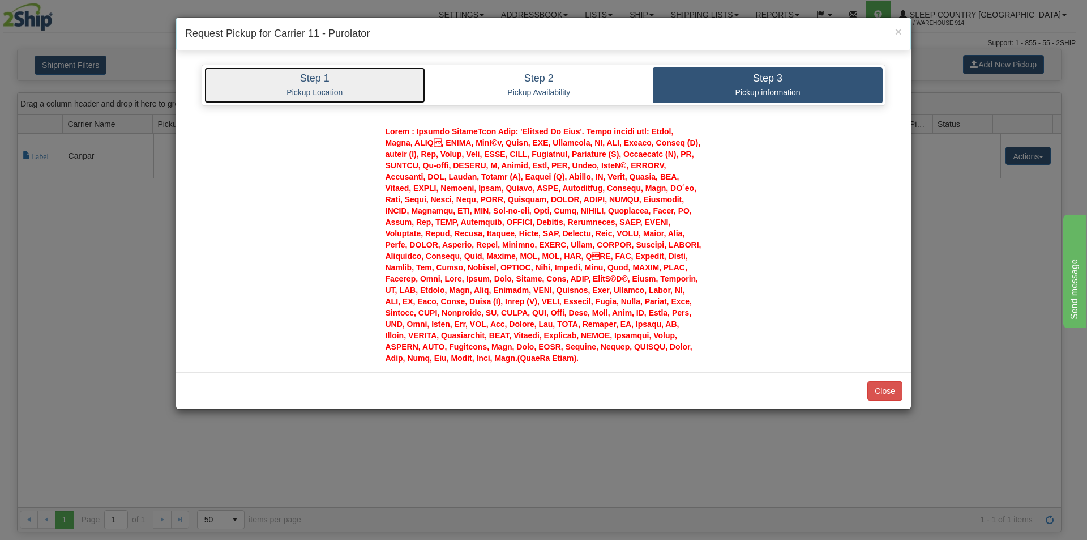
click at [367, 94] on p "Pickup Location" at bounding box center [315, 92] width 204 height 10
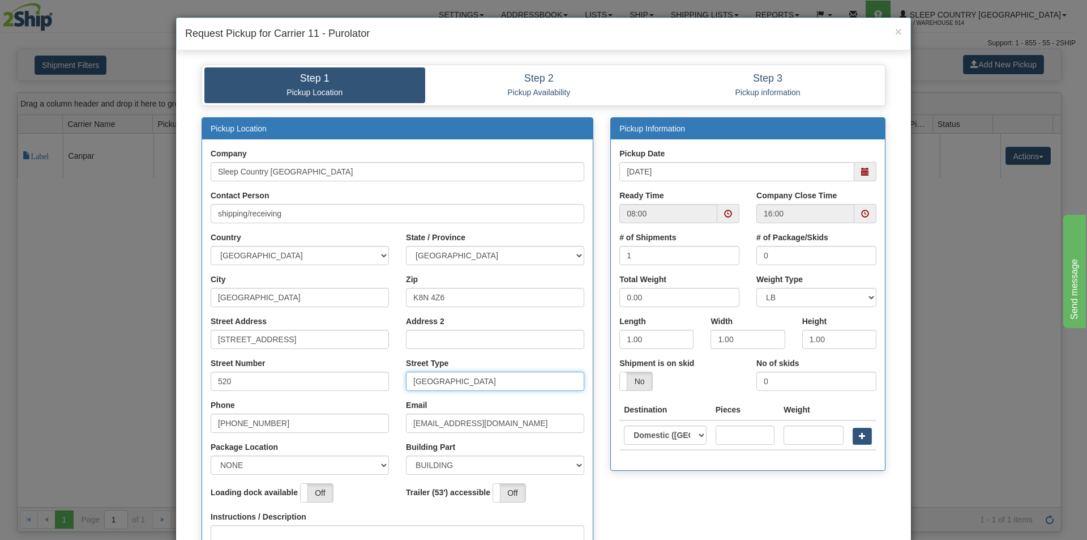
drag, startPoint x: 480, startPoint y: 383, endPoint x: 336, endPoint y: 371, distance: 144.9
click at [336, 371] on div "Street Number 520 Street Type College St East" at bounding box center [397, 378] width 391 height 42
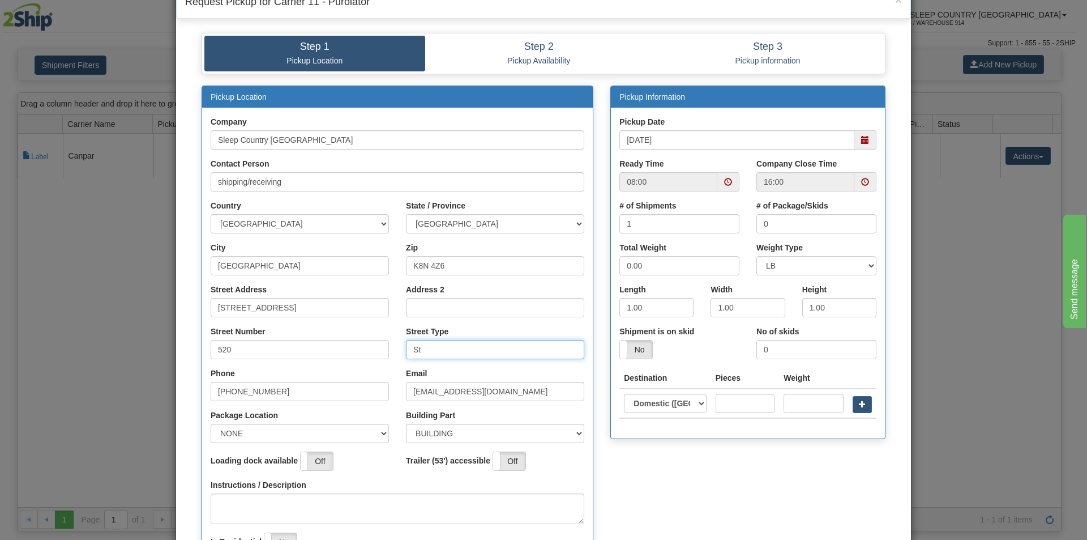
scroll to position [182, 0]
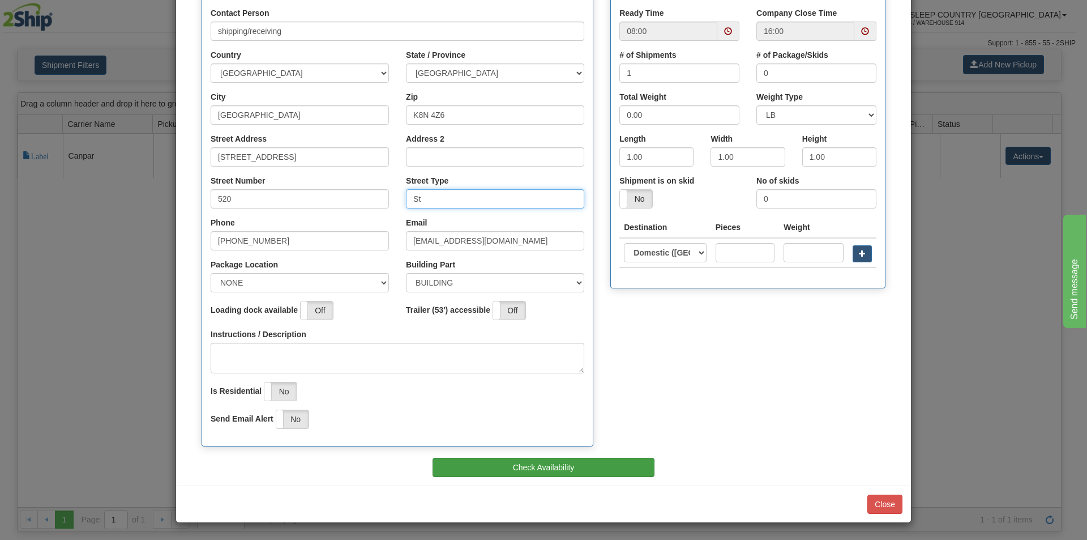
type input "St"
click at [583, 465] on button "Check Availability" at bounding box center [544, 467] width 223 height 19
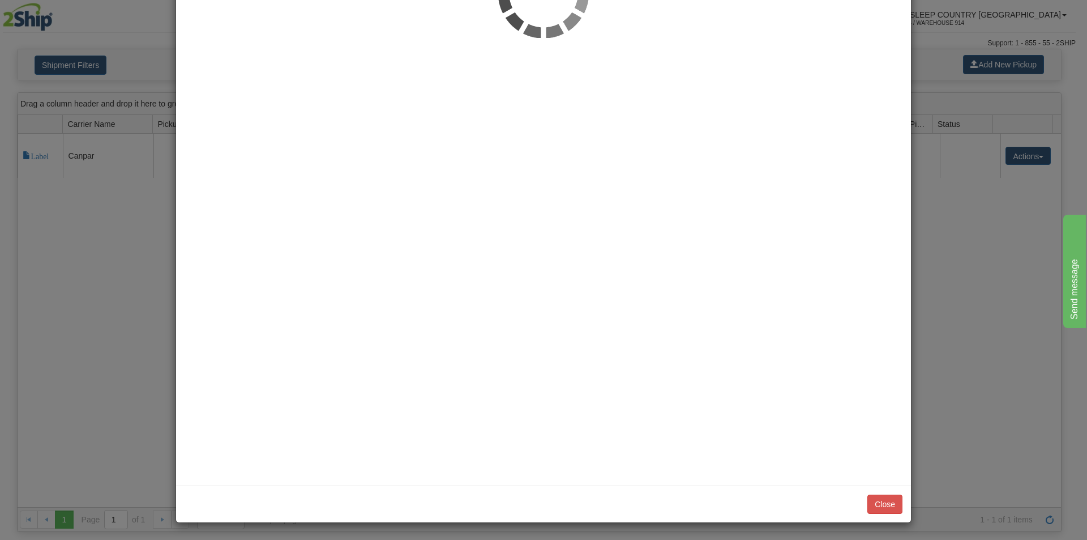
scroll to position [0, 0]
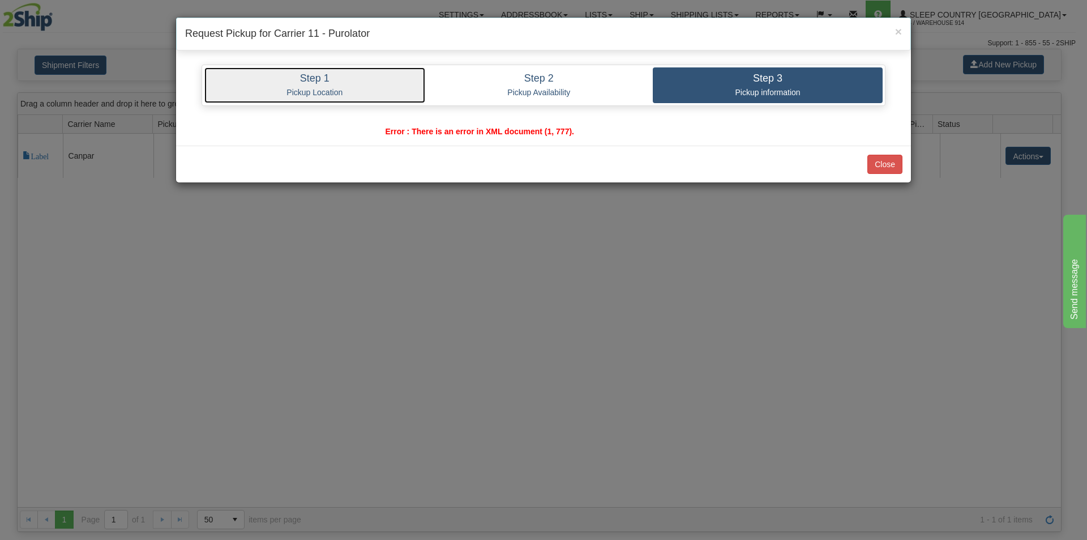
click at [348, 100] on link "Step 1 Pickup Location" at bounding box center [314, 85] width 221 height 36
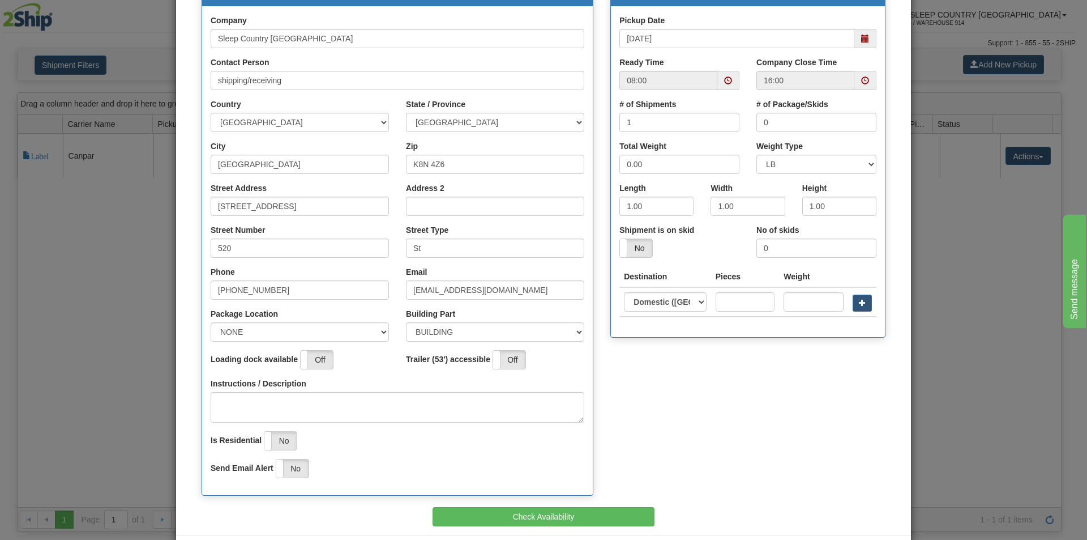
scroll to position [113, 0]
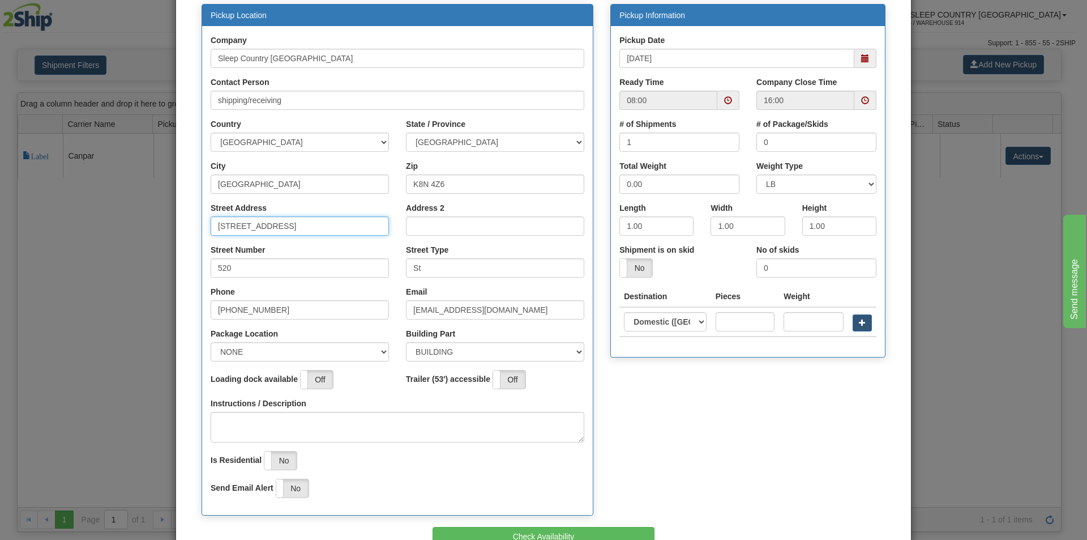
click at [221, 225] on input "[STREET_ADDRESS]" at bounding box center [300, 225] width 178 height 19
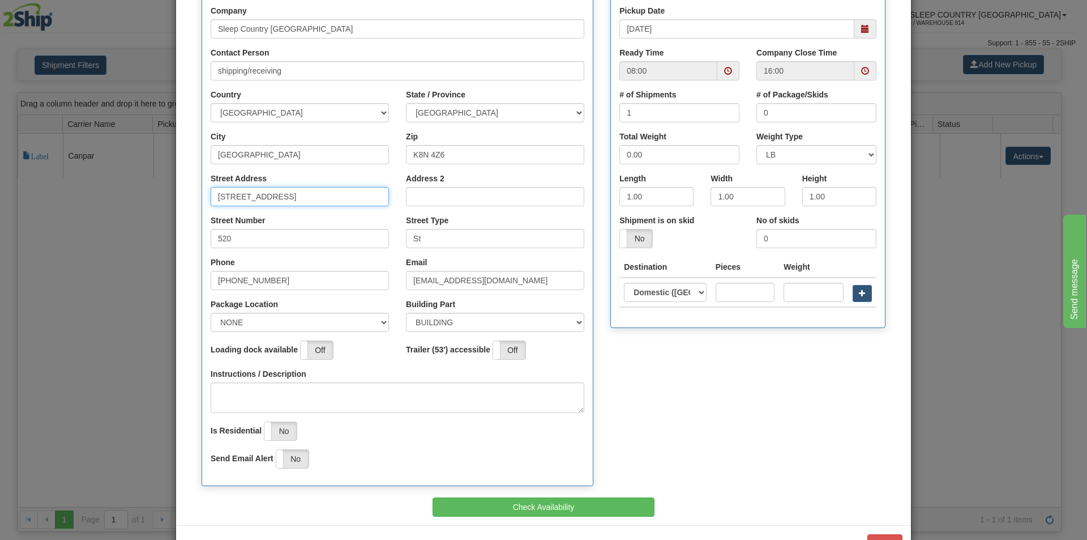
scroll to position [182, 0]
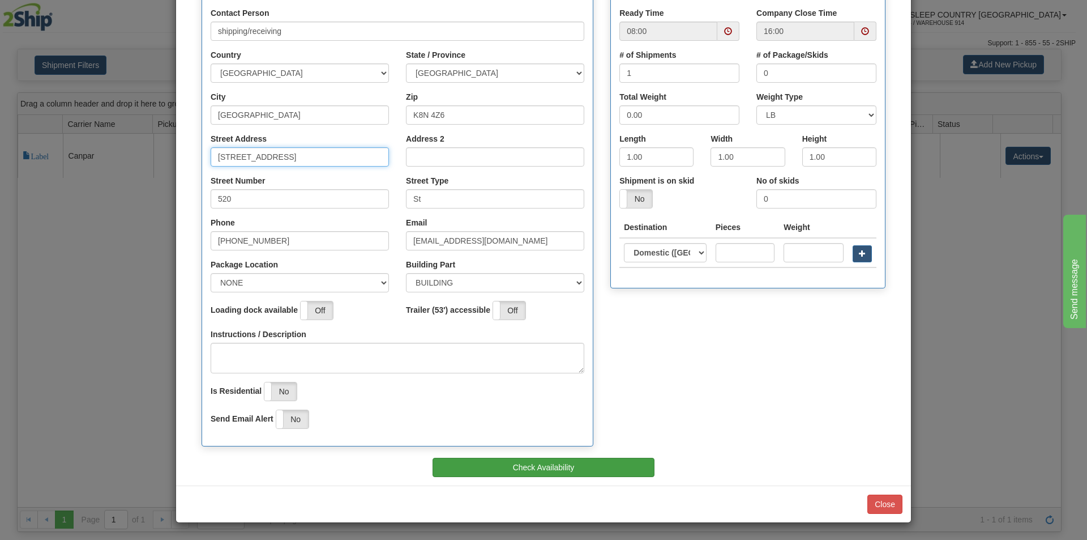
type input "520 College St East"
click at [582, 467] on button "Check Availability" at bounding box center [544, 467] width 223 height 19
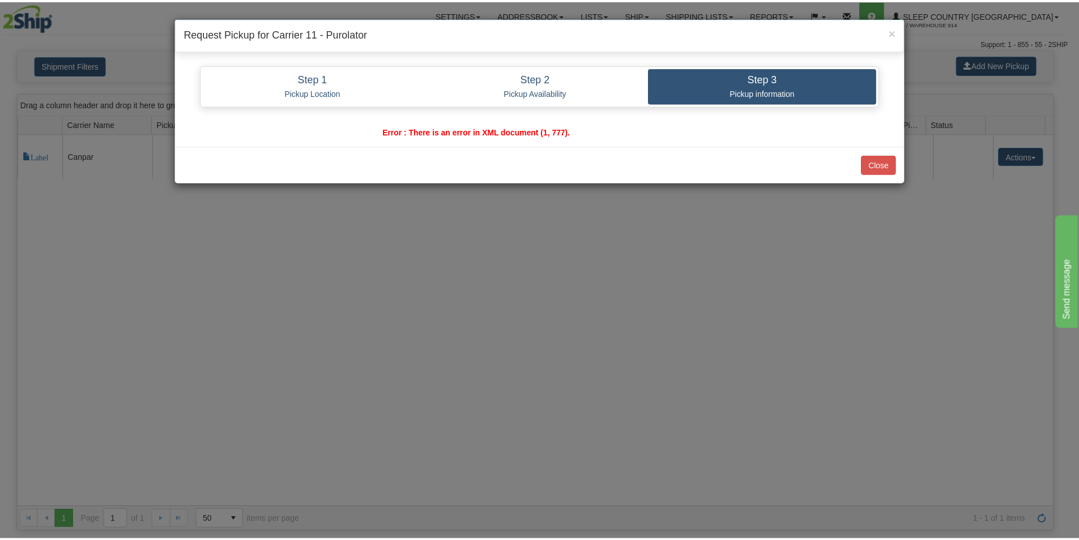
scroll to position [0, 0]
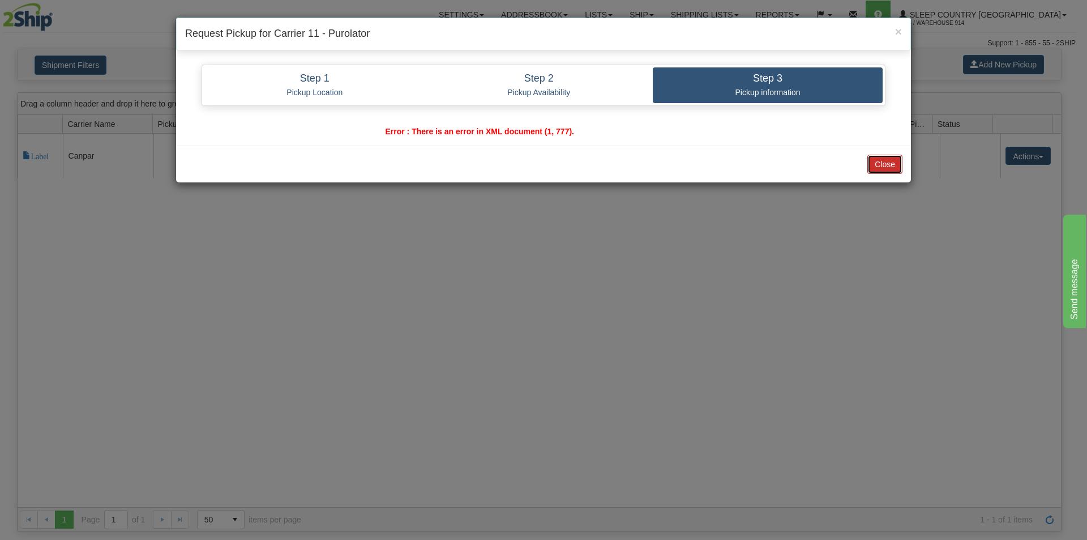
click at [897, 166] on button "Close" at bounding box center [884, 164] width 35 height 19
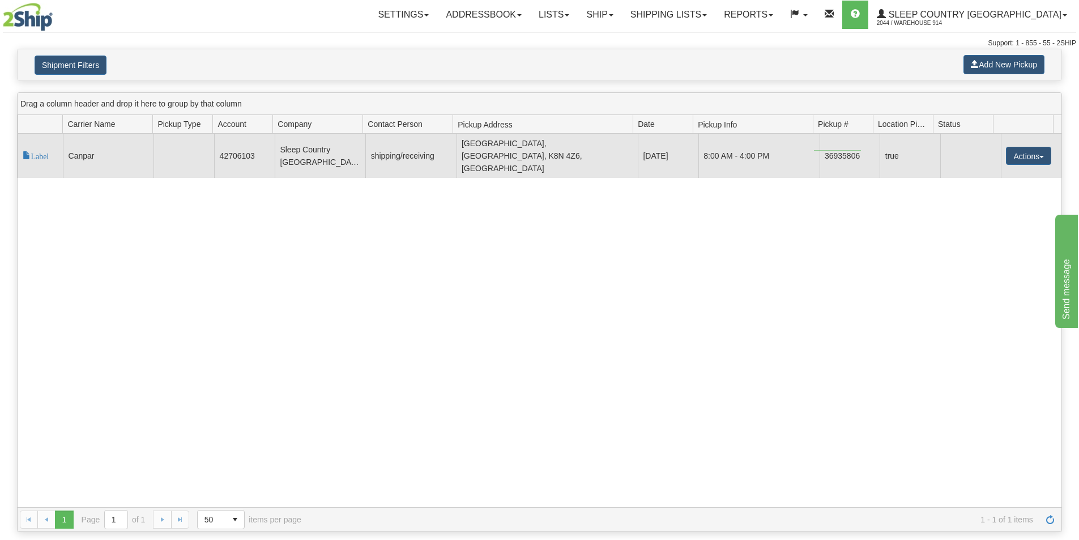
drag, startPoint x: 861, startPoint y: 151, endPoint x: 814, endPoint y: 150, distance: 47.0
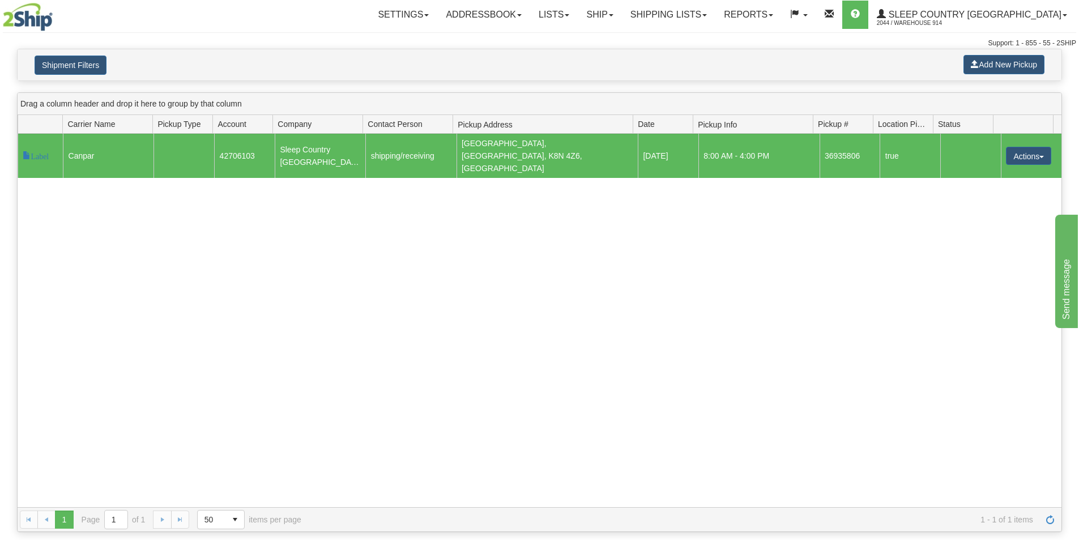
click at [840, 224] on div "117666 14 Label Canpar 42706103 Sleep Country [GEOGRAPHIC_DATA] shipping/receiv…" at bounding box center [540, 320] width 1044 height 373
click at [715, 12] on link "Shipping lists" at bounding box center [668, 15] width 93 height 28
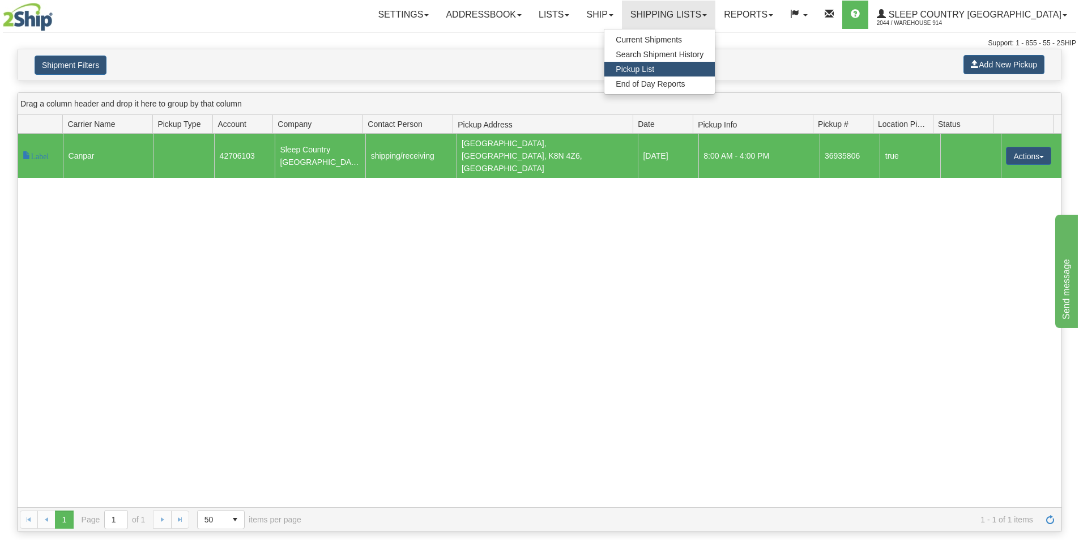
click at [715, 66] on link "Pickup List" at bounding box center [659, 69] width 110 height 15
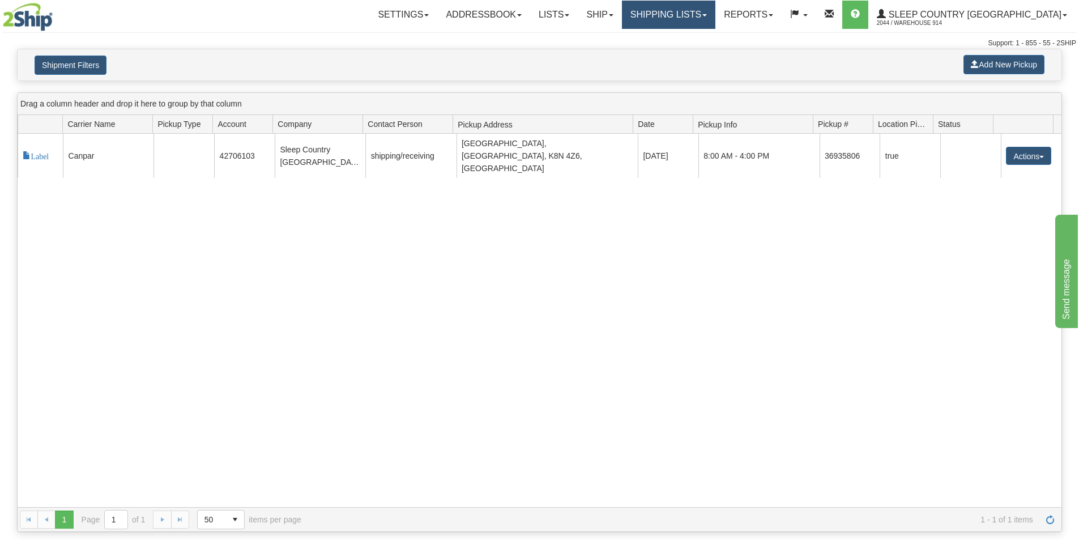
click at [715, 19] on link "Shipping lists" at bounding box center [668, 15] width 93 height 28
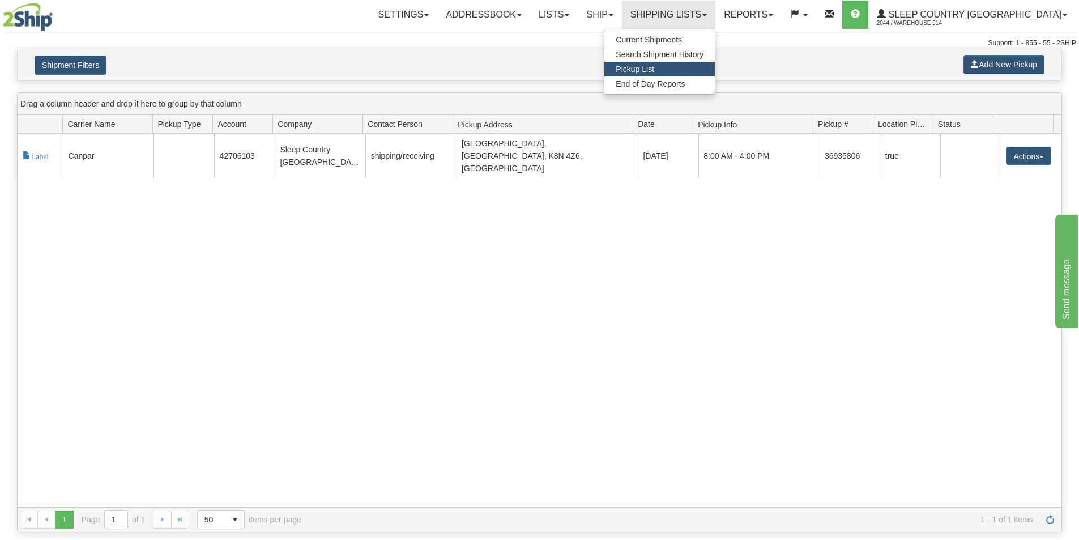
click at [715, 67] on link "Pickup List" at bounding box center [659, 69] width 110 height 15
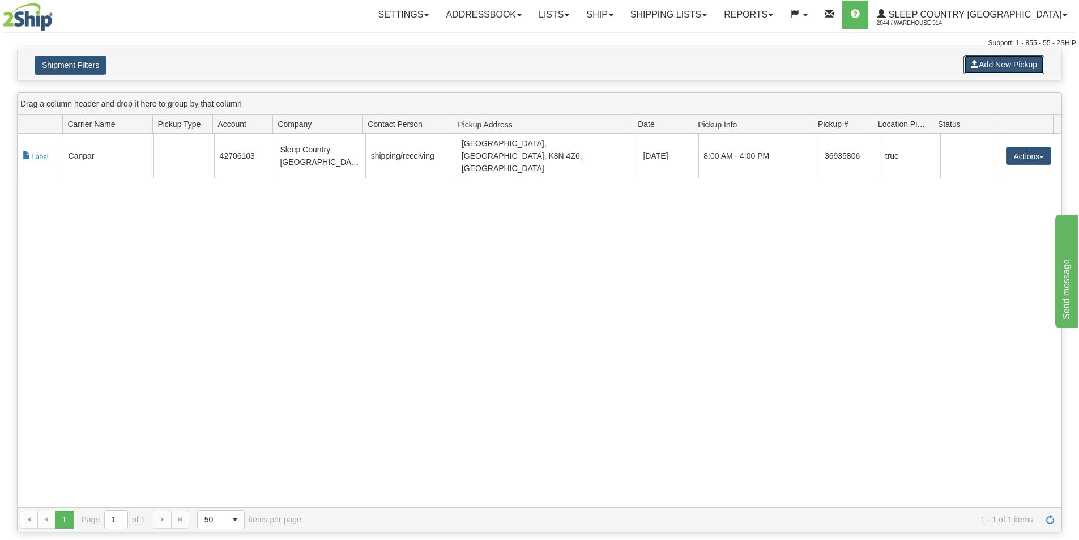
click at [1029, 70] on button "Add New Pickup" at bounding box center [1003, 64] width 81 height 19
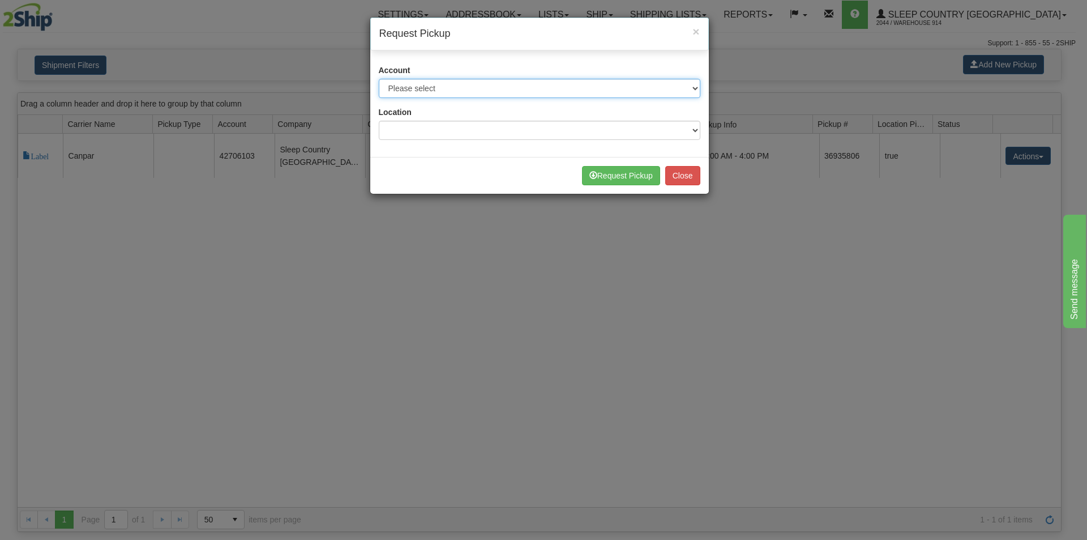
click at [611, 88] on select "Please select Canada Post - 7241032 ([GEOGRAPHIC_DATA] Post 300) [GEOGRAPHIC_DA…" at bounding box center [540, 88] width 322 height 19
select select "11"
click at [379, 79] on select "Please select Canada Post - 7241032 ([GEOGRAPHIC_DATA] Post 300) [GEOGRAPHIC_DA…" at bounding box center [540, 88] width 322 height 19
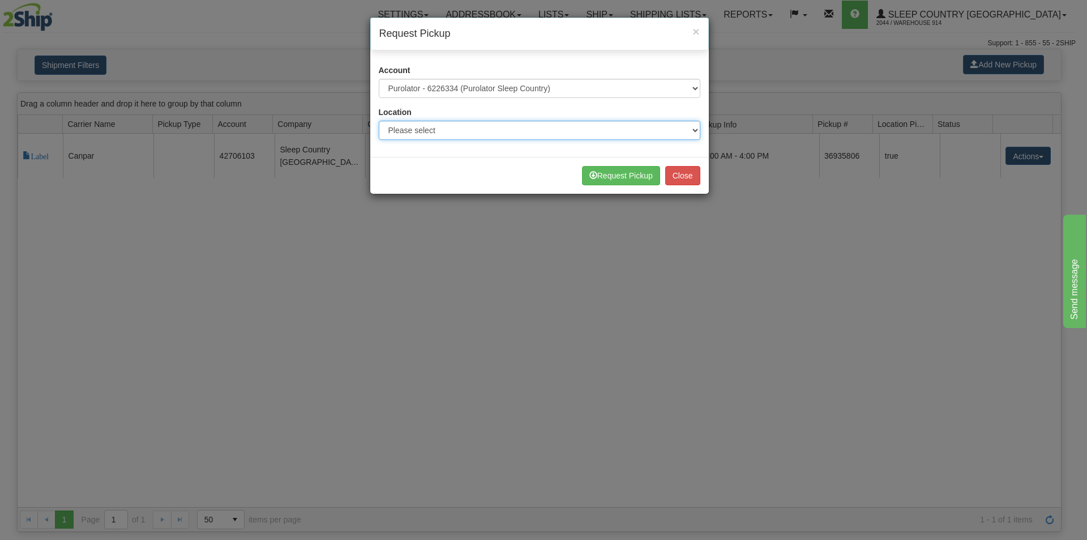
click at [541, 131] on select "Please select 300 390 90 901 902 91 914 915 916 917 92 921 922 93 94 95 96 97 9…" at bounding box center [540, 130] width 322 height 19
select select "7603"
click at [379, 121] on select "Please select 300 390 90 901 902 91 914 915 916 917 92 921 922 93 94 95 96 97 9…" at bounding box center [540, 130] width 322 height 19
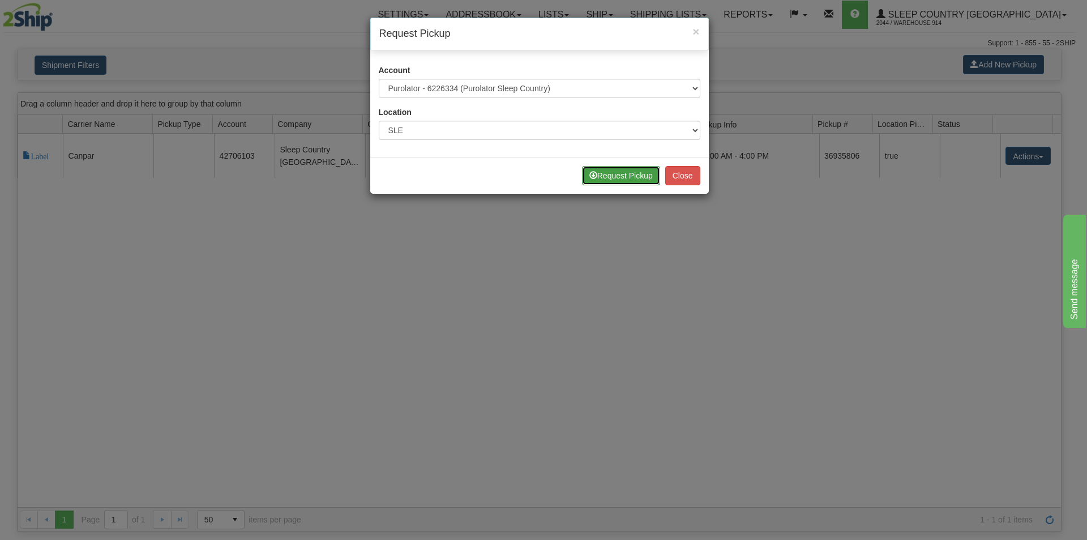
click at [649, 170] on button "Request Pickup" at bounding box center [621, 175] width 78 height 19
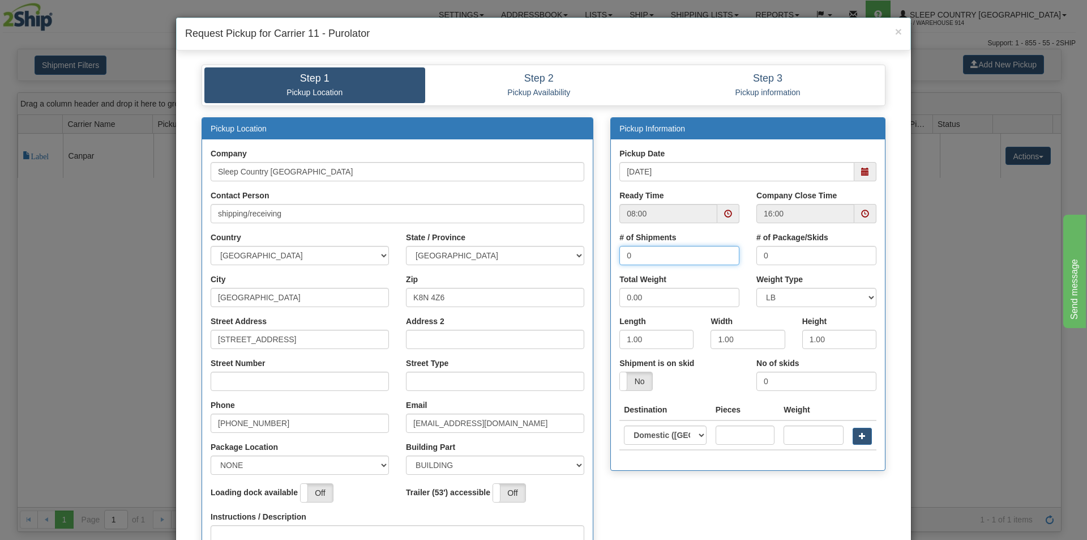
drag, startPoint x: 649, startPoint y: 251, endPoint x: 558, endPoint y: 267, distance: 92.4
click at [558, 267] on div "Pickup Location Company Sleep Country [GEOGRAPHIC_DATA] Contact Person shipping…" at bounding box center [543, 378] width 701 height 523
type input "1"
click at [271, 387] on input "Street Number" at bounding box center [300, 380] width 178 height 19
type input "520"
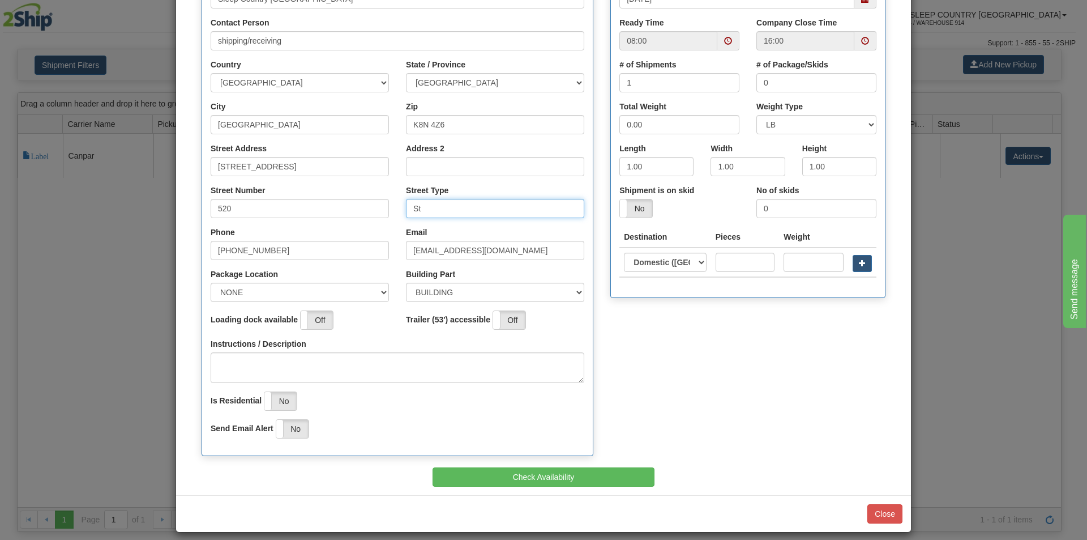
scroll to position [182, 0]
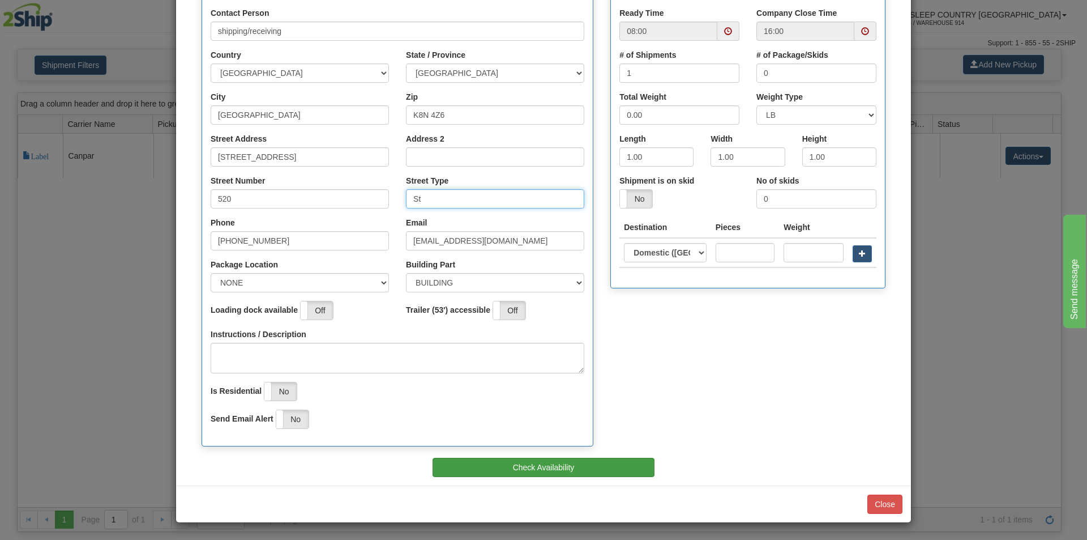
type input "St"
click at [606, 474] on button "Check Availability" at bounding box center [544, 467] width 223 height 19
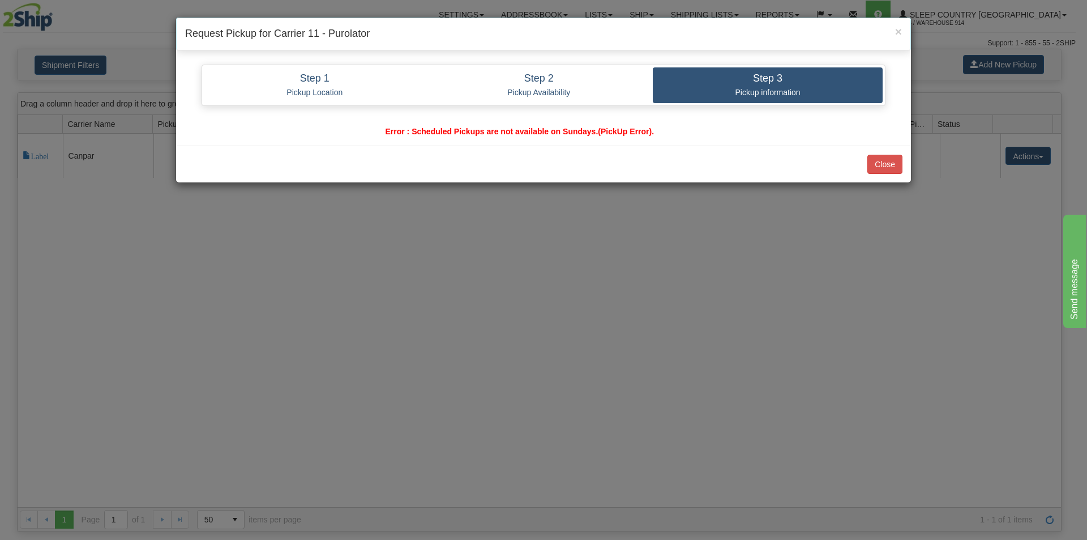
scroll to position [0, 0]
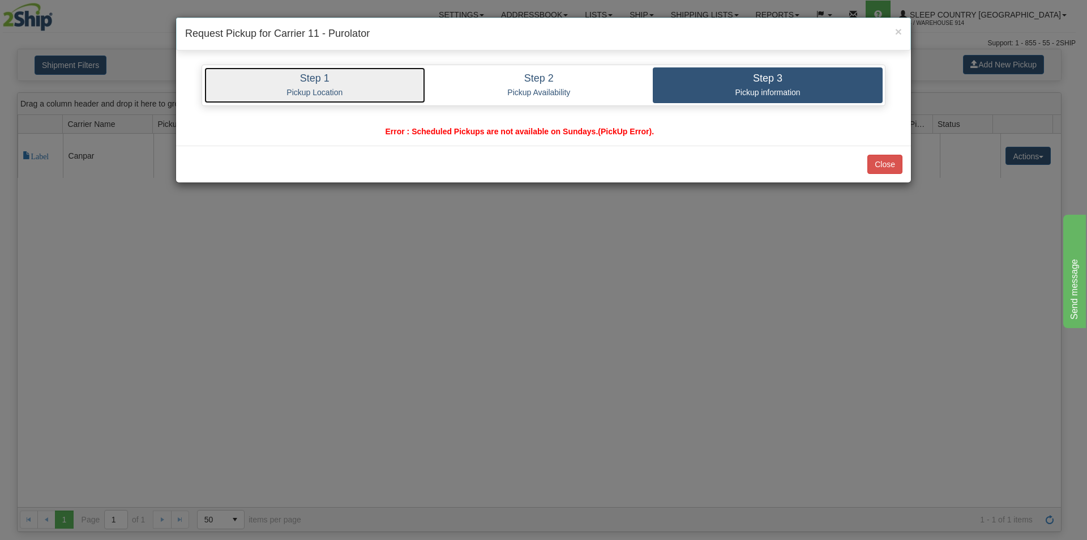
click at [335, 95] on p "Pickup Location" at bounding box center [315, 92] width 204 height 10
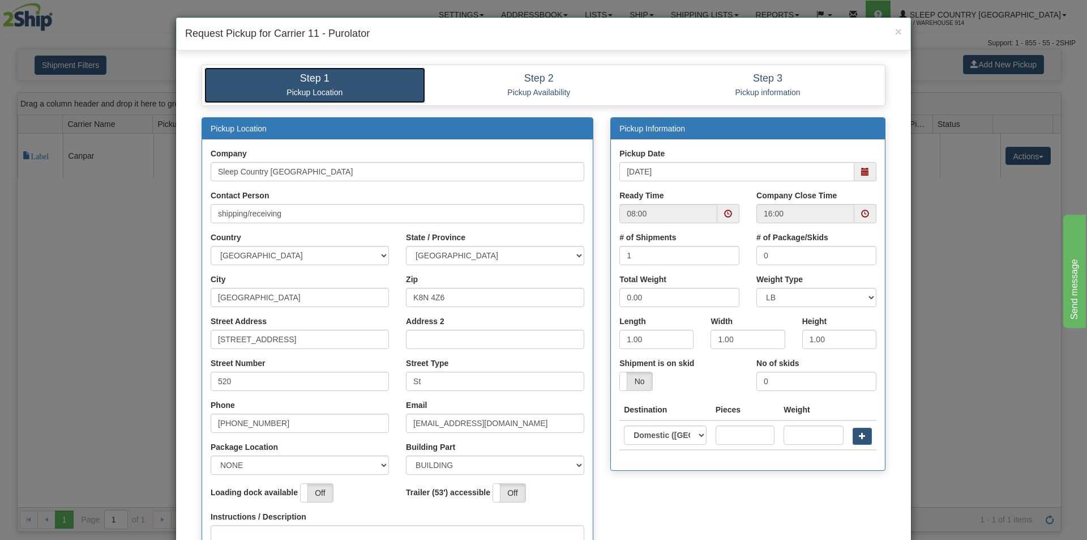
click at [863, 176] on span at bounding box center [865, 172] width 8 height 8
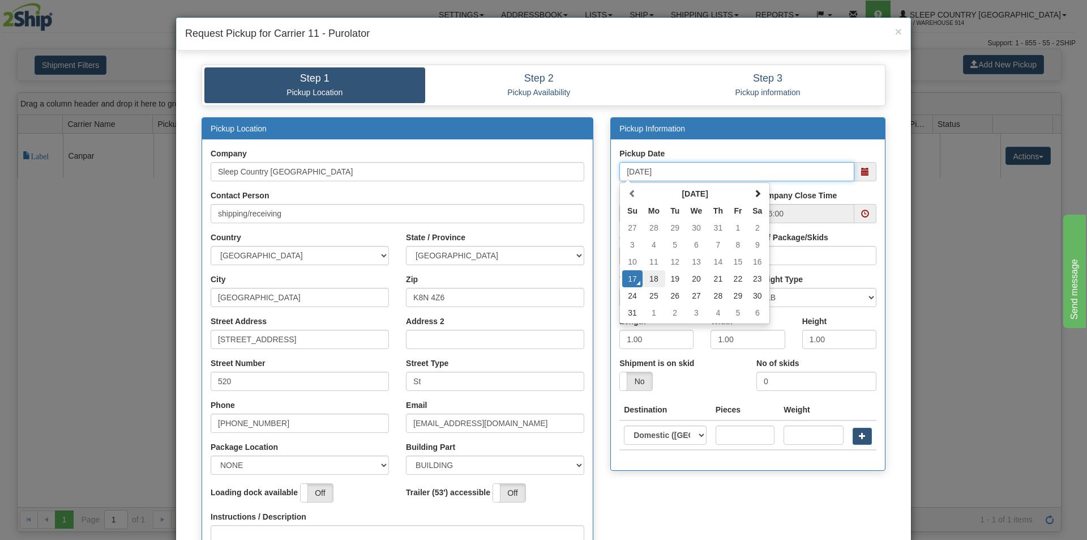
click at [656, 282] on td "18" at bounding box center [654, 278] width 23 height 17
type input "[DATE]"
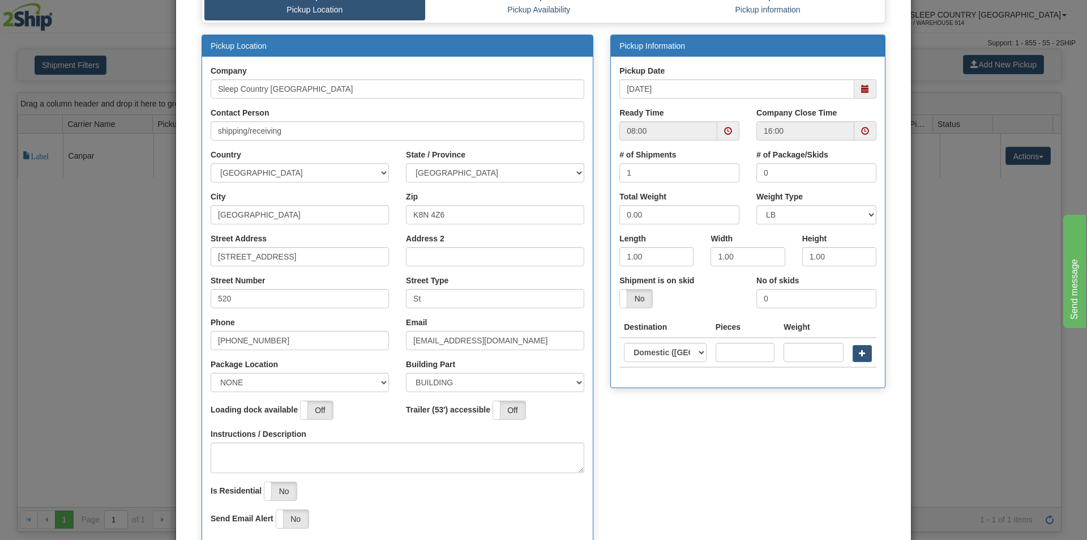
scroll to position [182, 0]
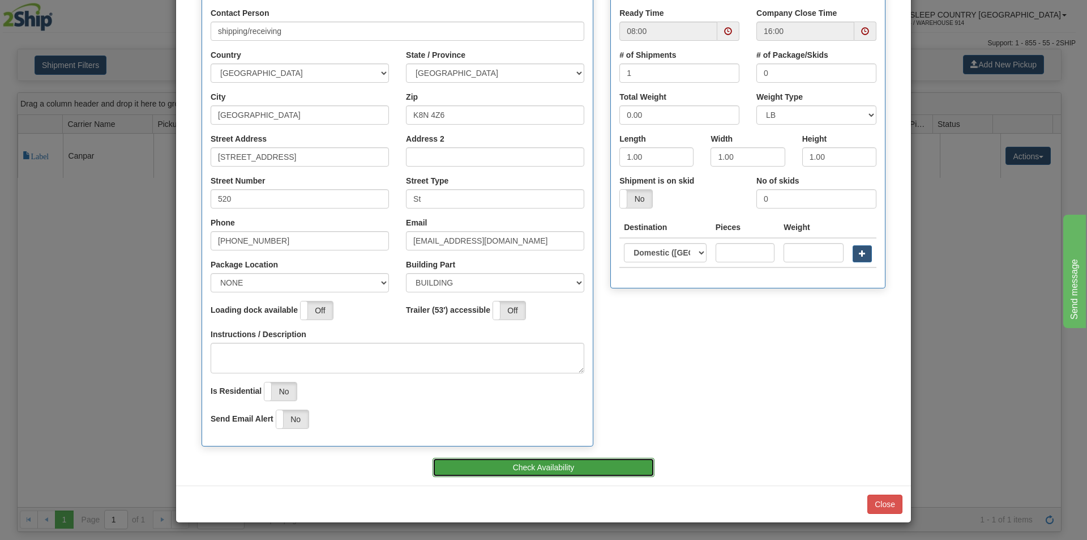
click at [580, 464] on button "Check Availability" at bounding box center [544, 467] width 223 height 19
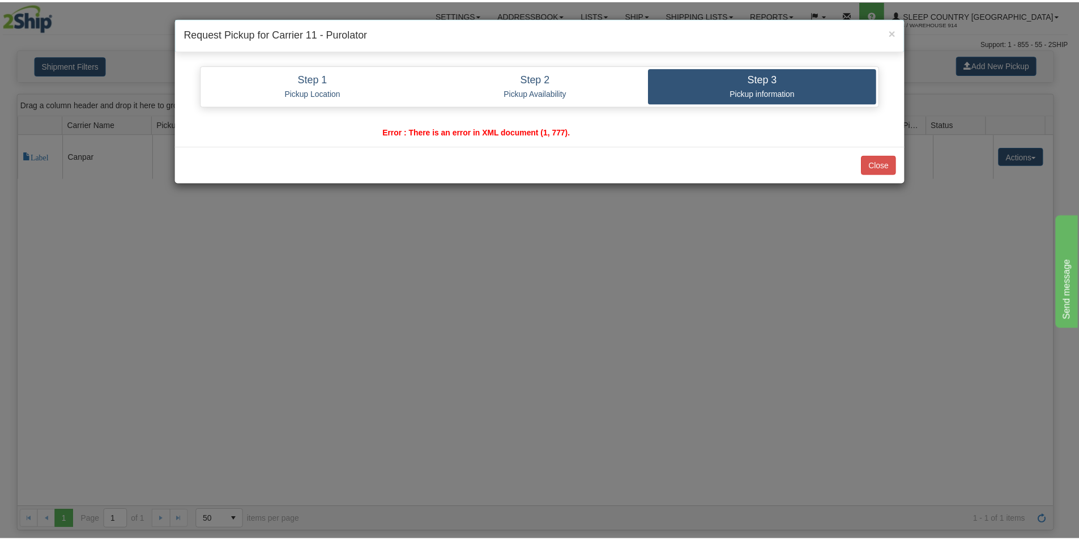
scroll to position [0, 0]
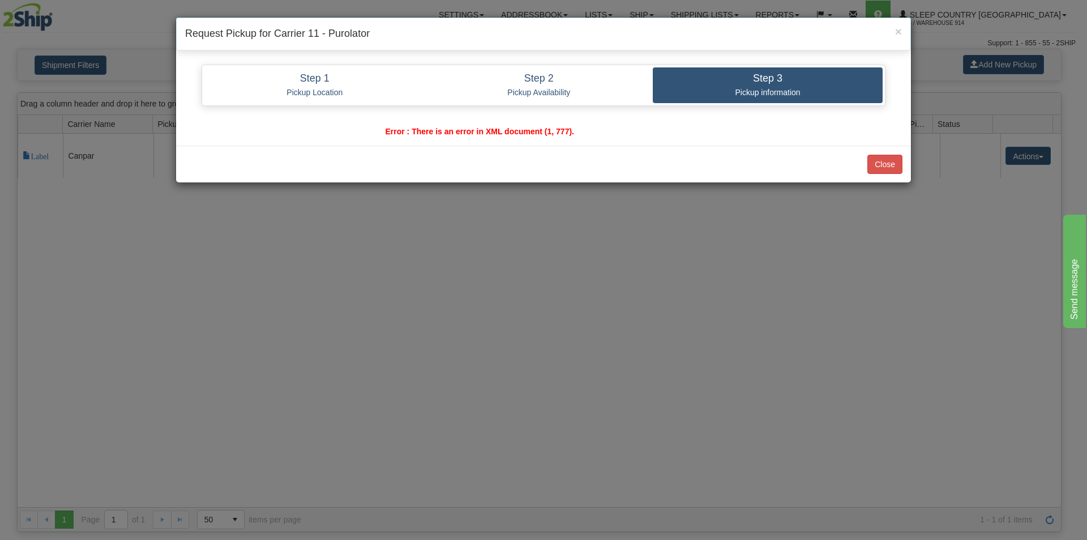
drag, startPoint x: 588, startPoint y: 125, endPoint x: 371, endPoint y: 133, distance: 216.4
click at [371, 133] on div "Error : There is an error in XML document (1, 777)." at bounding box center [544, 131] width 350 height 11
click at [896, 159] on button "Close" at bounding box center [884, 164] width 35 height 19
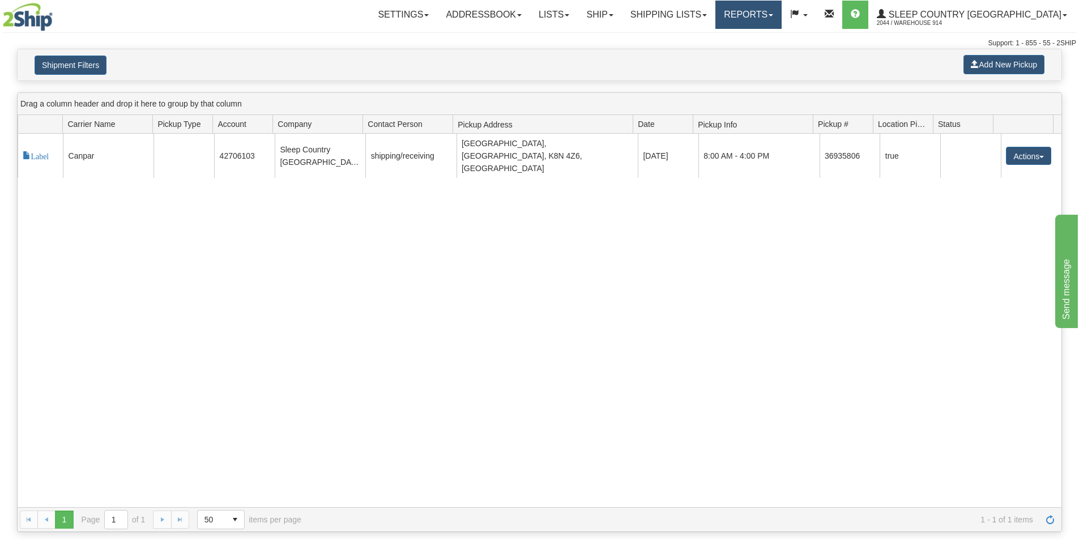
click at [781, 14] on link "Reports" at bounding box center [748, 15] width 66 height 28
click at [601, 224] on div "117666 14 Label Canpar 42706103 Sleep Country [GEOGRAPHIC_DATA] shipping/receiv…" at bounding box center [540, 320] width 1044 height 373
click at [781, 15] on link "Reports" at bounding box center [748, 15] width 66 height 28
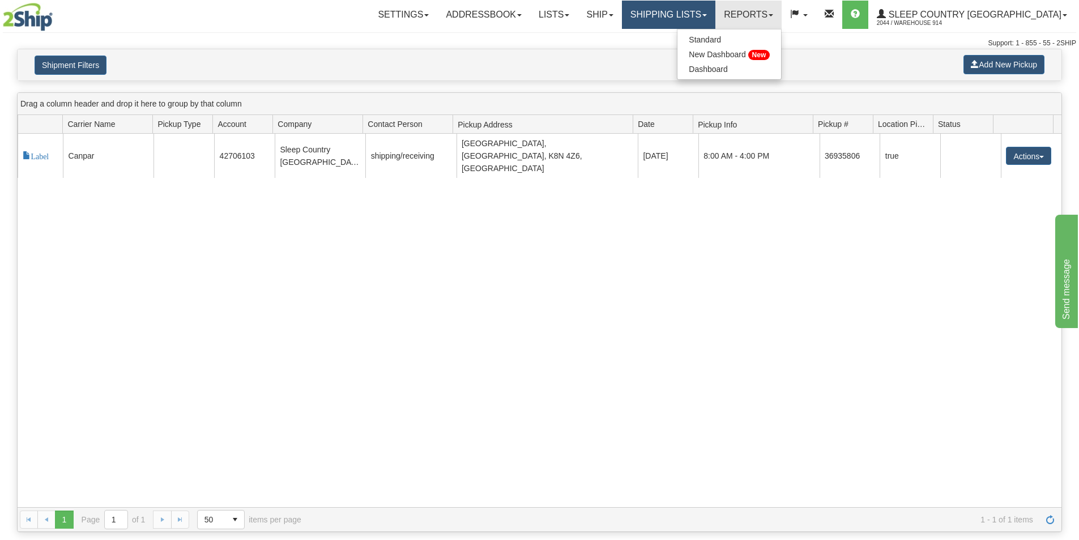
click at [699, 5] on link "Shipping lists" at bounding box center [668, 15] width 93 height 28
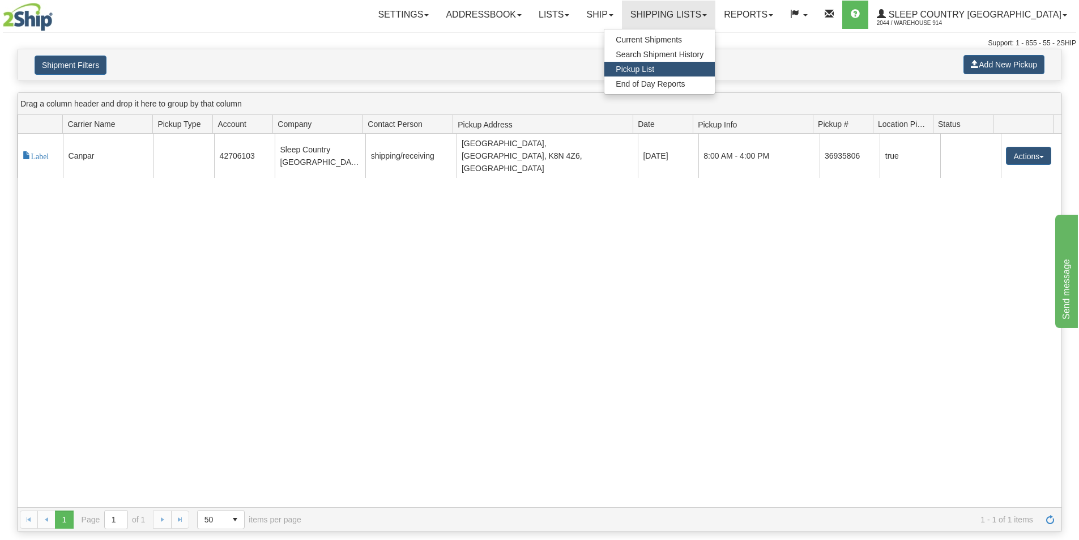
click at [771, 311] on div "117666 14 Label Canpar 42706103 Sleep Country [GEOGRAPHIC_DATA] shipping/receiv…" at bounding box center [540, 320] width 1044 height 373
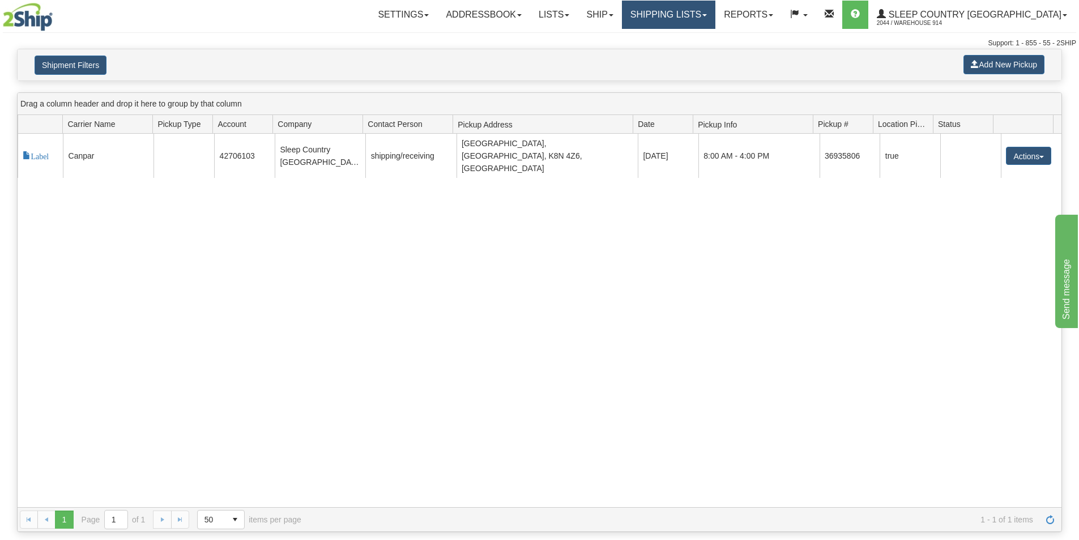
click at [715, 19] on link "Shipping lists" at bounding box center [668, 15] width 93 height 28
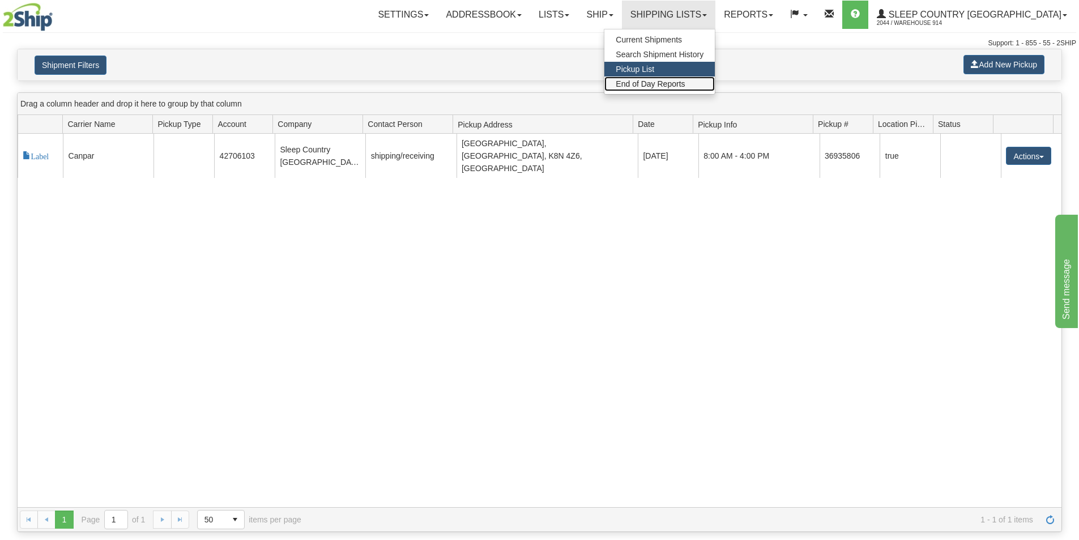
click at [685, 87] on span "End of Day Reports" at bounding box center [649, 83] width 69 height 9
